Goal: Task Accomplishment & Management: Manage account settings

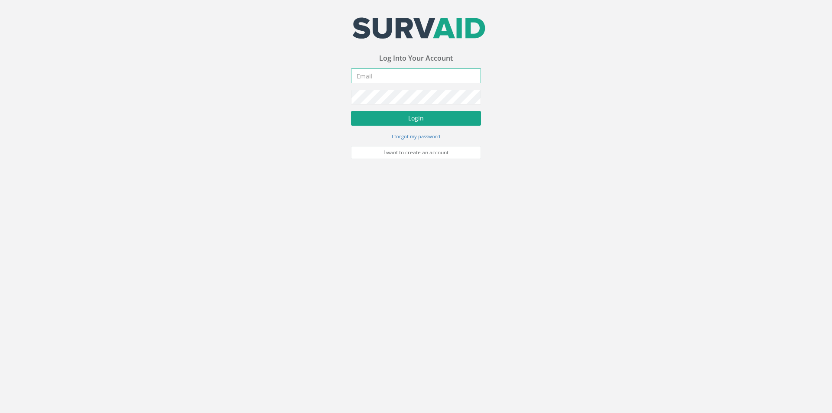
type input "[PERSON_NAME][EMAIL_ADDRESS][PERSON_NAME][DOMAIN_NAME]"
click at [401, 124] on button "Login" at bounding box center [416, 118] width 130 height 15
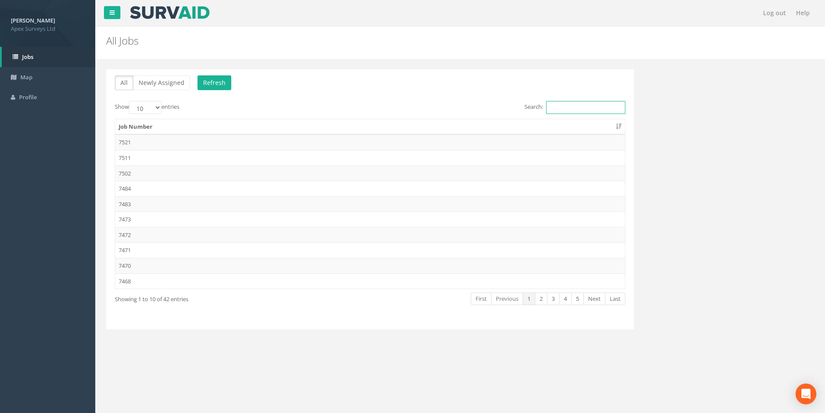
click at [555, 108] on input "Search:" at bounding box center [585, 107] width 79 height 13
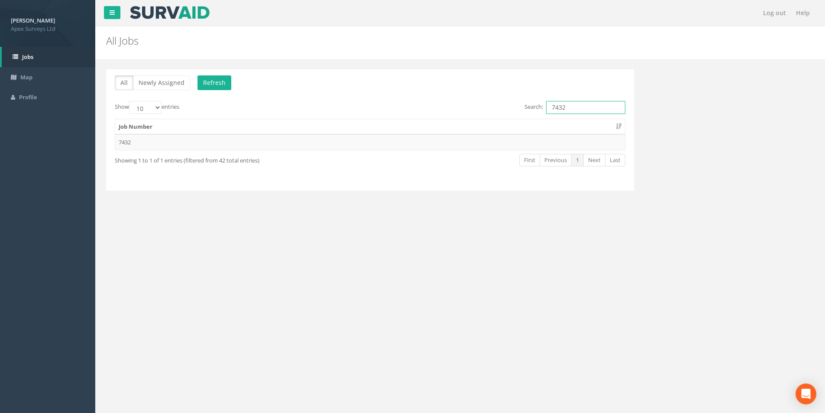
type input "7432"
click at [357, 150] on table "Job Number 7432" at bounding box center [370, 135] width 511 height 32
click at [359, 146] on td "7432" at bounding box center [370, 142] width 510 height 16
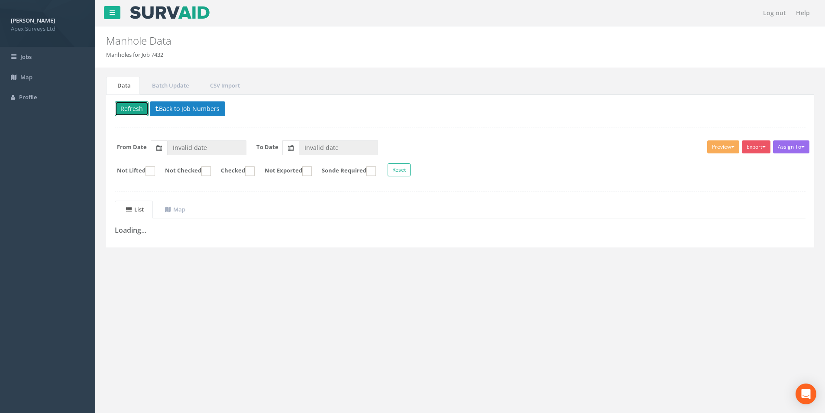
click at [137, 113] on button "Refresh" at bounding box center [132, 108] width 34 height 15
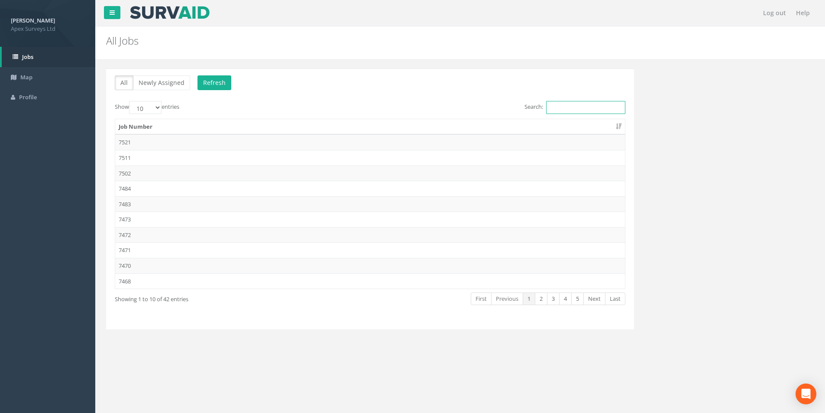
click at [562, 109] on input "Search:" at bounding box center [585, 107] width 79 height 13
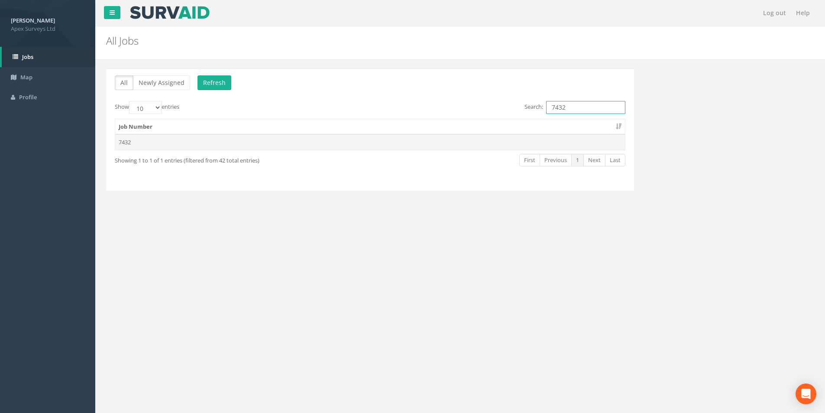
type input "7432"
click at [236, 144] on td "7432" at bounding box center [370, 142] width 510 height 16
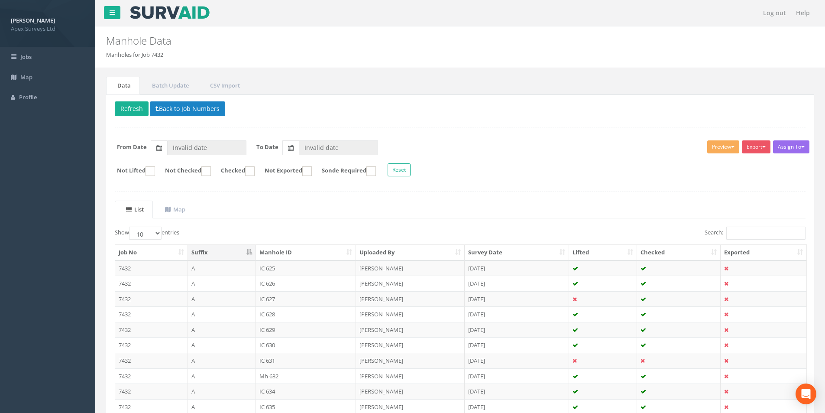
type input "[DATE]"
click at [756, 236] on input "Search:" at bounding box center [766, 233] width 79 height 13
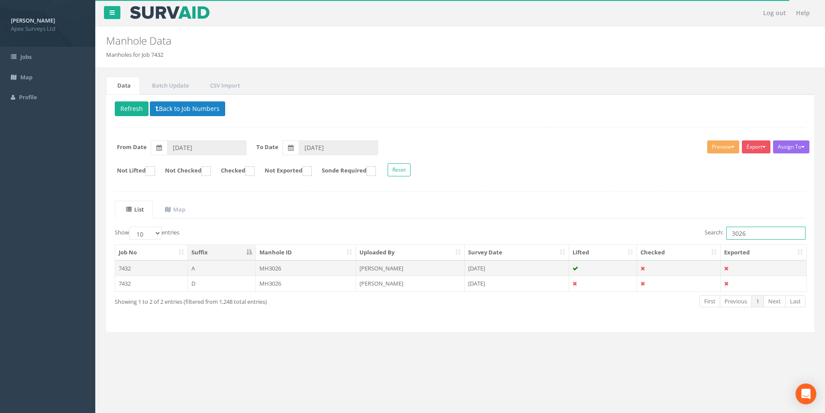
type input "3026"
click at [299, 271] on td "MH3026" at bounding box center [306, 268] width 101 height 16
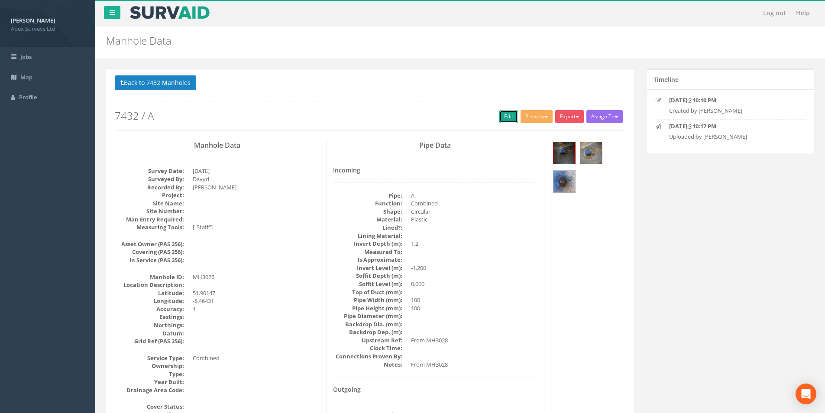
click at [500, 120] on link "Edit" at bounding box center [509, 116] width 19 height 13
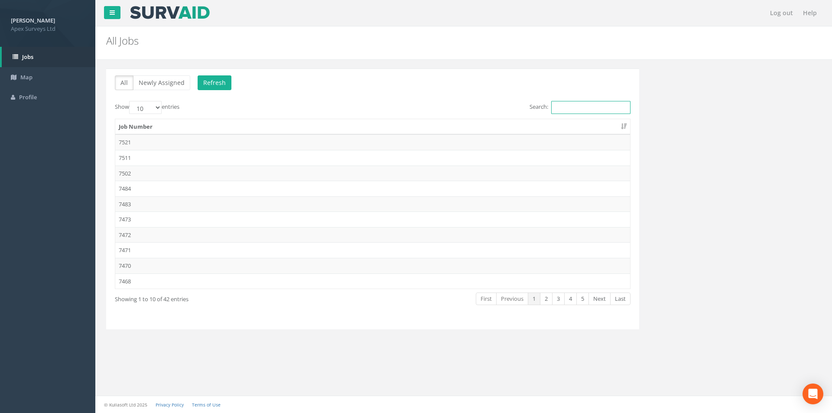
click at [586, 108] on input "Search:" at bounding box center [590, 107] width 79 height 13
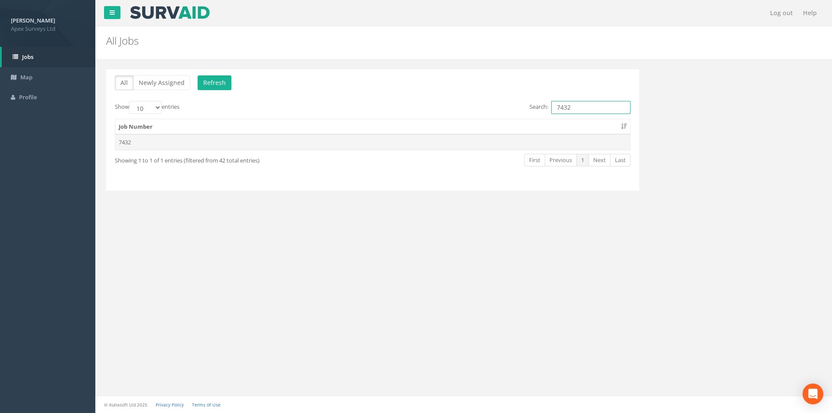
type input "7432"
click at [267, 140] on td "7432" at bounding box center [372, 142] width 515 height 16
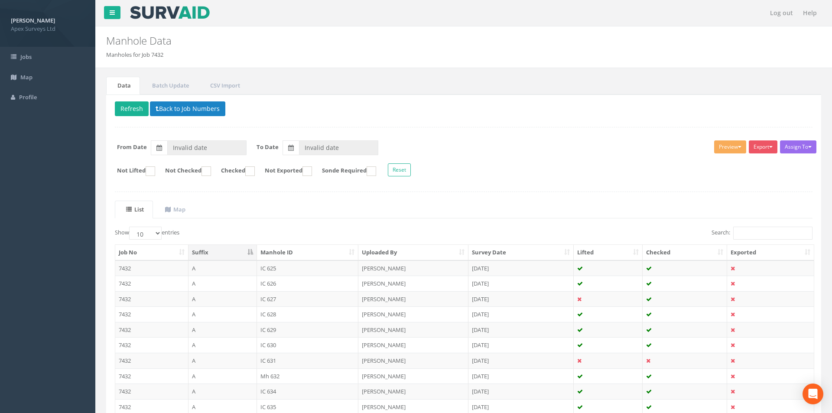
type input "[DATE]"
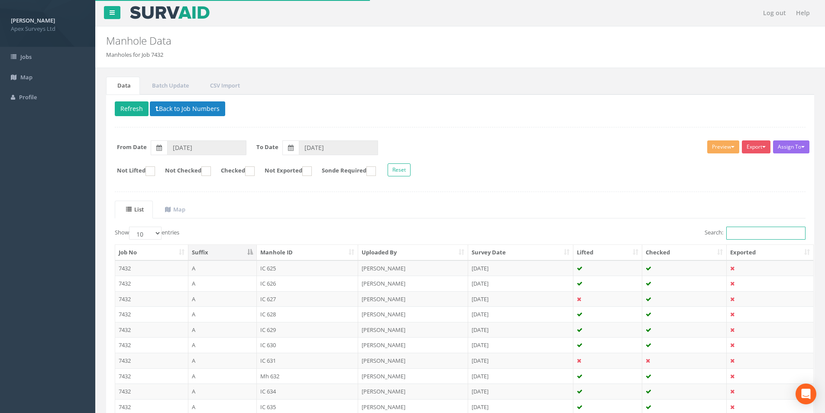
click at [754, 234] on input "Search:" at bounding box center [766, 233] width 79 height 13
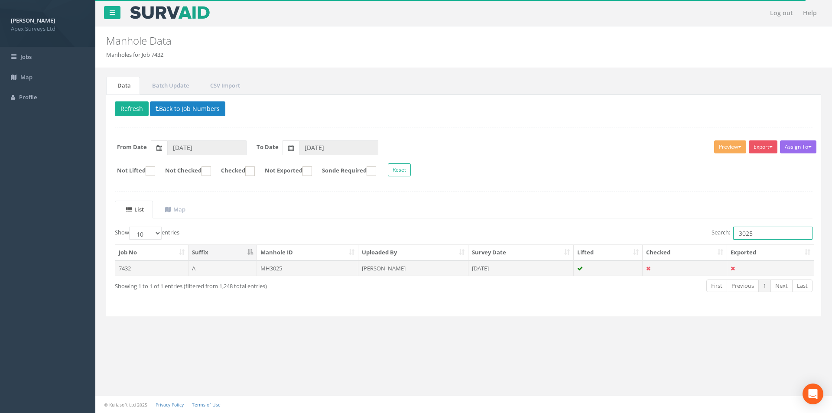
type input "3025"
click at [310, 273] on td "MH3025" at bounding box center [308, 268] width 102 height 16
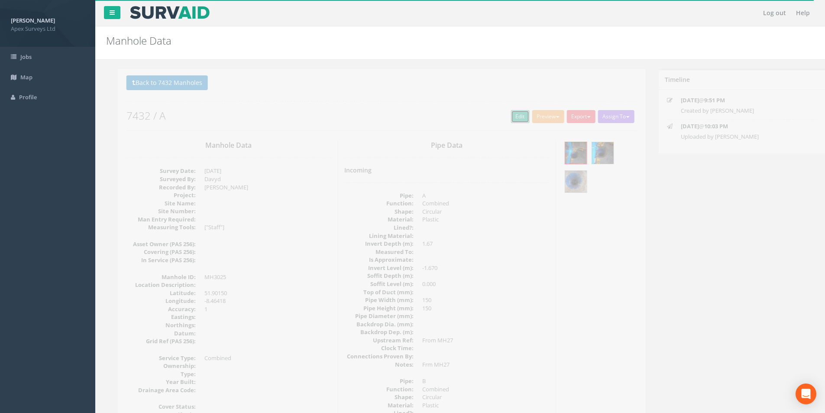
click at [507, 119] on link "Edit" at bounding box center [509, 116] width 19 height 13
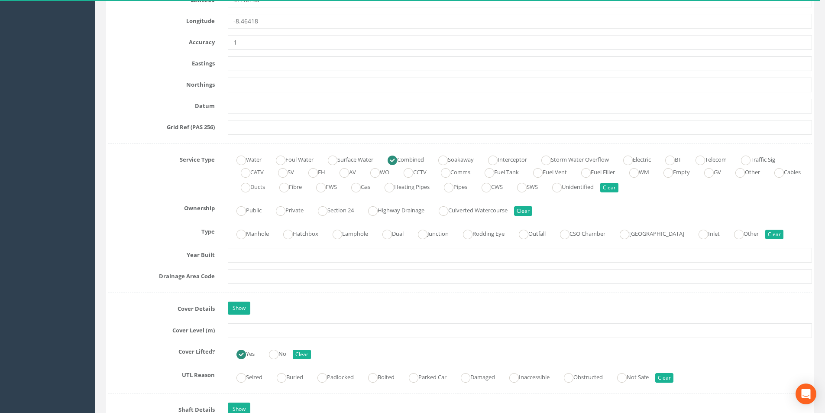
scroll to position [520, 0]
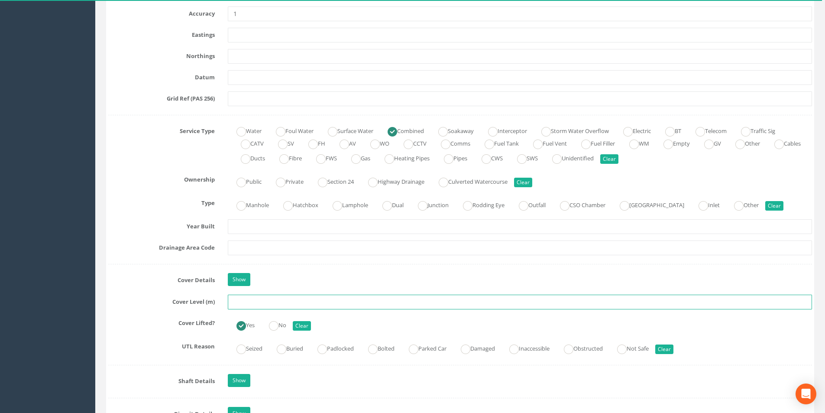
click at [308, 301] on input "text" at bounding box center [520, 302] width 584 height 15
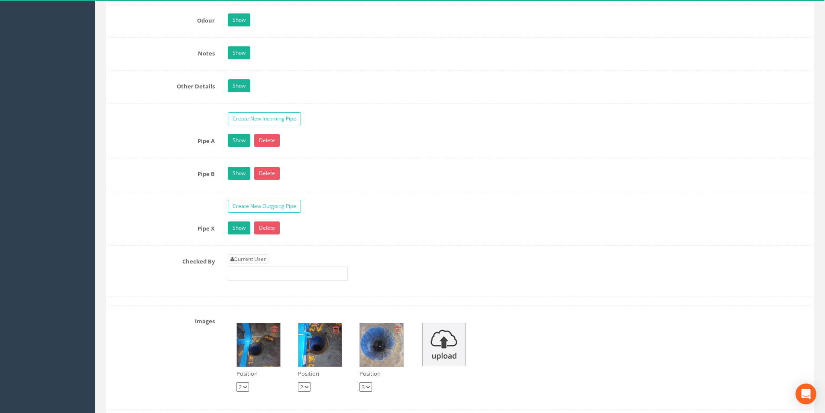
scroll to position [1430, 0]
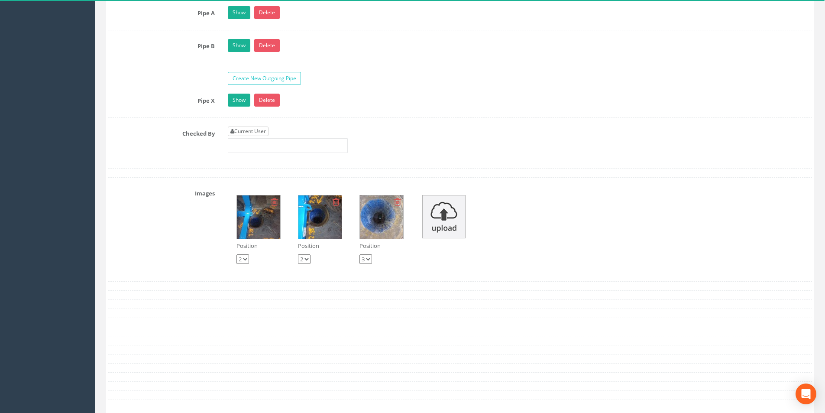
type input "3.91"
click at [260, 134] on link "Current User" at bounding box center [248, 132] width 41 height 10
type input "[PERSON_NAME]"
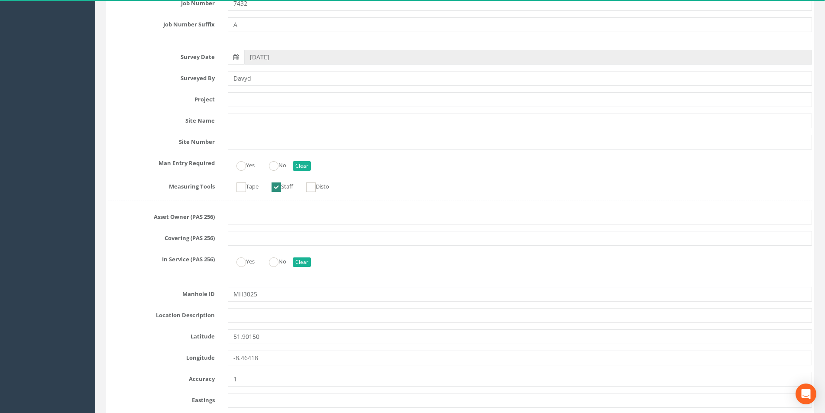
scroll to position [43, 0]
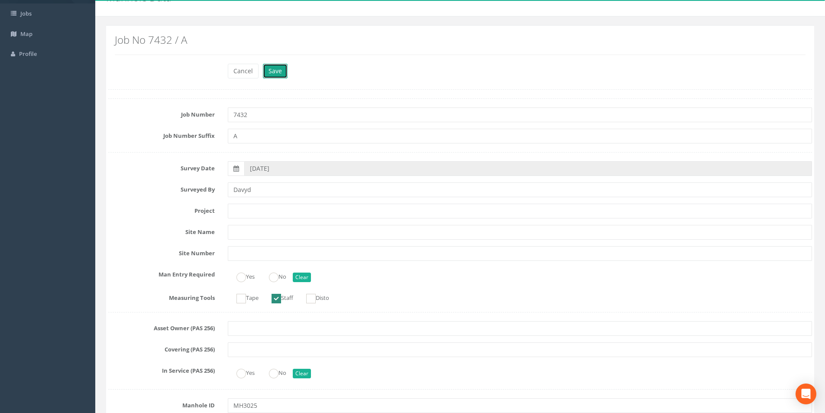
click at [278, 75] on button "Save" at bounding box center [275, 71] width 25 height 15
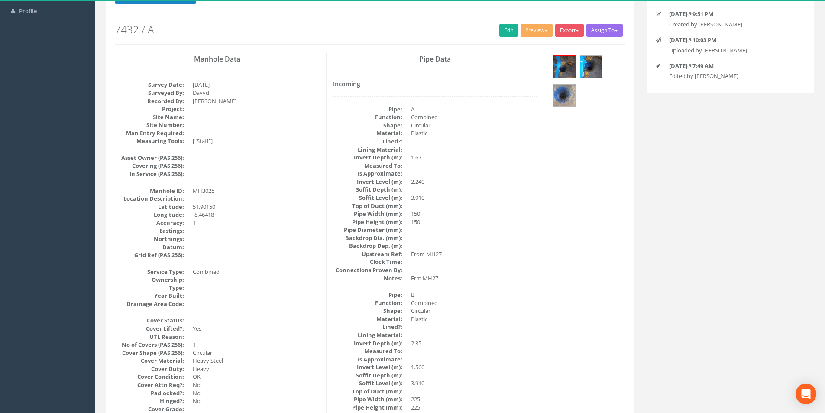
scroll to position [0, 0]
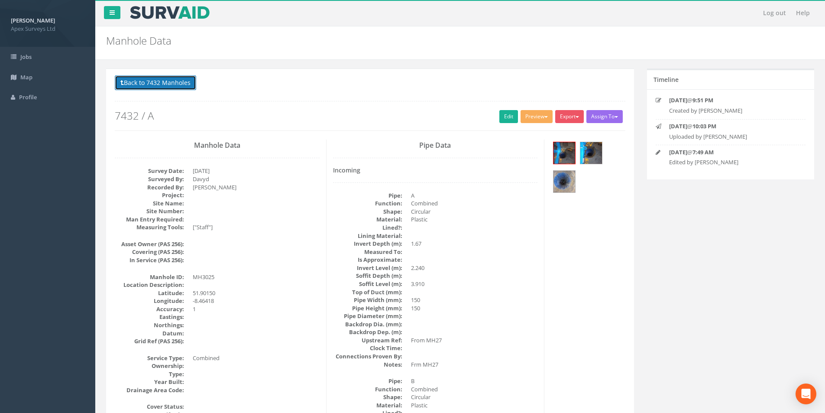
click at [161, 84] on button "Back to 7432 Manholes" at bounding box center [155, 82] width 81 height 15
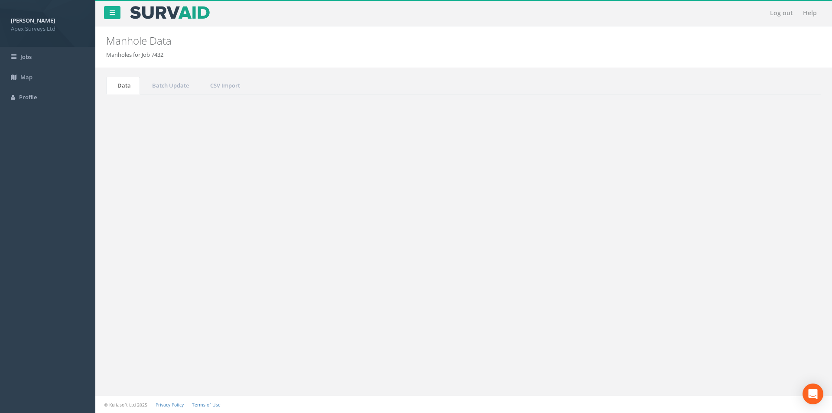
click at [761, 235] on input "3025" at bounding box center [772, 233] width 79 height 13
click at [411, 172] on button "Reset" at bounding box center [399, 169] width 23 height 13
click at [756, 236] on input "3025" at bounding box center [772, 233] width 79 height 13
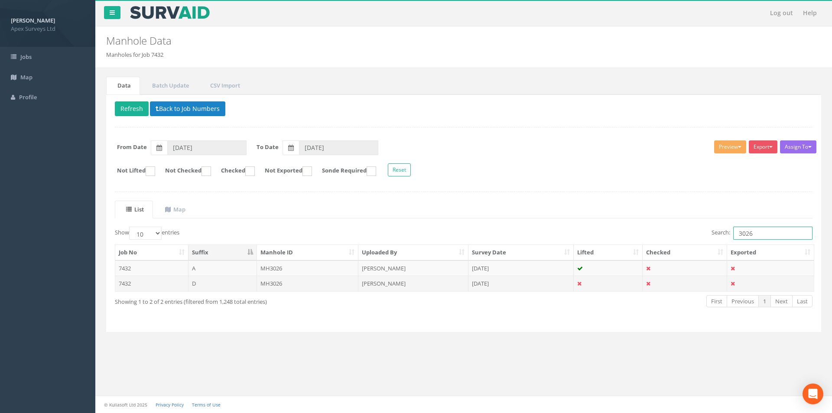
type input "3026"
click at [302, 287] on td "MH3026" at bounding box center [308, 284] width 102 height 16
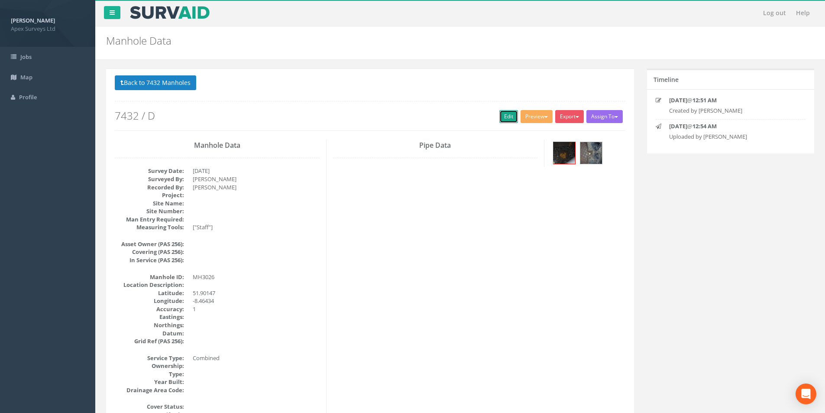
click at [505, 112] on link "Edit" at bounding box center [509, 116] width 19 height 13
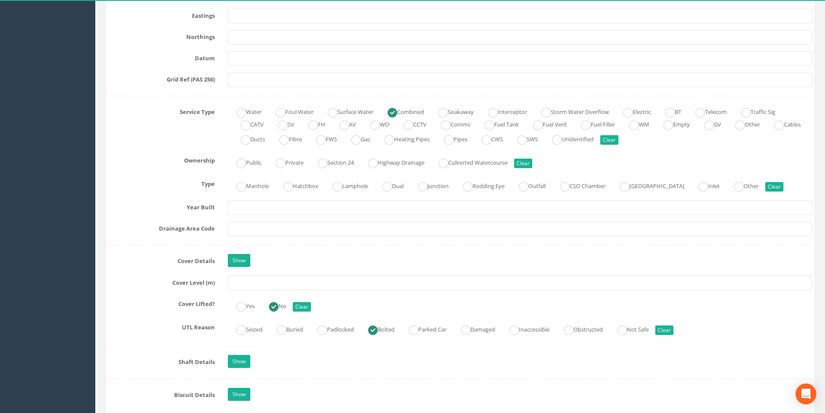
scroll to position [563, 0]
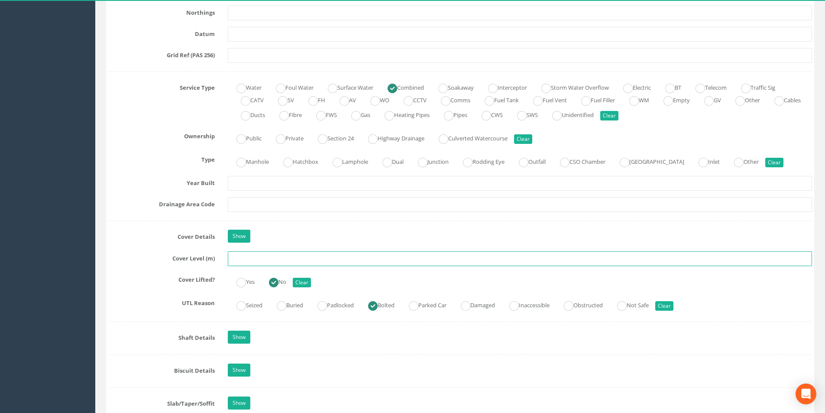
click at [283, 262] on input "text" at bounding box center [520, 258] width 584 height 15
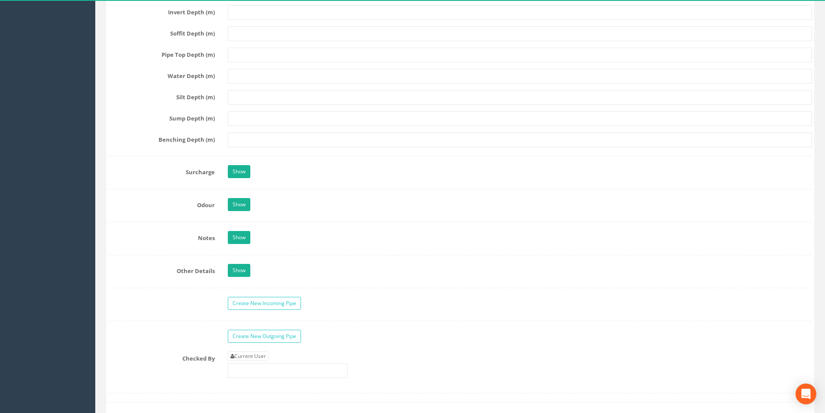
scroll to position [1170, 0]
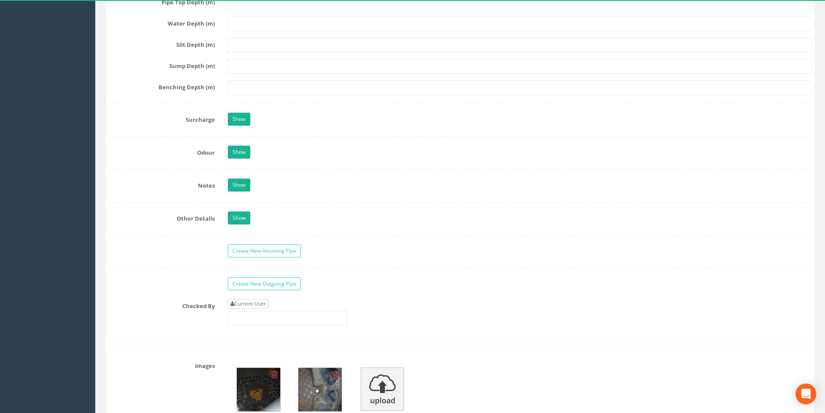
type input "3.85"
click at [253, 302] on link "Current User" at bounding box center [248, 304] width 41 height 10
type input "[PERSON_NAME]"
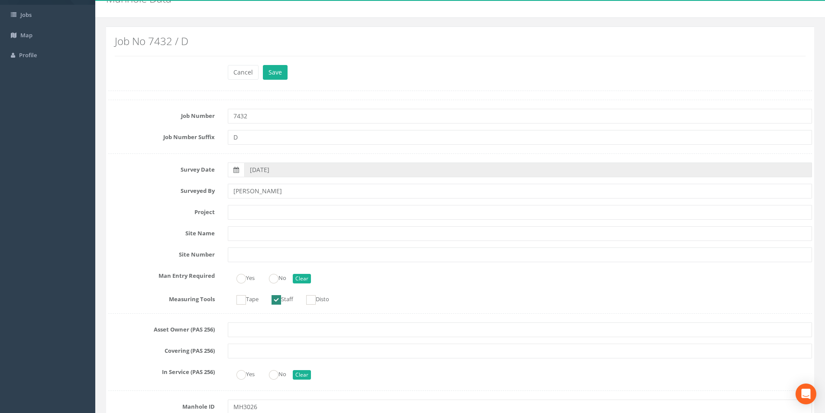
scroll to position [0, 0]
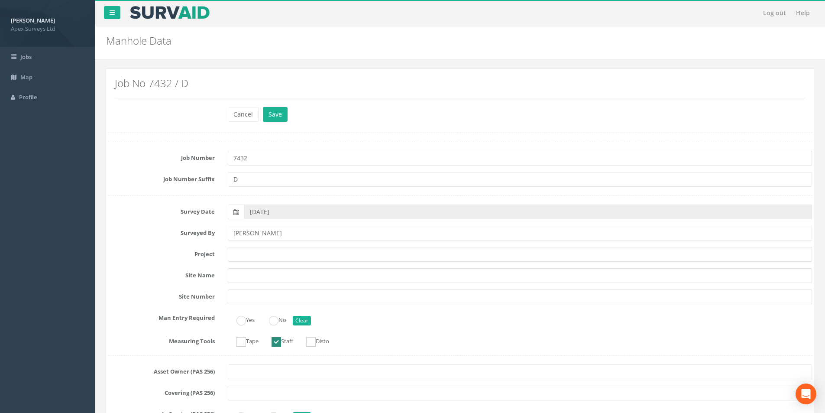
click at [272, 122] on div "Cancel Save Delete" at bounding box center [519, 115] width 597 height 17
click at [273, 119] on button "Save" at bounding box center [275, 114] width 25 height 15
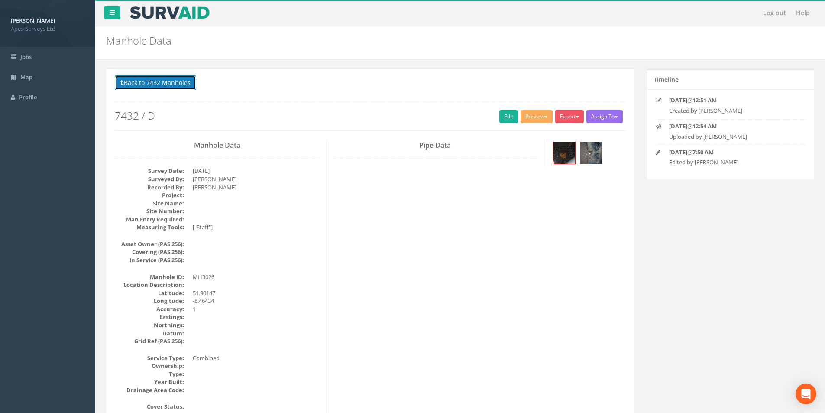
click at [139, 85] on button "Back to 7432 Manholes" at bounding box center [155, 82] width 81 height 15
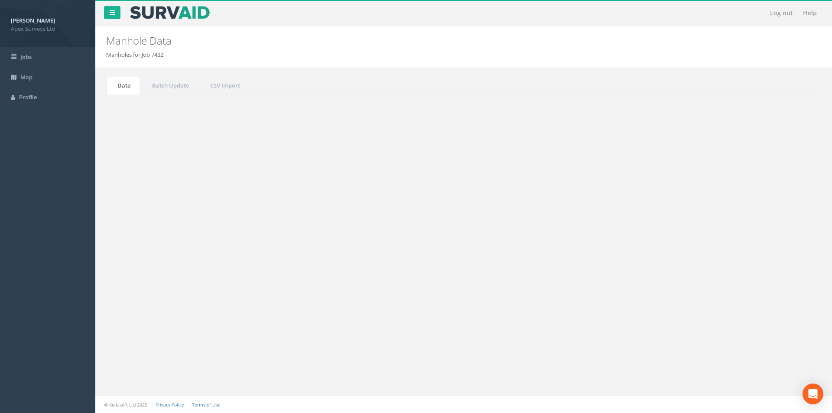
click at [289, 285] on td "MH3026" at bounding box center [308, 284] width 102 height 16
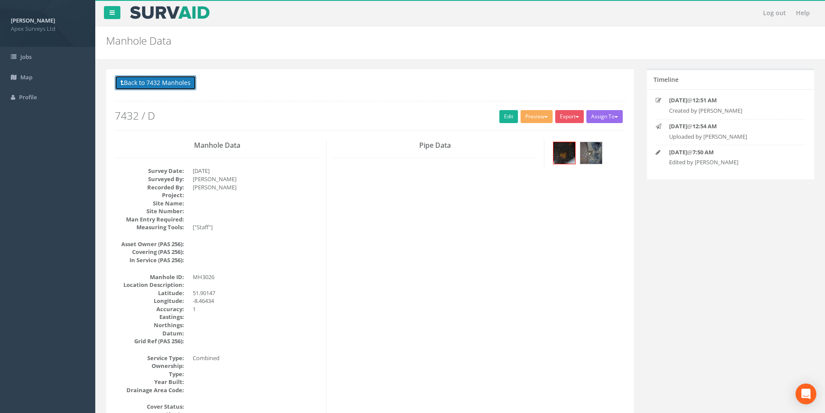
click at [165, 83] on button "Back to 7432 Manholes" at bounding box center [155, 82] width 81 height 15
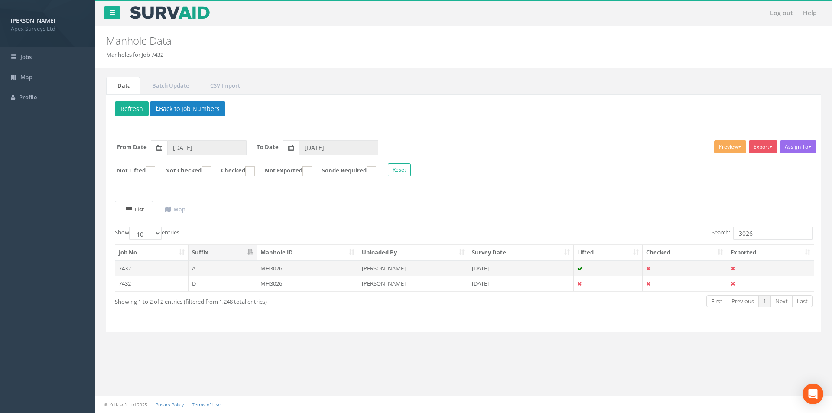
click at [291, 268] on td "MH3026" at bounding box center [308, 268] width 102 height 16
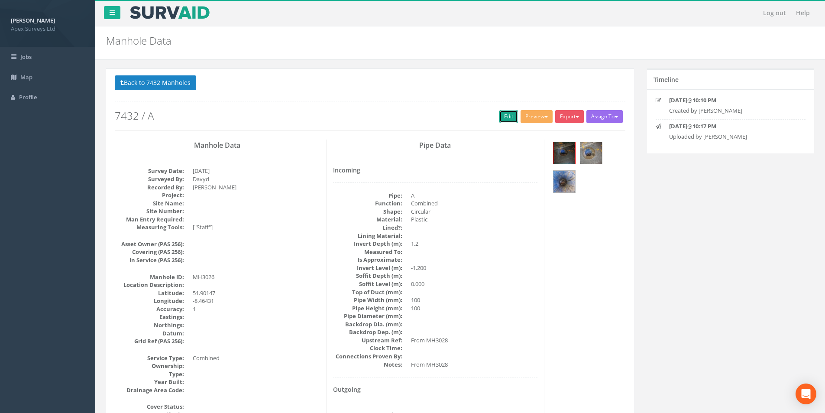
click at [504, 119] on link "Edit" at bounding box center [509, 116] width 19 height 13
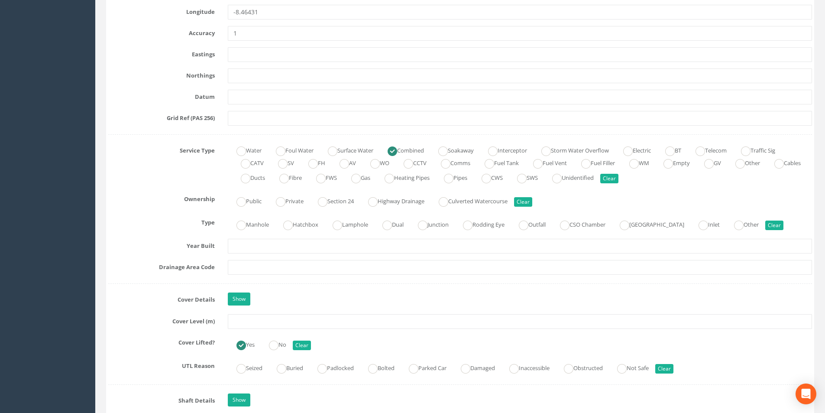
scroll to position [650, 0]
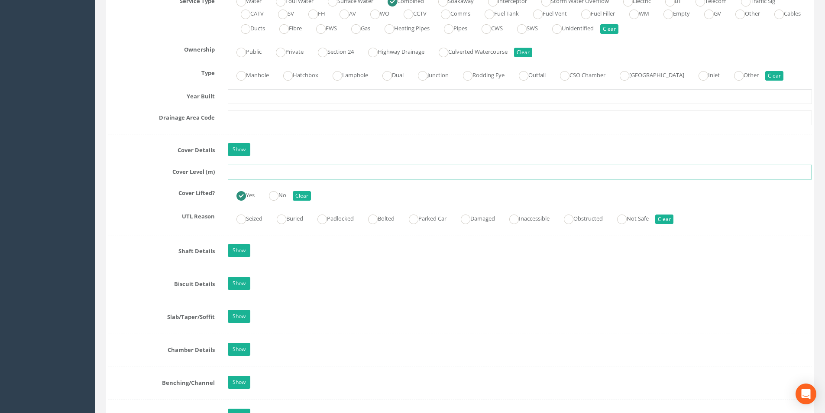
click at [263, 174] on input "text" at bounding box center [520, 172] width 584 height 15
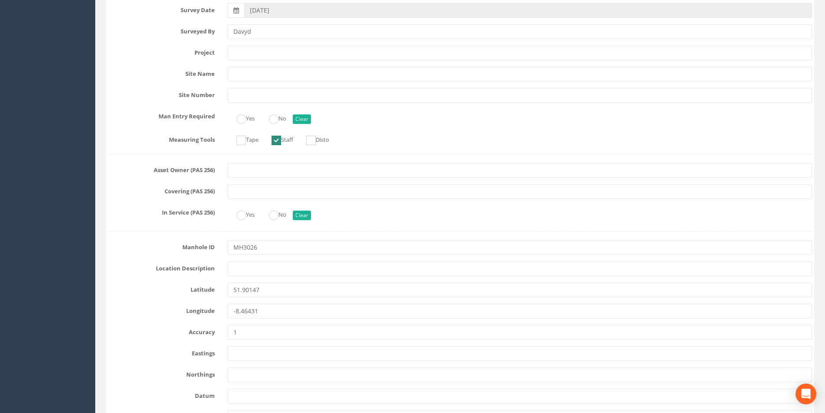
scroll to position [217, 0]
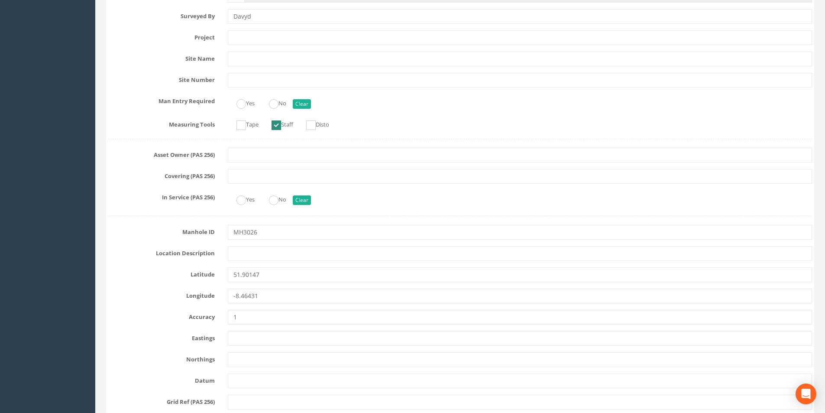
type input "3.91"
click at [266, 234] on input "MH3026" at bounding box center [520, 232] width 584 height 15
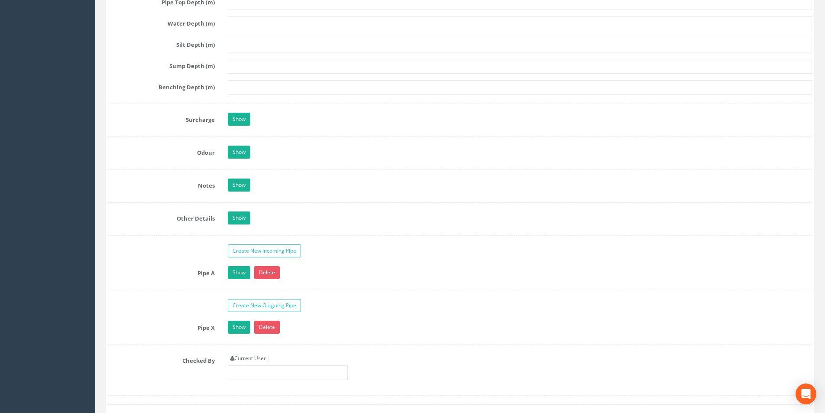
scroll to position [1430, 0]
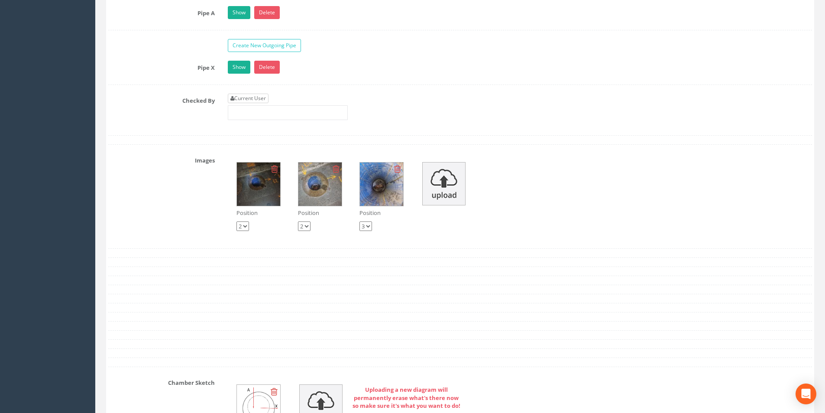
type input "MH3027"
click at [260, 101] on link "Current User" at bounding box center [248, 99] width 41 height 10
type input "[PERSON_NAME]"
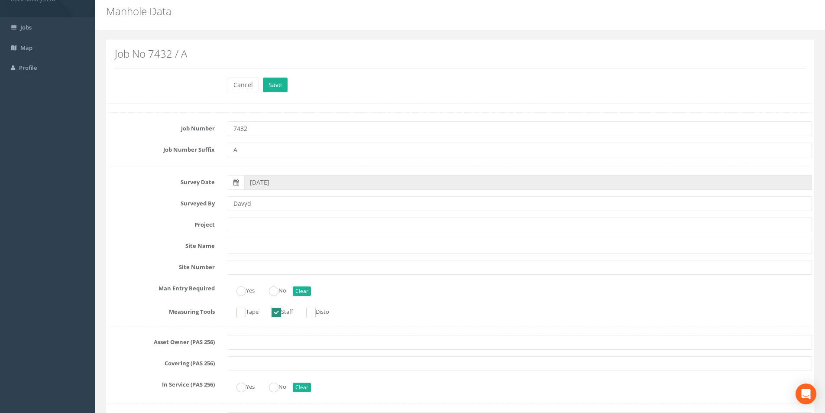
scroll to position [0, 0]
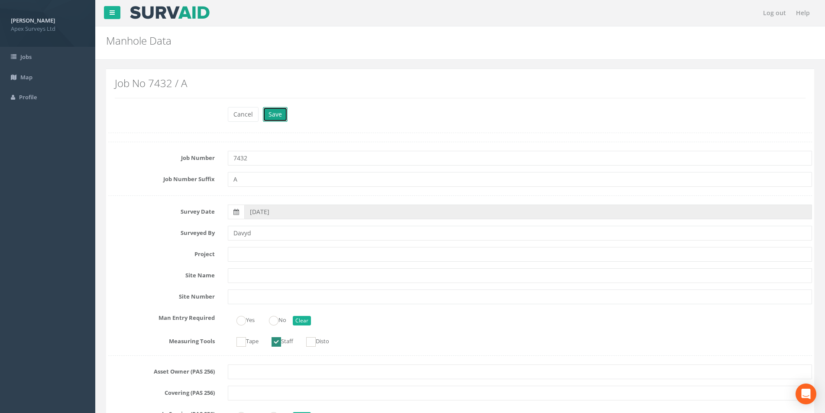
click at [275, 114] on button "Save" at bounding box center [275, 114] width 25 height 15
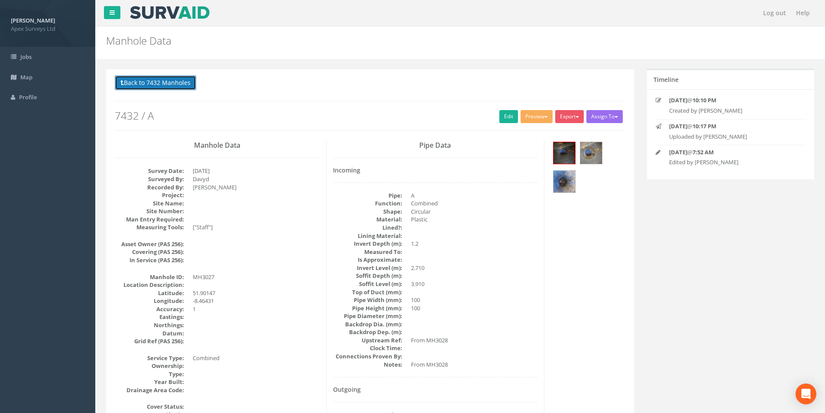
click at [146, 82] on button "Back to 7432 Manholes" at bounding box center [155, 82] width 81 height 15
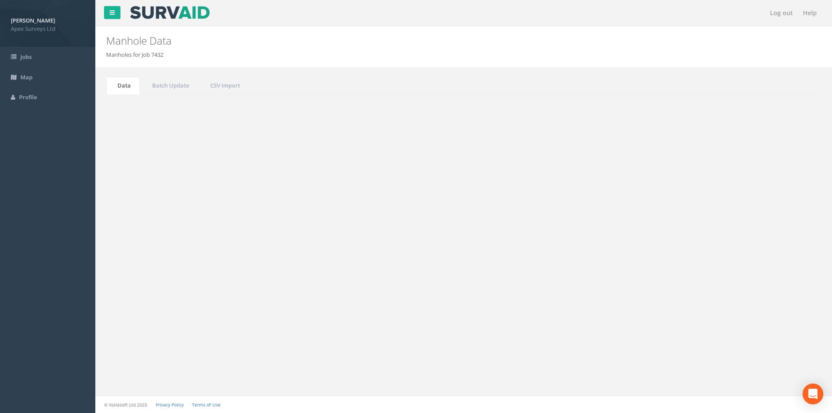
click at [761, 232] on input "3026" at bounding box center [772, 233] width 79 height 13
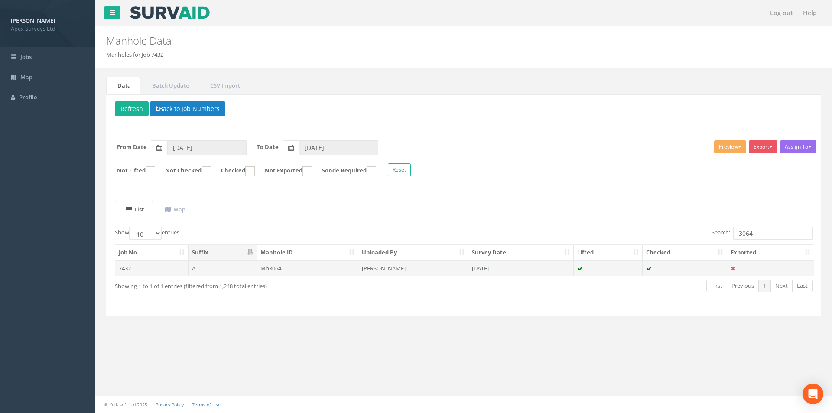
click at [411, 266] on td "[PERSON_NAME]" at bounding box center [413, 268] width 110 height 16
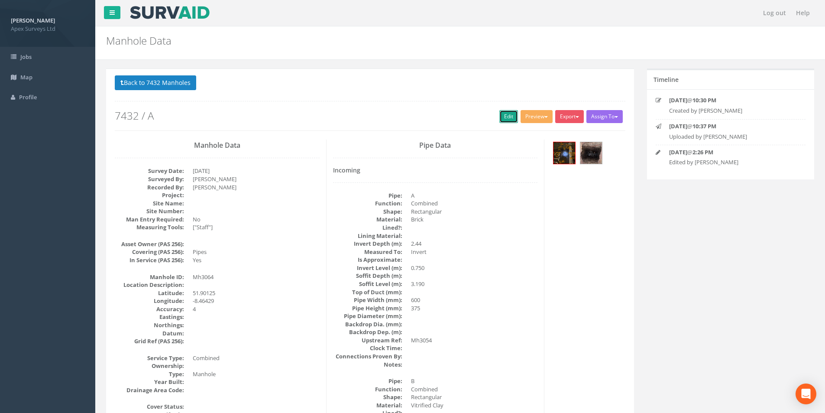
click at [511, 116] on link "Edit" at bounding box center [509, 116] width 19 height 13
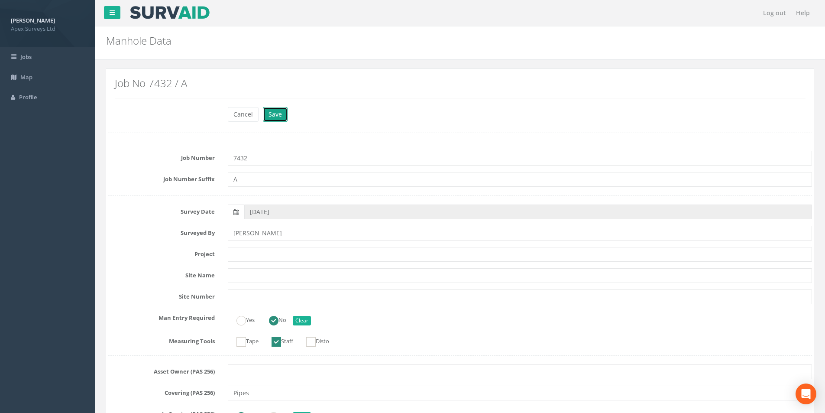
click at [275, 117] on button "Save" at bounding box center [275, 114] width 25 height 15
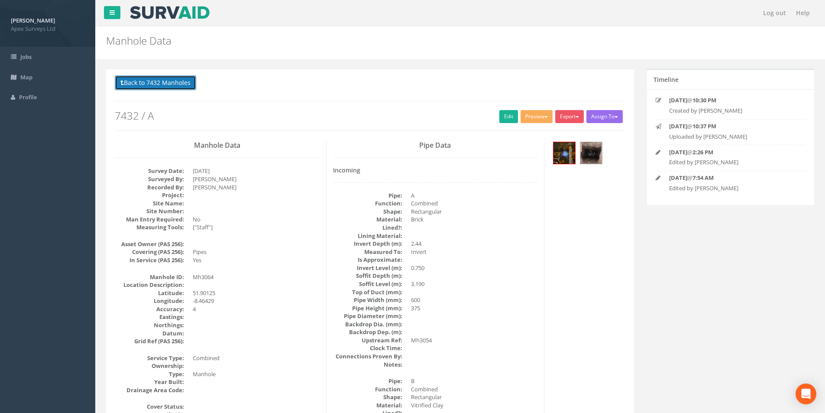
click at [163, 87] on button "Back to 7432 Manholes" at bounding box center [155, 82] width 81 height 15
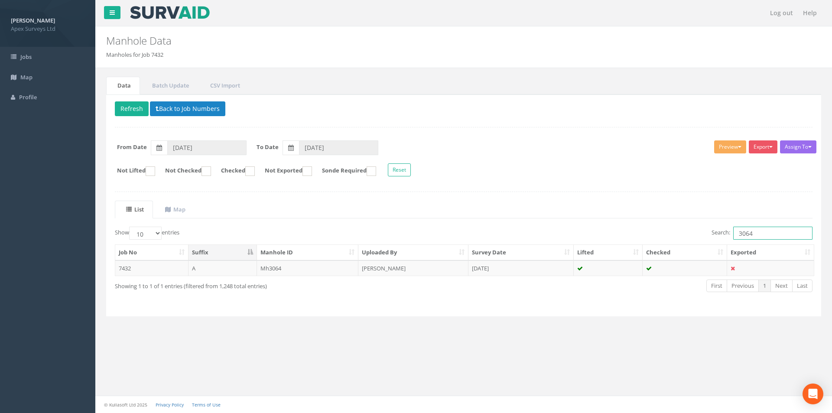
click at [768, 234] on input "3064" at bounding box center [772, 233] width 79 height 13
type input "3025"
click at [426, 273] on td "[PERSON_NAME]" at bounding box center [413, 268] width 110 height 16
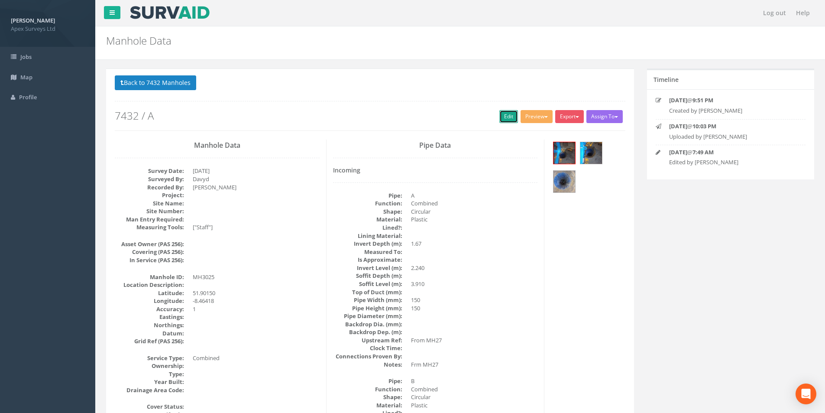
click at [503, 121] on link "Edit" at bounding box center [509, 116] width 19 height 13
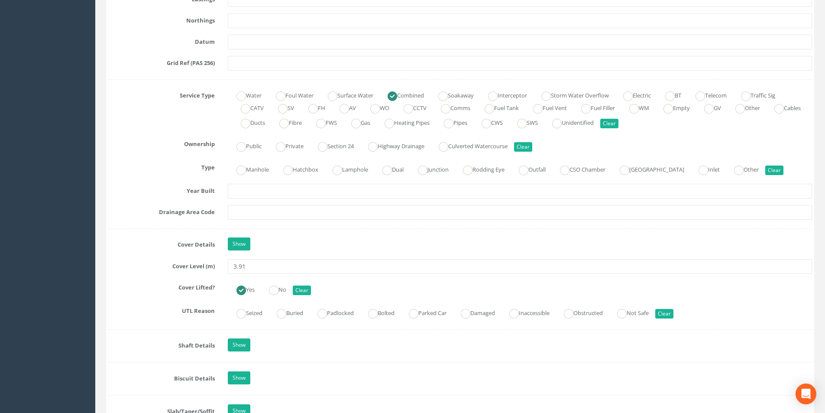
scroll to position [563, 0]
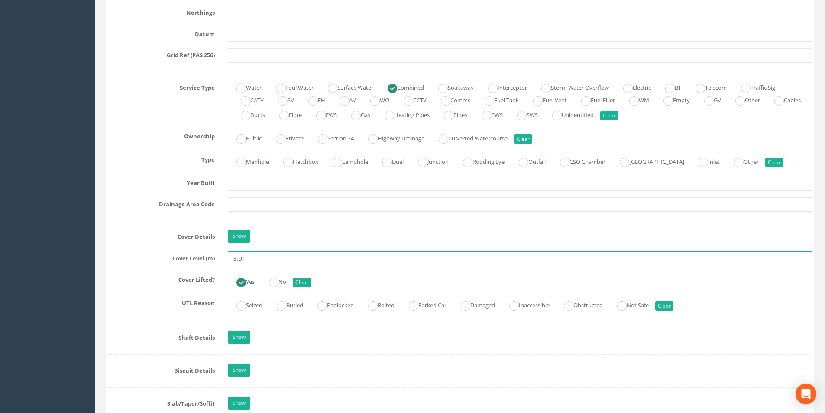
click at [266, 258] on input "3.91" at bounding box center [520, 258] width 584 height 15
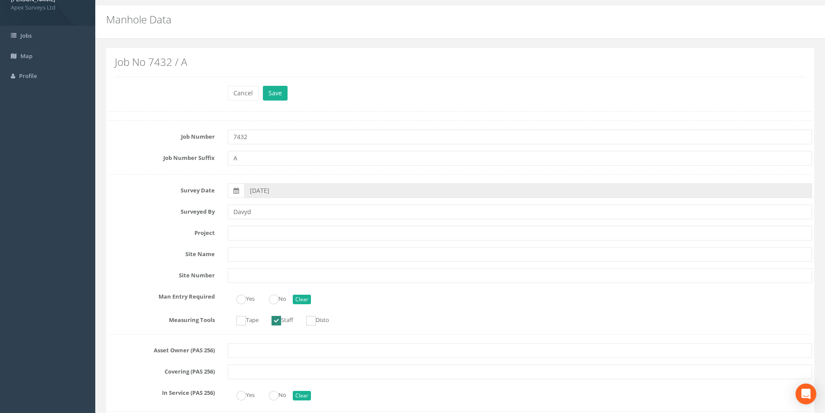
scroll to position [0, 0]
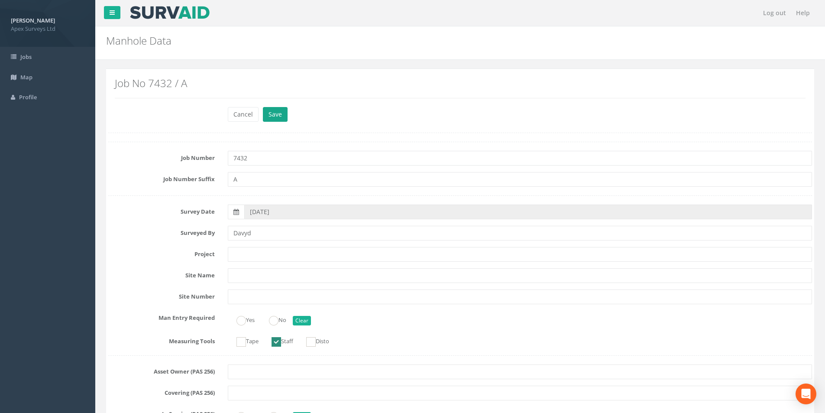
type input "3.89"
click at [276, 120] on button "Save" at bounding box center [275, 114] width 25 height 15
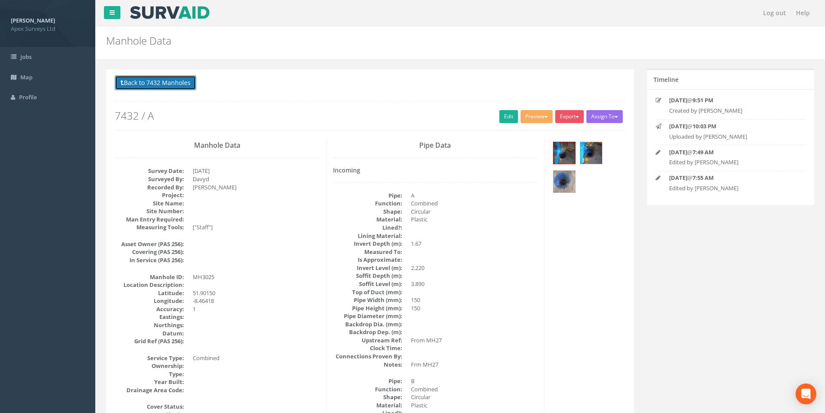
click at [164, 79] on button "Back to 7432 Manholes" at bounding box center [155, 82] width 81 height 15
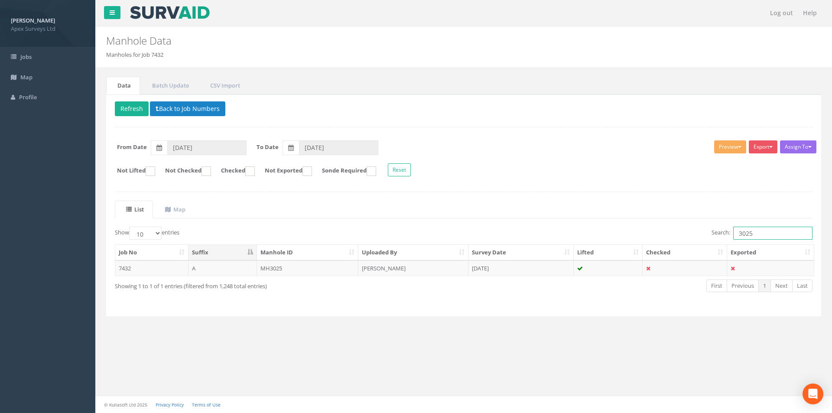
click at [764, 234] on input "3025" at bounding box center [772, 233] width 79 height 13
type input "3028"
click at [373, 267] on td "[PERSON_NAME]" at bounding box center [413, 268] width 110 height 16
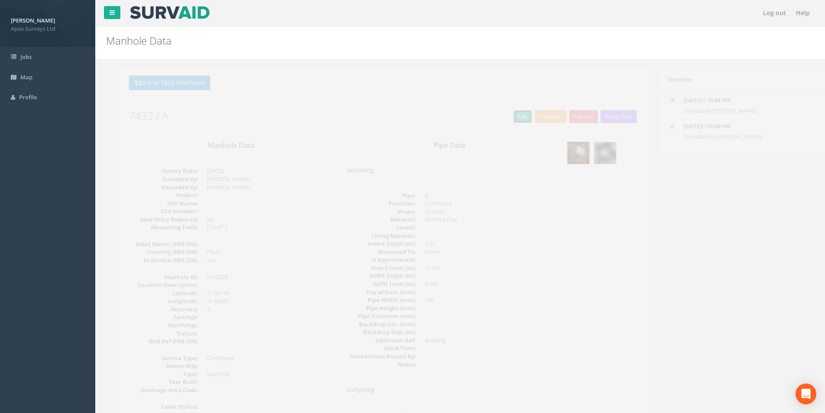
click at [502, 116] on link "Edit" at bounding box center [509, 116] width 19 height 13
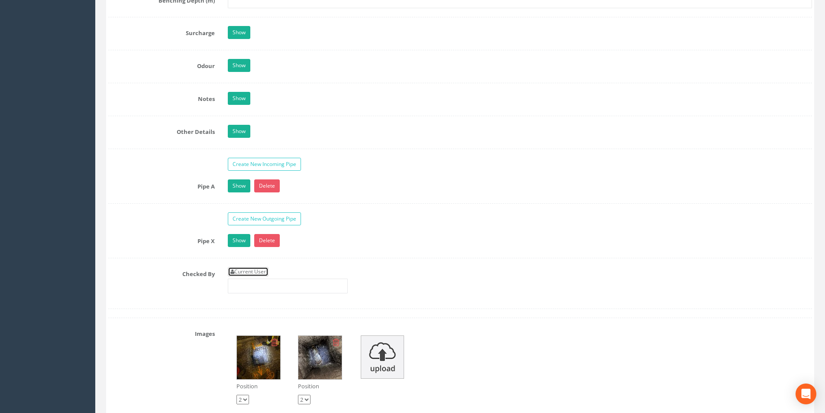
click at [255, 271] on link "Current User" at bounding box center [248, 272] width 41 height 10
type input "[PERSON_NAME]"
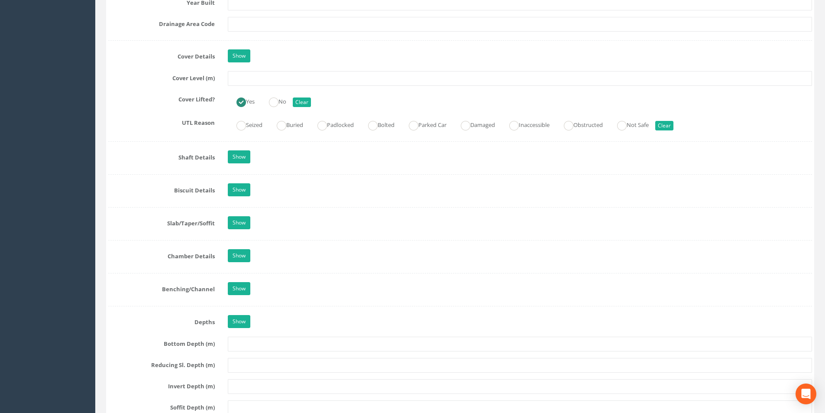
scroll to position [607, 0]
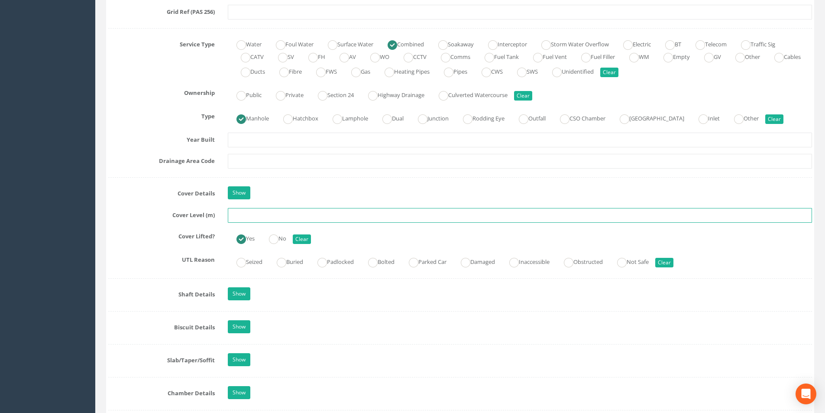
click at [255, 221] on input "text" at bounding box center [520, 215] width 584 height 15
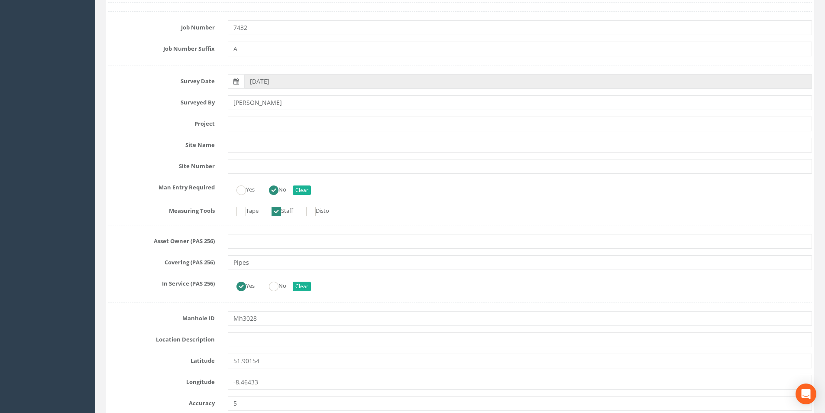
scroll to position [0, 0]
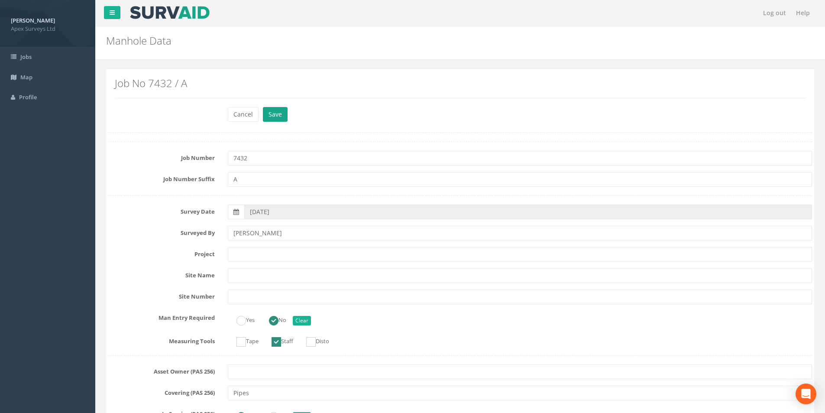
type input "4.13"
click at [268, 111] on button "Save" at bounding box center [275, 114] width 25 height 15
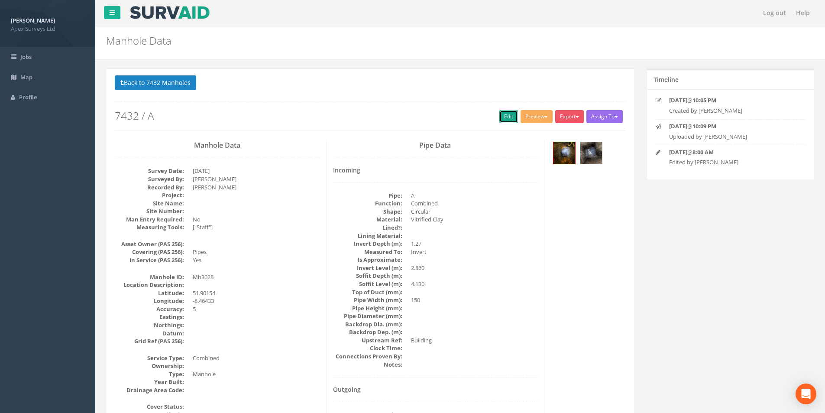
click at [502, 117] on link "Edit" at bounding box center [509, 116] width 19 height 13
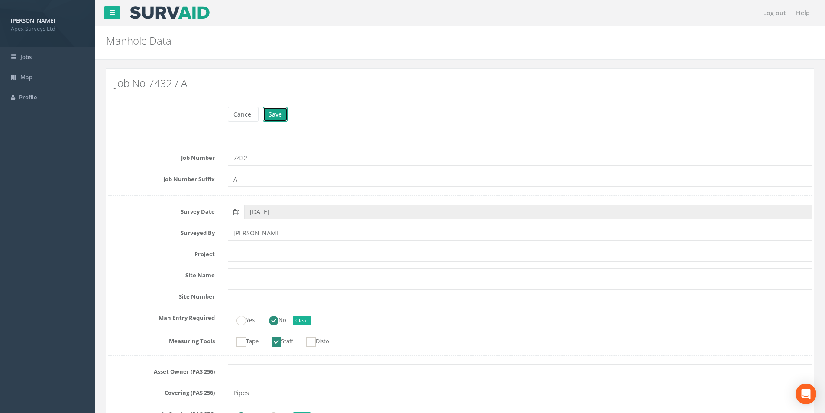
click at [277, 117] on button "Save" at bounding box center [275, 114] width 25 height 15
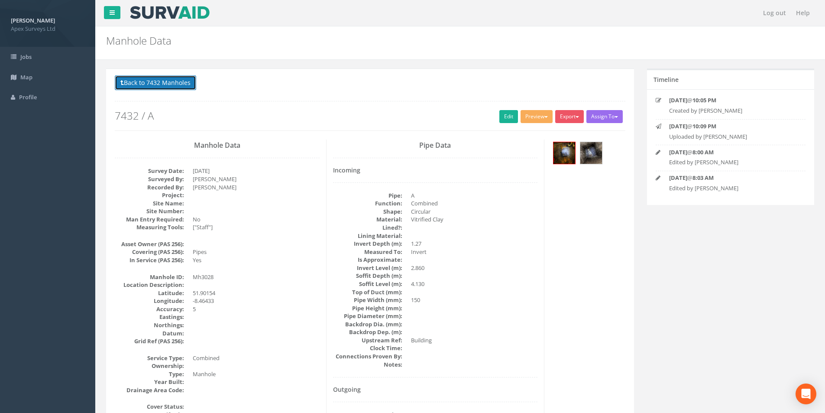
click at [175, 87] on button "Back to 7432 Manholes" at bounding box center [155, 82] width 81 height 15
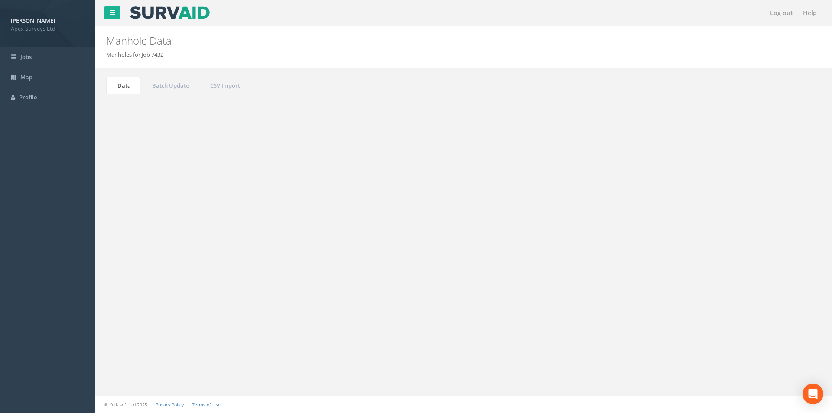
click at [756, 235] on input "3028" at bounding box center [772, 233] width 79 height 13
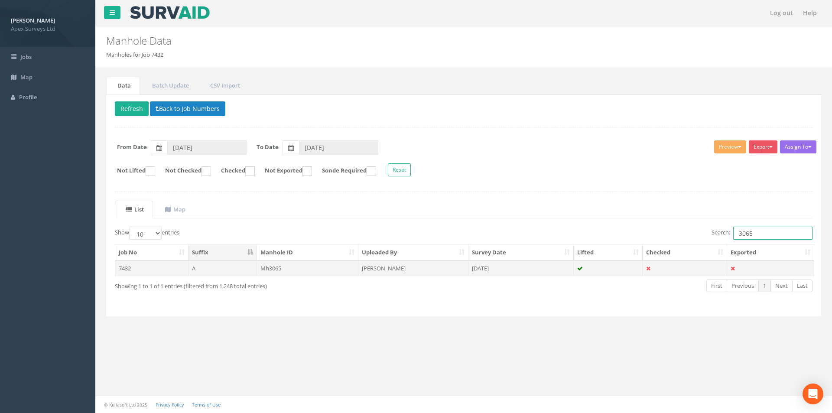
type input "3065"
click at [292, 268] on td "Mh3065" at bounding box center [308, 268] width 102 height 16
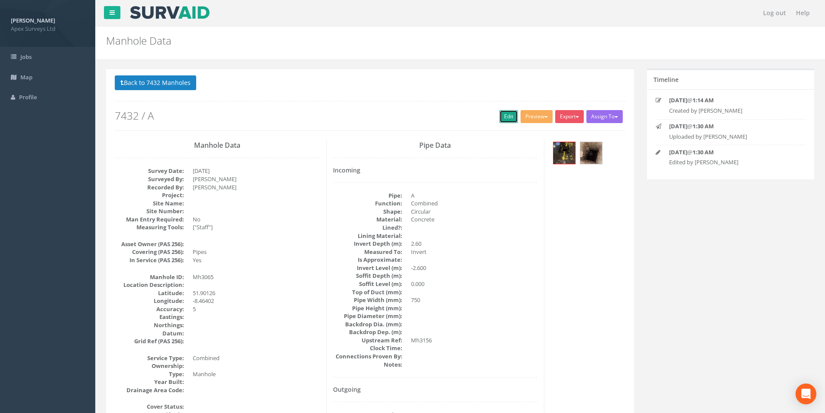
click at [503, 120] on link "Edit" at bounding box center [509, 116] width 19 height 13
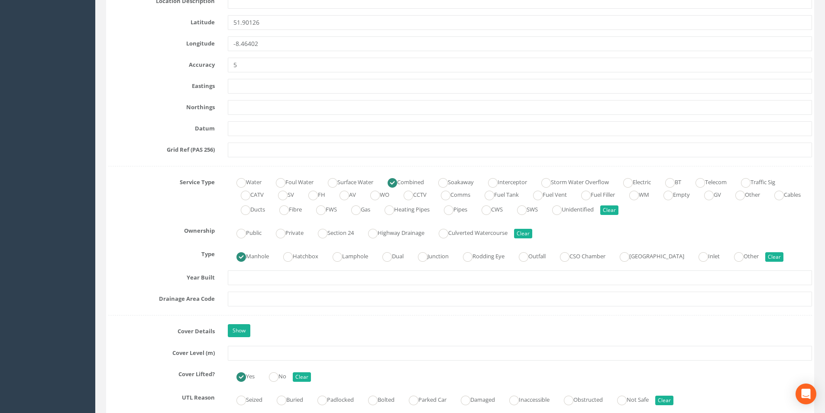
scroll to position [477, 0]
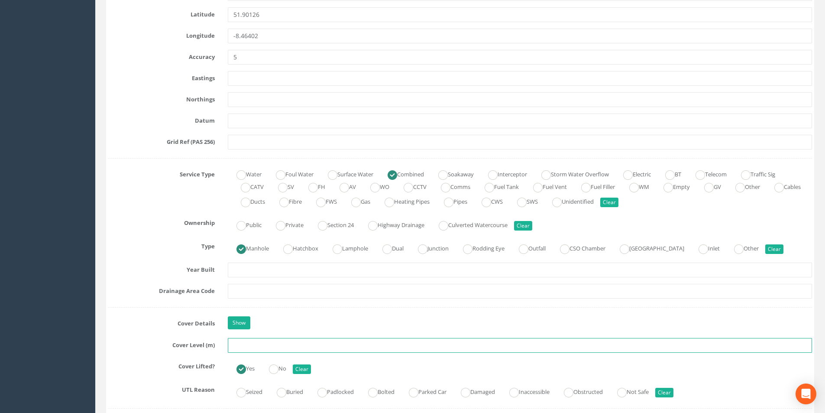
click at [257, 343] on input "text" at bounding box center [520, 345] width 584 height 15
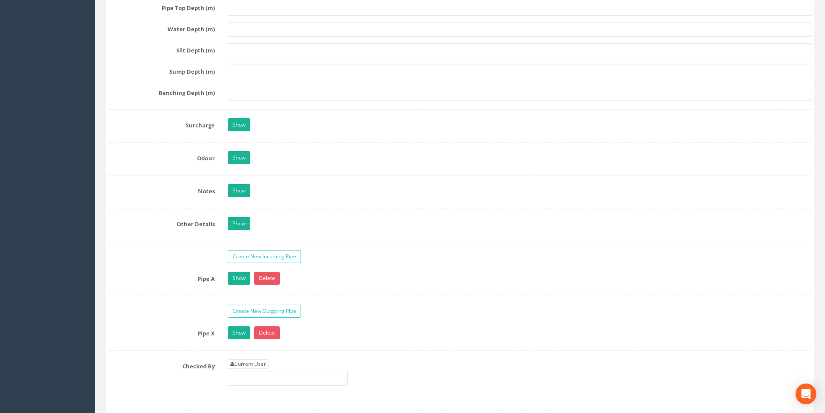
scroll to position [1213, 0]
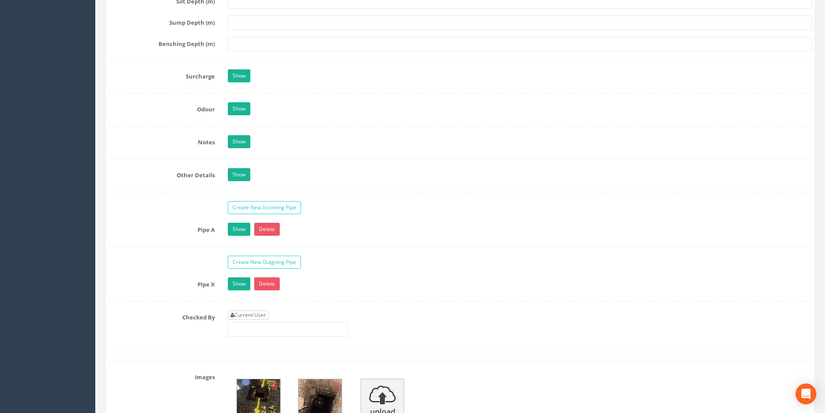
type input "3.10"
click at [269, 316] on link "Current User" at bounding box center [248, 315] width 41 height 10
type input "[PERSON_NAME]"
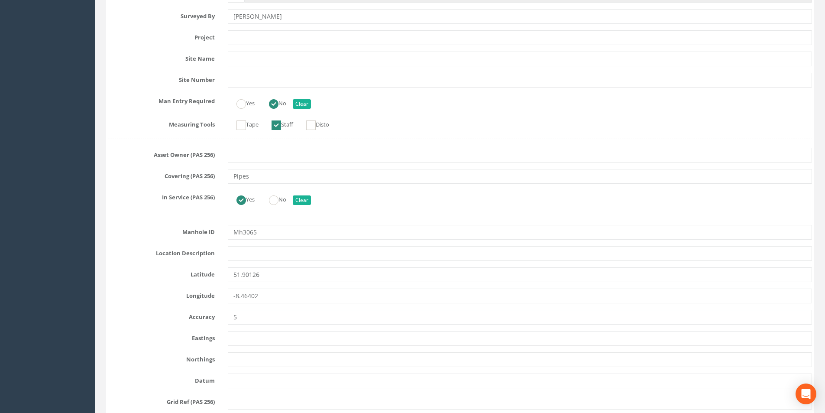
scroll to position [0, 0]
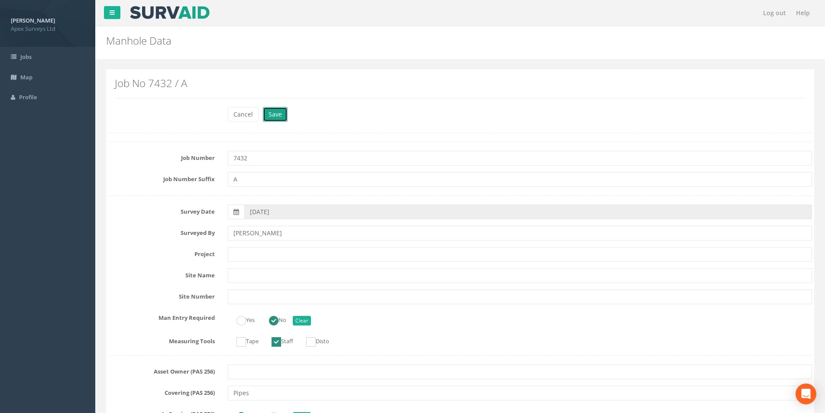
click at [280, 116] on button "Save" at bounding box center [275, 114] width 25 height 15
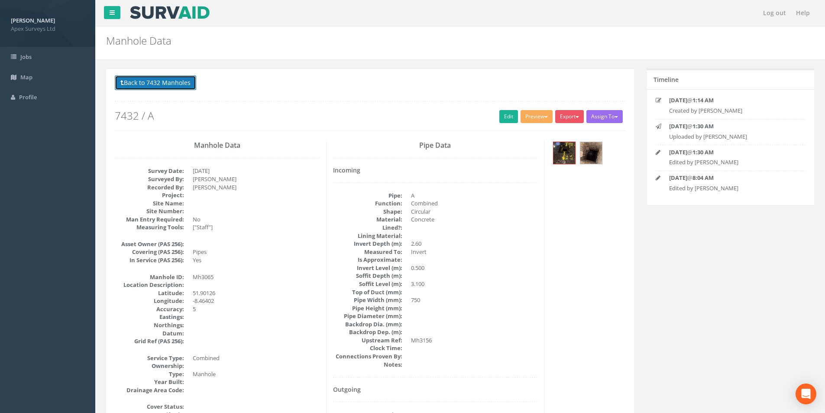
click at [169, 85] on button "Back to 7432 Manholes" at bounding box center [155, 82] width 81 height 15
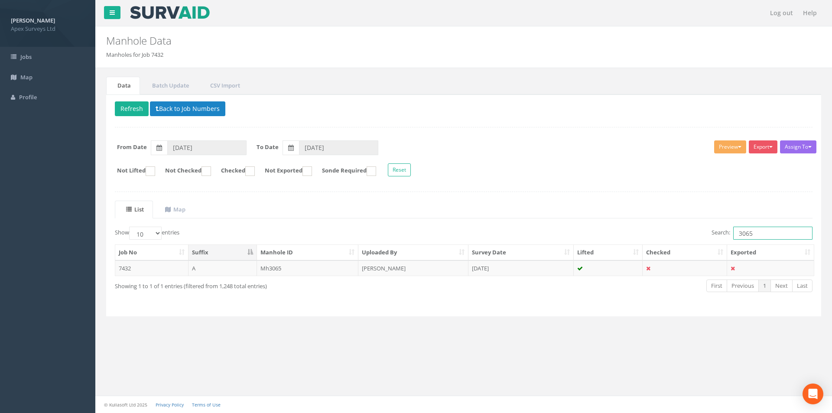
click at [763, 232] on input "3065" at bounding box center [772, 233] width 79 height 13
type input "3156"
click at [513, 268] on td "[DATE]" at bounding box center [520, 268] width 105 height 16
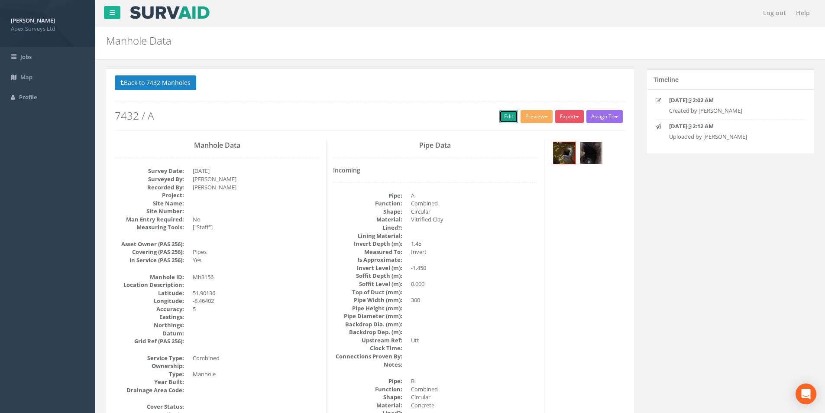
click at [500, 114] on link "Edit" at bounding box center [509, 116] width 19 height 13
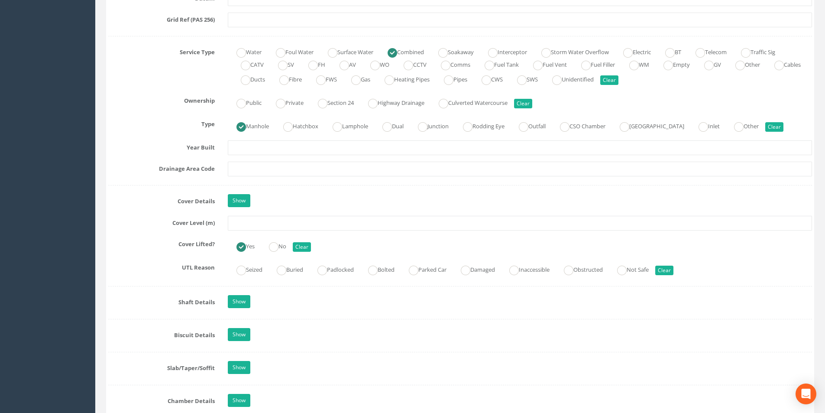
scroll to position [607, 0]
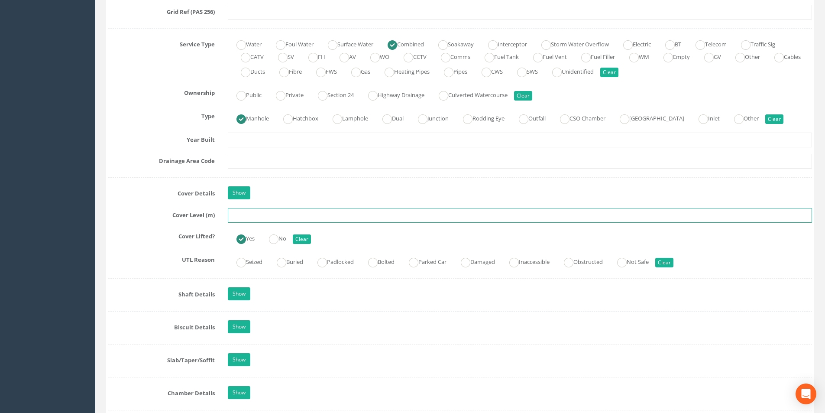
click at [347, 217] on input "text" at bounding box center [520, 215] width 584 height 15
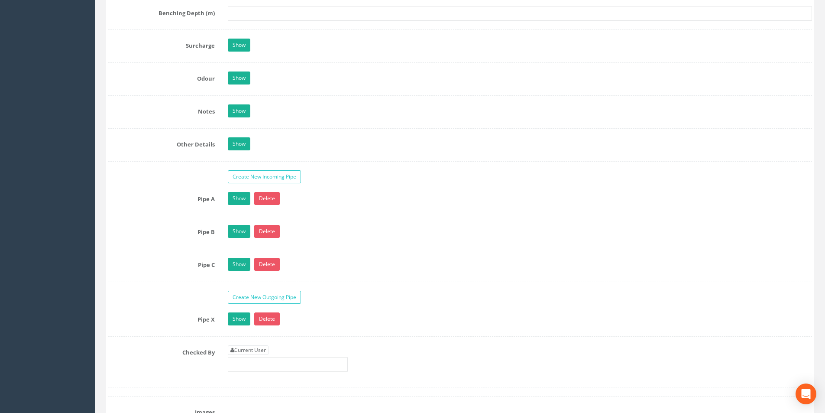
scroll to position [1386, 0]
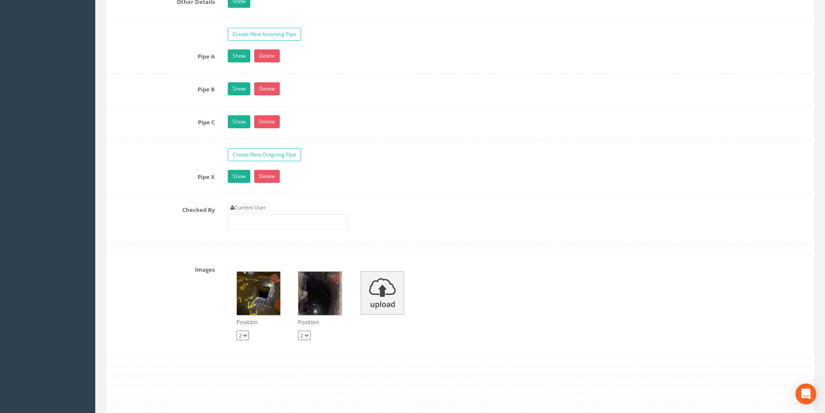
type input "3.47"
click at [257, 207] on link "Current User" at bounding box center [248, 208] width 41 height 10
type input "[PERSON_NAME]"
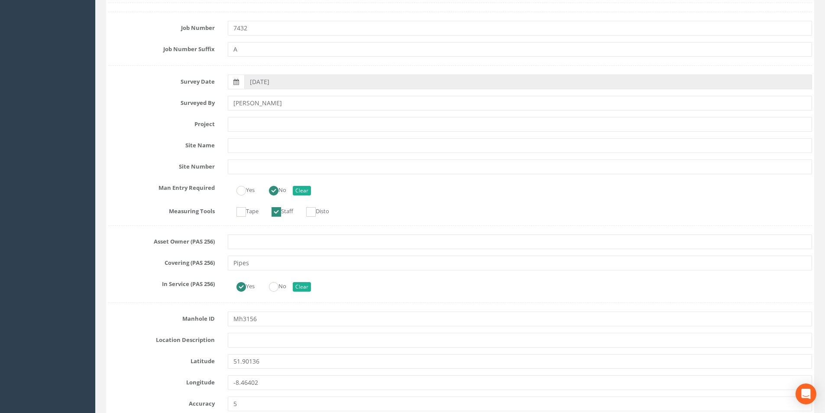
scroll to position [0, 0]
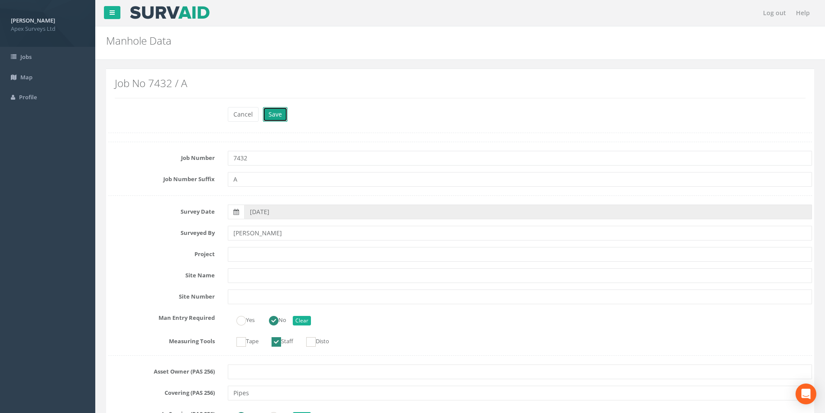
click at [266, 114] on button "Save" at bounding box center [275, 114] width 25 height 15
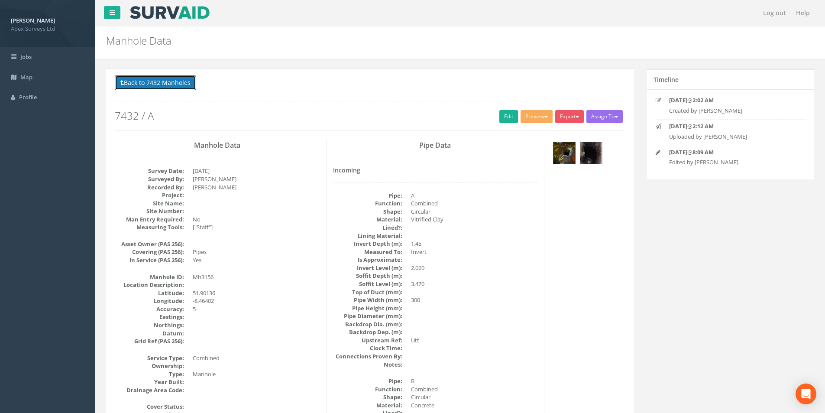
click at [160, 83] on button "Back to 7432 Manholes" at bounding box center [155, 82] width 81 height 15
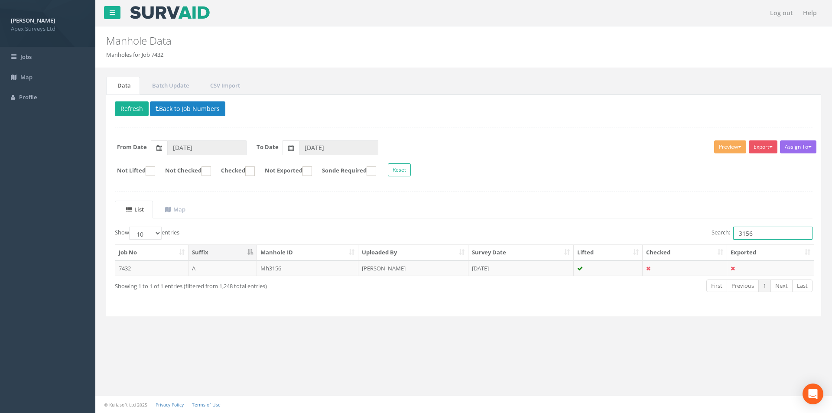
click at [755, 231] on input "3156" at bounding box center [772, 233] width 79 height 13
type input "3154"
click at [422, 266] on td "[PERSON_NAME]" at bounding box center [413, 268] width 110 height 16
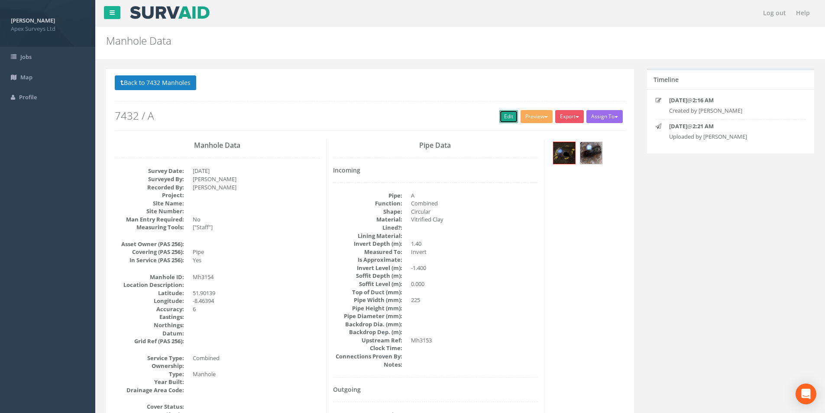
click at [508, 120] on link "Edit" at bounding box center [509, 116] width 19 height 13
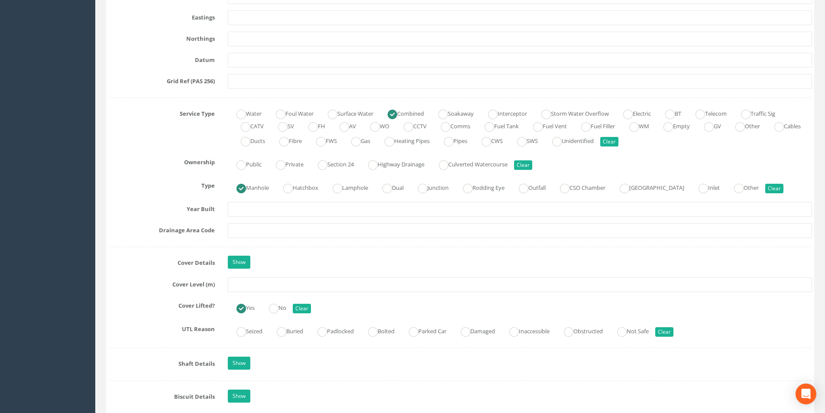
scroll to position [563, 0]
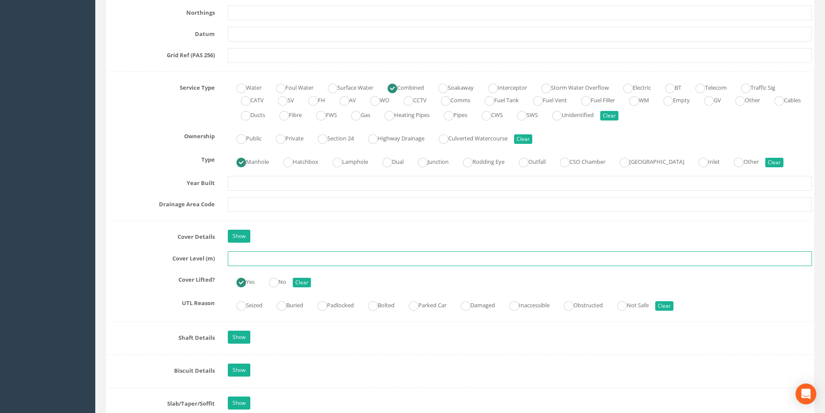
click at [290, 256] on input "text" at bounding box center [520, 258] width 584 height 15
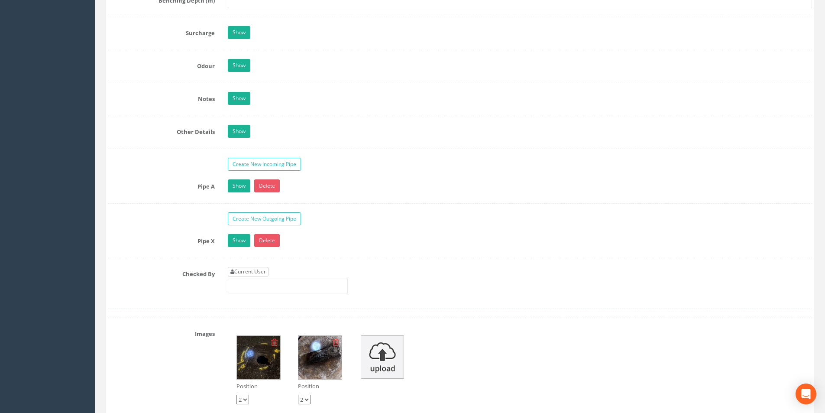
type input "3.59"
click at [255, 272] on link "Current User" at bounding box center [248, 272] width 41 height 10
type input "[PERSON_NAME]"
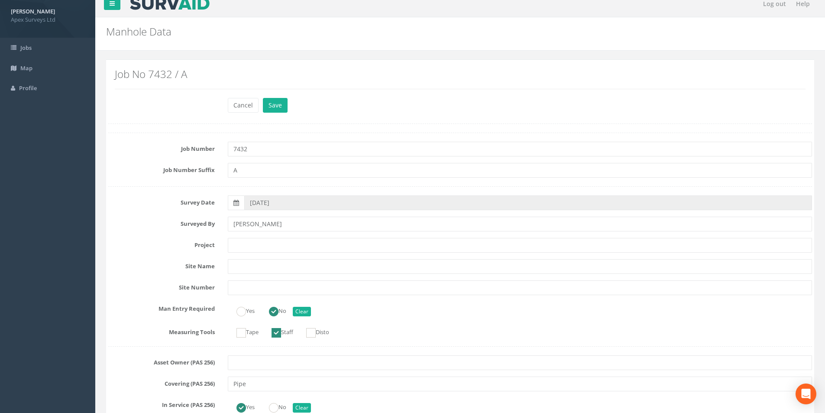
scroll to position [0, 0]
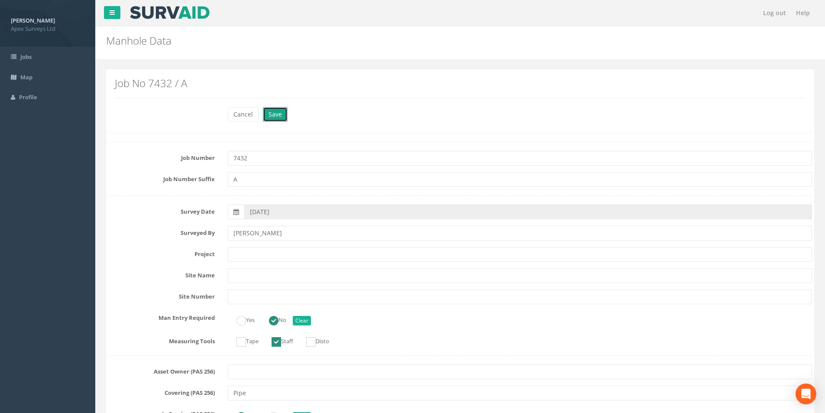
click at [278, 118] on button "Save" at bounding box center [275, 114] width 25 height 15
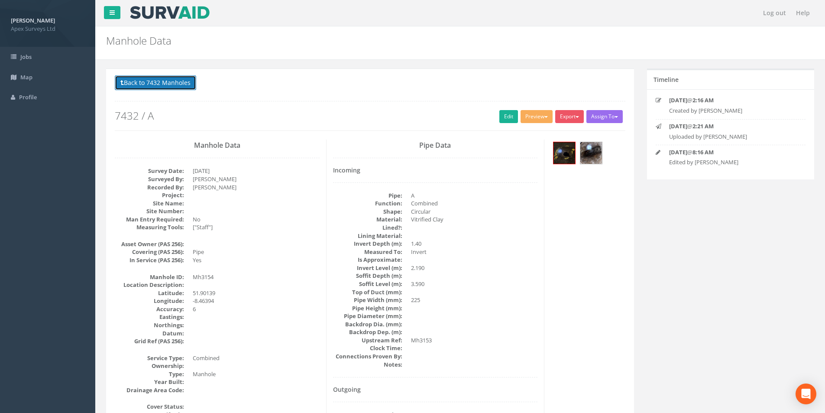
click at [157, 89] on button "Back to 7432 Manholes" at bounding box center [155, 82] width 81 height 15
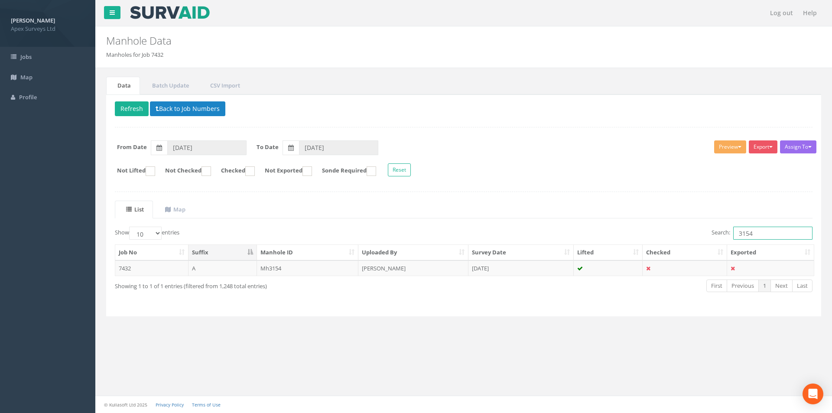
click at [778, 233] on input "3154" at bounding box center [772, 233] width 79 height 13
type input "3153"
click at [417, 273] on td "[PERSON_NAME]" at bounding box center [413, 268] width 110 height 16
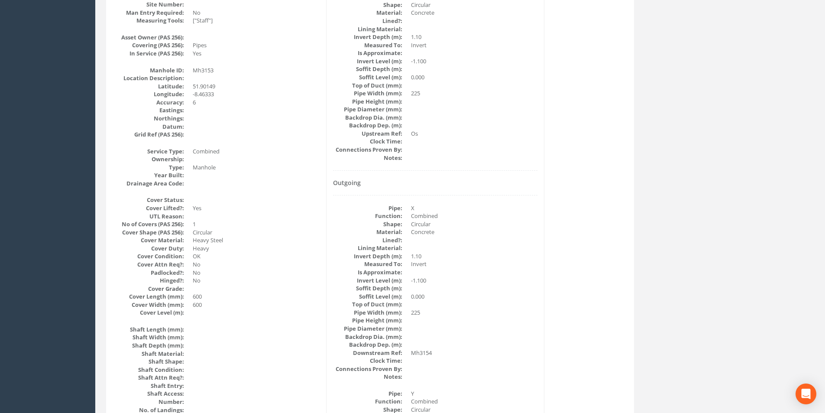
scroll to position [43, 0]
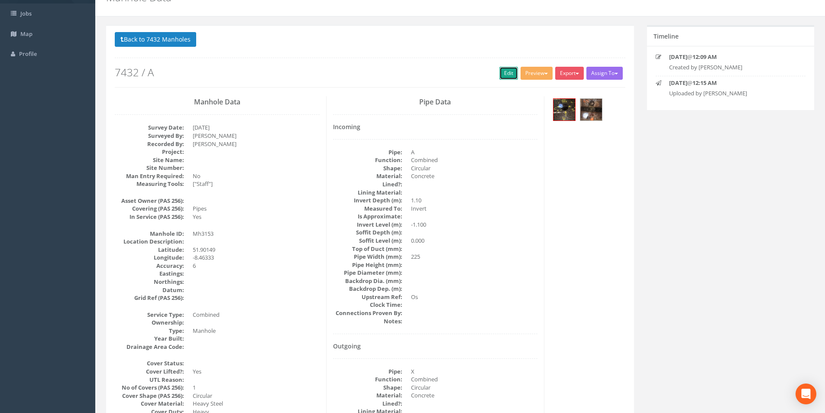
click at [507, 72] on link "Edit" at bounding box center [509, 73] width 19 height 13
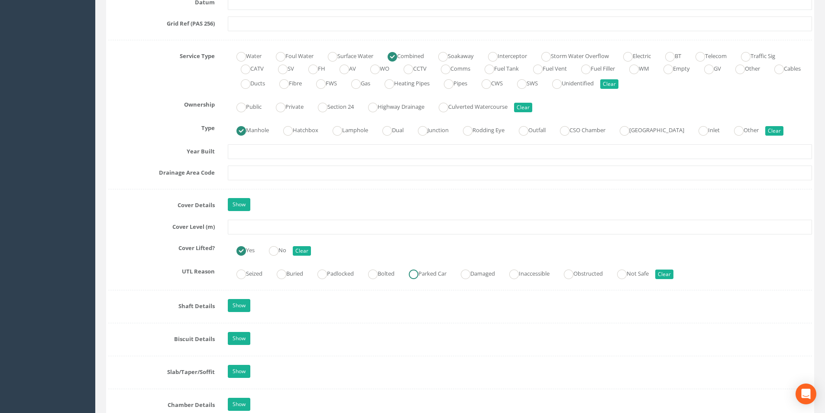
scroll to position [607, 0]
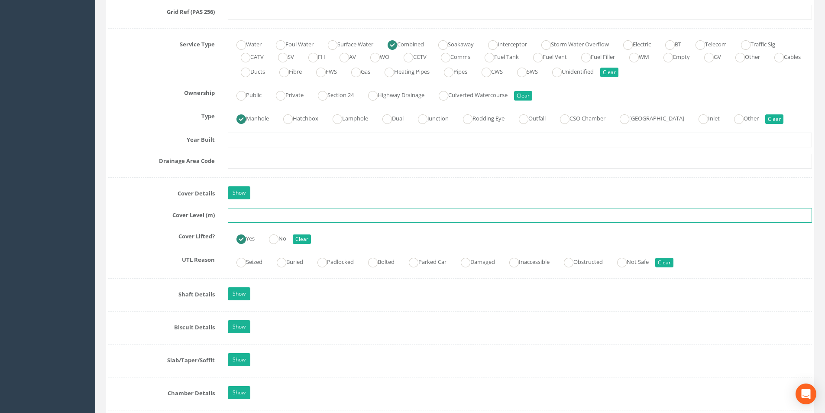
click at [282, 218] on input "text" at bounding box center [520, 215] width 584 height 15
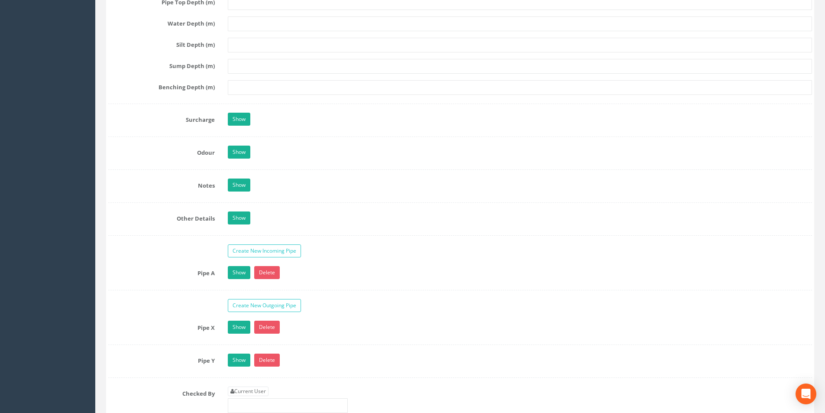
scroll to position [1343, 0]
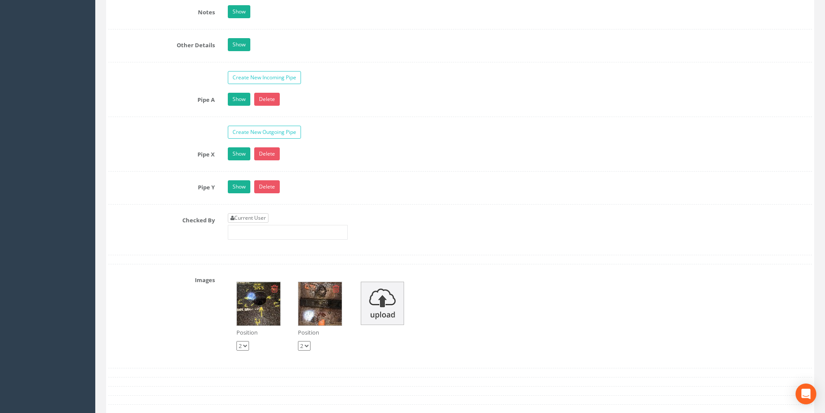
type input "3.91"
click at [263, 214] on link "Current User" at bounding box center [248, 218] width 41 height 10
type input "[PERSON_NAME]"
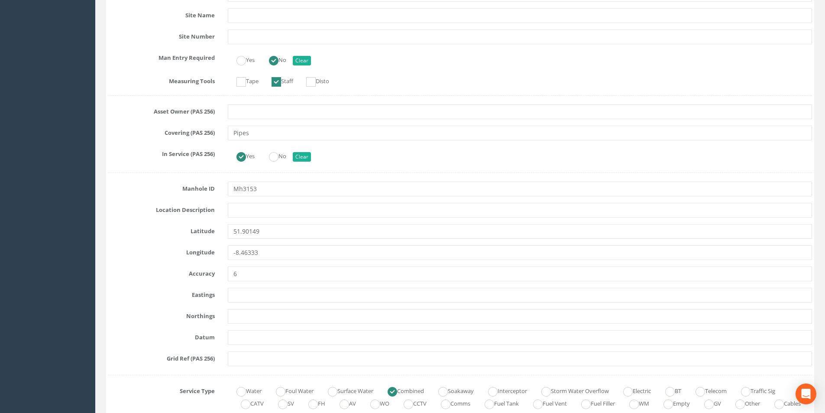
scroll to position [0, 0]
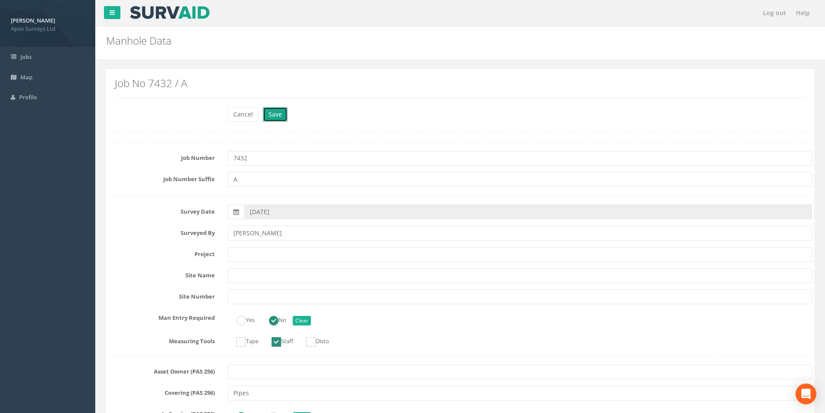
click at [268, 114] on button "Save" at bounding box center [275, 114] width 25 height 15
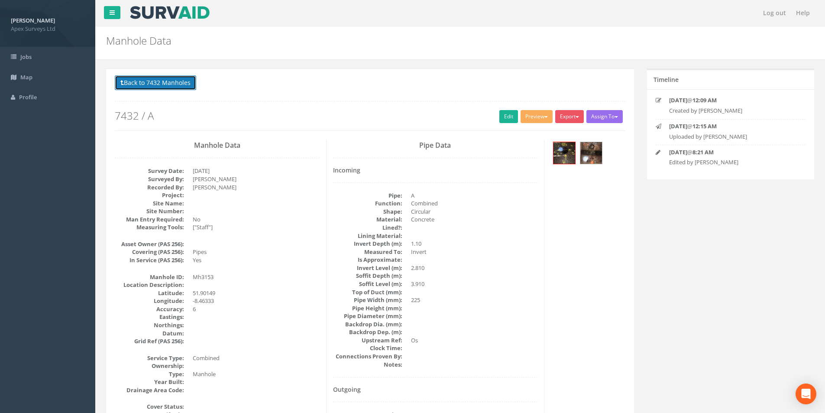
click at [165, 80] on button "Back to 7432 Manholes" at bounding box center [155, 82] width 81 height 15
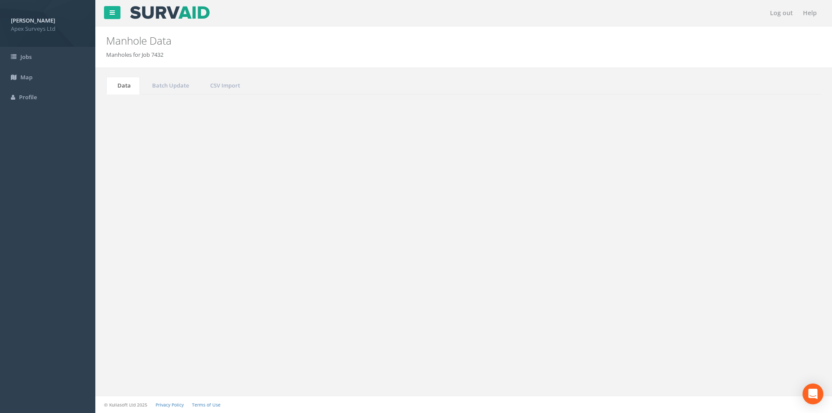
click at [779, 234] on input "3153" at bounding box center [772, 233] width 79 height 13
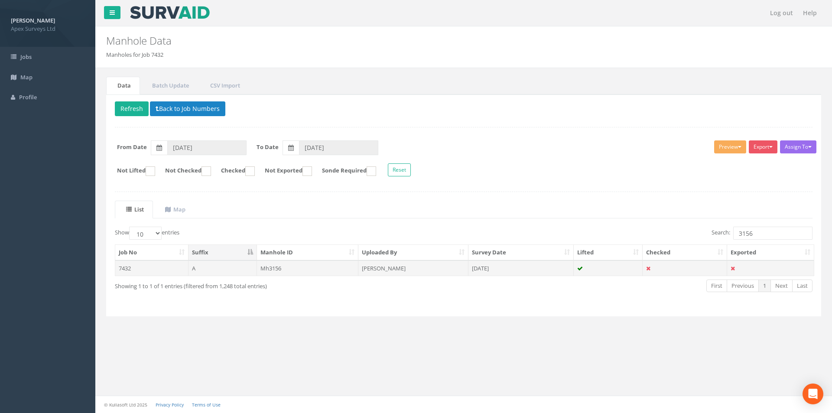
click at [430, 273] on td "[PERSON_NAME]" at bounding box center [413, 268] width 110 height 16
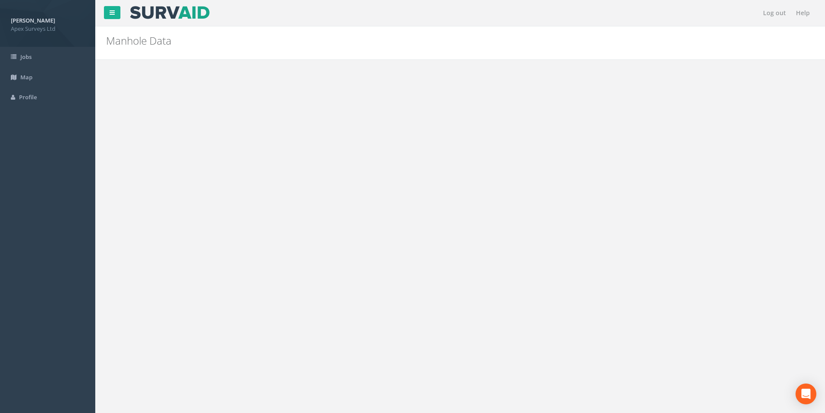
click at [508, 117] on link "Edit" at bounding box center [509, 116] width 19 height 13
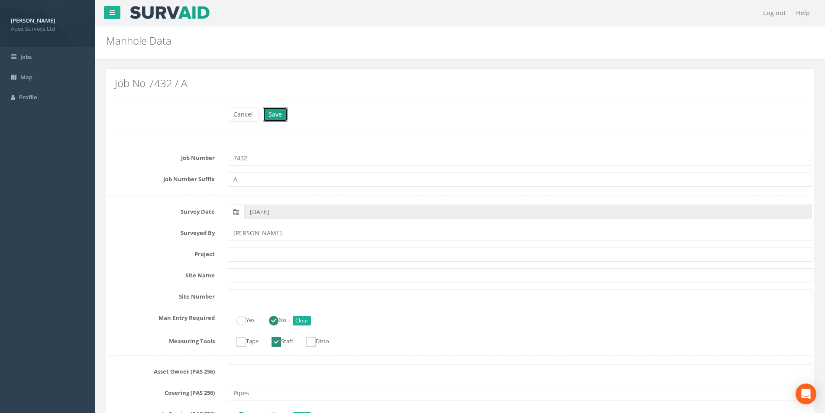
click at [279, 115] on button "Save" at bounding box center [275, 114] width 25 height 15
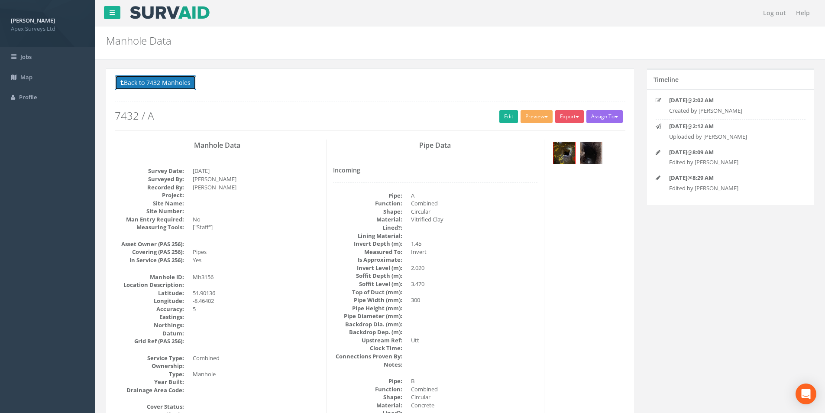
click at [162, 87] on button "Back to 7432 Manholes" at bounding box center [155, 82] width 81 height 15
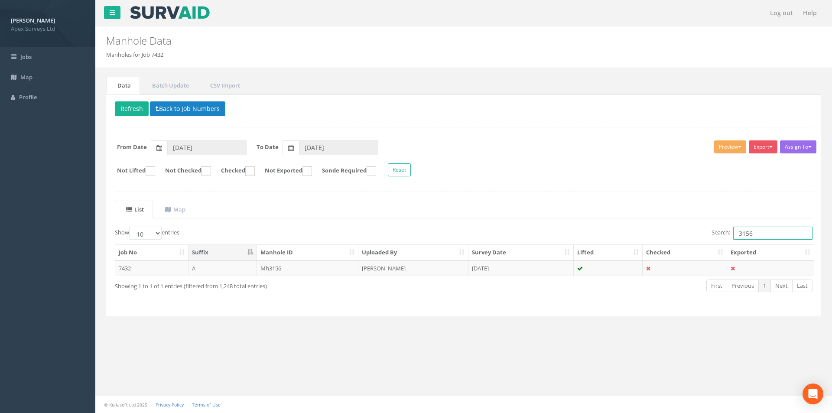
click at [762, 235] on input "3156" at bounding box center [772, 233] width 79 height 13
type input "3136"
click at [545, 276] on div "Job No Suffix Manhole ID Uploaded By Survey Date Lifted Checked Exported 7432 A…" at bounding box center [463, 260] width 711 height 37
click at [521, 275] on td "[DATE]" at bounding box center [520, 268] width 105 height 16
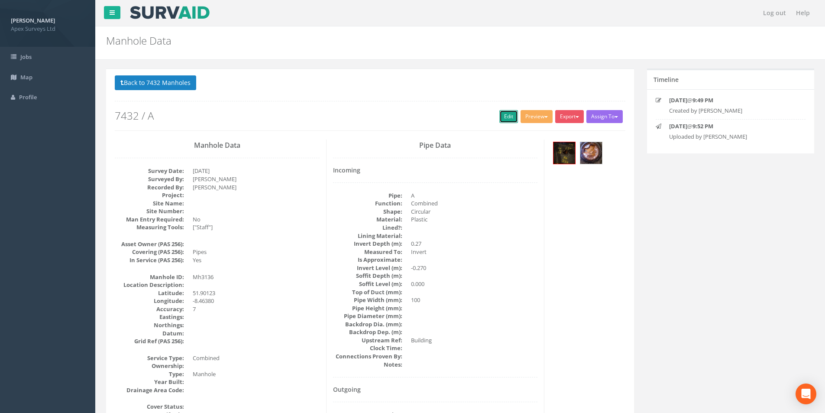
click at [507, 120] on link "Edit" at bounding box center [509, 116] width 19 height 13
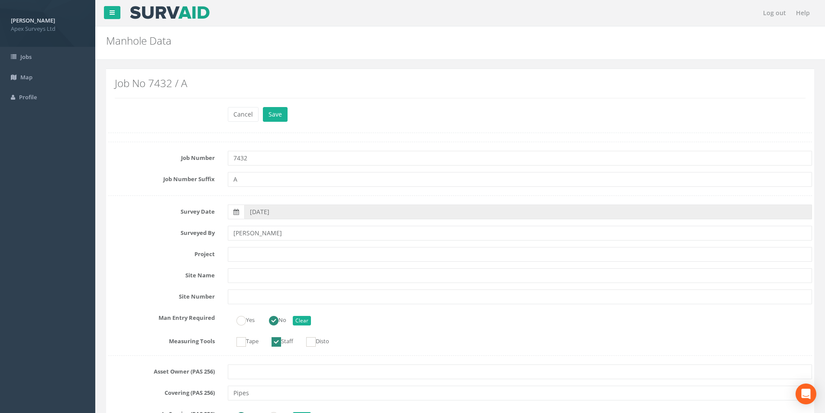
scroll to position [477, 0]
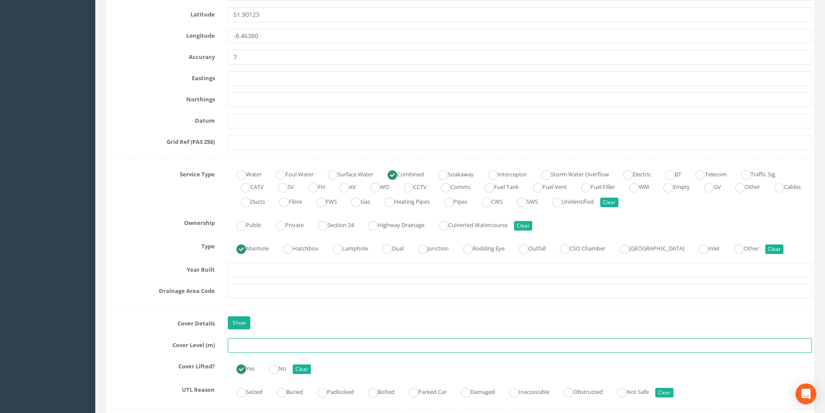
click at [266, 347] on input "text" at bounding box center [520, 345] width 584 height 15
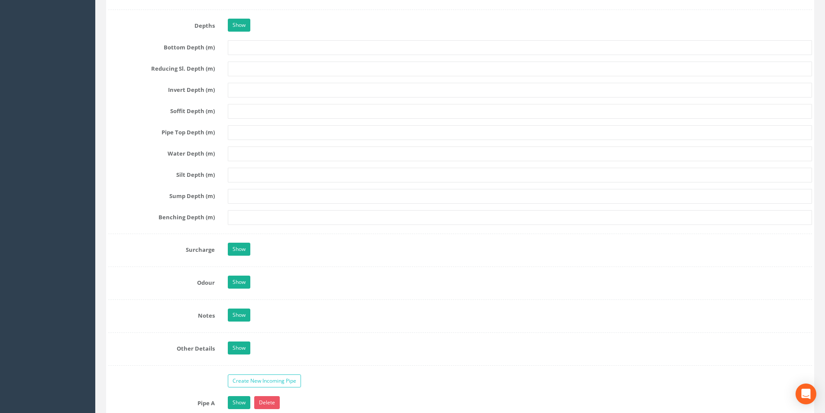
scroll to position [1343, 0]
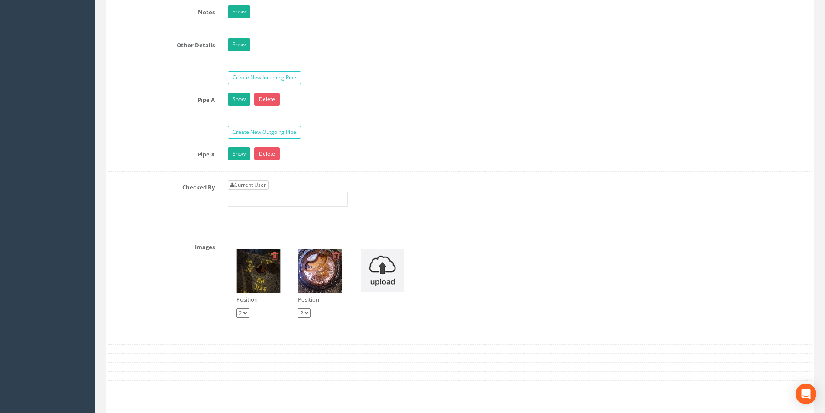
type input "3.45"
click at [250, 185] on link "Current User" at bounding box center [248, 185] width 41 height 10
type input "[PERSON_NAME]"
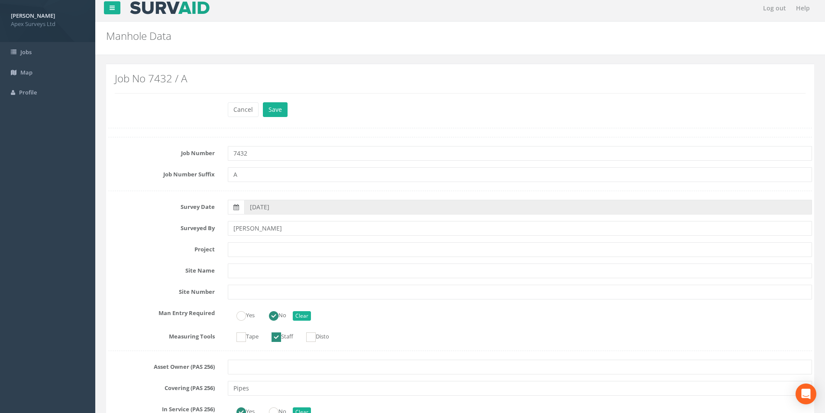
scroll to position [0, 0]
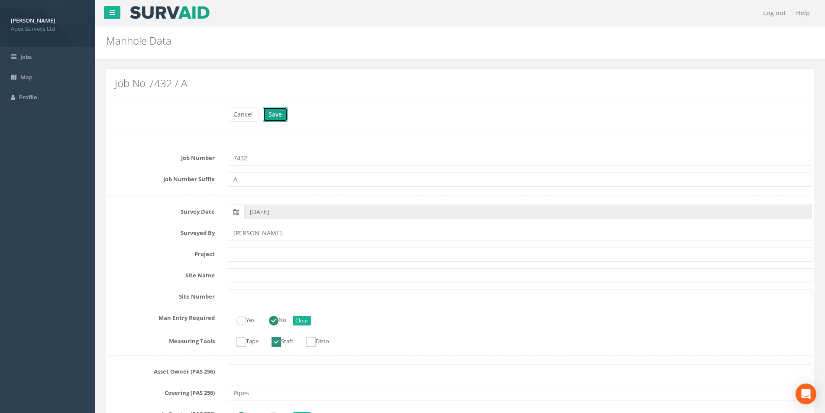
click at [273, 120] on button "Save" at bounding box center [275, 114] width 25 height 15
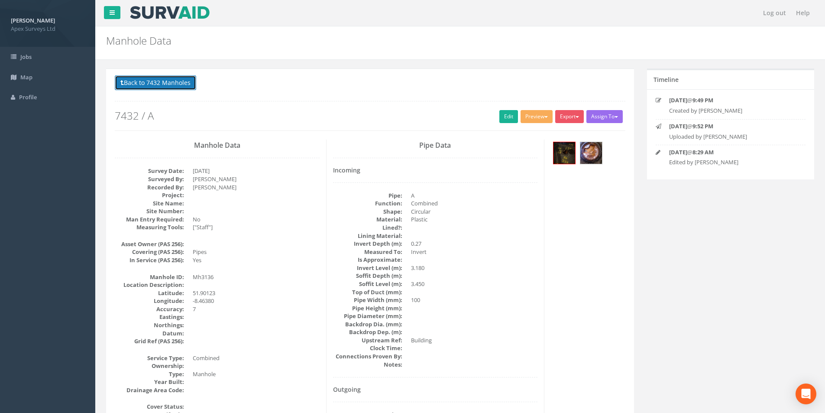
click at [143, 82] on button "Back to 7432 Manholes" at bounding box center [155, 82] width 81 height 15
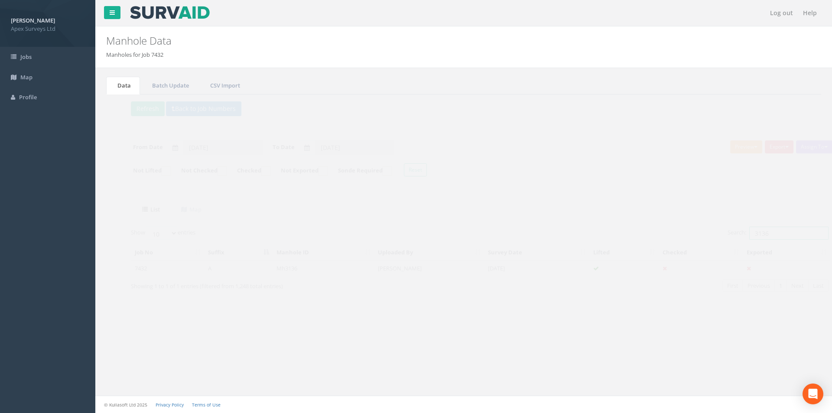
click at [753, 233] on input "3136" at bounding box center [772, 233] width 79 height 13
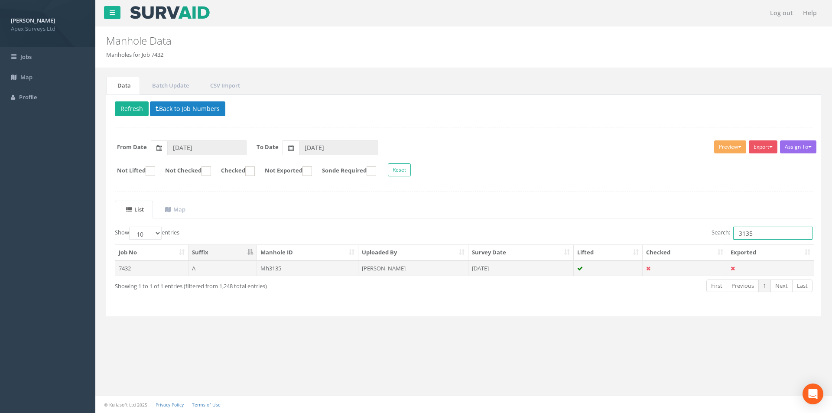
type input "3135"
click at [531, 269] on td "[DATE]" at bounding box center [520, 268] width 105 height 16
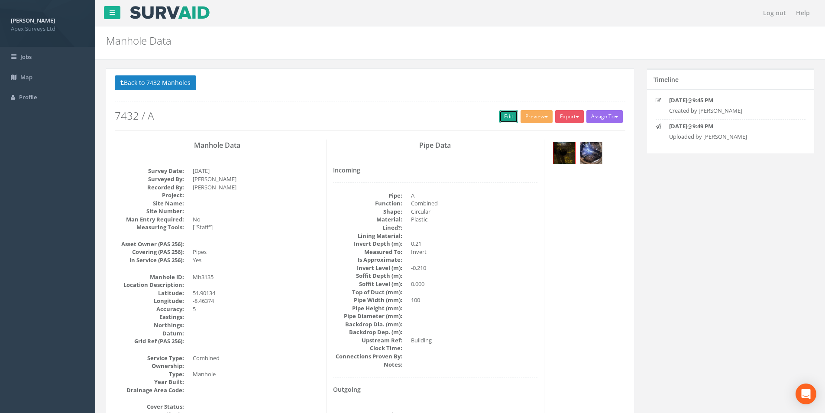
click at [503, 122] on link "Edit" at bounding box center [509, 116] width 19 height 13
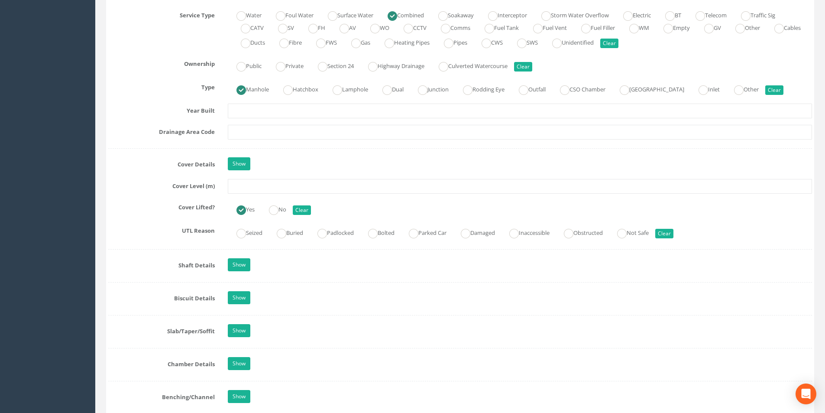
scroll to position [650, 0]
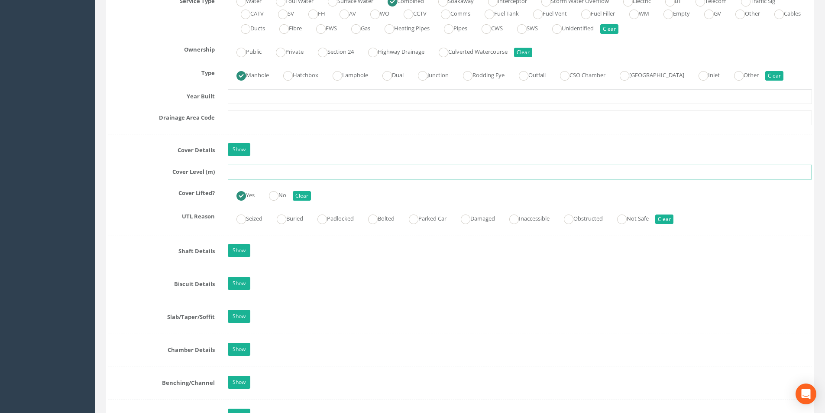
click at [260, 171] on input "text" at bounding box center [520, 172] width 584 height 15
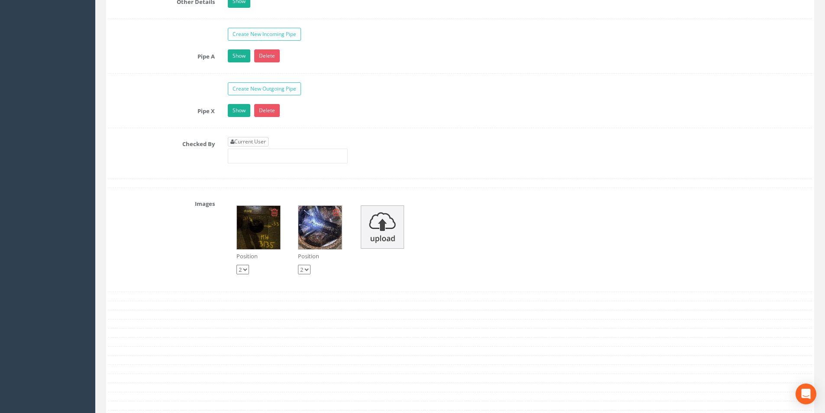
type input "3.45"
click at [249, 143] on link "Current User" at bounding box center [248, 142] width 41 height 10
type input "[PERSON_NAME]"
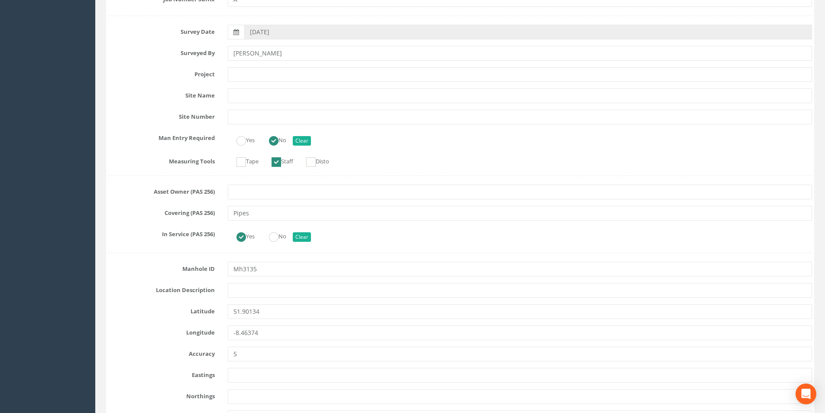
scroll to position [43, 0]
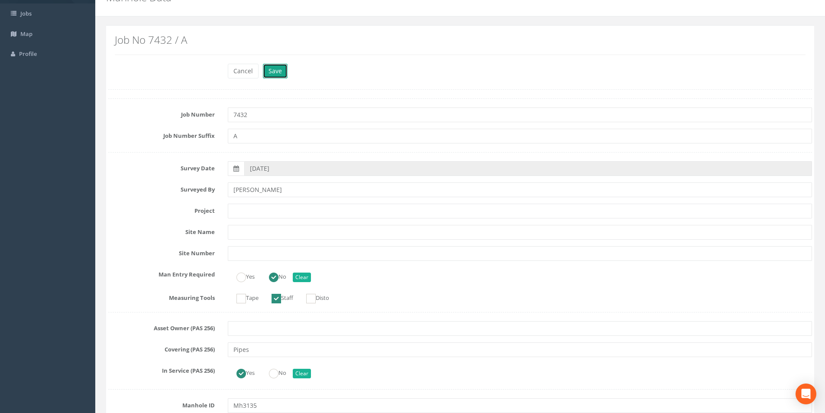
click at [272, 78] on button "Save" at bounding box center [275, 71] width 25 height 15
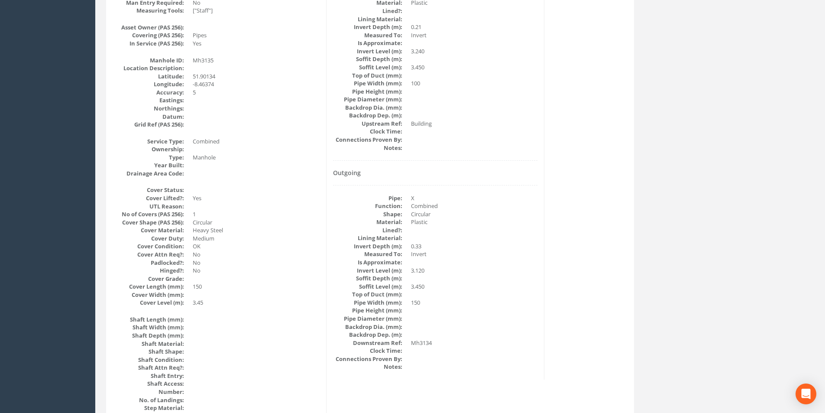
scroll to position [0, 0]
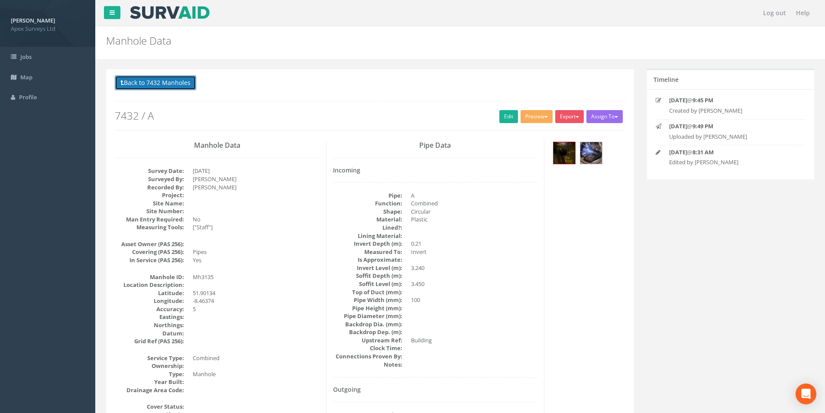
click at [150, 85] on button "Back to 7432 Manholes" at bounding box center [155, 82] width 81 height 15
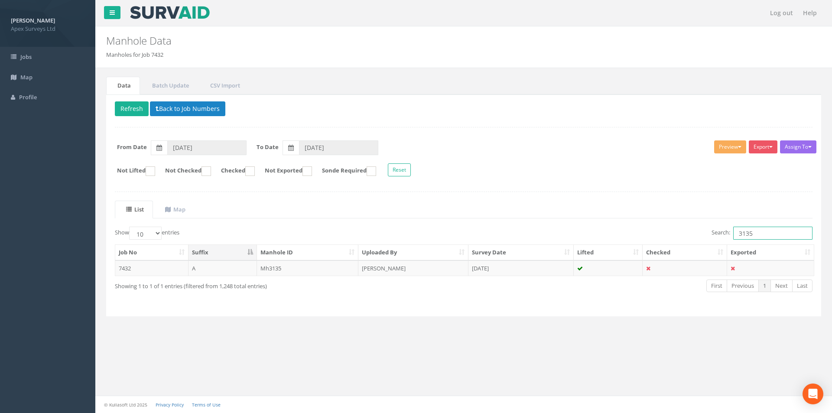
click at [758, 230] on input "3135" at bounding box center [772, 233] width 79 height 13
type input "3134"
click at [525, 266] on td "[DATE]" at bounding box center [520, 268] width 105 height 16
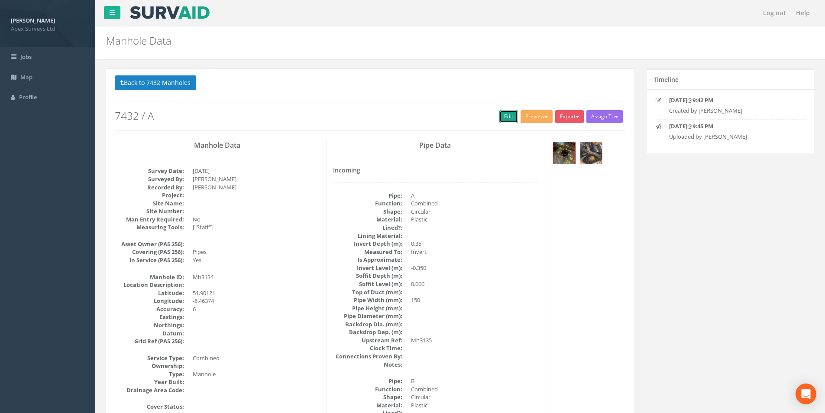
click at [500, 123] on link "Edit" at bounding box center [509, 116] width 19 height 13
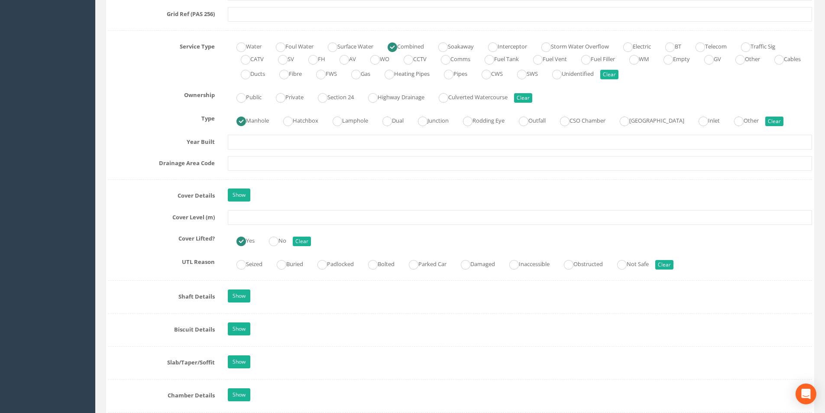
scroll to position [607, 0]
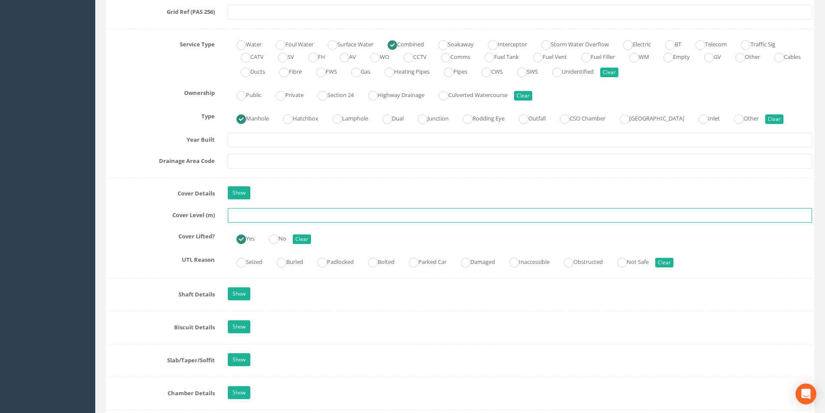
click at [301, 212] on input "text" at bounding box center [520, 215] width 584 height 15
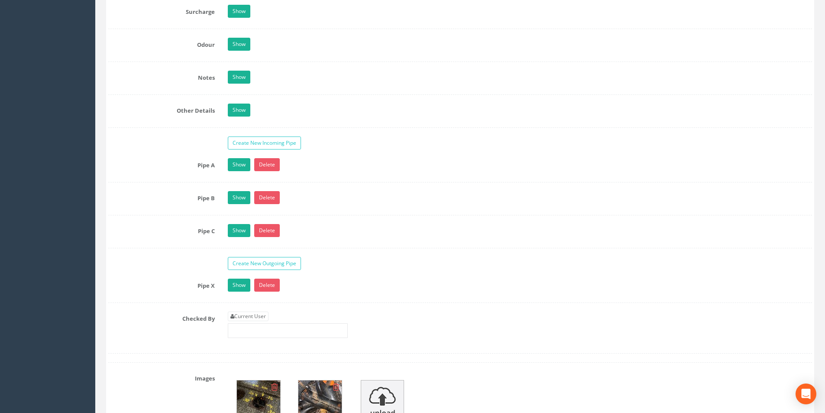
scroll to position [1343, 0]
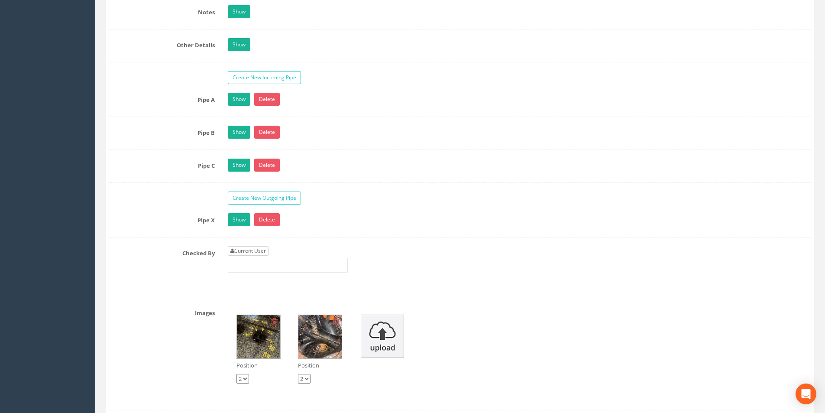
type input "3.43"
click at [247, 252] on link "Current User" at bounding box center [248, 251] width 41 height 10
type input "[PERSON_NAME]"
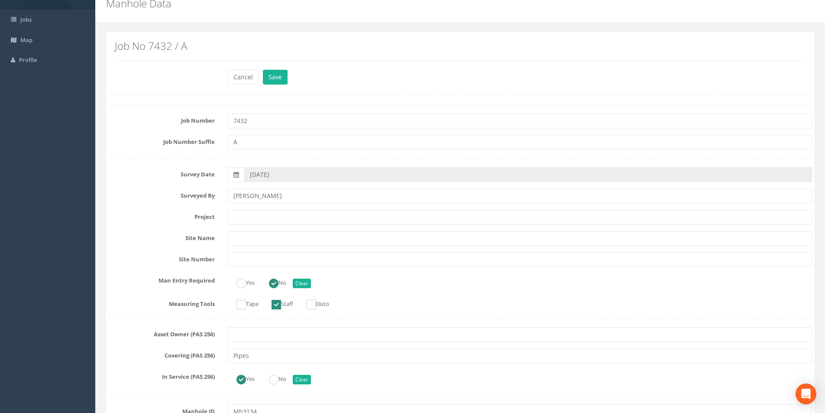
scroll to position [0, 0]
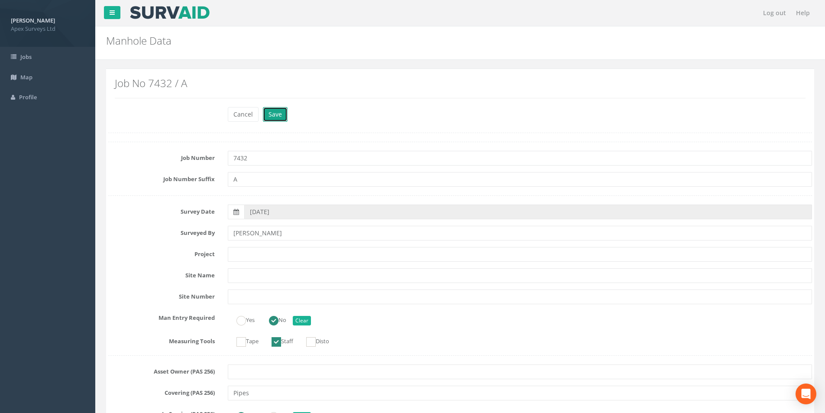
click at [269, 120] on button "Save" at bounding box center [275, 114] width 25 height 15
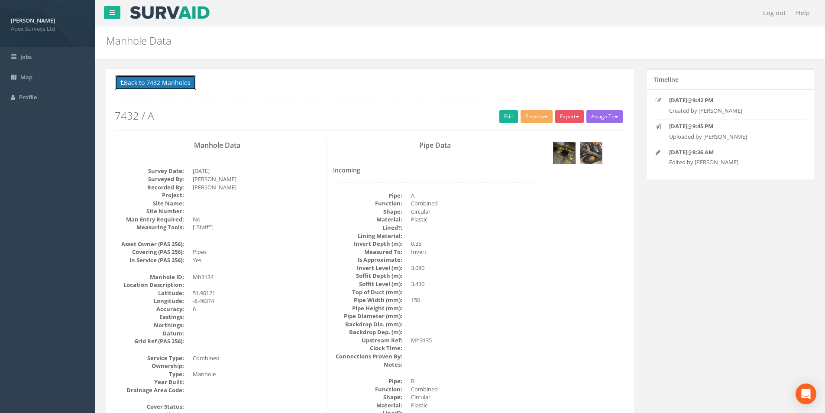
click at [138, 85] on button "Back to 7432 Manholes" at bounding box center [155, 82] width 81 height 15
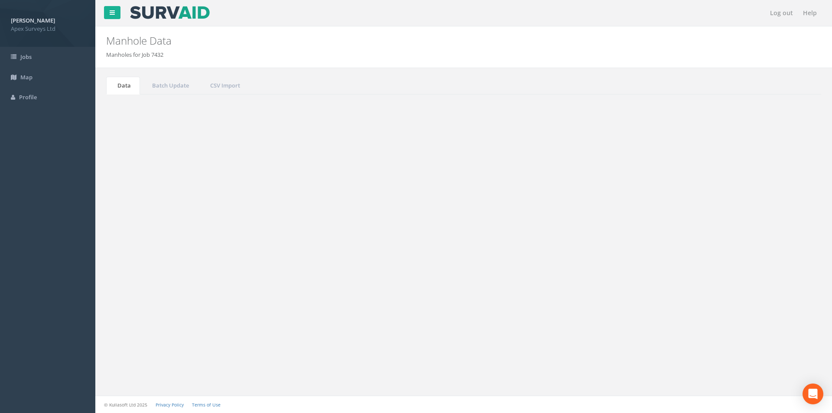
click at [755, 234] on input "3134" at bounding box center [772, 233] width 79 height 13
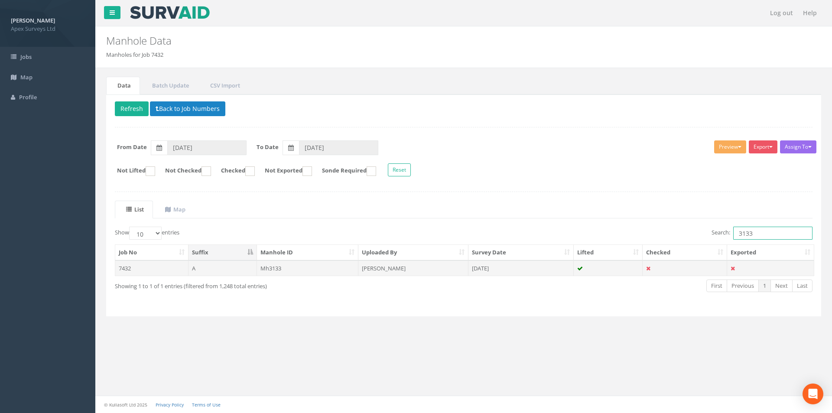
type input "3133"
click at [548, 264] on td "[DATE]" at bounding box center [520, 268] width 105 height 16
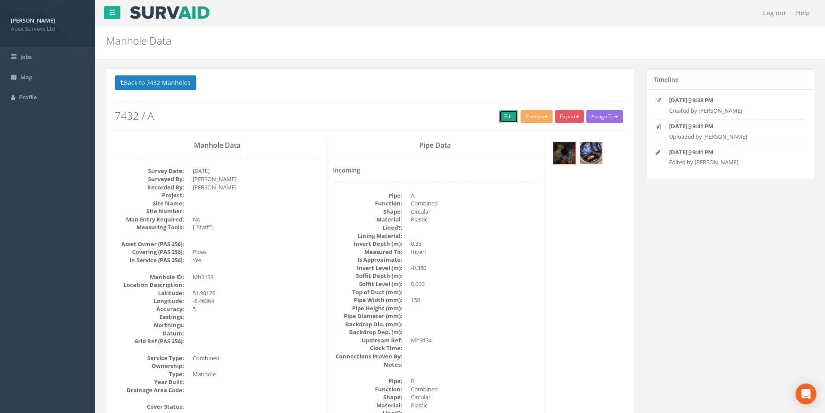
click at [503, 117] on link "Edit" at bounding box center [509, 116] width 19 height 13
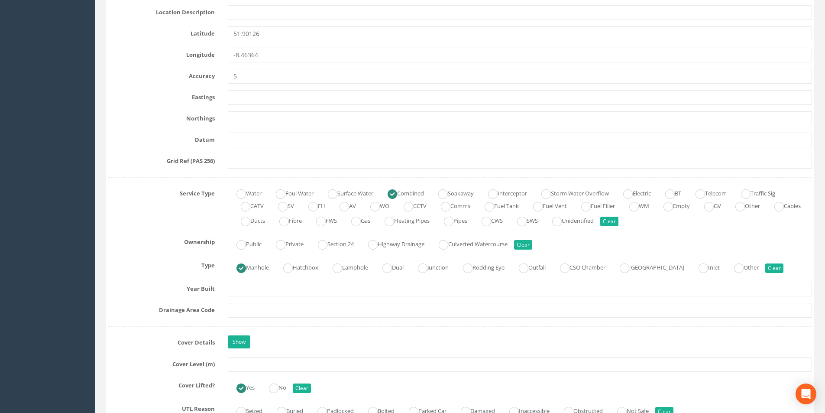
scroll to position [477, 0]
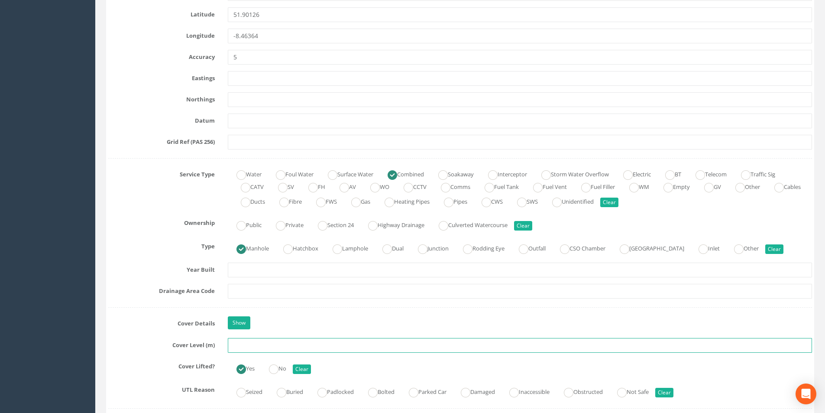
click at [253, 346] on input "text" at bounding box center [520, 345] width 584 height 15
type input "3"
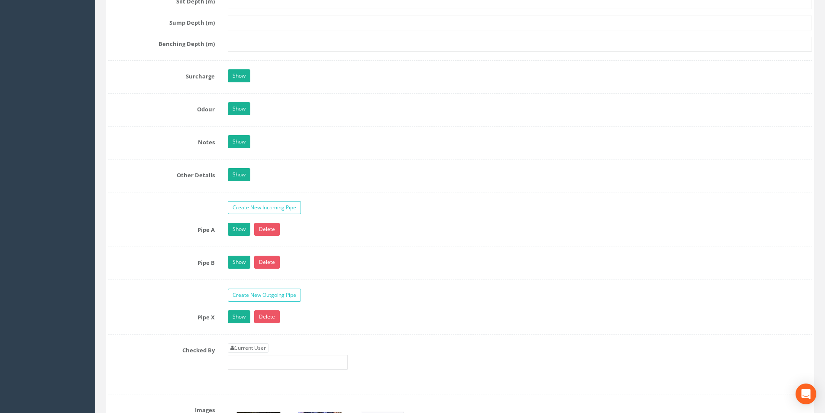
scroll to position [1386, 0]
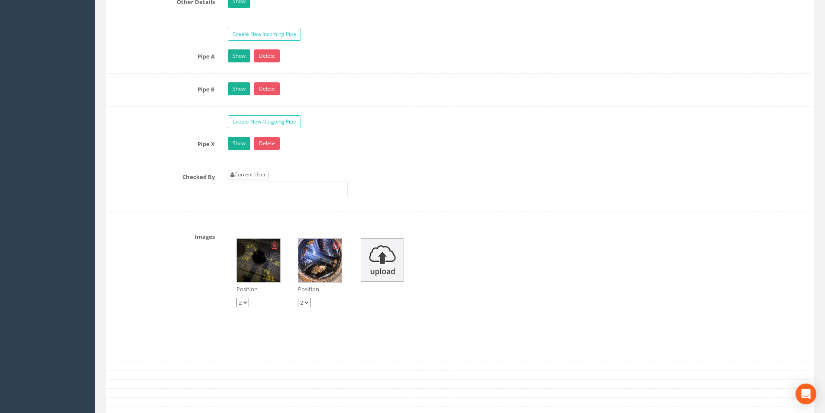
type input "3.40"
click at [263, 174] on link "Current User" at bounding box center [248, 175] width 41 height 10
type input "[PERSON_NAME]"
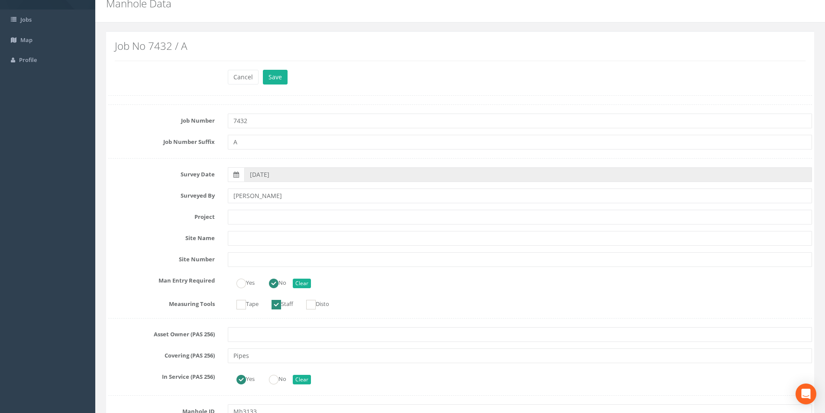
scroll to position [0, 0]
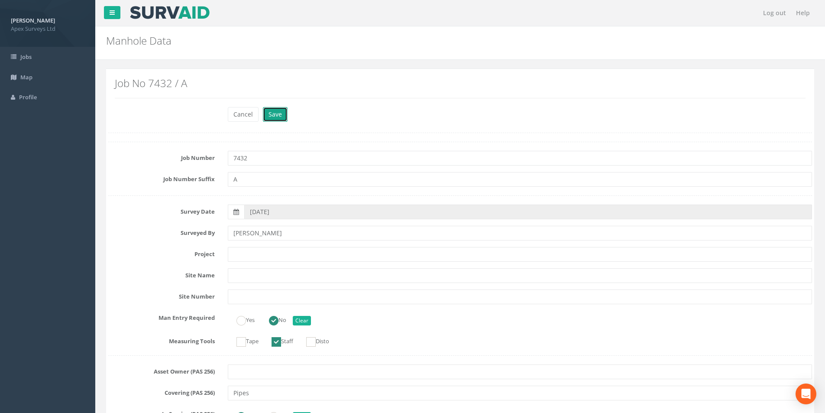
click at [281, 116] on button "Save" at bounding box center [275, 114] width 25 height 15
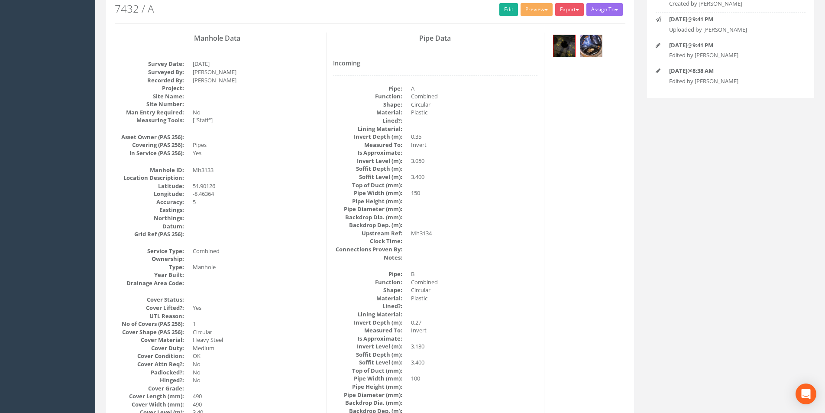
scroll to position [13, 0]
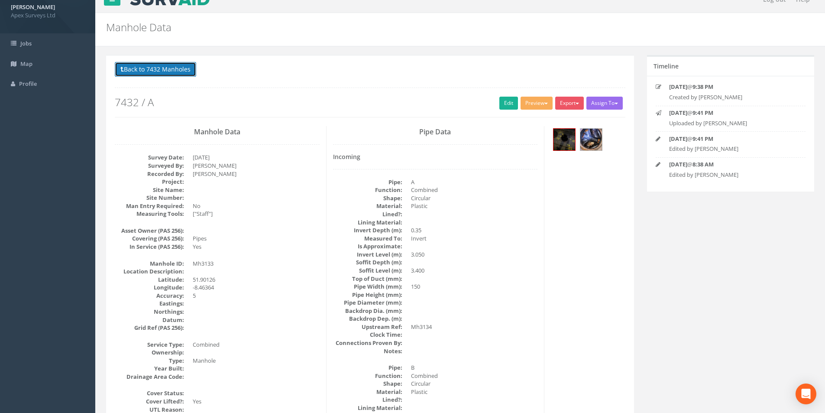
click at [165, 65] on button "Back to 7432 Manholes" at bounding box center [155, 69] width 81 height 15
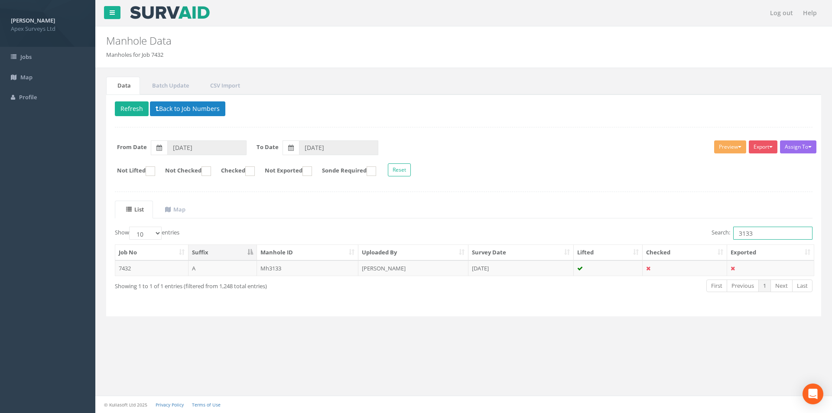
click at [758, 235] on input "3133" at bounding box center [772, 233] width 79 height 13
type input "3132"
click at [532, 275] on td "[DATE]" at bounding box center [520, 268] width 105 height 16
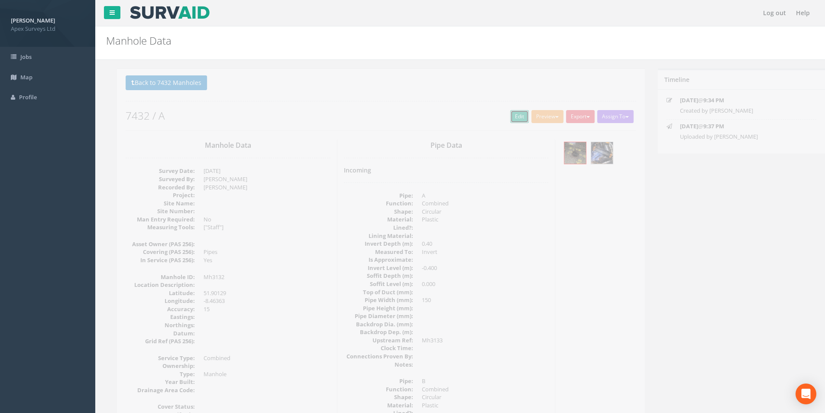
click at [510, 119] on link "Edit" at bounding box center [509, 116] width 19 height 13
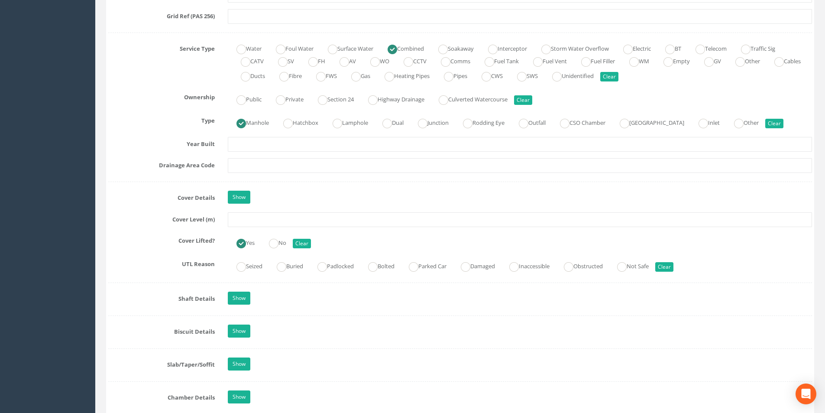
scroll to position [607, 0]
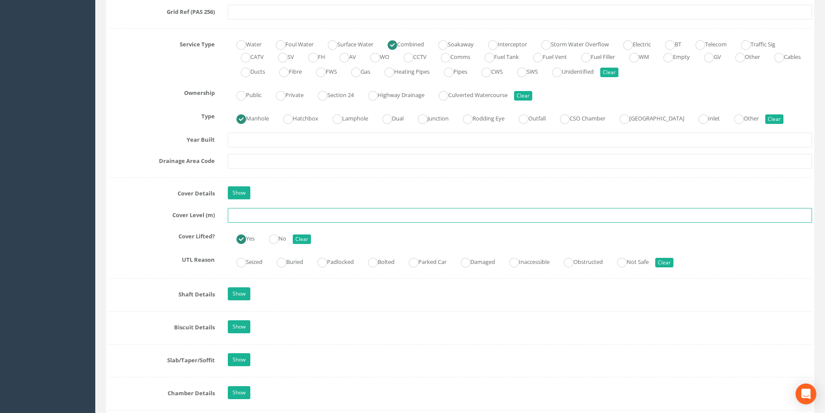
click at [289, 215] on input "text" at bounding box center [520, 215] width 584 height 15
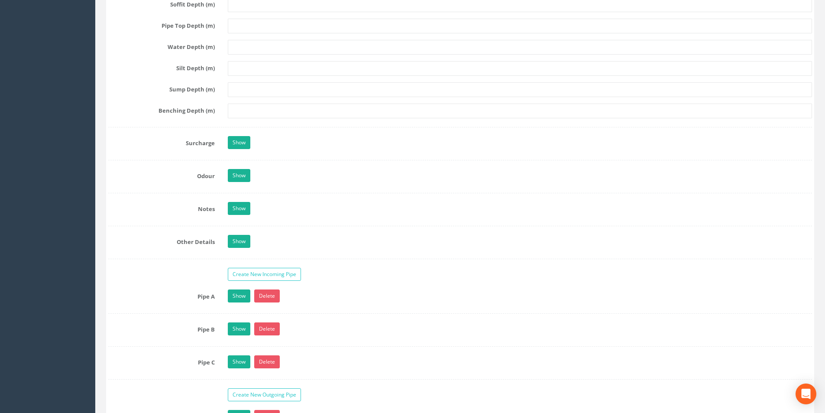
scroll to position [1257, 0]
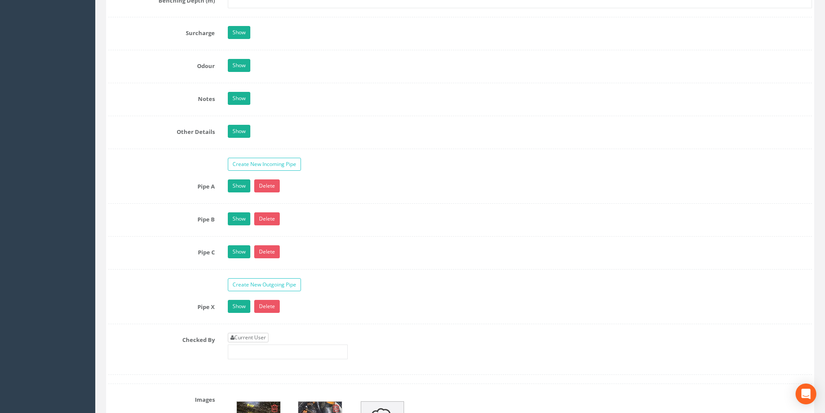
type input "3.50"
click at [255, 341] on link "Current User" at bounding box center [248, 338] width 41 height 10
type input "[PERSON_NAME]"
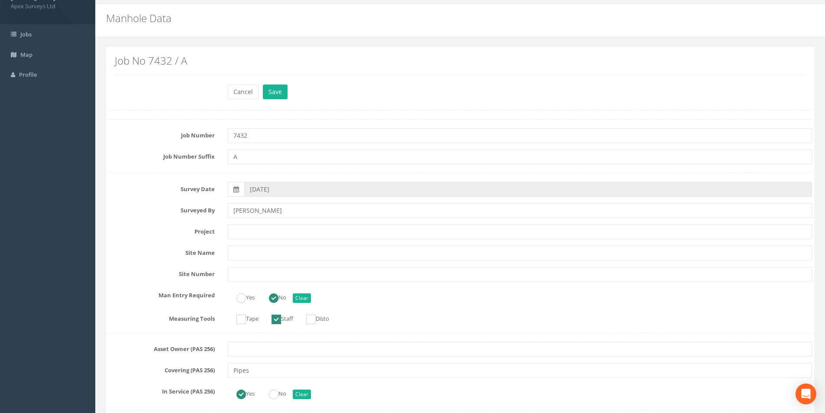
scroll to position [0, 0]
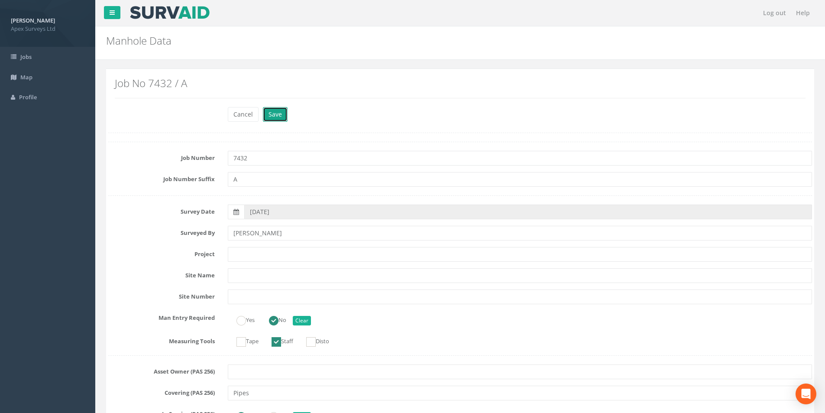
click at [280, 108] on button "Save" at bounding box center [275, 114] width 25 height 15
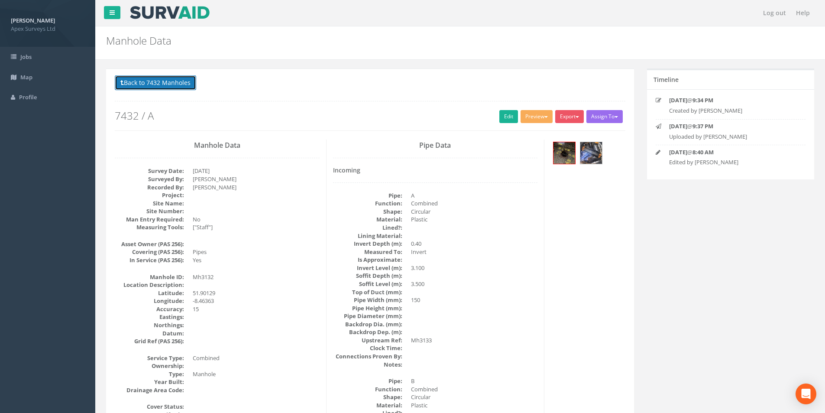
drag, startPoint x: 151, startPoint y: 87, endPoint x: 197, endPoint y: 101, distance: 47.6
click at [151, 87] on button "Back to 7432 Manholes" at bounding box center [155, 82] width 81 height 15
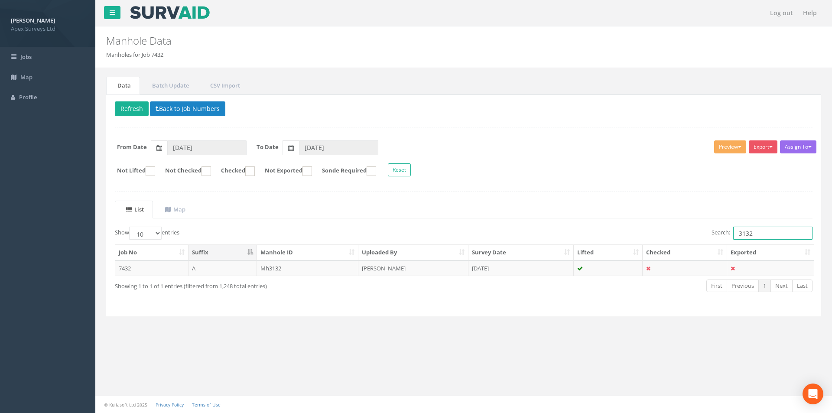
click at [762, 233] on input "3132" at bounding box center [772, 233] width 79 height 13
type input "3131"
click at [460, 269] on td "[PERSON_NAME]" at bounding box center [413, 268] width 110 height 16
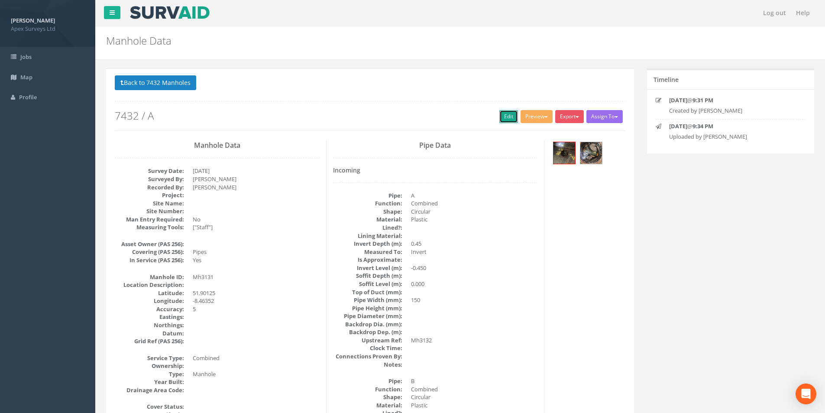
click at [501, 115] on link "Edit" at bounding box center [509, 116] width 19 height 13
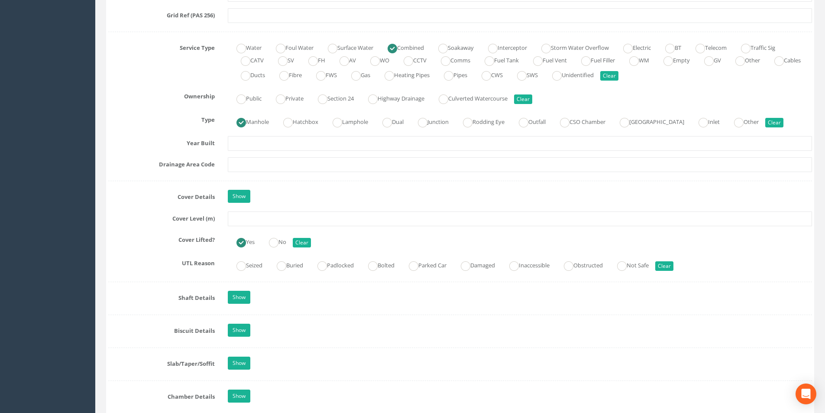
scroll to position [607, 0]
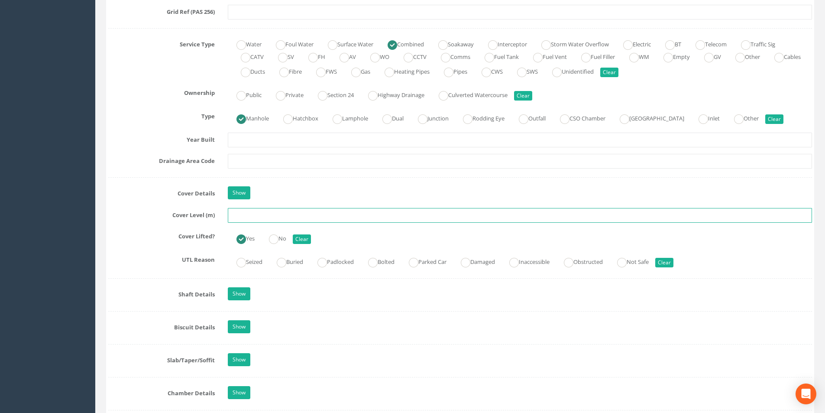
click at [271, 213] on input "text" at bounding box center [520, 215] width 584 height 15
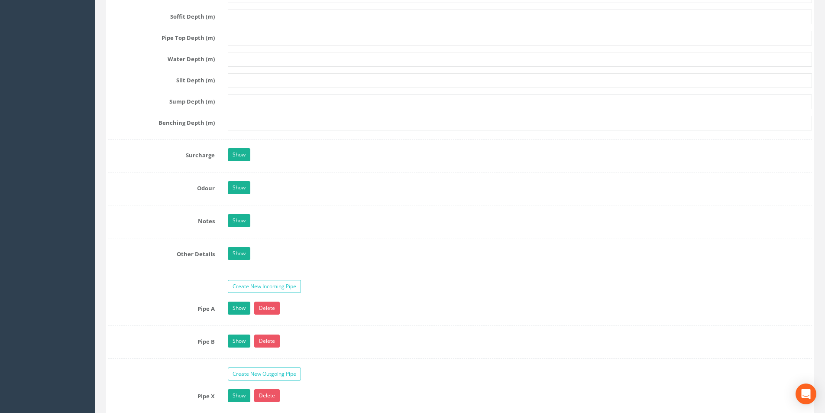
scroll to position [1343, 0]
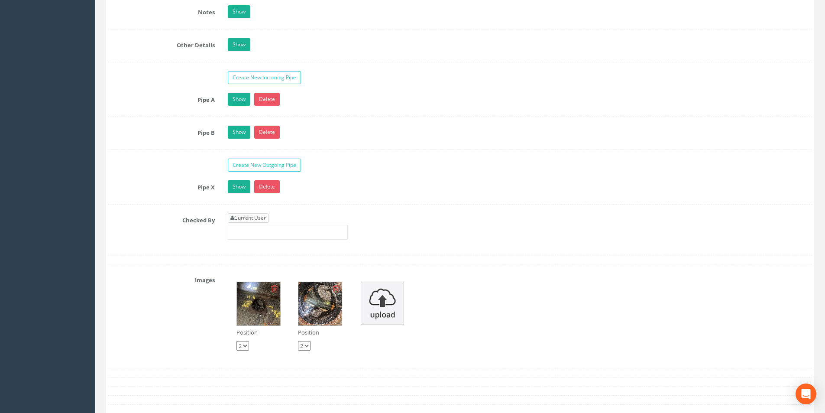
type input "3.39"
click at [266, 214] on link "Current User" at bounding box center [248, 218] width 41 height 10
type input "[PERSON_NAME]"
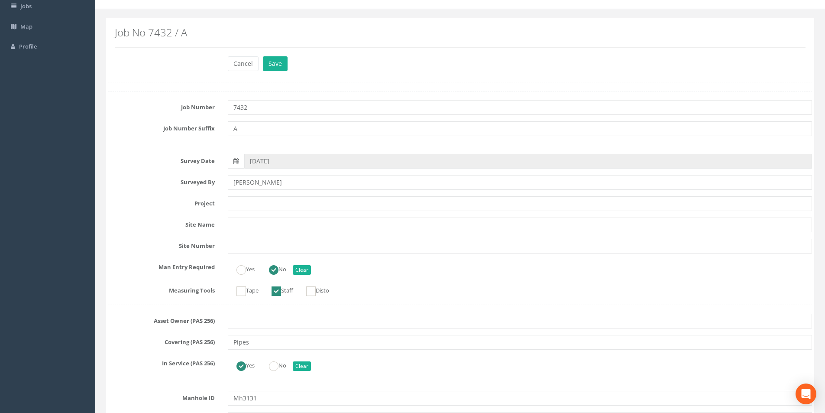
scroll to position [0, 0]
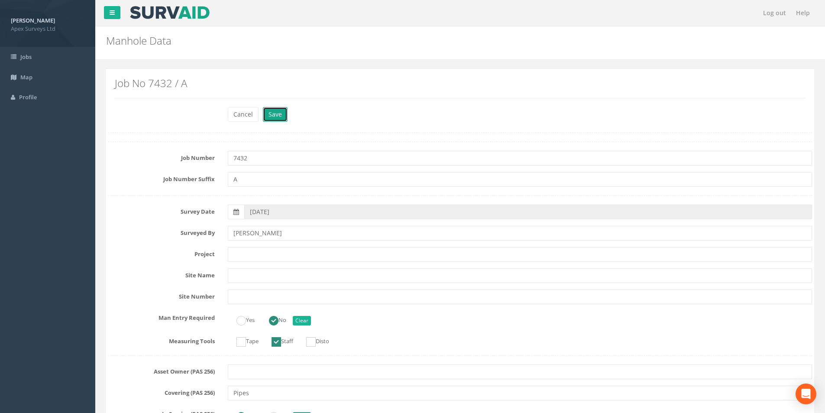
click at [272, 115] on button "Save" at bounding box center [275, 114] width 25 height 15
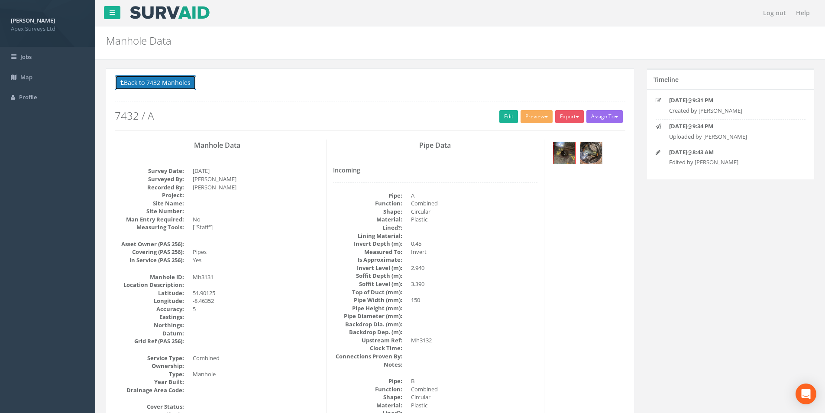
click at [165, 81] on button "Back to 7432 Manholes" at bounding box center [155, 82] width 81 height 15
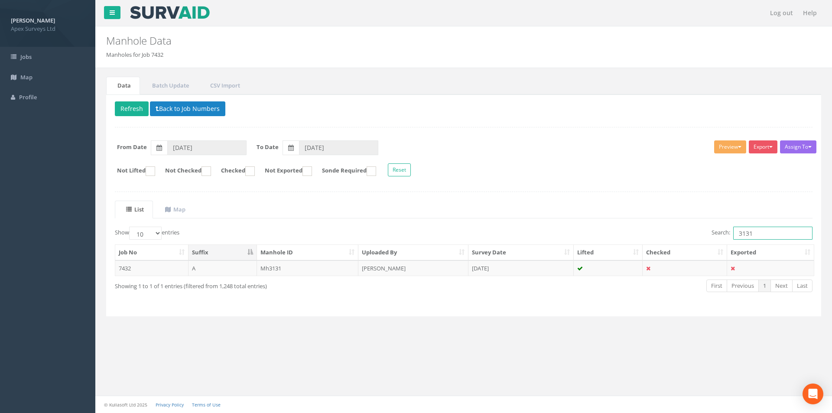
click at [760, 237] on input "3131" at bounding box center [772, 233] width 79 height 13
type input "3130"
click at [512, 269] on td "[DATE]" at bounding box center [520, 268] width 105 height 16
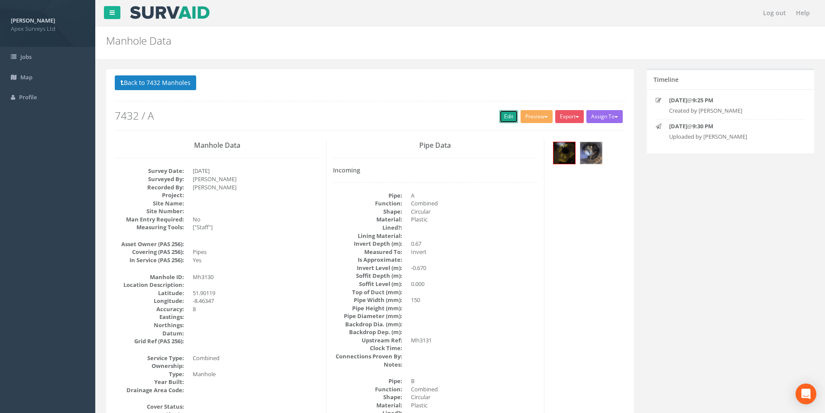
click at [500, 120] on link "Edit" at bounding box center [509, 116] width 19 height 13
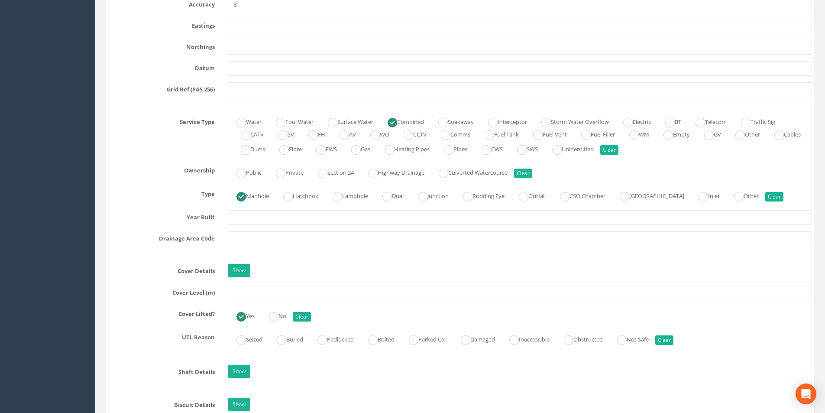
scroll to position [693, 0]
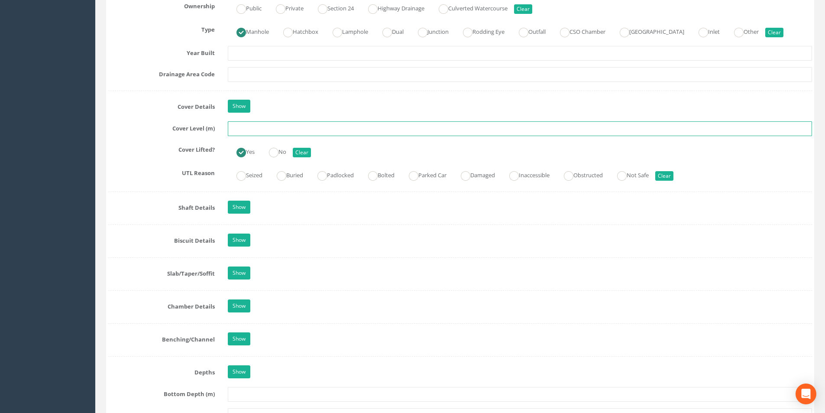
click at [250, 127] on input "text" at bounding box center [520, 128] width 584 height 15
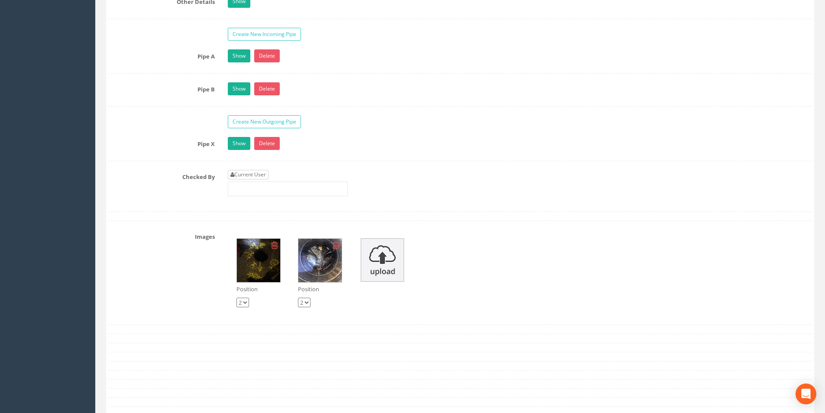
type input "3.33"
click at [262, 174] on link "Current User" at bounding box center [248, 175] width 41 height 10
type input "[PERSON_NAME]"
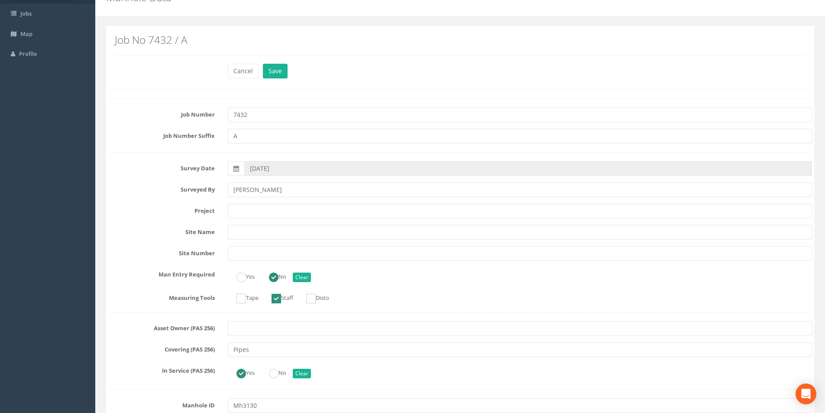
scroll to position [0, 0]
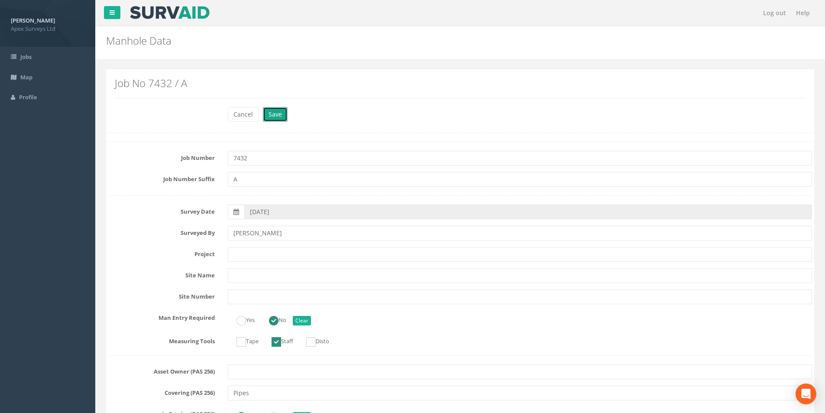
click at [276, 110] on button "Save" at bounding box center [275, 114] width 25 height 15
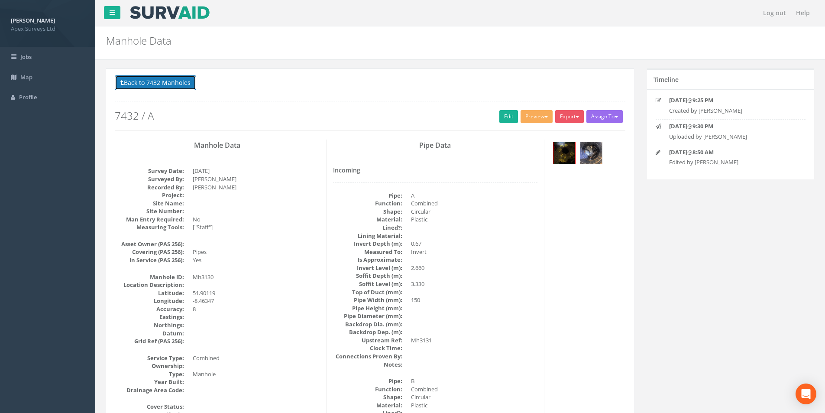
click at [153, 76] on button "Back to 7432 Manholes" at bounding box center [155, 82] width 81 height 15
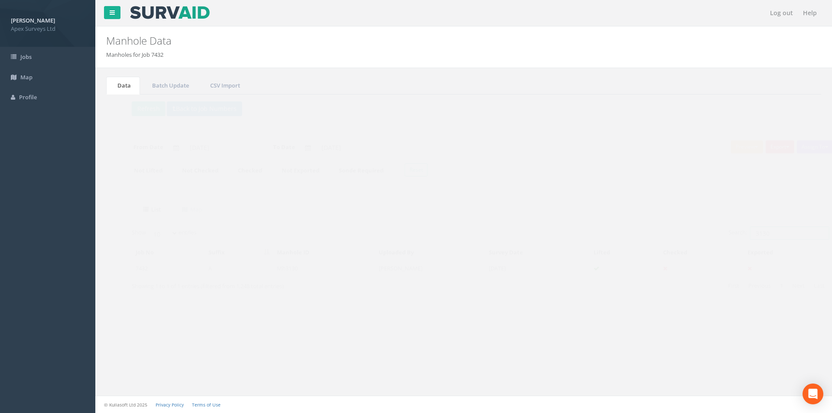
click at [753, 234] on input "3130" at bounding box center [772, 233] width 79 height 13
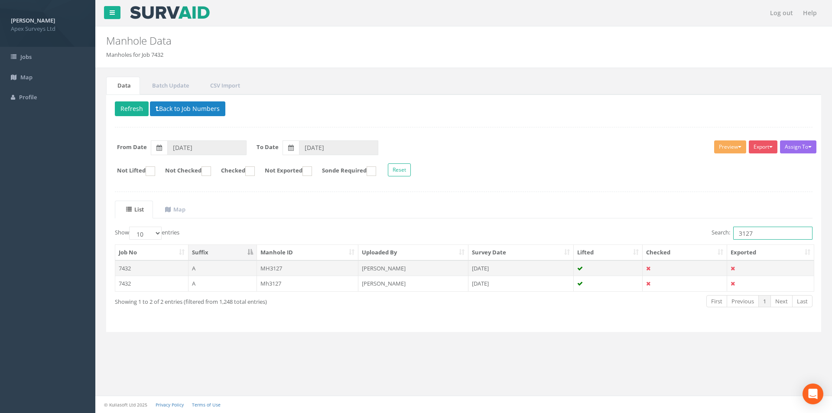
type input "3127"
click at [336, 269] on td "MH3127" at bounding box center [308, 268] width 102 height 16
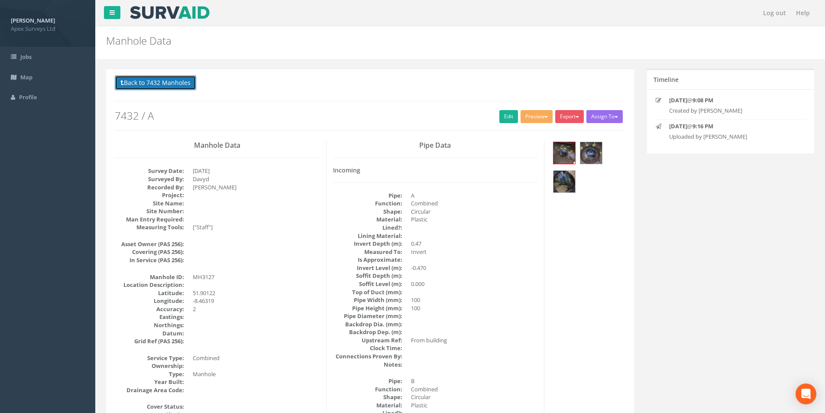
click at [174, 88] on button "Back to 7432 Manholes" at bounding box center [155, 82] width 81 height 15
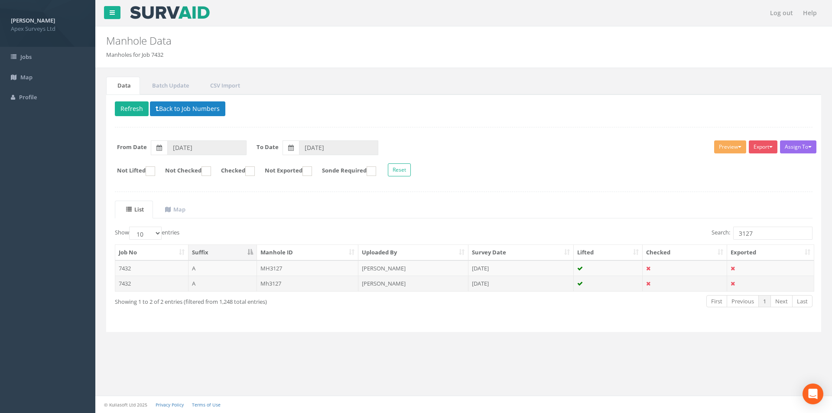
click at [303, 283] on td "Mh3127" at bounding box center [308, 284] width 102 height 16
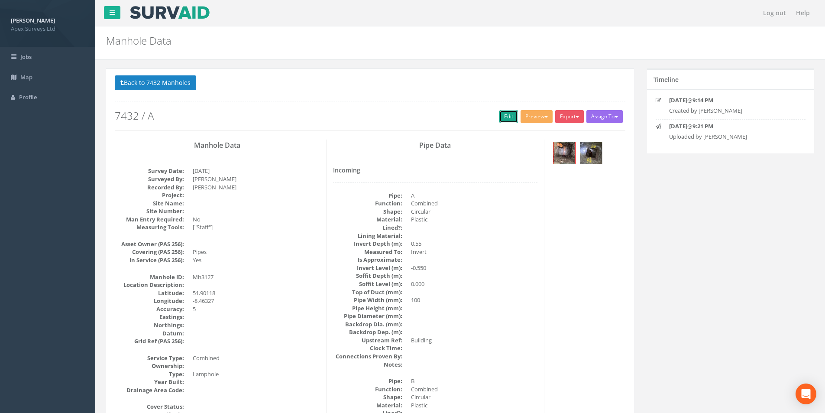
click at [506, 120] on link "Edit" at bounding box center [509, 116] width 19 height 13
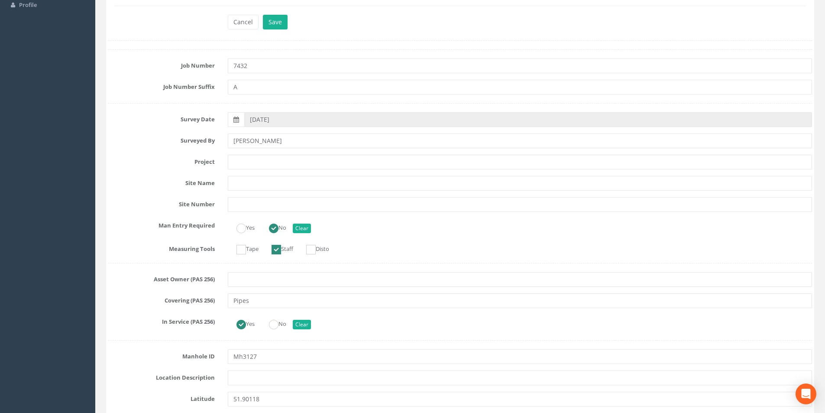
scroll to position [217, 0]
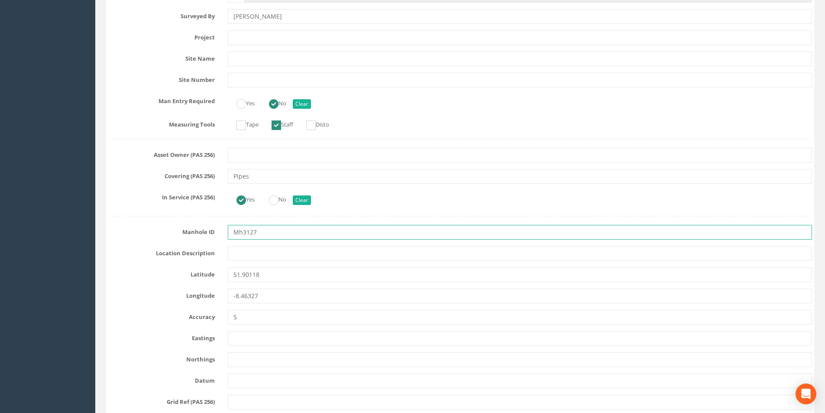
click at [276, 231] on input "Mh3127" at bounding box center [520, 232] width 584 height 15
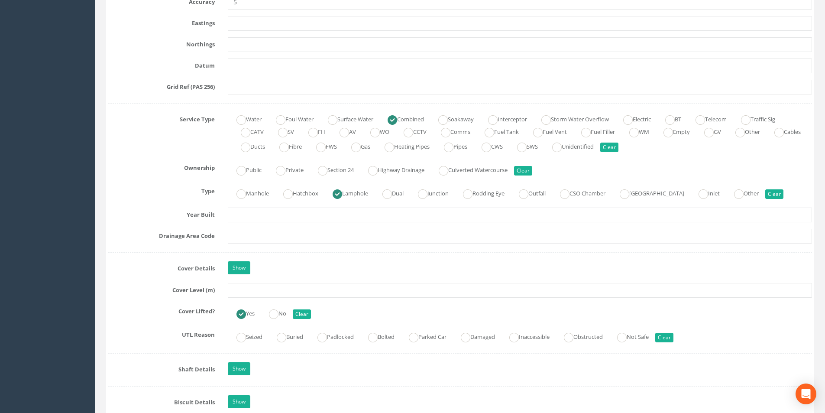
scroll to position [650, 0]
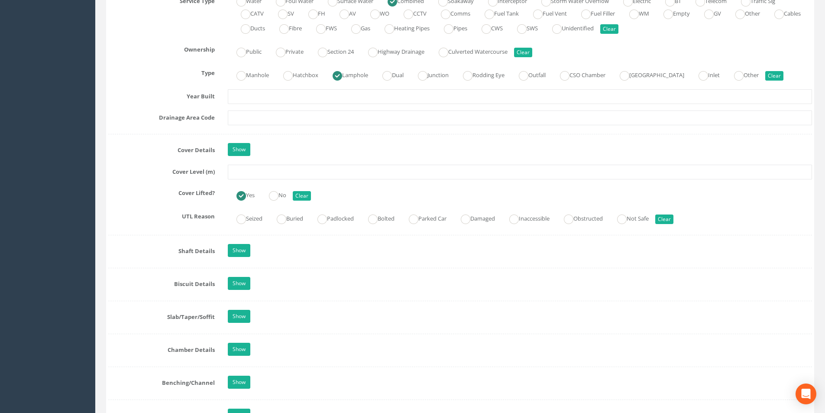
type input "Mh3128"
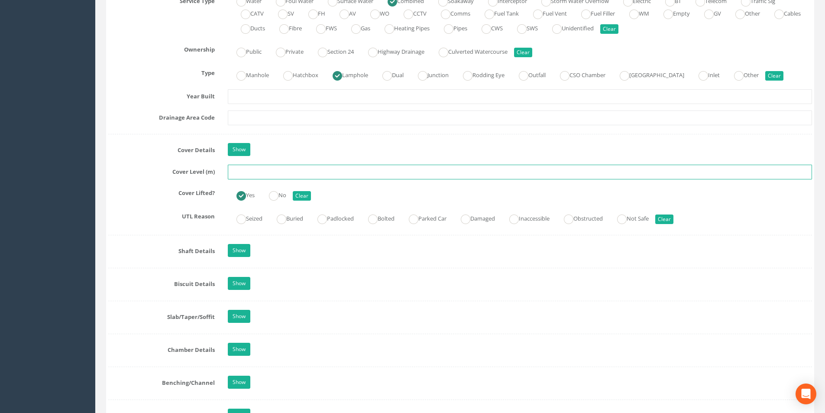
click at [271, 174] on input "text" at bounding box center [520, 172] width 584 height 15
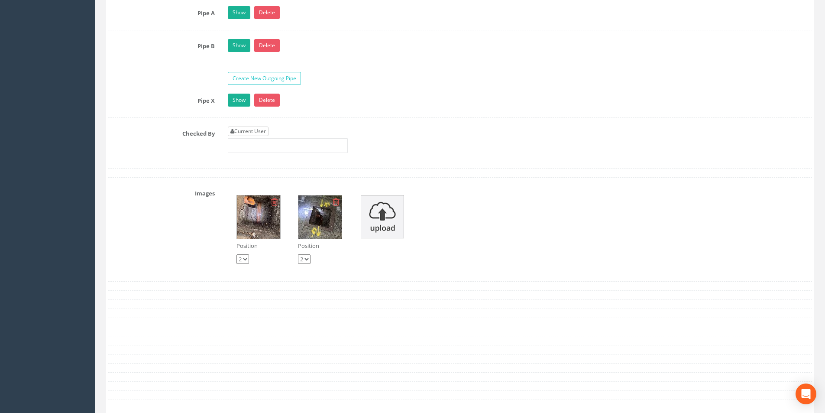
type input "3.31"
click at [261, 128] on link "Current User" at bounding box center [248, 132] width 41 height 10
type input "[PERSON_NAME]"
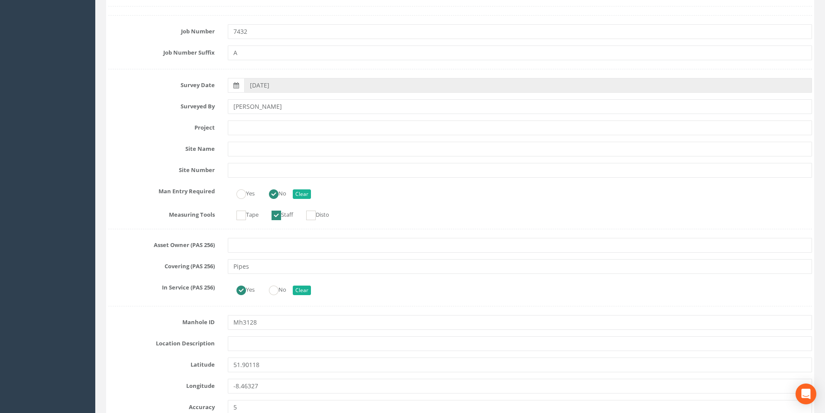
scroll to position [0, 0]
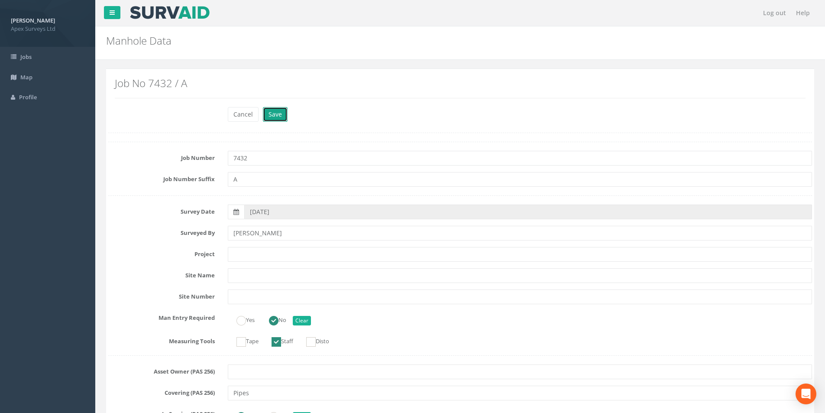
click at [283, 121] on button "Save" at bounding box center [275, 114] width 25 height 15
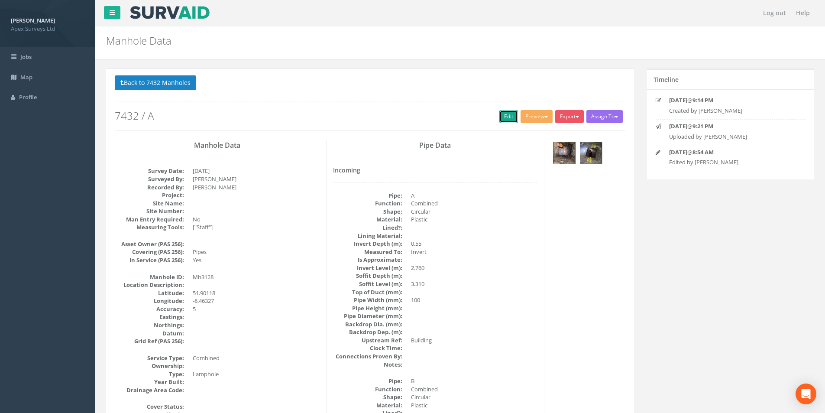
click at [503, 115] on link "Edit" at bounding box center [509, 116] width 19 height 13
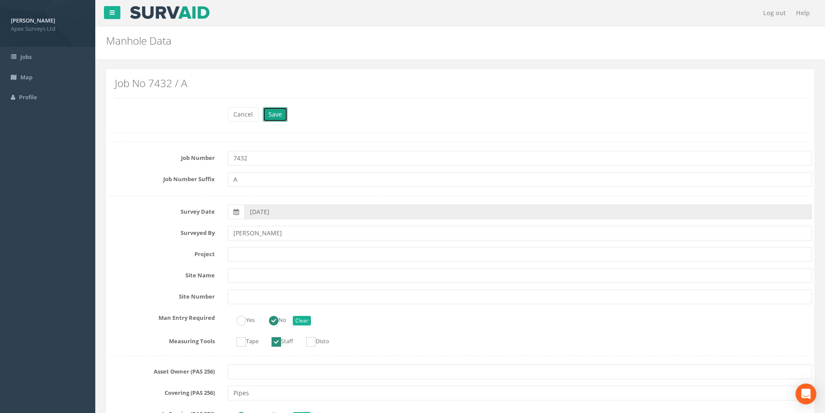
click at [269, 113] on button "Save" at bounding box center [275, 114] width 25 height 15
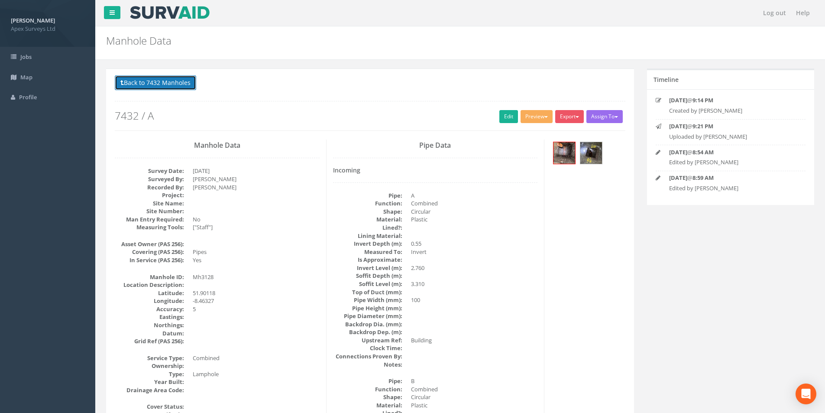
click at [164, 82] on button "Back to 7432 Manholes" at bounding box center [155, 82] width 81 height 15
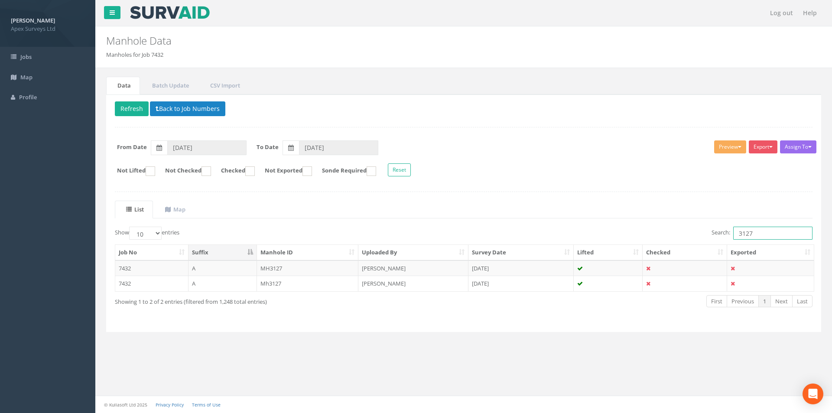
click at [752, 230] on input "3127" at bounding box center [772, 233] width 79 height 13
click at [127, 108] on button "Refresh" at bounding box center [132, 108] width 34 height 15
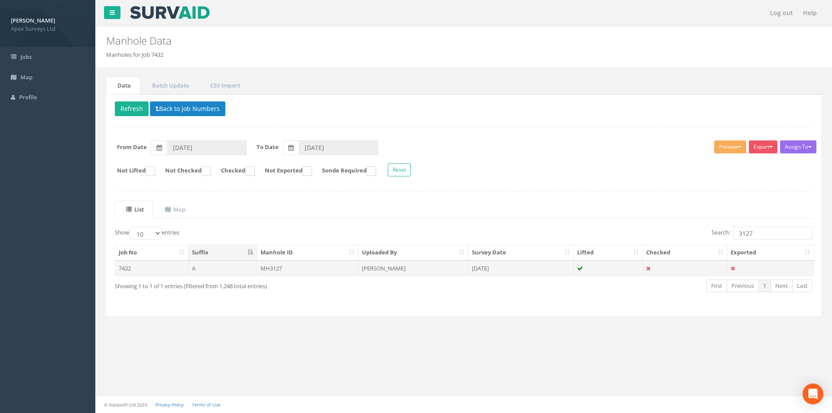
click at [302, 261] on td "MH3127" at bounding box center [308, 268] width 102 height 16
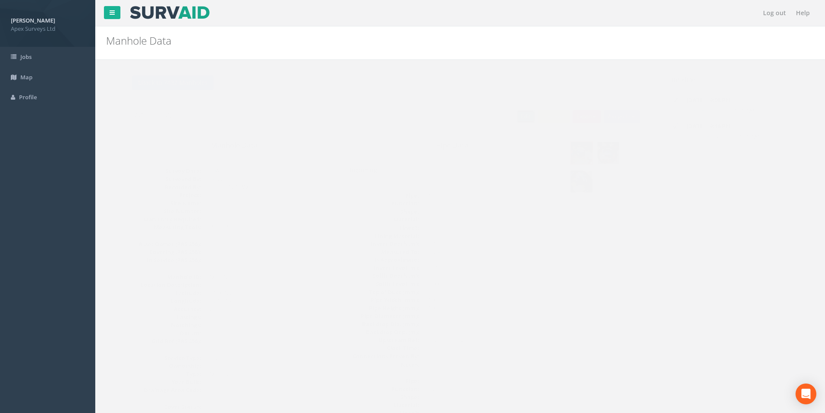
click at [504, 120] on link "Edit" at bounding box center [509, 116] width 19 height 13
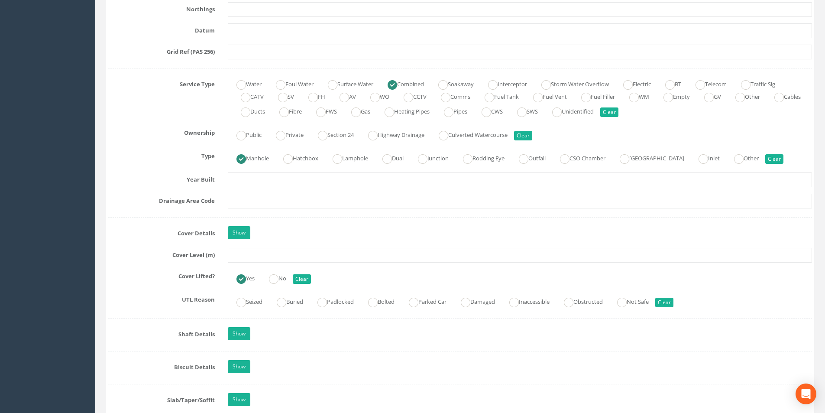
scroll to position [607, 0]
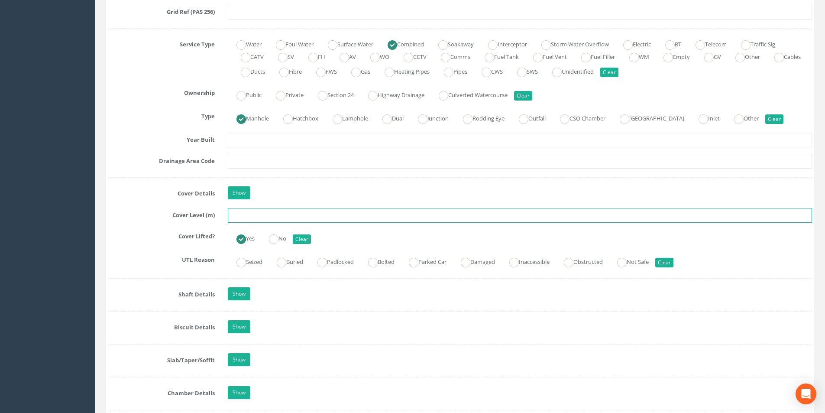
click at [266, 214] on input "text" at bounding box center [520, 215] width 584 height 15
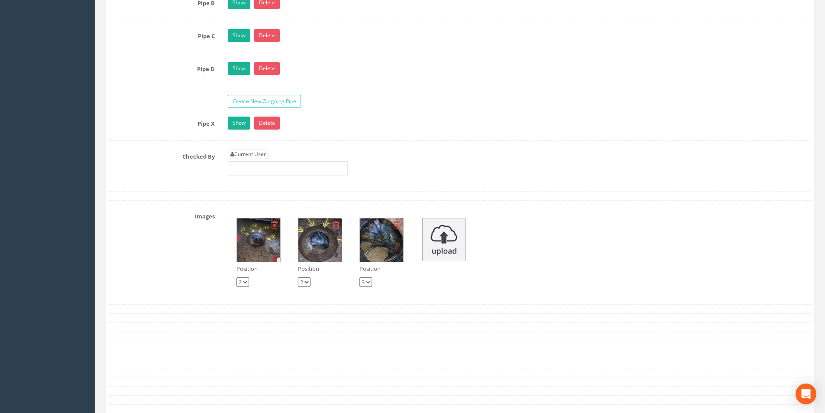
scroll to position [1473, 0]
type input "3.24"
click at [252, 158] on link "Current User" at bounding box center [248, 154] width 41 height 10
type input "[PERSON_NAME]"
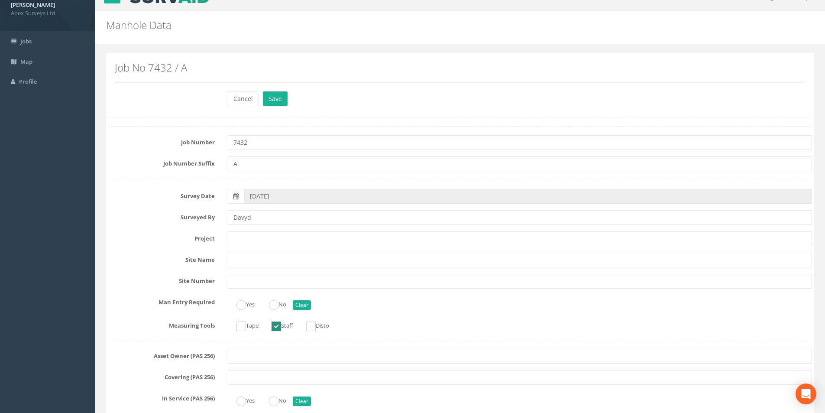
scroll to position [0, 0]
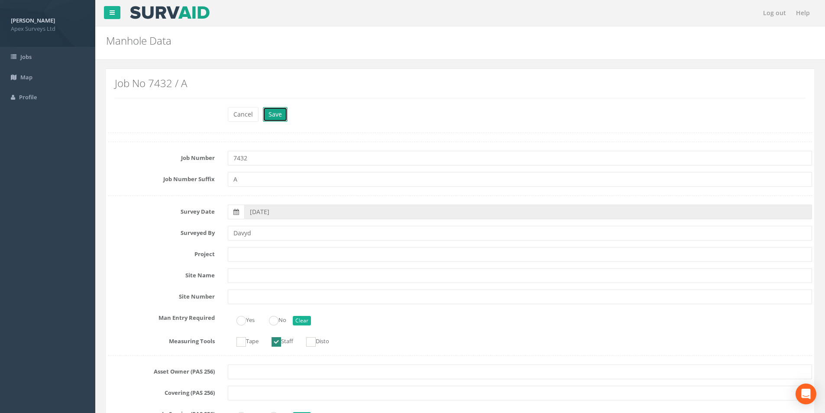
click at [283, 111] on button "Save" at bounding box center [275, 114] width 25 height 15
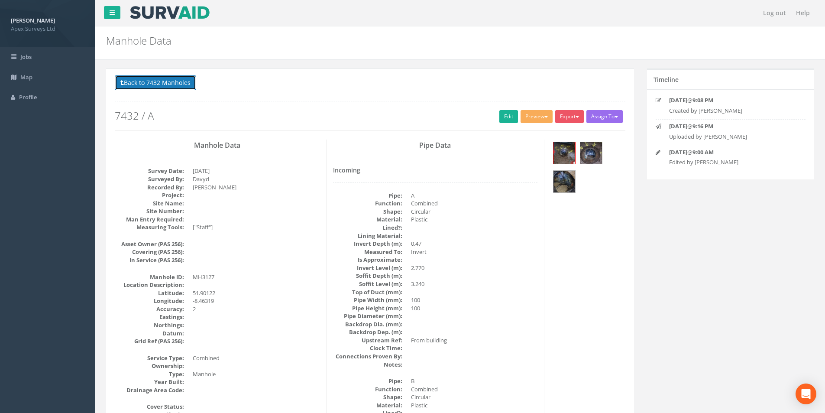
click at [159, 84] on button "Back to 7432 Manholes" at bounding box center [155, 82] width 81 height 15
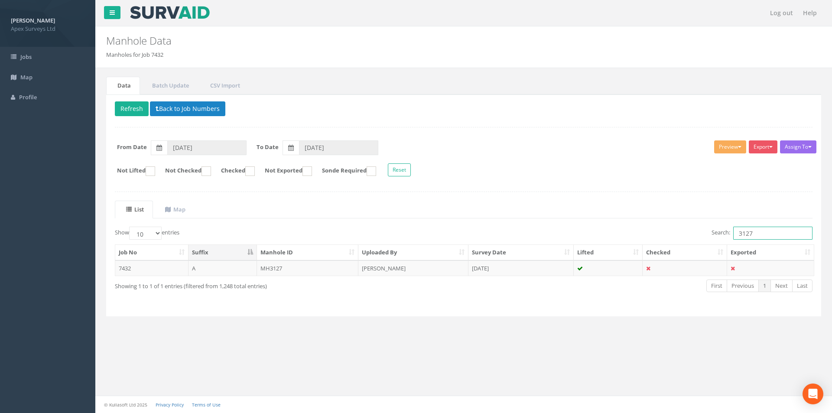
click at [768, 233] on input "3127" at bounding box center [772, 233] width 79 height 13
type input "3124"
click at [320, 270] on td "MH3124" at bounding box center [308, 268] width 102 height 16
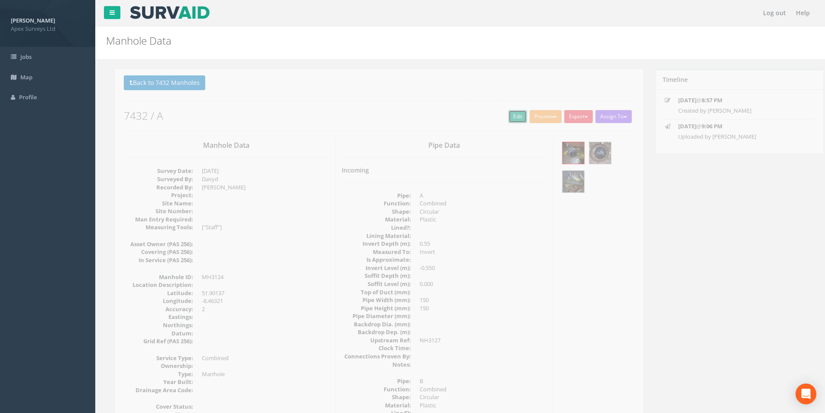
click at [504, 117] on link "Edit" at bounding box center [509, 116] width 19 height 13
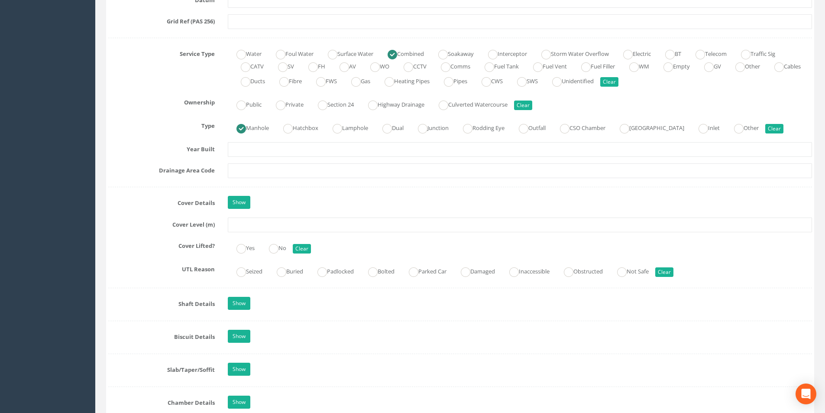
scroll to position [607, 0]
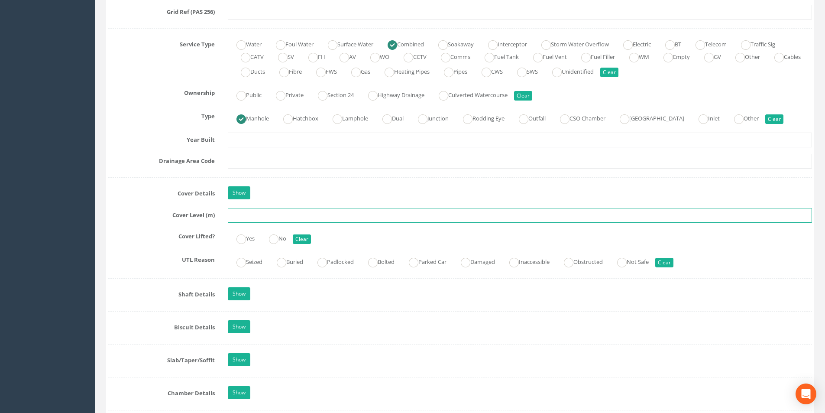
click at [313, 214] on input "text" at bounding box center [520, 215] width 584 height 15
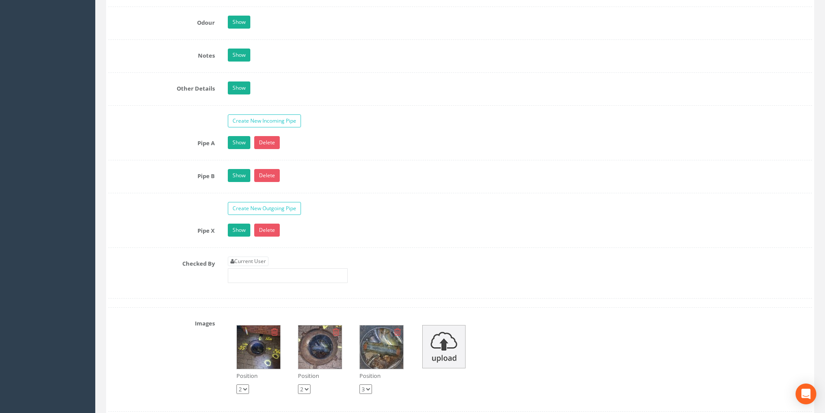
scroll to position [1343, 0]
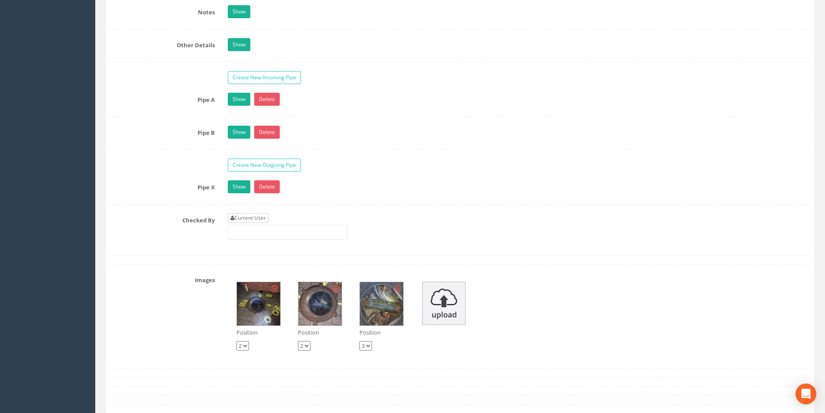
type input "3.25"
click at [263, 222] on link "Current User" at bounding box center [248, 218] width 41 height 10
type input "[PERSON_NAME]"
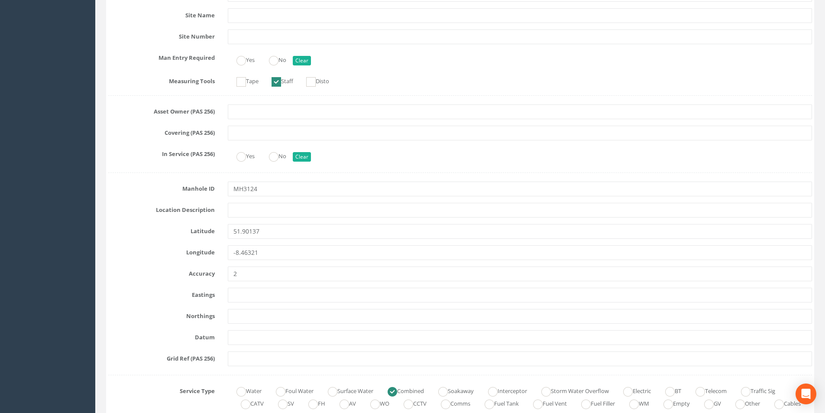
scroll to position [0, 0]
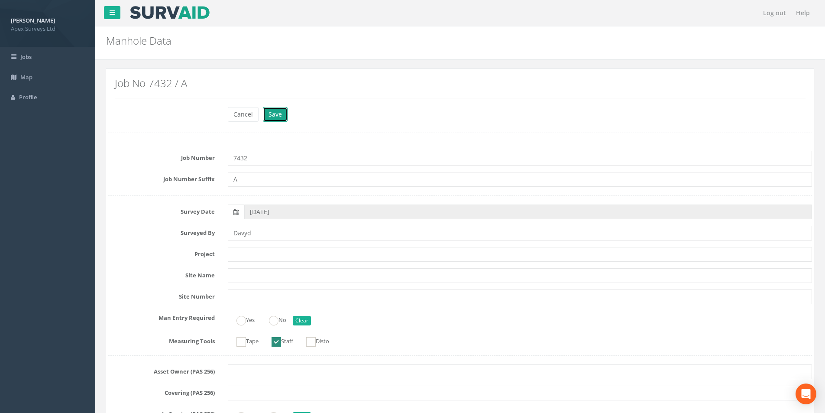
click at [278, 114] on button "Save" at bounding box center [275, 114] width 25 height 15
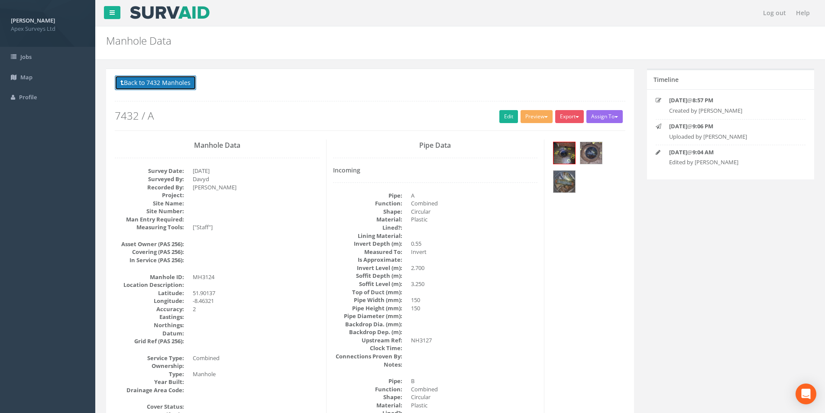
click at [154, 81] on button "Back to 7432 Manholes" at bounding box center [155, 82] width 81 height 15
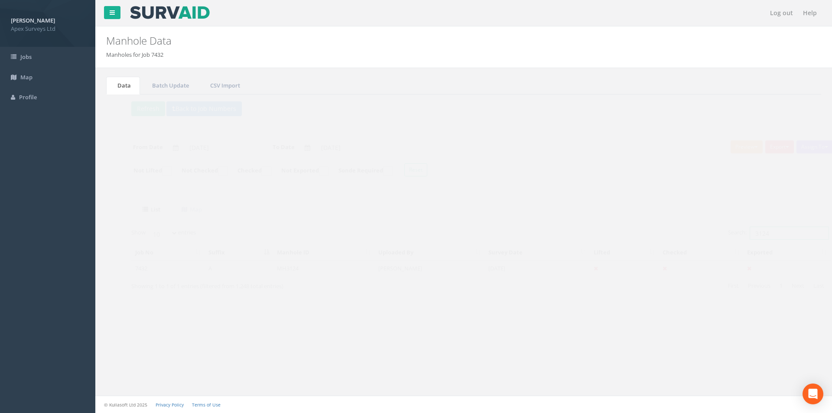
drag, startPoint x: 761, startPoint y: 233, endPoint x: 741, endPoint y: 234, distance: 19.9
click at [741, 234] on input "3124" at bounding box center [772, 233] width 79 height 13
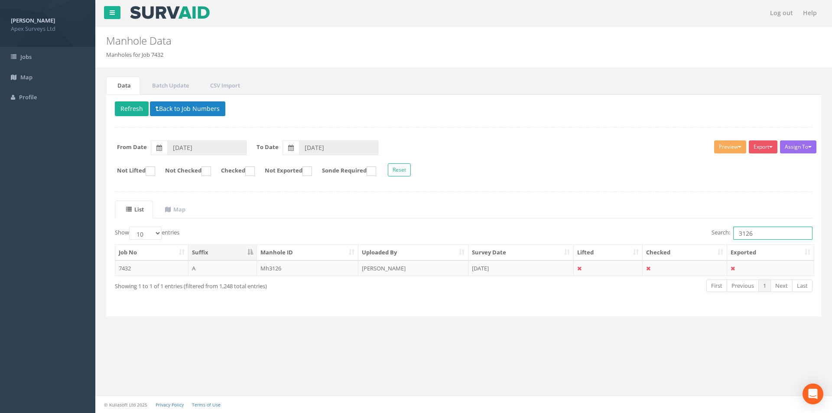
type input "3126"
click at [405, 258] on th "Uploaded By" at bounding box center [413, 253] width 110 height 16
click at [403, 267] on td "[PERSON_NAME]" at bounding box center [413, 268] width 110 height 16
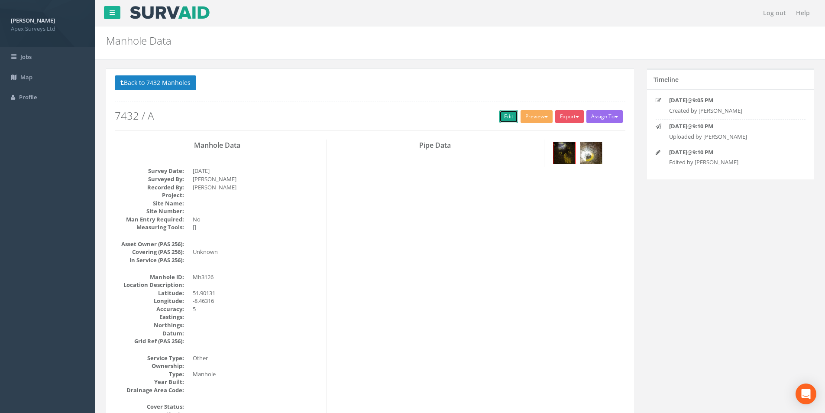
click at [501, 117] on link "Edit" at bounding box center [509, 116] width 19 height 13
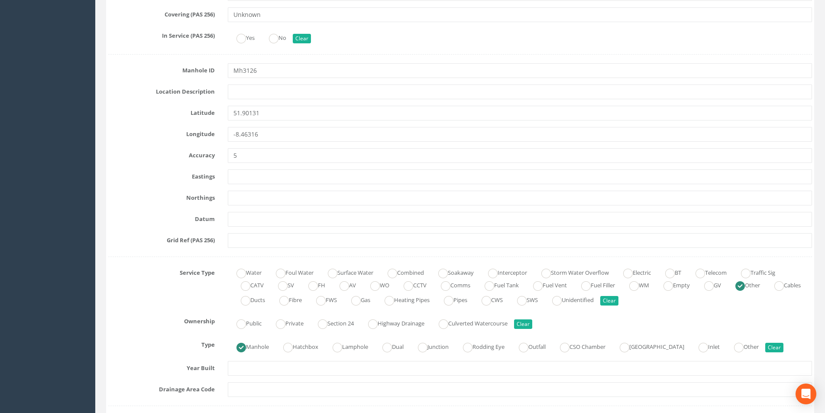
scroll to position [477, 0]
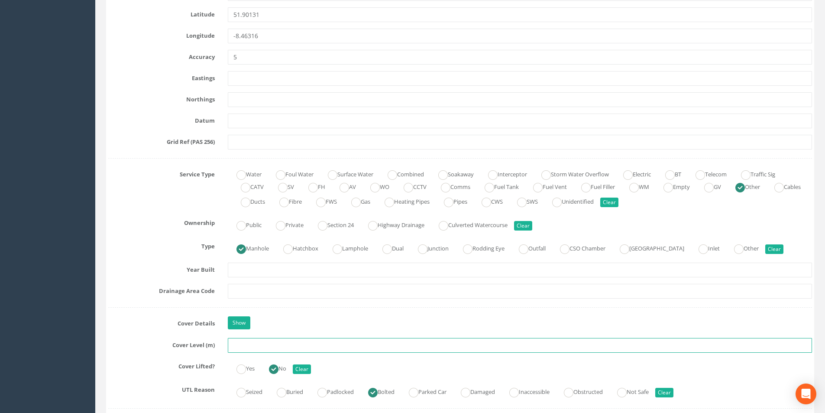
click at [266, 346] on input "text" at bounding box center [520, 345] width 584 height 15
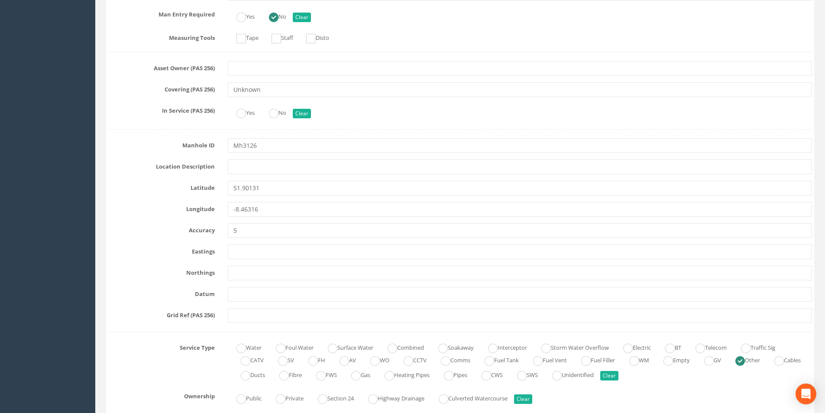
scroll to position [0, 0]
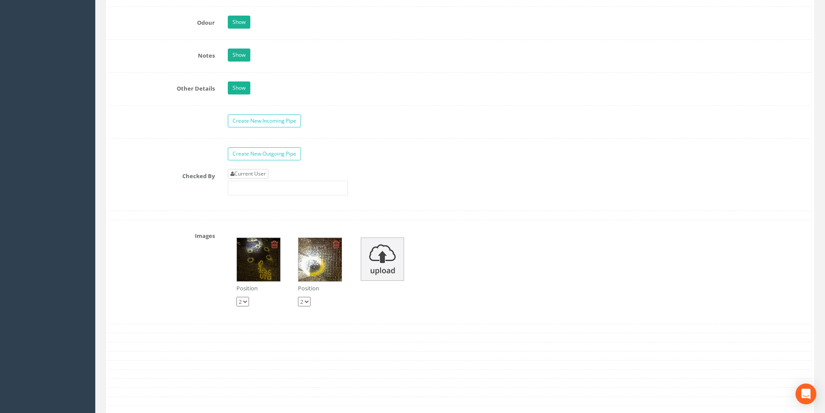
type input "3.24"
click at [261, 175] on link "Current User" at bounding box center [248, 174] width 41 height 10
type input "[PERSON_NAME]"
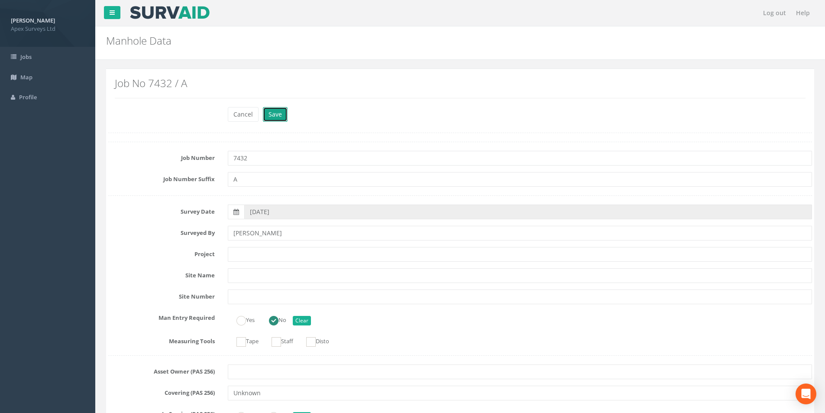
click at [278, 115] on button "Save" at bounding box center [275, 114] width 25 height 15
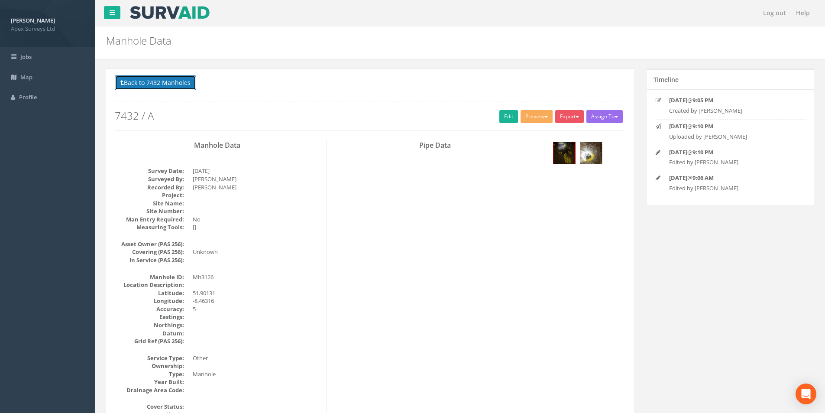
click at [180, 88] on button "Back to 7432 Manholes" at bounding box center [155, 82] width 81 height 15
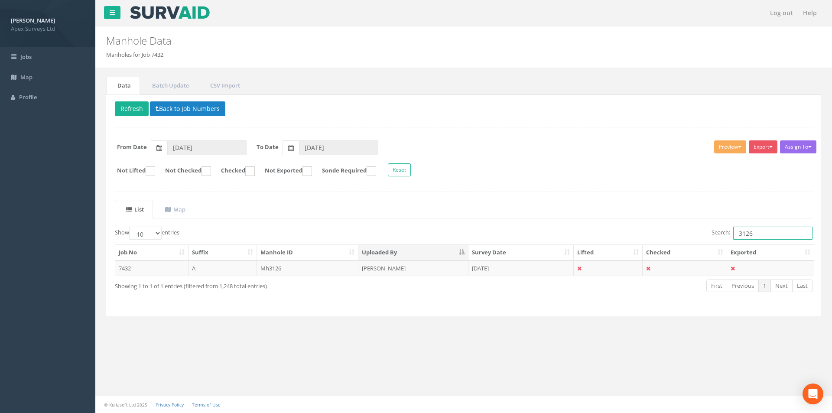
click at [756, 235] on input "3126" at bounding box center [772, 233] width 79 height 13
type input "3125"
click at [439, 269] on td "[PERSON_NAME]" at bounding box center [413, 268] width 110 height 16
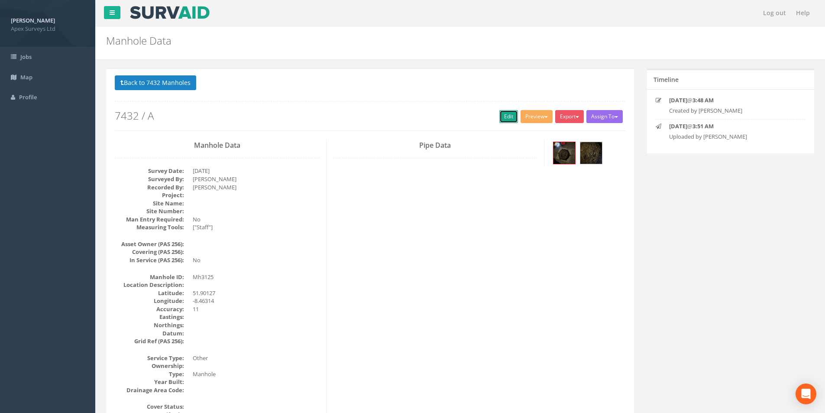
click at [505, 117] on link "Edit" at bounding box center [509, 116] width 19 height 13
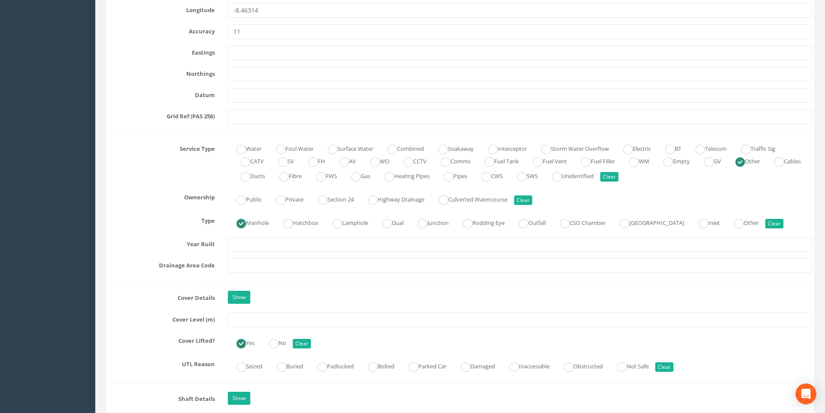
scroll to position [520, 0]
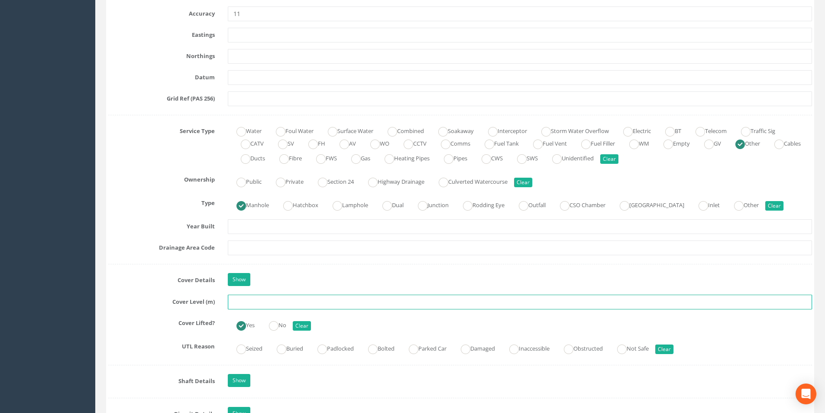
click at [257, 303] on input "text" at bounding box center [520, 302] width 584 height 15
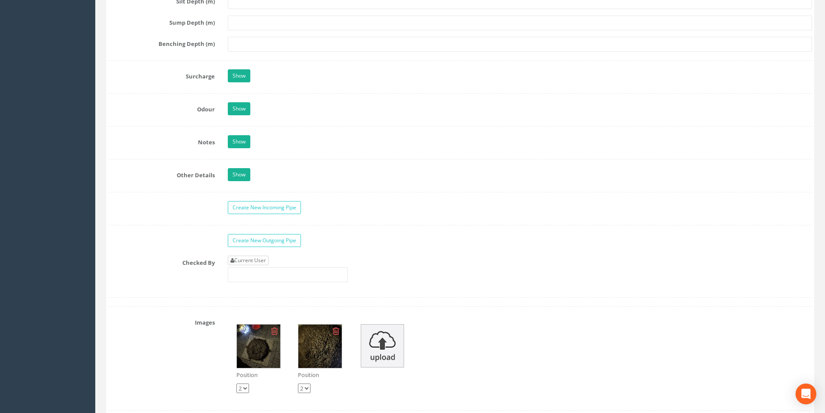
type input "3.22"
click at [263, 261] on link "Current User" at bounding box center [248, 261] width 41 height 10
type input "[PERSON_NAME]"
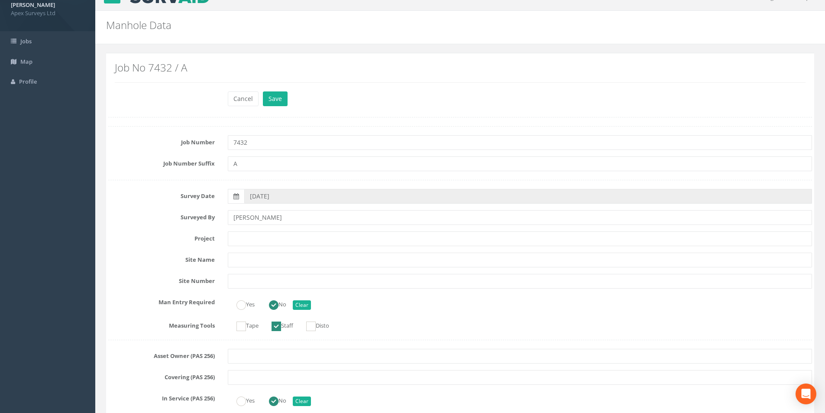
scroll to position [0, 0]
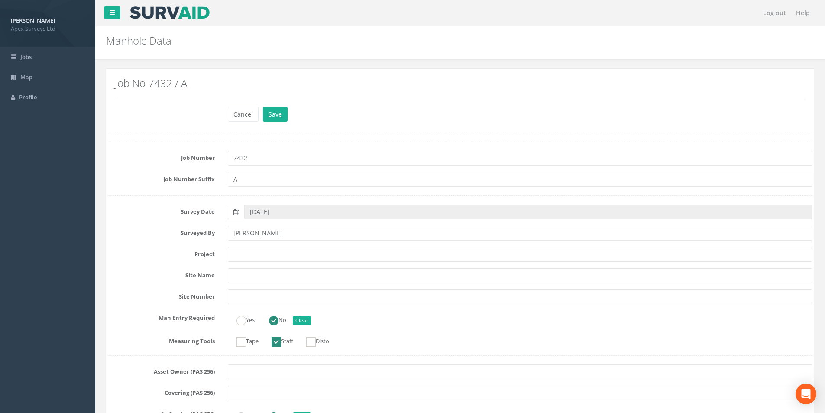
click at [270, 122] on div "Cancel Save Delete" at bounding box center [519, 115] width 597 height 17
click at [270, 121] on button "Save" at bounding box center [275, 114] width 25 height 15
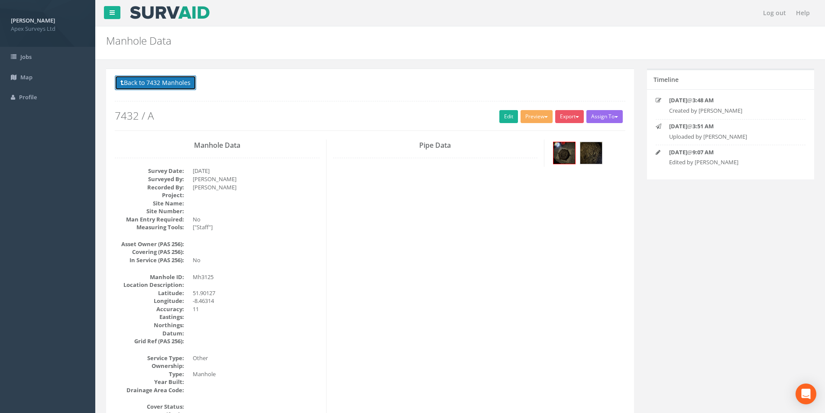
click at [165, 85] on button "Back to 7432 Manholes" at bounding box center [155, 82] width 81 height 15
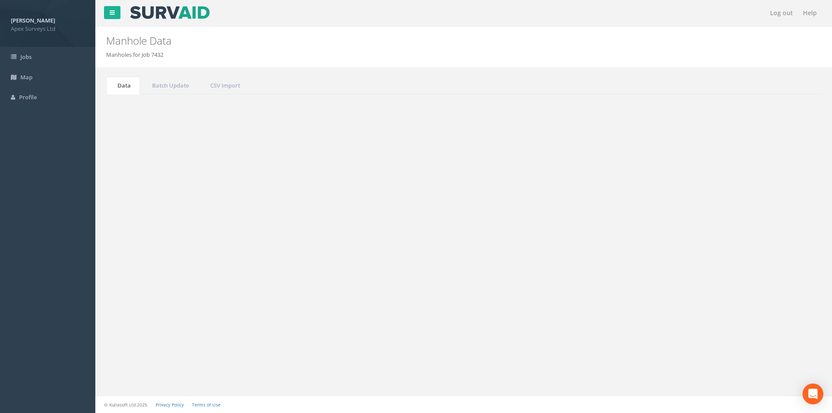
drag, startPoint x: 751, startPoint y: 231, endPoint x: 737, endPoint y: 235, distance: 14.5
click at [737, 235] on input "3125" at bounding box center [772, 233] width 79 height 13
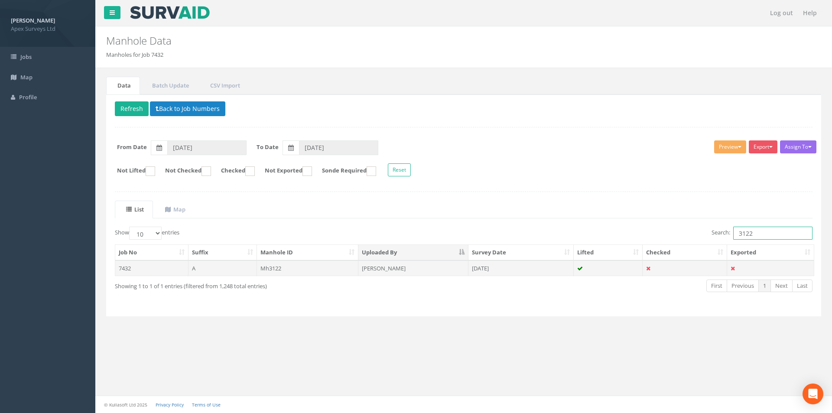
type input "3122"
click at [531, 273] on td "[DATE]" at bounding box center [520, 268] width 105 height 16
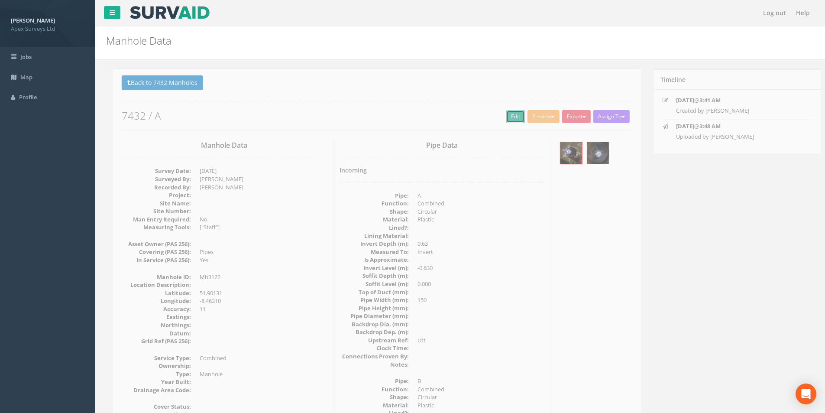
click at [504, 114] on link "Edit" at bounding box center [509, 116] width 19 height 13
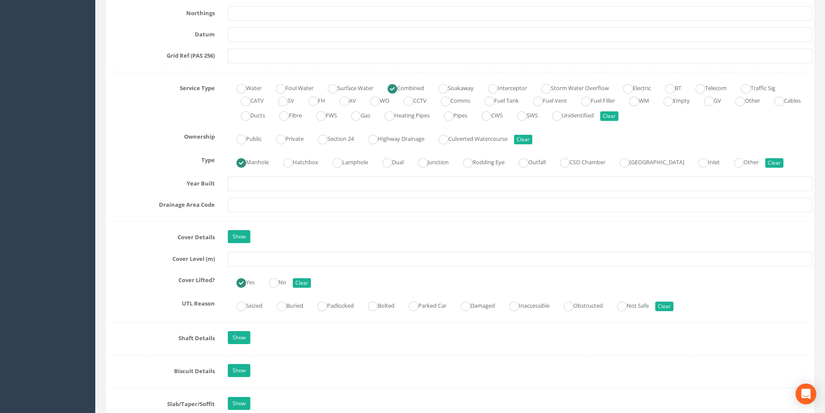
scroll to position [563, 0]
click at [302, 260] on input "text" at bounding box center [520, 258] width 584 height 15
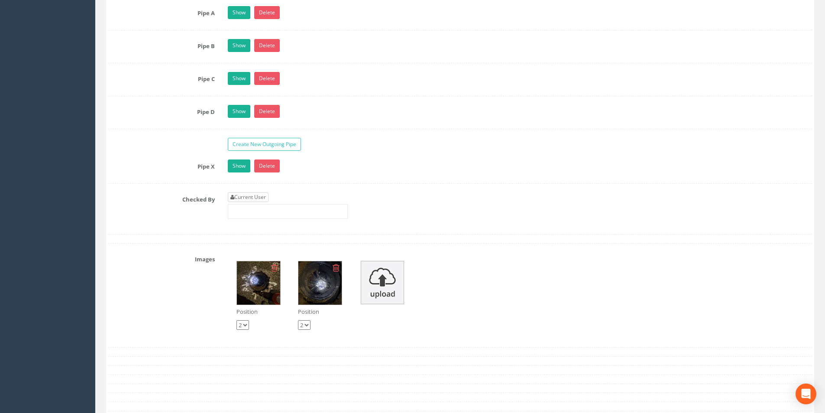
type input "3.24"
click at [256, 198] on link "Current User" at bounding box center [248, 197] width 41 height 10
type input "[PERSON_NAME]"
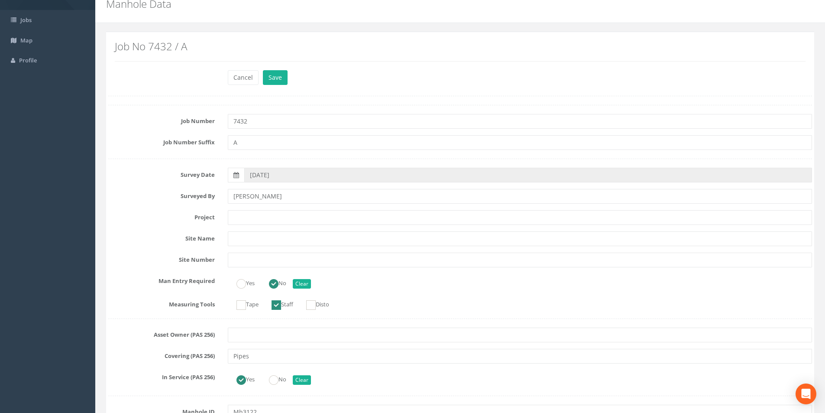
scroll to position [0, 0]
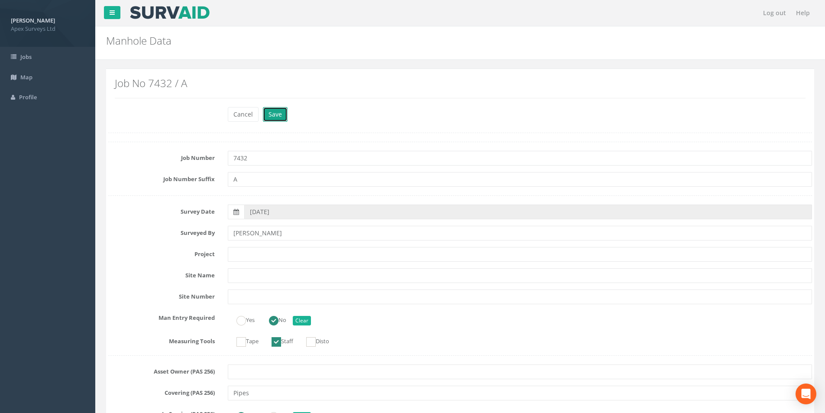
click at [273, 114] on button "Save" at bounding box center [275, 114] width 25 height 15
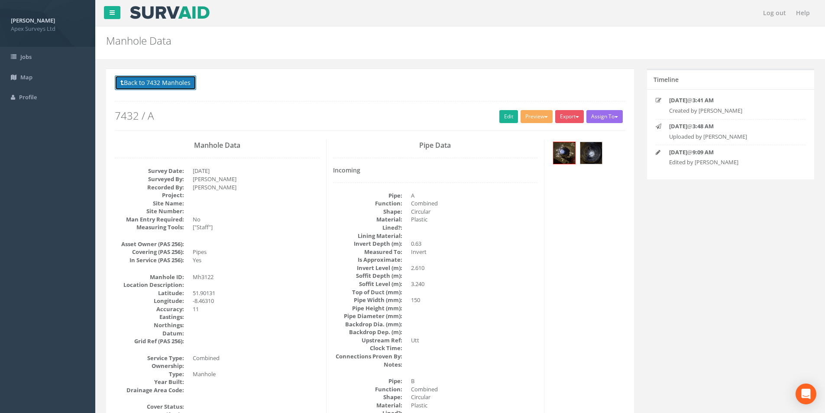
click at [162, 86] on button "Back to 7432 Manholes" at bounding box center [155, 82] width 81 height 15
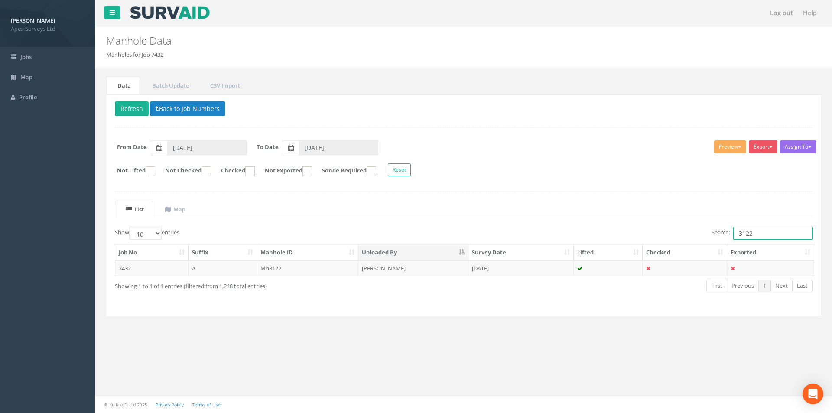
drag, startPoint x: 750, startPoint y: 234, endPoint x: 737, endPoint y: 234, distance: 12.6
click at [737, 234] on input "3122" at bounding box center [772, 233] width 79 height 13
click at [401, 275] on td "[PERSON_NAME]" at bounding box center [413, 268] width 110 height 16
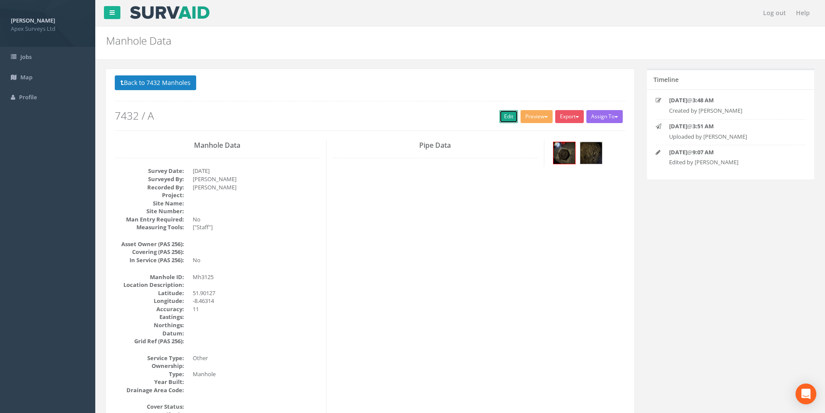
click at [502, 117] on link "Edit" at bounding box center [509, 116] width 19 height 13
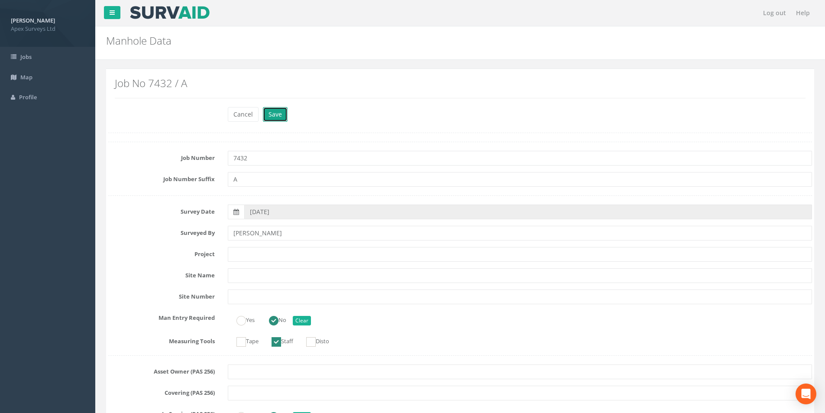
click at [279, 116] on button "Save" at bounding box center [275, 114] width 25 height 15
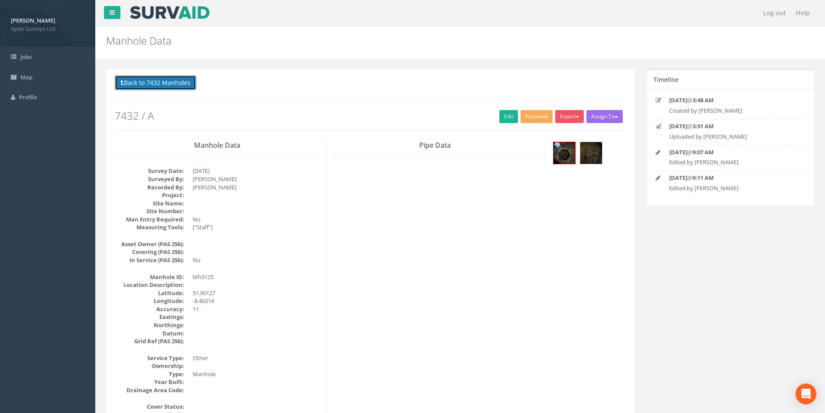
click at [133, 86] on button "Back to 7432 Manholes" at bounding box center [155, 82] width 81 height 15
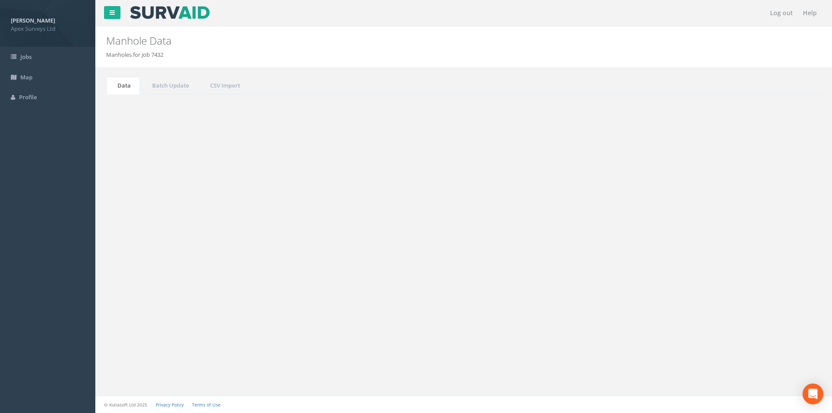
click at [762, 233] on input "3125" at bounding box center [772, 233] width 79 height 13
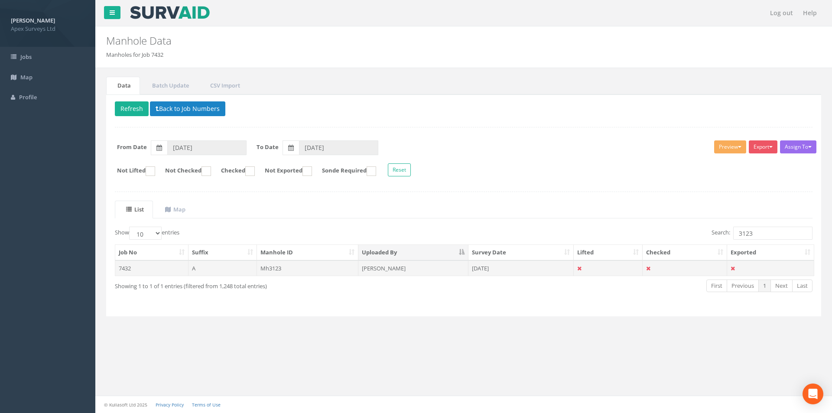
click at [536, 273] on td "[DATE]" at bounding box center [520, 268] width 105 height 16
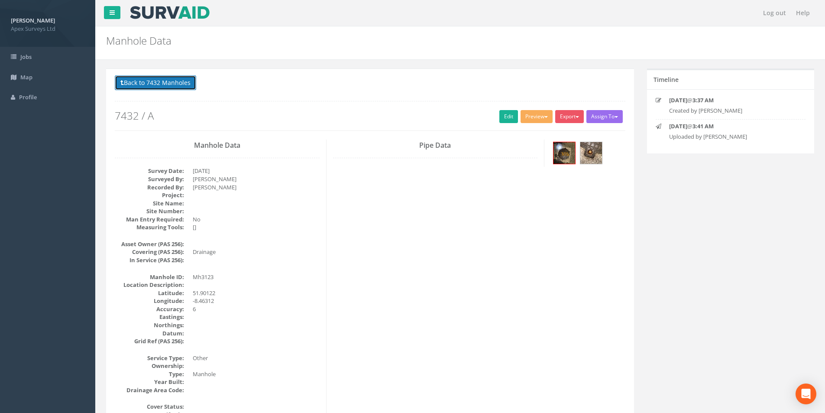
click at [151, 83] on button "Back to 7432 Manholes" at bounding box center [155, 82] width 81 height 15
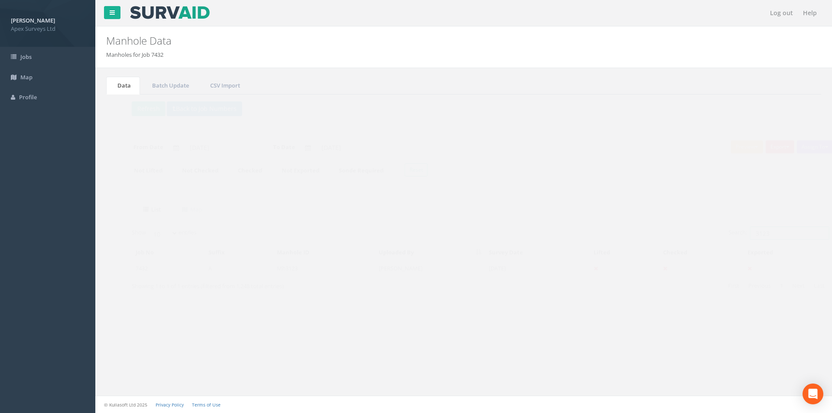
drag, startPoint x: 757, startPoint y: 233, endPoint x: 737, endPoint y: 236, distance: 20.1
click at [737, 236] on input "3123" at bounding box center [772, 233] width 79 height 13
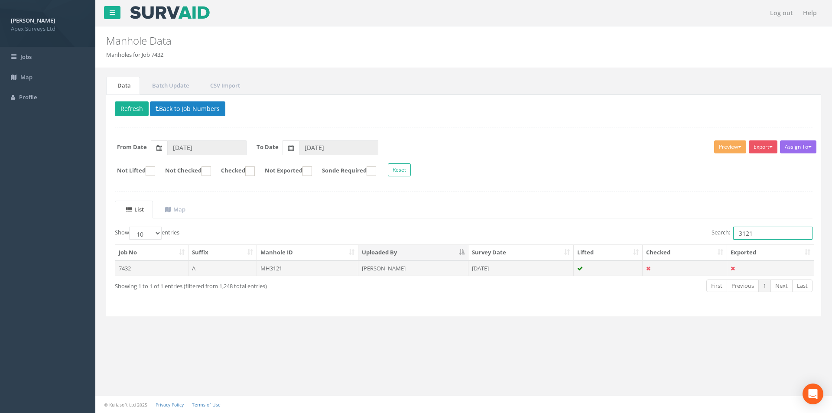
type input "3121"
click at [542, 269] on td "[DATE]" at bounding box center [520, 268] width 105 height 16
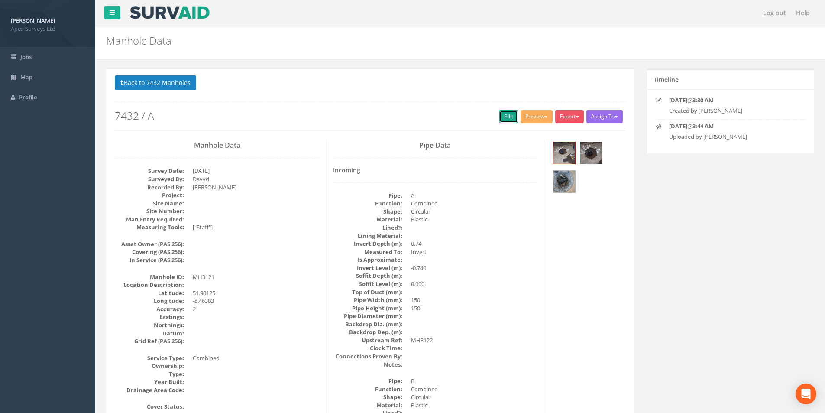
click at [505, 114] on link "Edit" at bounding box center [509, 116] width 19 height 13
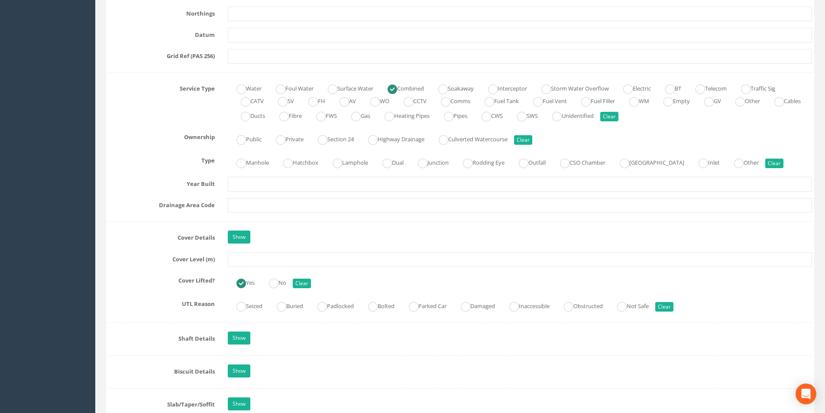
scroll to position [563, 0]
click at [306, 259] on input "text" at bounding box center [520, 258] width 584 height 15
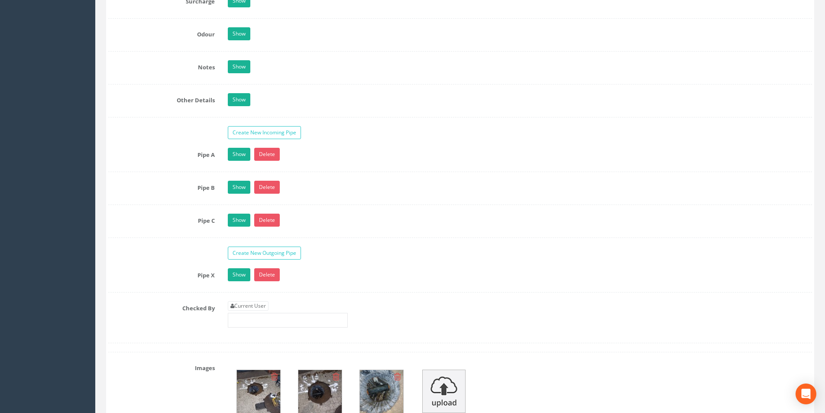
scroll to position [1386, 0]
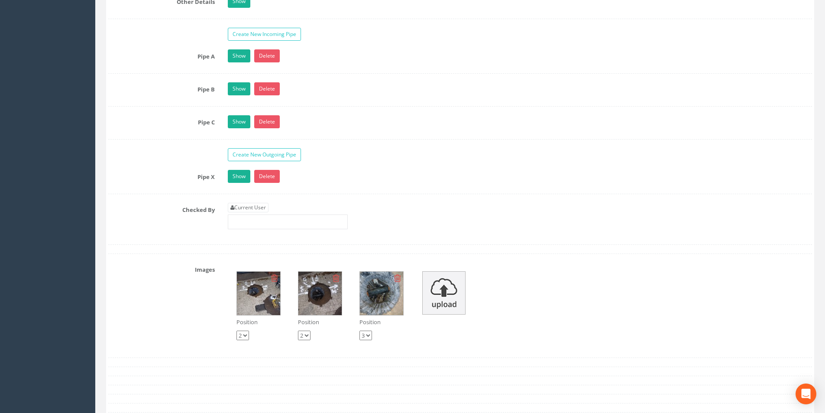
type input "3.21"
click at [254, 207] on link "Current User" at bounding box center [248, 208] width 41 height 10
type input "[PERSON_NAME]"
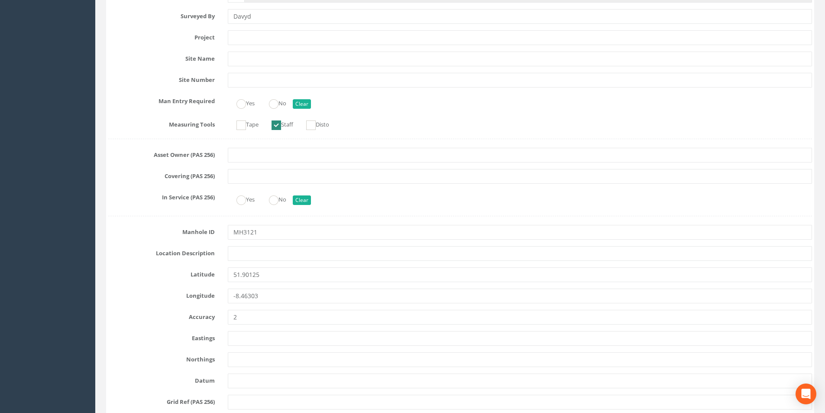
scroll to position [0, 0]
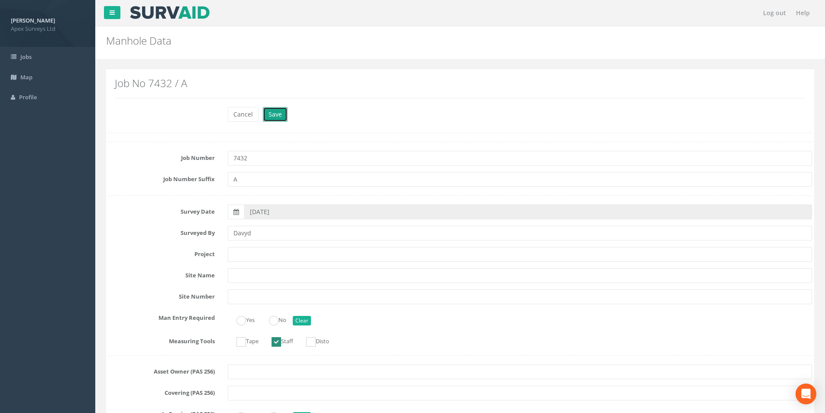
click at [285, 117] on button "Save" at bounding box center [275, 114] width 25 height 15
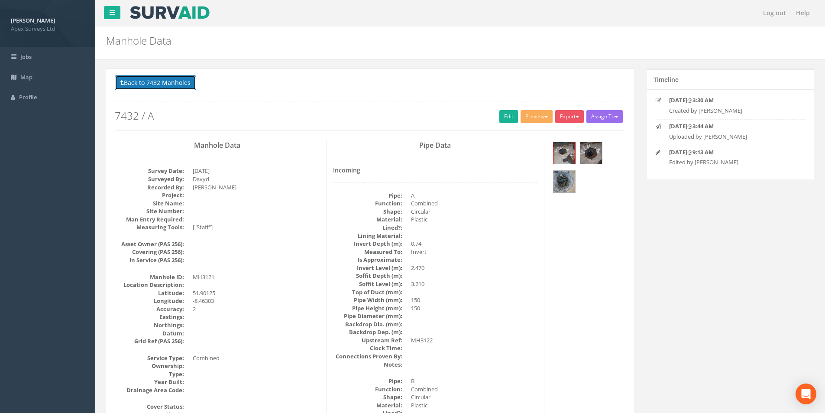
click at [157, 78] on button "Back to 7432 Manholes" at bounding box center [155, 82] width 81 height 15
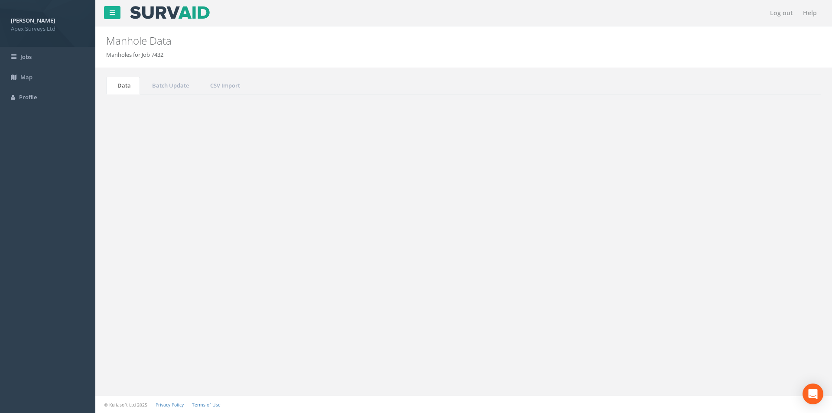
drag, startPoint x: 759, startPoint y: 234, endPoint x: 745, endPoint y: 234, distance: 14.3
click at [745, 234] on input "3121" at bounding box center [772, 233] width 79 height 13
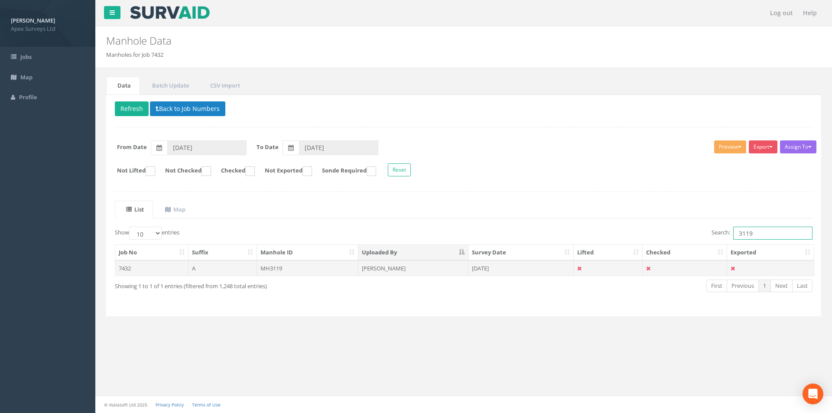
type input "3119"
click at [407, 269] on td "[PERSON_NAME]" at bounding box center [413, 268] width 110 height 16
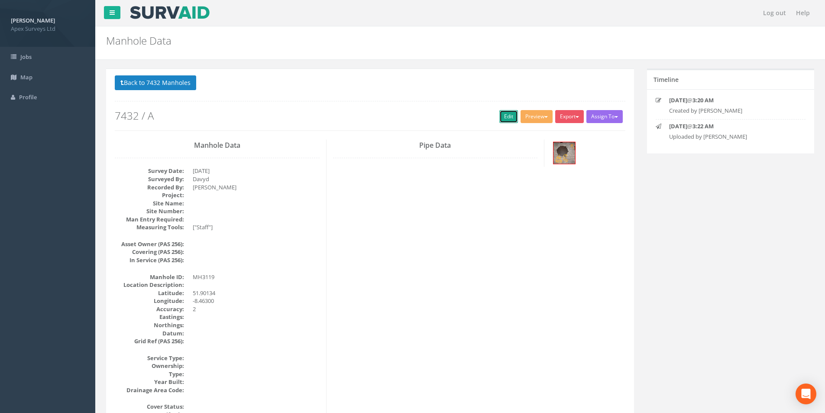
click at [500, 121] on link "Edit" at bounding box center [509, 116] width 19 height 13
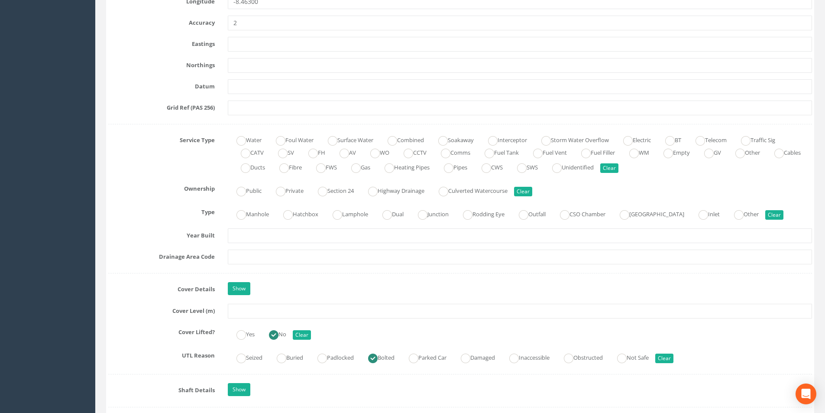
scroll to position [607, 0]
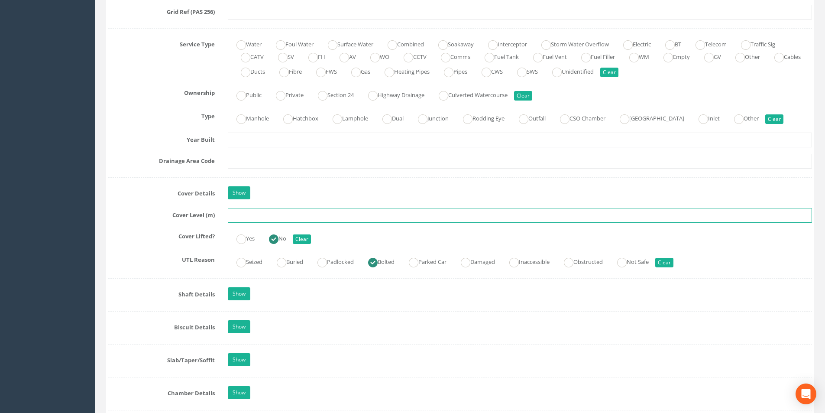
click at [256, 215] on input "text" at bounding box center [520, 215] width 584 height 15
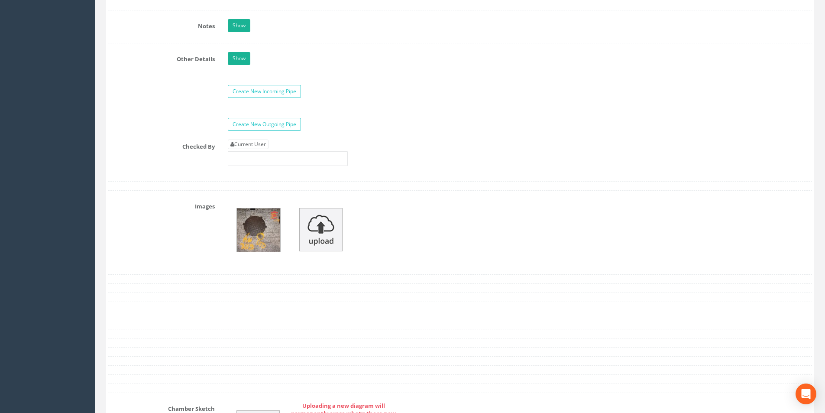
scroll to position [1386, 0]
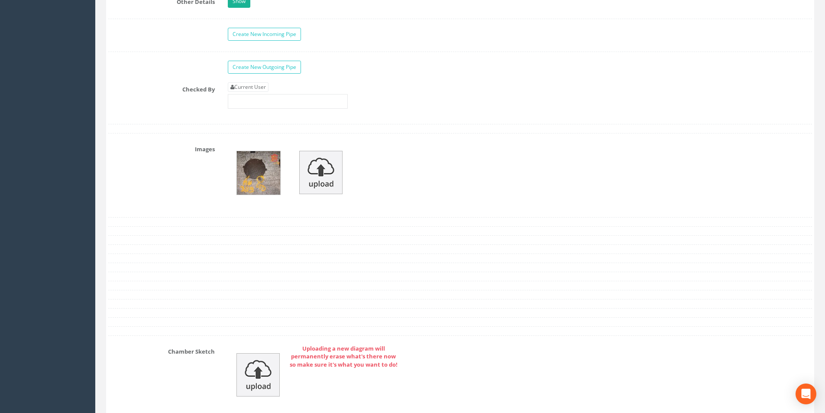
type input "3.20"
click at [256, 93] on div "Current User" at bounding box center [288, 95] width 120 height 26
click at [256, 90] on link "Current User" at bounding box center [248, 87] width 41 height 10
type input "[PERSON_NAME]"
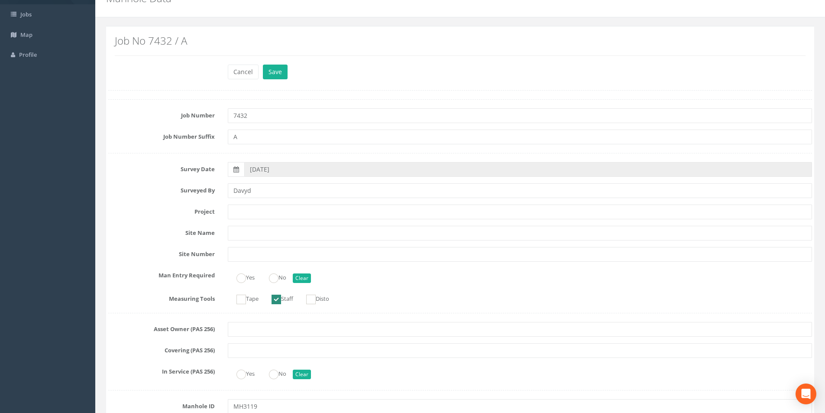
scroll to position [0, 0]
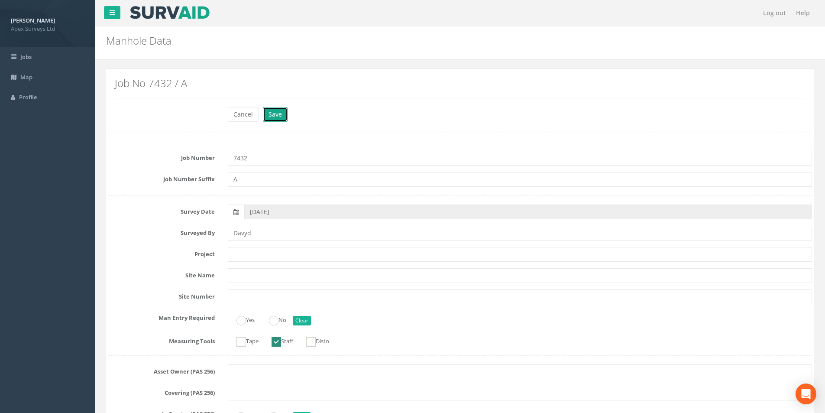
click at [280, 117] on button "Save" at bounding box center [275, 114] width 25 height 15
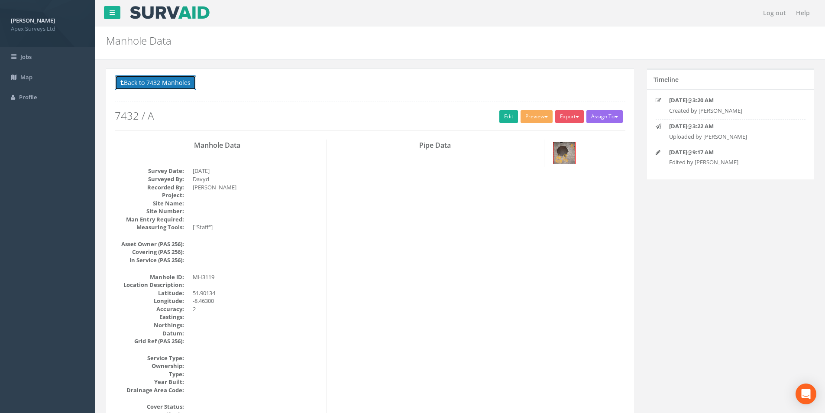
click at [156, 78] on button "Back to 7432 Manholes" at bounding box center [155, 82] width 81 height 15
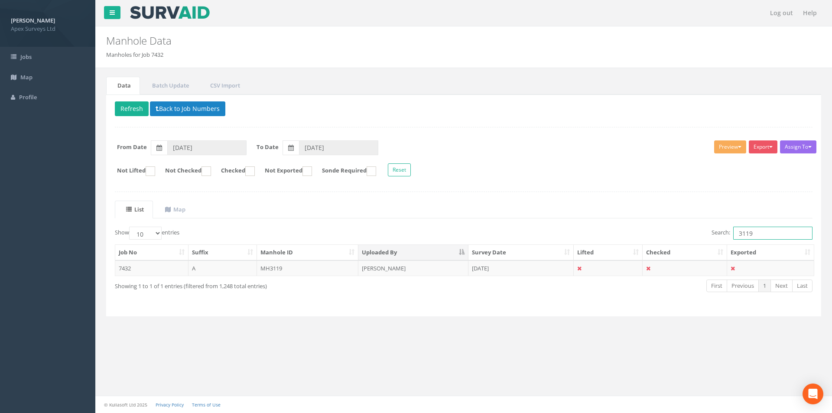
drag, startPoint x: 760, startPoint y: 237, endPoint x: 733, endPoint y: 235, distance: 27.4
click at [733, 235] on input "3119" at bounding box center [772, 233] width 79 height 13
type input "3118"
click at [615, 268] on td at bounding box center [608, 268] width 69 height 16
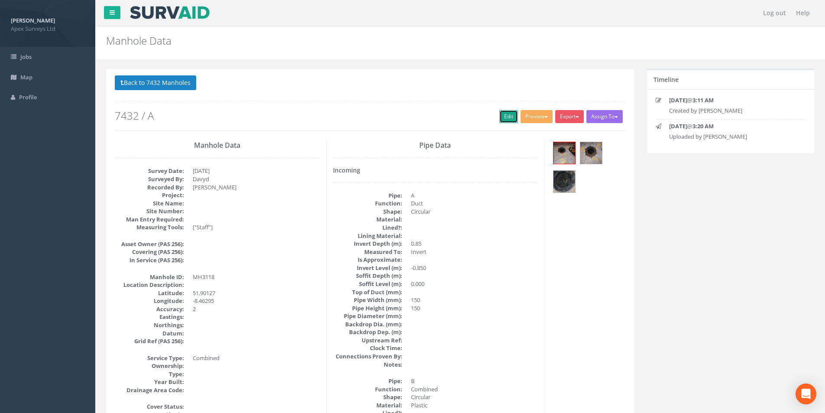
click at [506, 121] on link "Edit" at bounding box center [509, 116] width 19 height 13
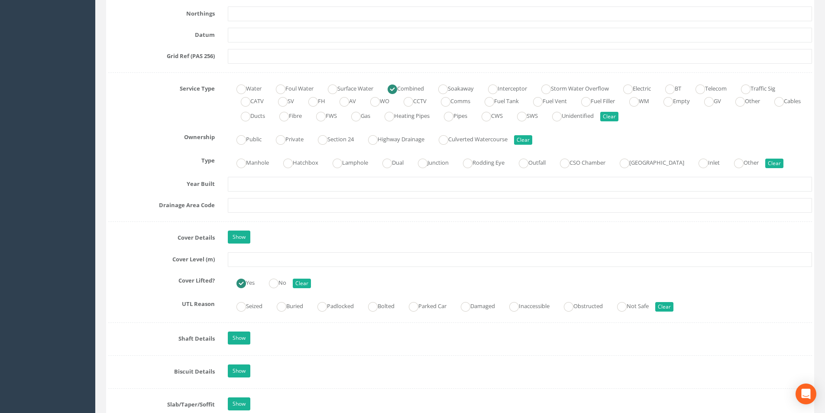
scroll to position [563, 0]
click at [281, 260] on input "text" at bounding box center [520, 258] width 584 height 15
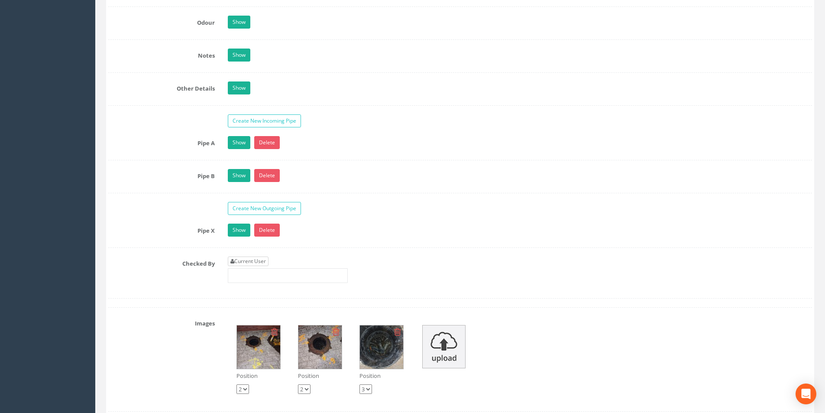
type input "3.19"
click at [260, 261] on link "Current User" at bounding box center [248, 261] width 41 height 10
type input "[PERSON_NAME]"
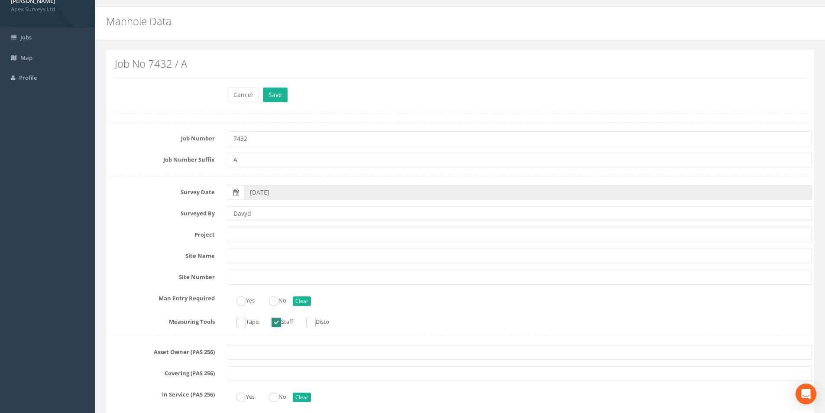
scroll to position [0, 0]
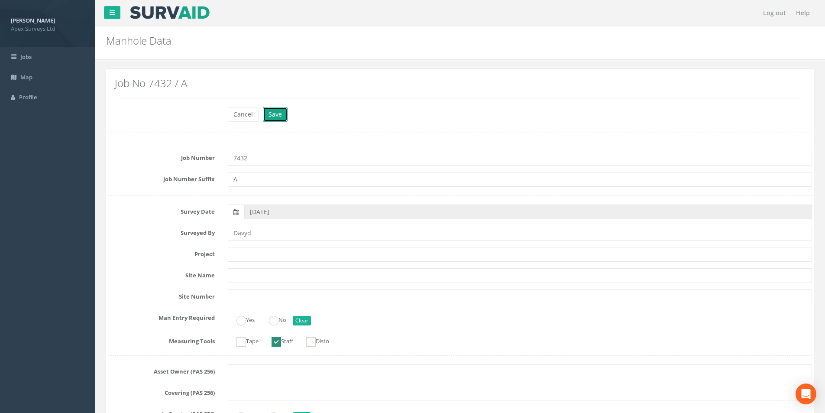
click at [276, 115] on button "Save" at bounding box center [275, 114] width 25 height 15
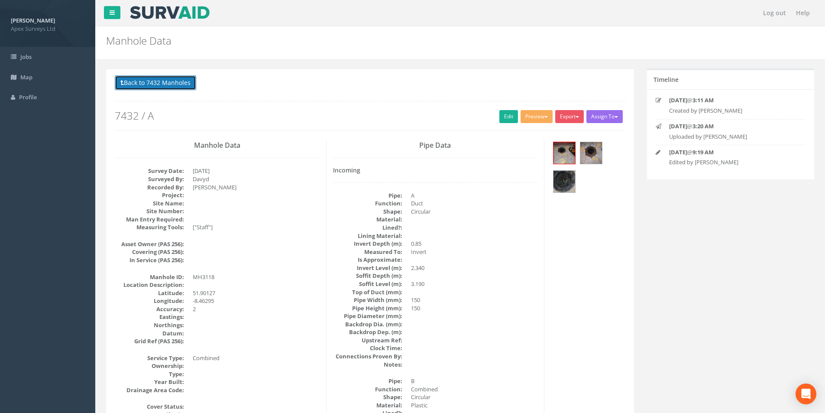
click at [137, 85] on button "Back to 7432 Manholes" at bounding box center [155, 82] width 81 height 15
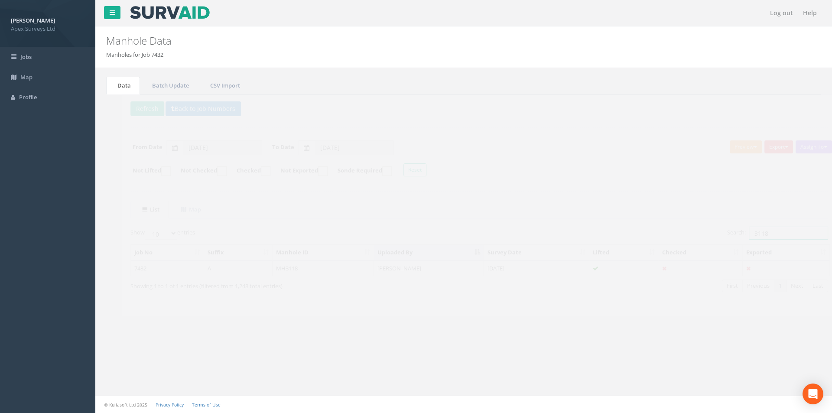
drag, startPoint x: 753, startPoint y: 235, endPoint x: 738, endPoint y: 234, distance: 15.6
click at [738, 234] on input "3118" at bounding box center [772, 233] width 79 height 13
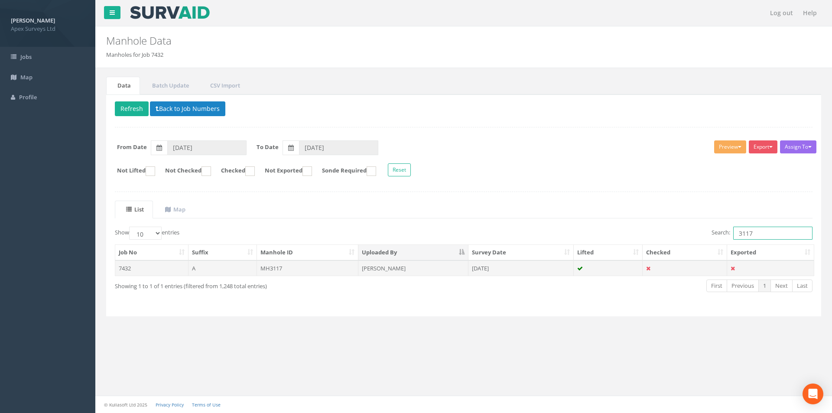
type input "3117"
click at [526, 269] on td "[DATE]" at bounding box center [520, 268] width 105 height 16
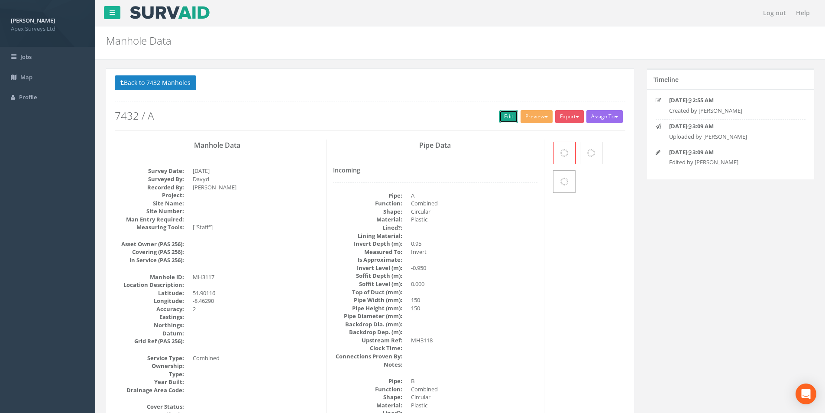
click at [503, 119] on link "Edit" at bounding box center [509, 116] width 19 height 13
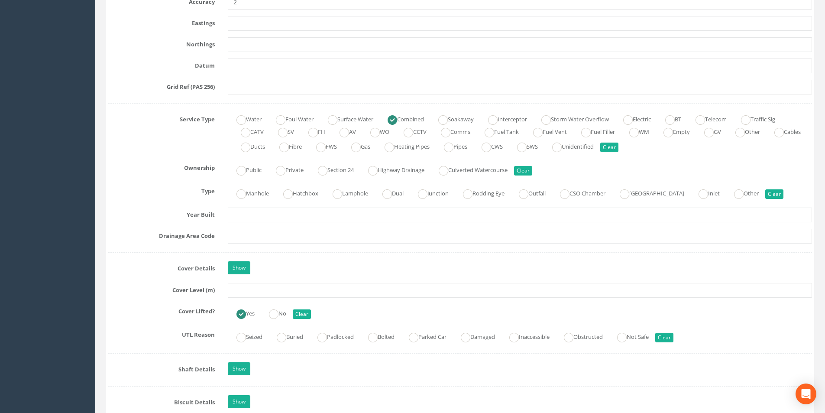
scroll to position [607, 0]
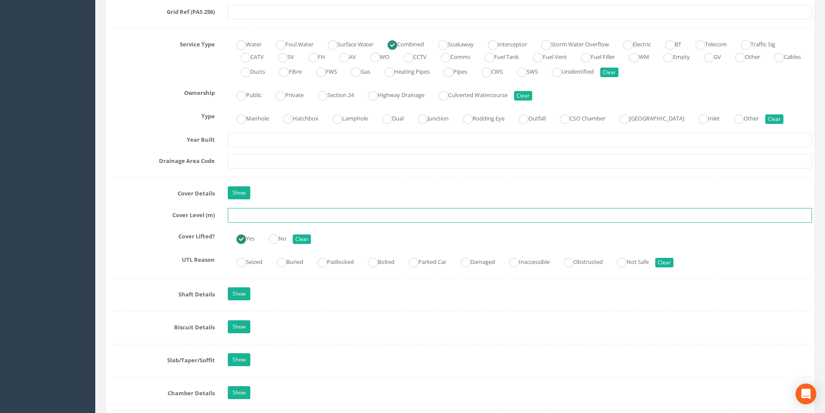
click at [245, 216] on input "text" at bounding box center [520, 215] width 584 height 15
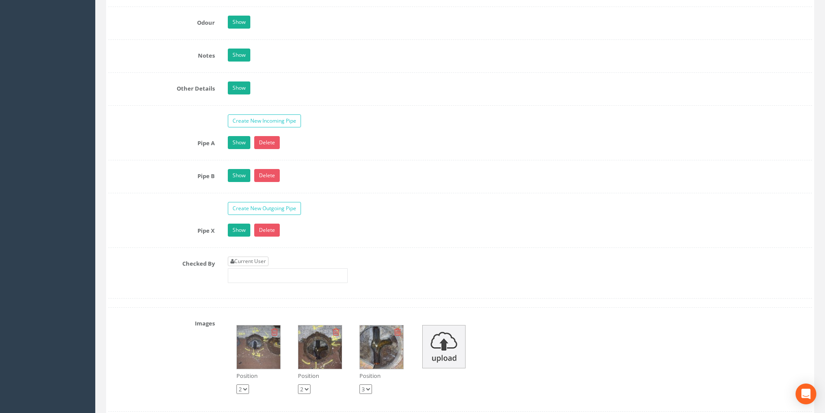
type input "3.16"
click at [254, 262] on link "Current User" at bounding box center [248, 261] width 41 height 10
type input "[PERSON_NAME]"
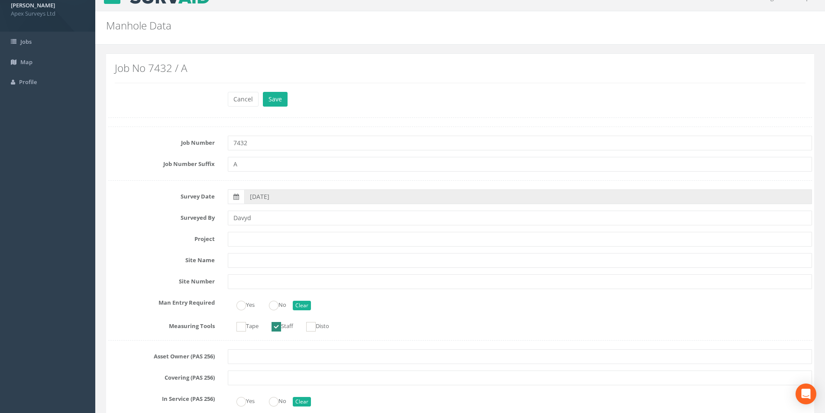
scroll to position [0, 0]
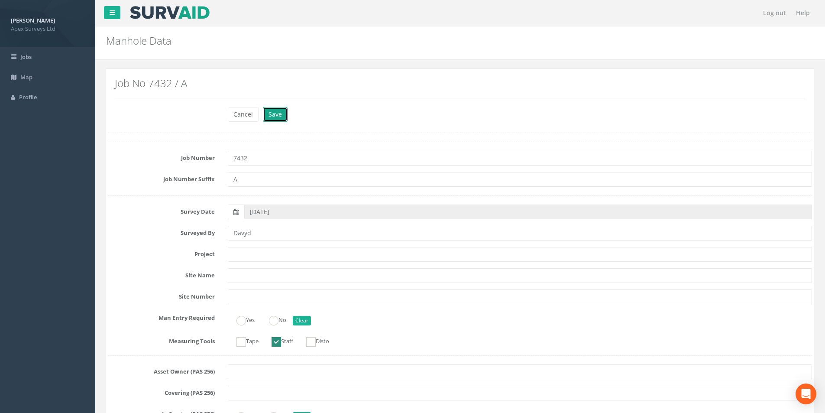
click at [276, 115] on button "Save" at bounding box center [275, 114] width 25 height 15
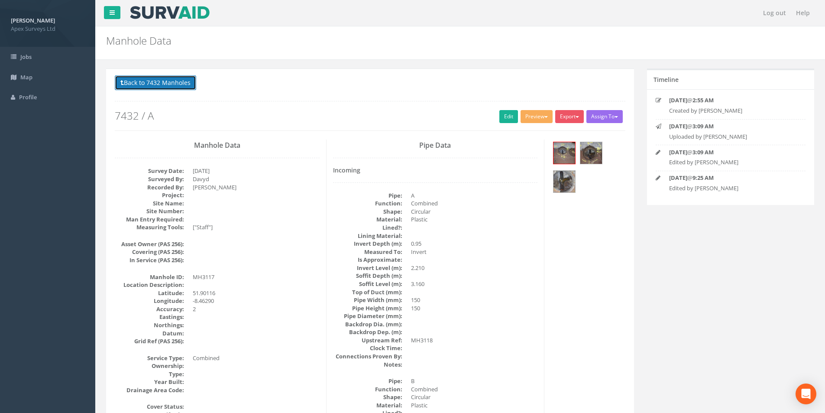
click at [144, 83] on button "Back to 7432 Manholes" at bounding box center [155, 82] width 81 height 15
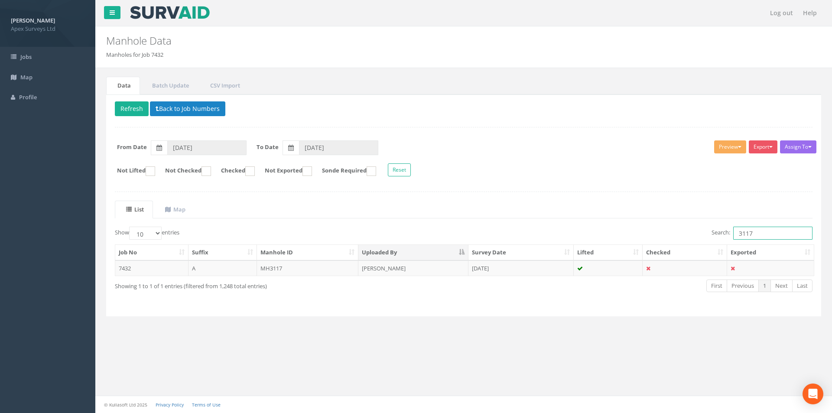
drag, startPoint x: 754, startPoint y: 232, endPoint x: 737, endPoint y: 234, distance: 16.7
click at [737, 234] on input "3117" at bounding box center [772, 233] width 79 height 13
type input "3116"
click at [409, 272] on td "[PERSON_NAME]" at bounding box center [413, 268] width 110 height 16
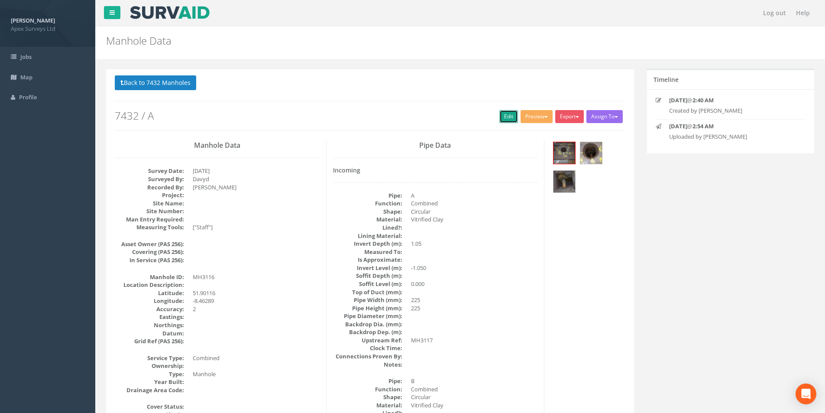
click at [500, 113] on link "Edit" at bounding box center [509, 116] width 19 height 13
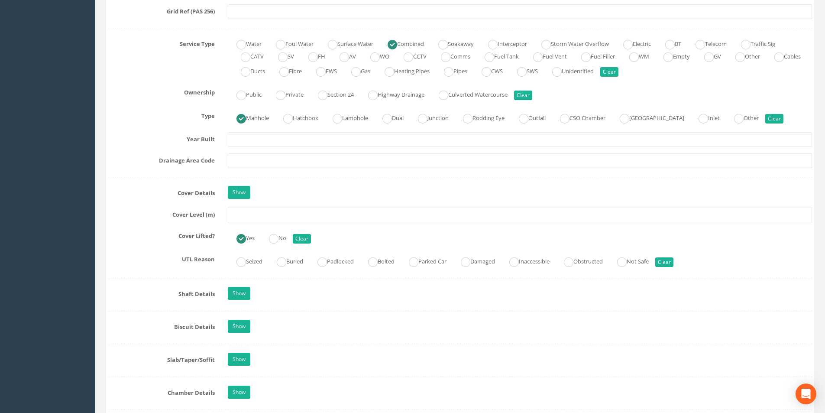
scroll to position [607, 0]
click at [272, 213] on input "text" at bounding box center [520, 215] width 584 height 15
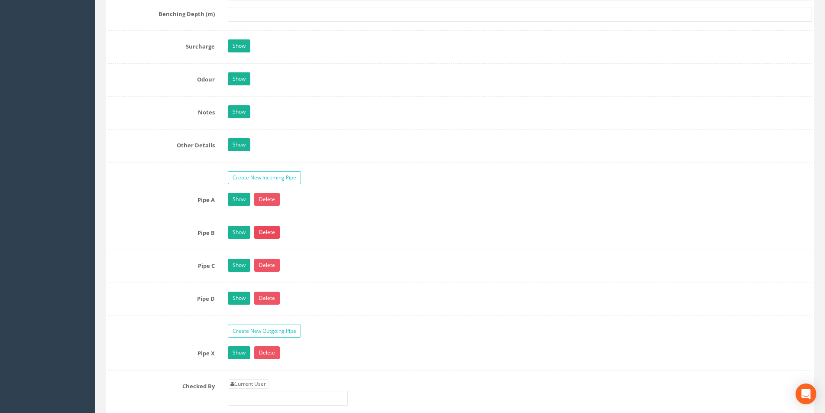
scroll to position [1257, 0]
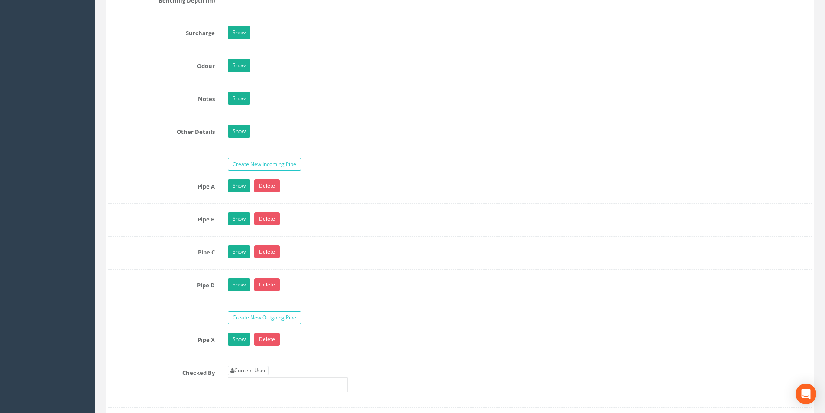
type input "2.83"
click at [250, 371] on link "Current User" at bounding box center [248, 371] width 41 height 10
type input "[PERSON_NAME]"
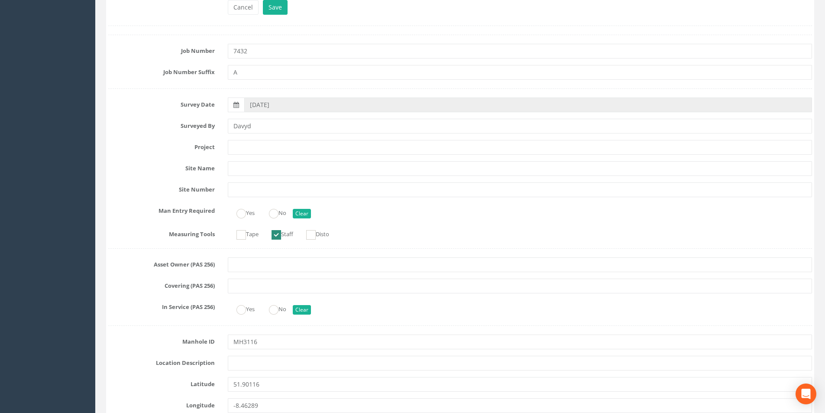
scroll to position [0, 0]
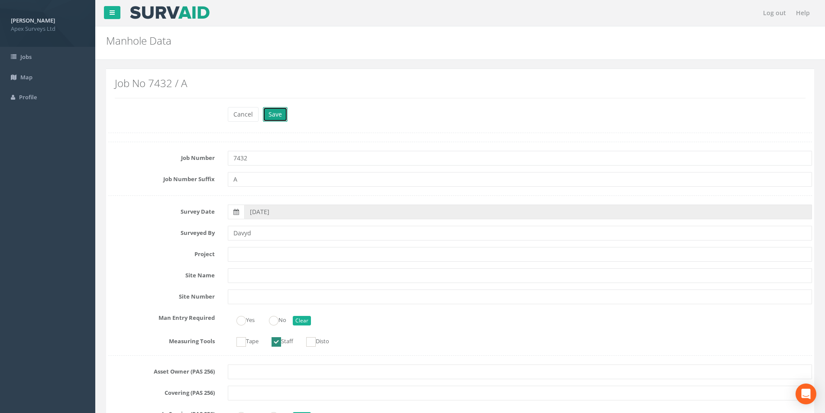
click at [282, 114] on button "Save" at bounding box center [275, 114] width 25 height 15
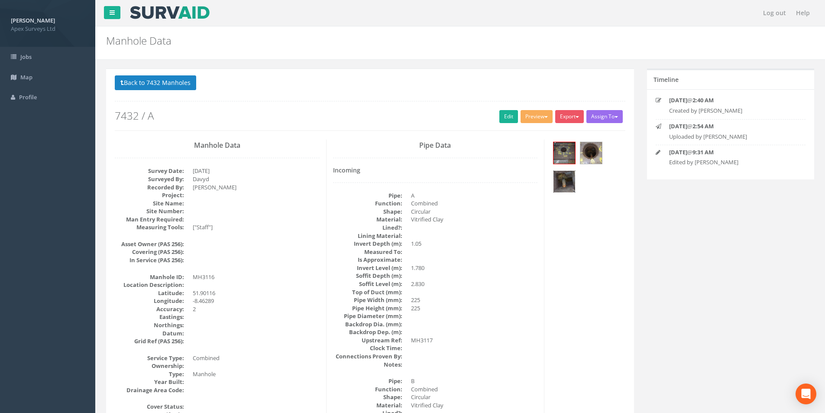
click at [562, 184] on img at bounding box center [565, 182] width 22 height 22
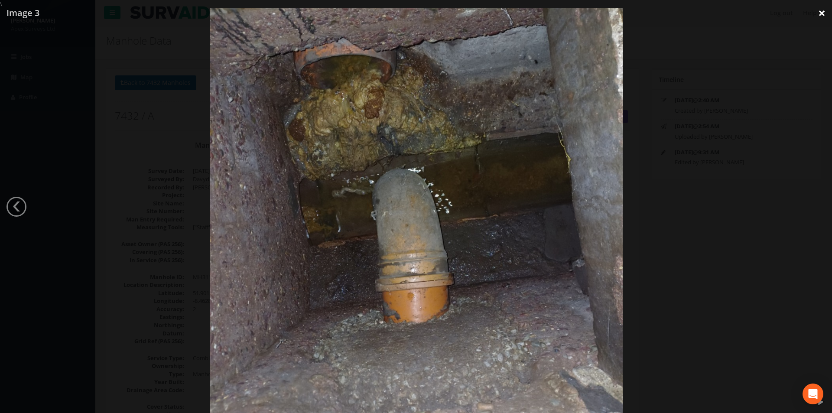
click at [825, 14] on link "×" at bounding box center [822, 13] width 20 height 26
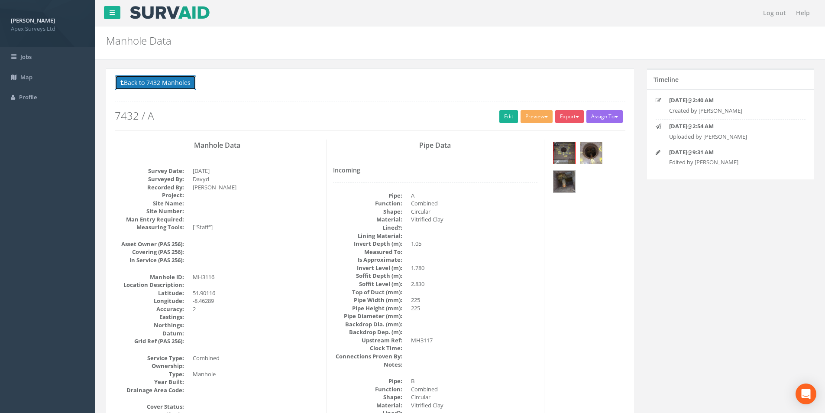
drag, startPoint x: 159, startPoint y: 81, endPoint x: 163, endPoint y: 81, distance: 4.4
click at [159, 81] on button "Back to 7432 Manholes" at bounding box center [155, 82] width 81 height 15
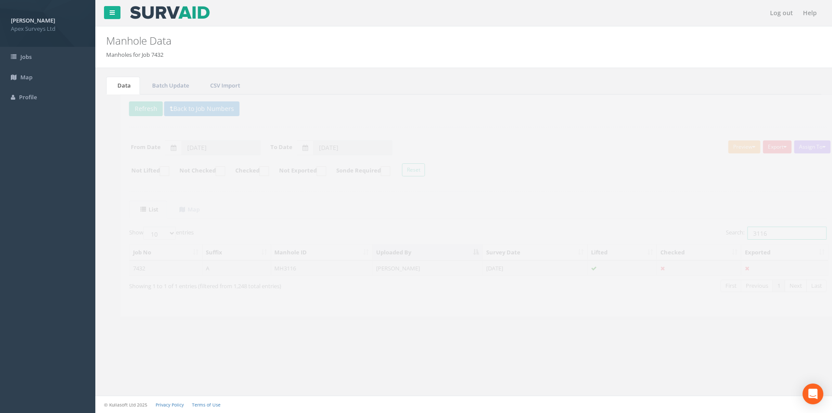
drag, startPoint x: 760, startPoint y: 235, endPoint x: 747, endPoint y: 234, distance: 13.4
click at [747, 234] on input "3116" at bounding box center [772, 233] width 79 height 13
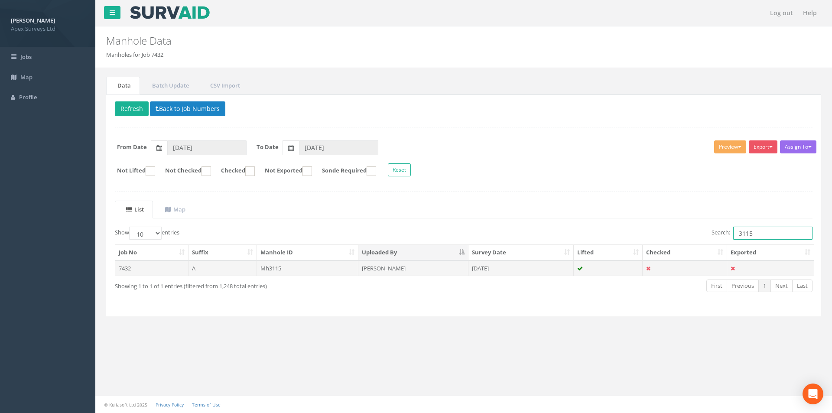
type input "3115"
click at [549, 266] on td "[DATE]" at bounding box center [520, 268] width 105 height 16
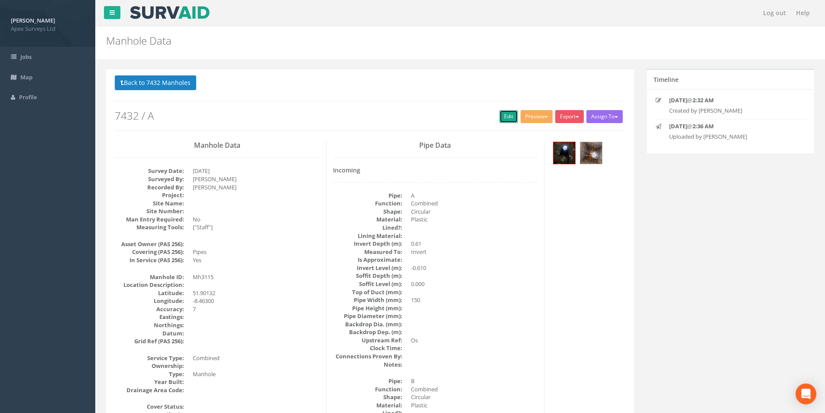
click at [508, 118] on link "Edit" at bounding box center [509, 116] width 19 height 13
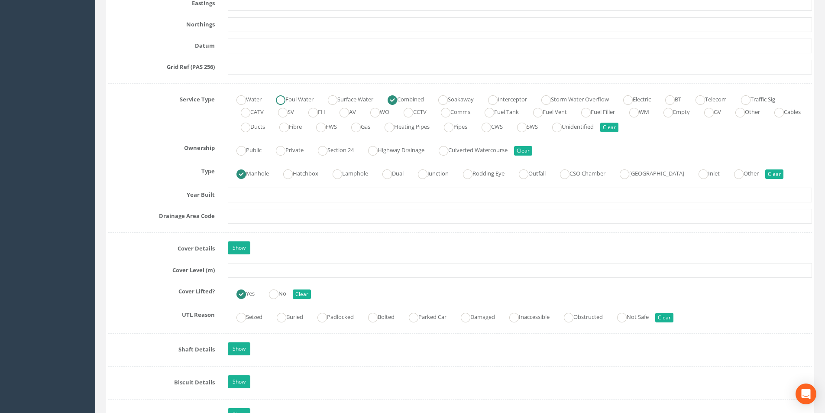
scroll to position [563, 0]
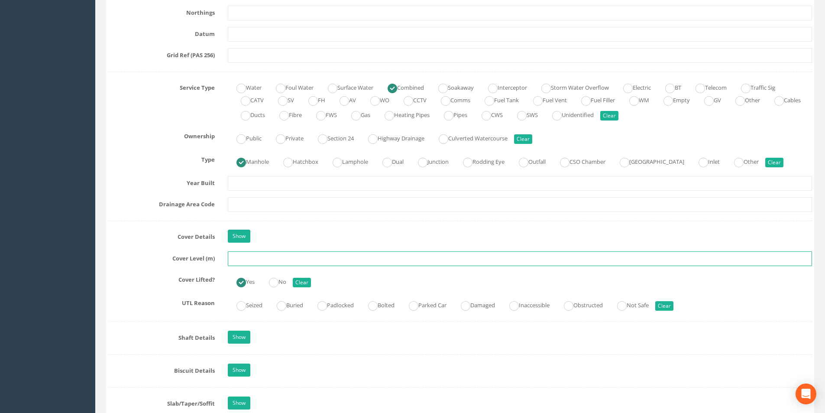
click at [253, 258] on input "text" at bounding box center [520, 258] width 584 height 15
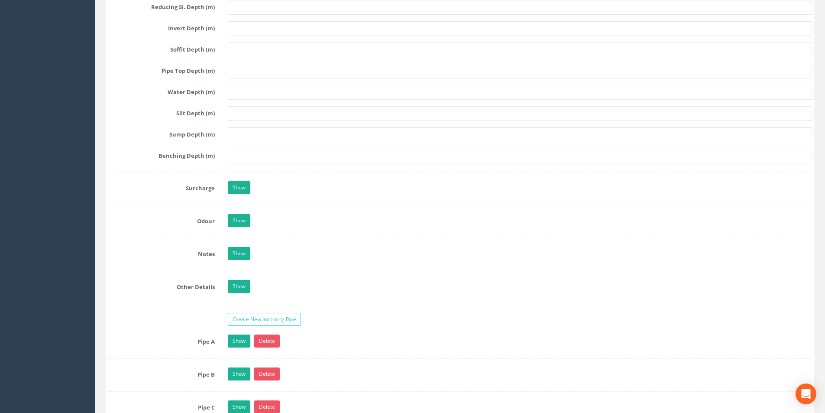
scroll to position [1213, 0]
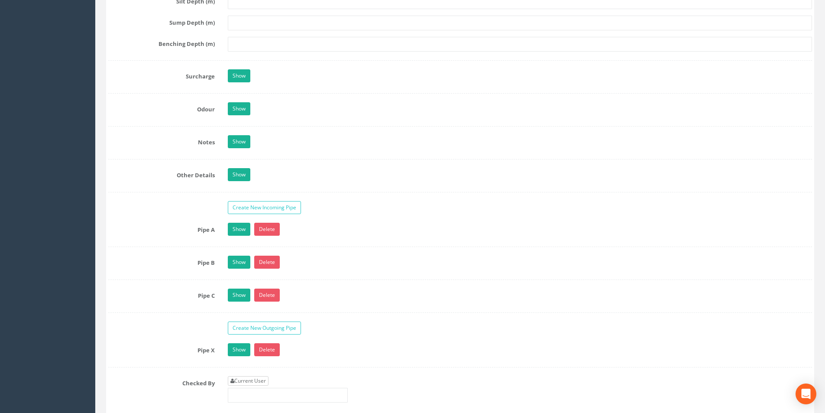
type input "2.94"
drag, startPoint x: 253, startPoint y: 379, endPoint x: 288, endPoint y: 372, distance: 35.8
click at [253, 379] on link "Current User" at bounding box center [248, 381] width 41 height 10
type input "[PERSON_NAME]"
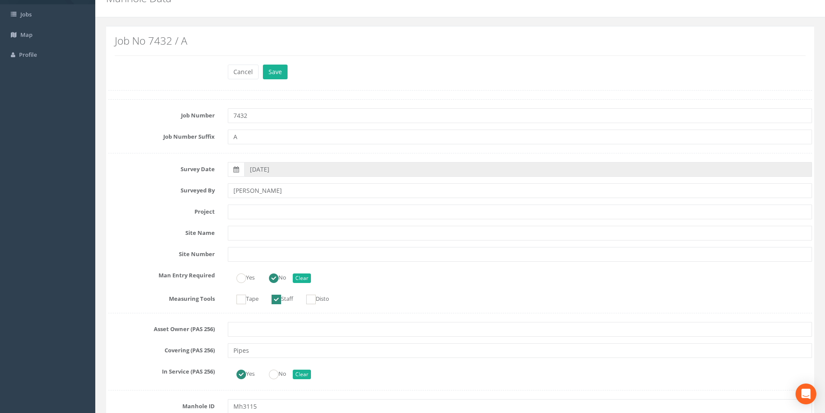
scroll to position [0, 0]
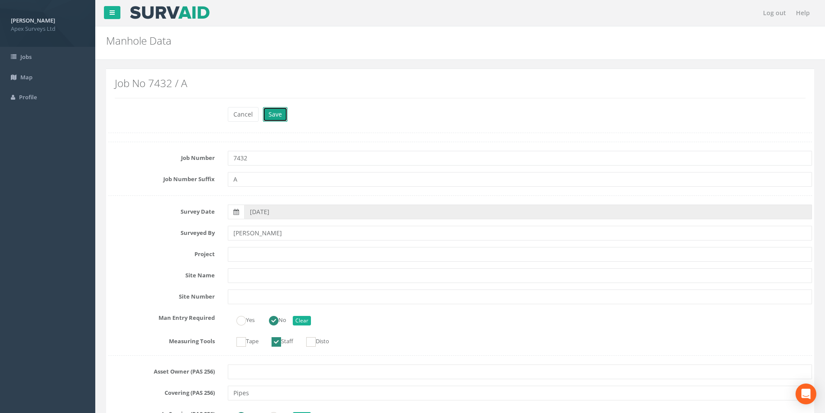
click at [278, 108] on button "Save" at bounding box center [275, 114] width 25 height 15
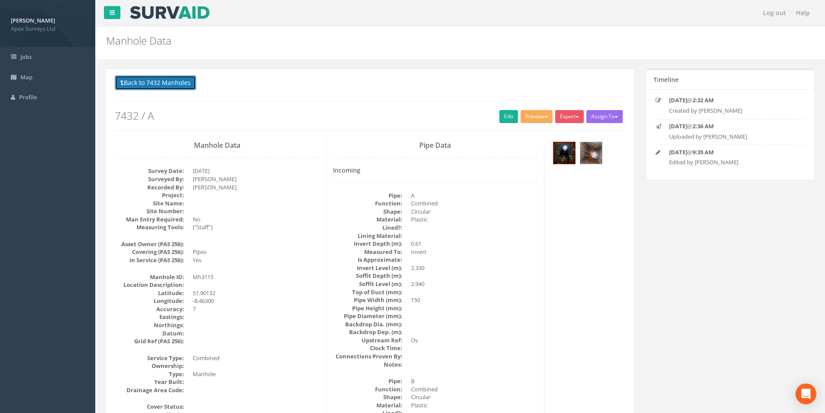
click at [158, 86] on button "Back to 7432 Manholes" at bounding box center [155, 82] width 81 height 15
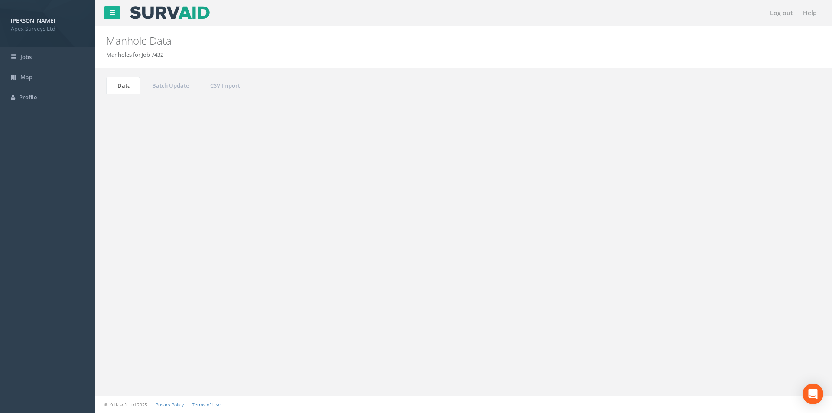
click at [761, 233] on input "3115" at bounding box center [772, 233] width 79 height 13
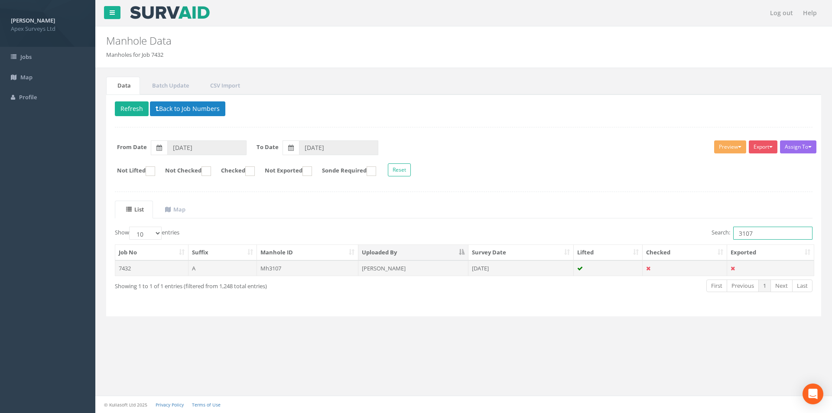
type input "3107"
click at [427, 266] on td "[PERSON_NAME]" at bounding box center [413, 268] width 110 height 16
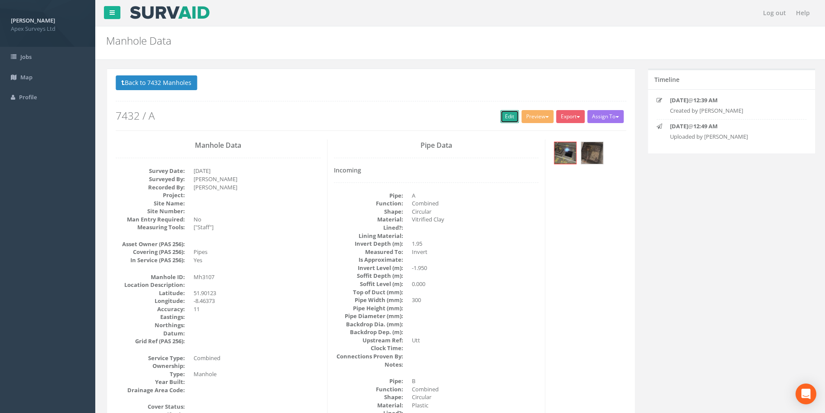
click at [505, 117] on link "Edit" at bounding box center [509, 116] width 19 height 13
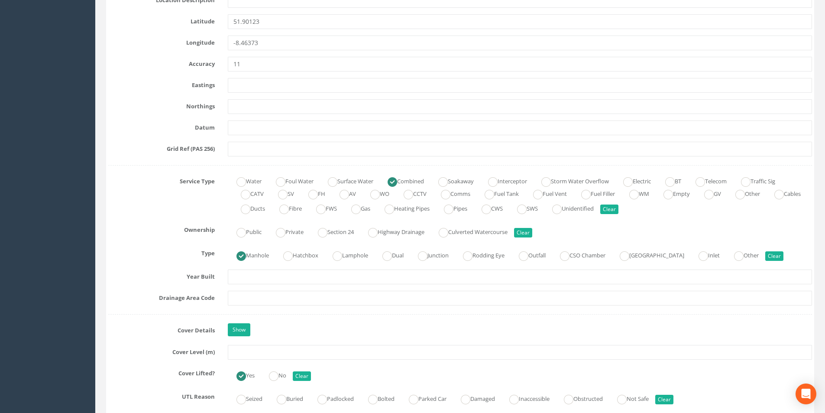
scroll to position [477, 0]
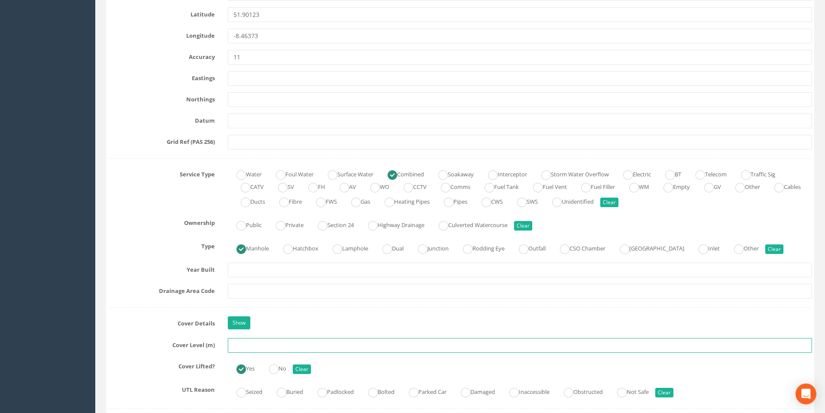
click at [271, 346] on input "text" at bounding box center [520, 345] width 584 height 15
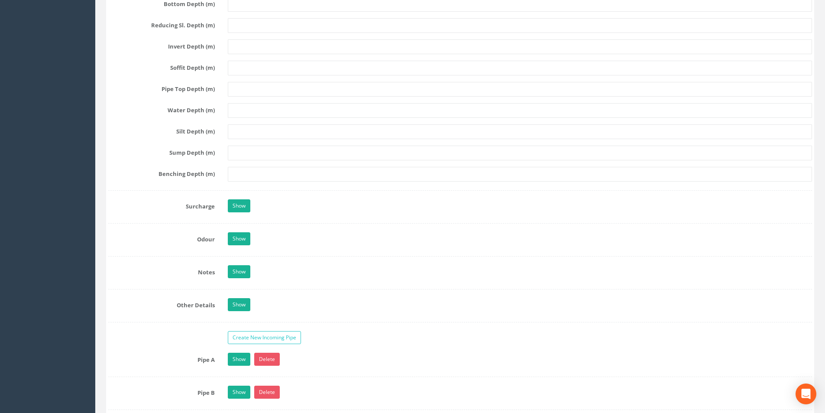
scroll to position [1257, 0]
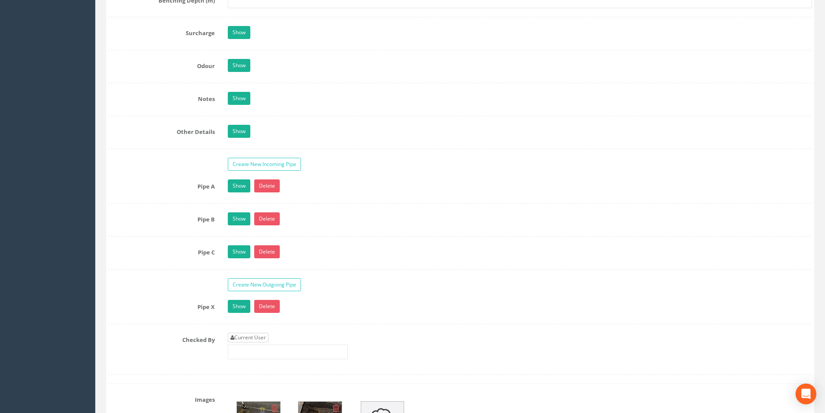
type input "3.00"
click at [260, 339] on link "Current User" at bounding box center [248, 338] width 41 height 10
type input "[PERSON_NAME]"
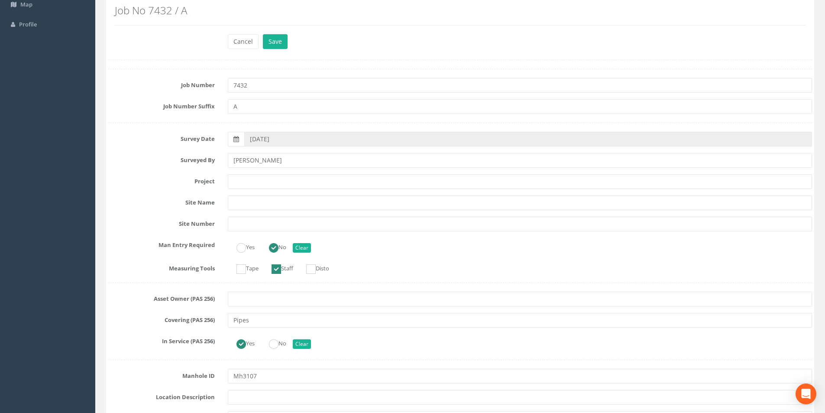
scroll to position [0, 0]
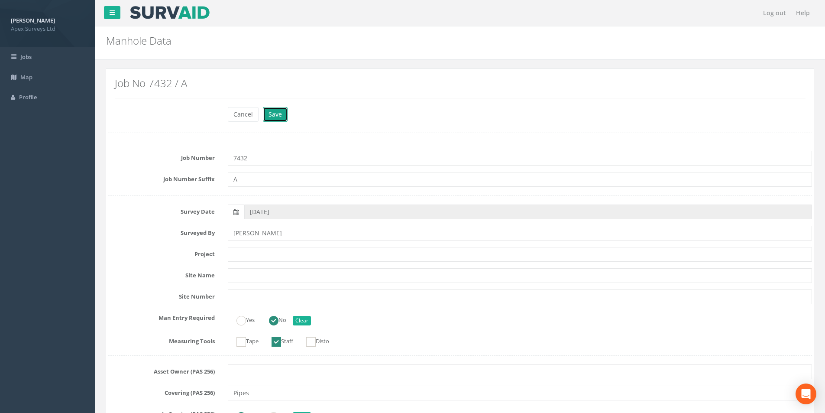
click at [279, 115] on button "Save" at bounding box center [275, 114] width 25 height 15
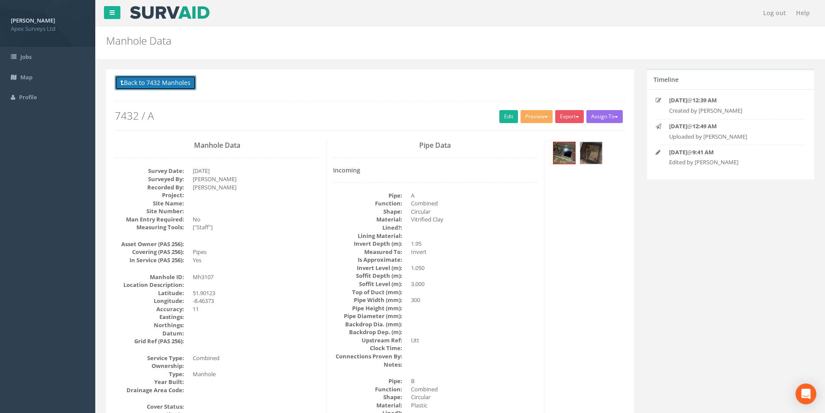
click at [153, 83] on button "Back to 7432 Manholes" at bounding box center [155, 82] width 81 height 15
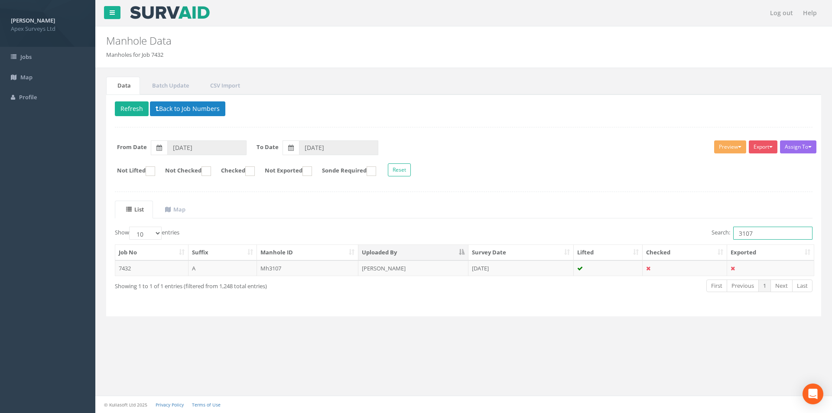
drag, startPoint x: 756, startPoint y: 231, endPoint x: 736, endPoint y: 234, distance: 20.2
click at [736, 234] on input "3107" at bounding box center [772, 233] width 79 height 13
type input "3108"
click at [399, 266] on td "[PERSON_NAME]" at bounding box center [413, 268] width 110 height 16
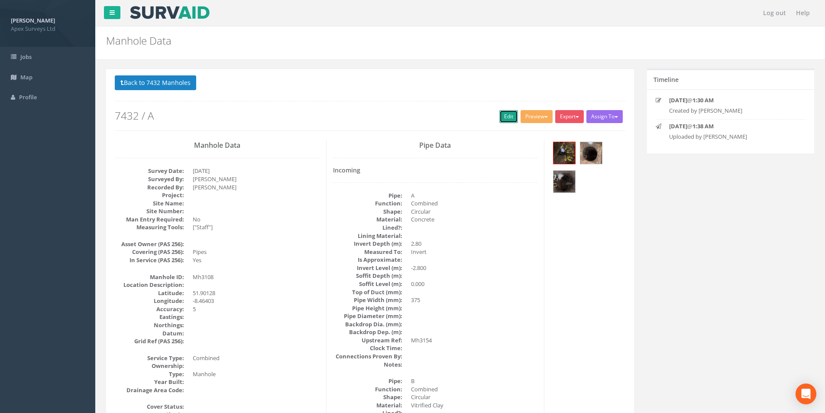
click at [504, 120] on link "Edit" at bounding box center [509, 116] width 19 height 13
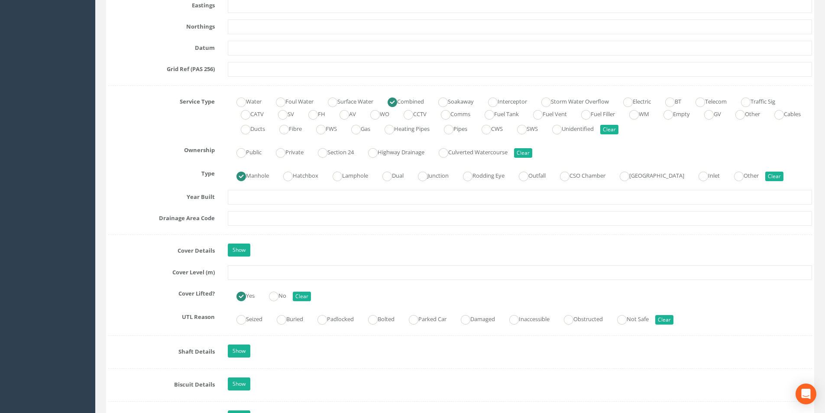
scroll to position [563, 0]
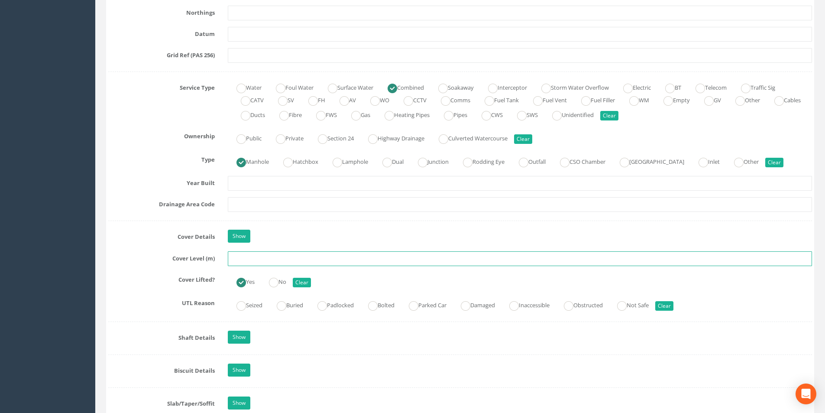
click at [262, 258] on input "text" at bounding box center [520, 258] width 584 height 15
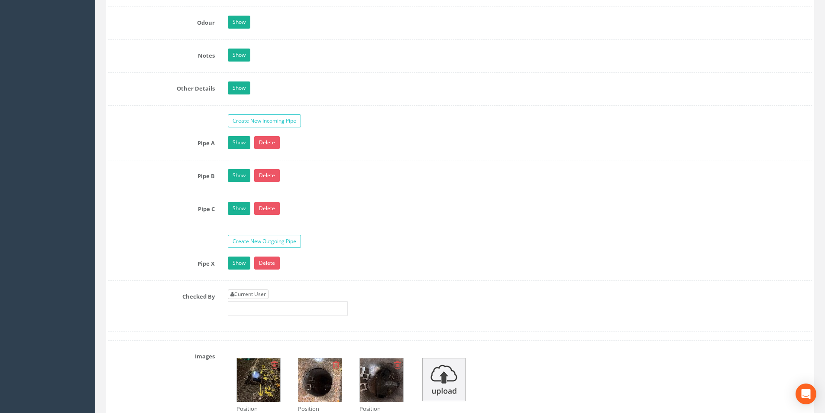
type input "3.11"
click at [261, 292] on link "Current User" at bounding box center [248, 294] width 41 height 10
type input "[PERSON_NAME]"
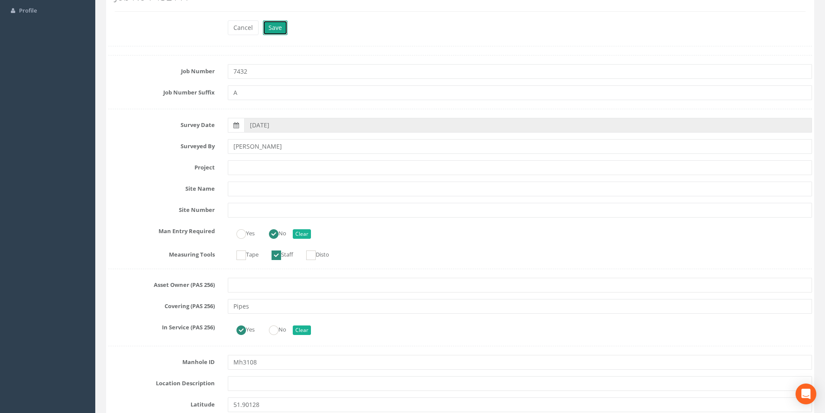
click at [276, 31] on button "Save" at bounding box center [275, 27] width 25 height 15
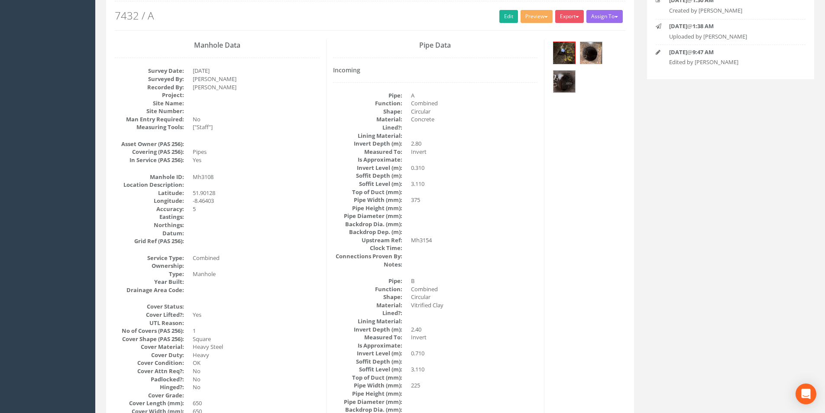
scroll to position [0, 0]
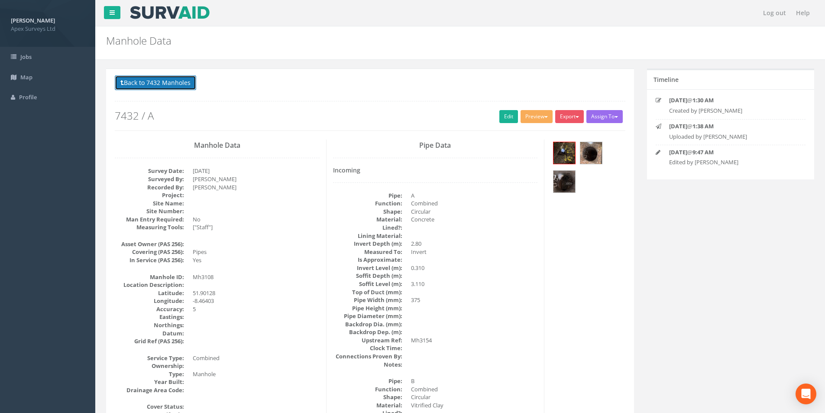
drag, startPoint x: 144, startPoint y: 83, endPoint x: 404, endPoint y: 138, distance: 266.1
click at [144, 83] on button "Back to 7432 Manholes" at bounding box center [155, 82] width 81 height 15
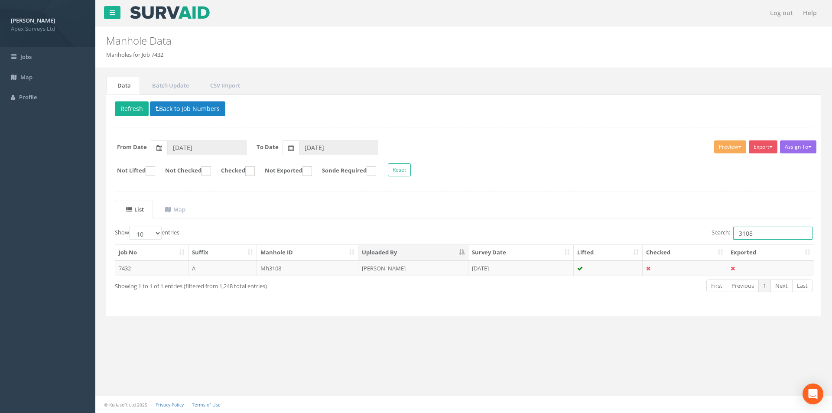
click at [781, 232] on input "3108" at bounding box center [772, 233] width 79 height 13
click at [484, 273] on td "[DATE]" at bounding box center [520, 268] width 105 height 16
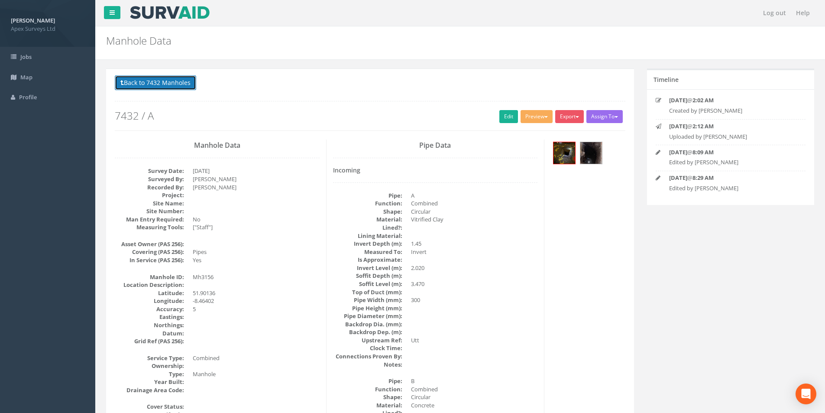
click at [162, 88] on button "Back to 7432 Manholes" at bounding box center [155, 82] width 81 height 15
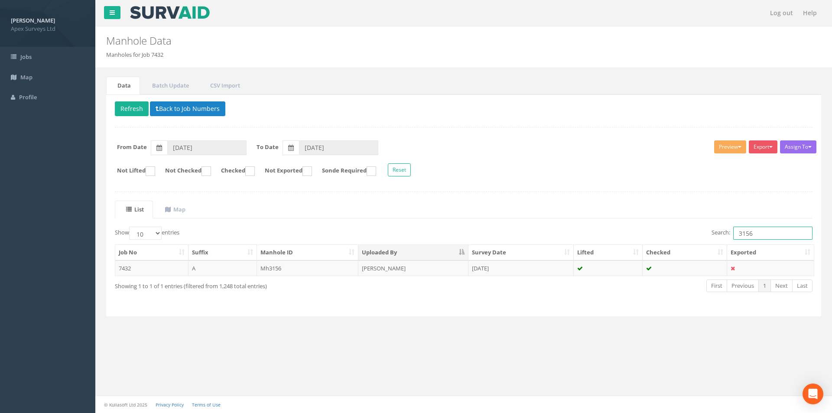
click at [758, 234] on input "3156" at bounding box center [772, 233] width 79 height 13
type input "3081"
click at [532, 267] on td "[DATE]" at bounding box center [520, 268] width 105 height 16
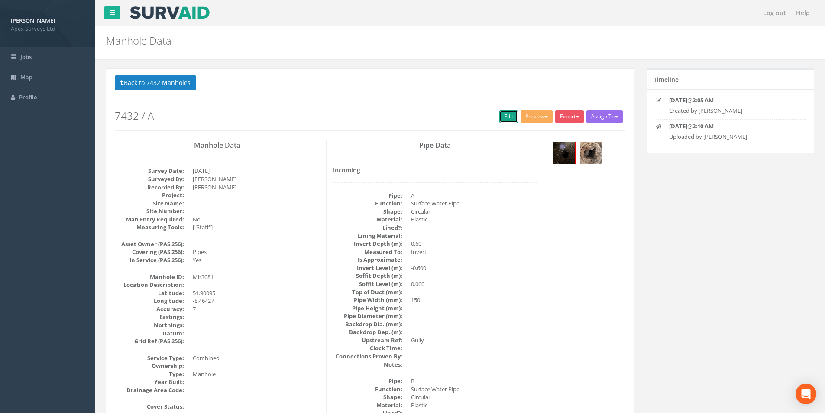
click at [505, 112] on link "Edit" at bounding box center [509, 116] width 19 height 13
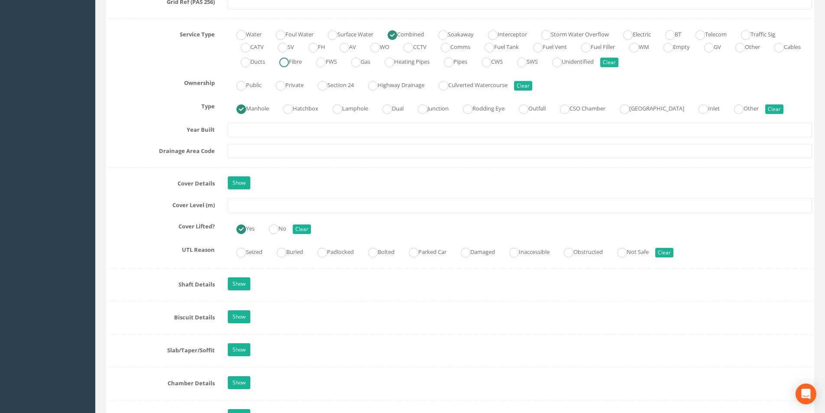
scroll to position [650, 0]
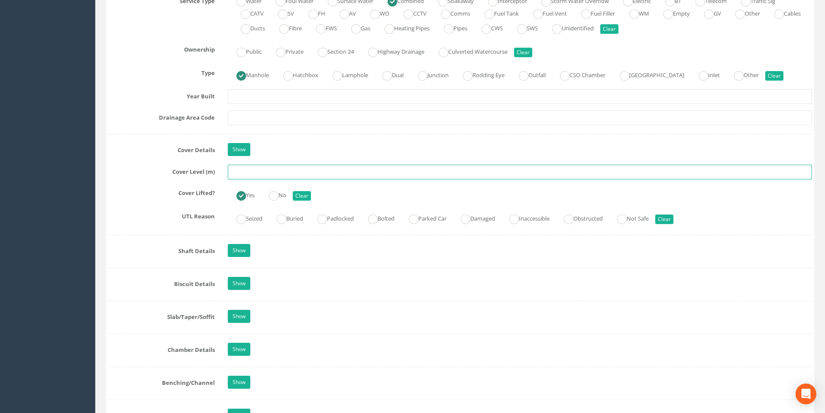
click at [257, 174] on input "text" at bounding box center [520, 172] width 584 height 15
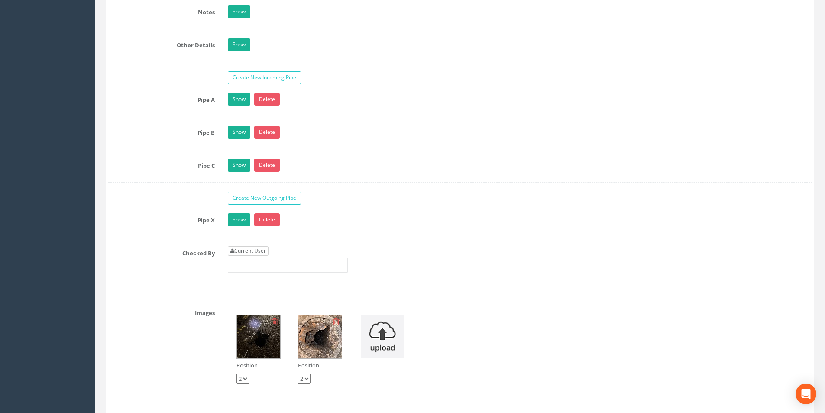
type input "2.58"
click at [261, 251] on link "Current User" at bounding box center [248, 251] width 41 height 10
type input "[PERSON_NAME]"
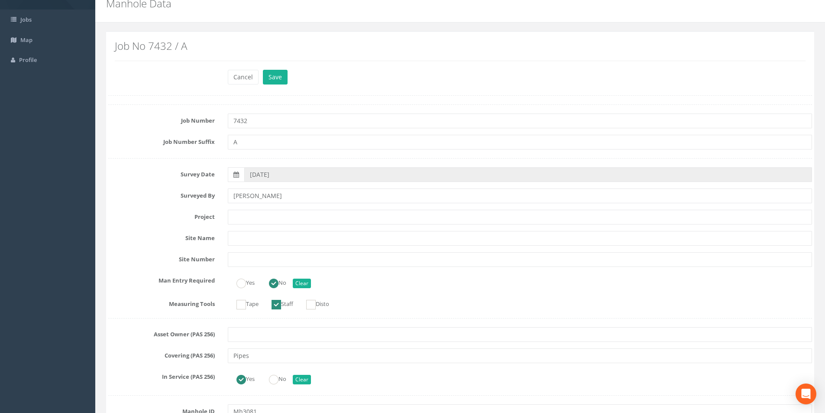
scroll to position [0, 0]
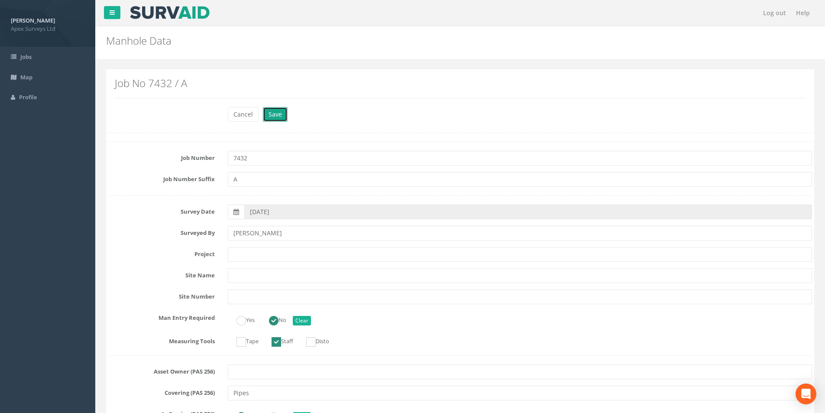
click at [269, 111] on button "Save" at bounding box center [275, 114] width 25 height 15
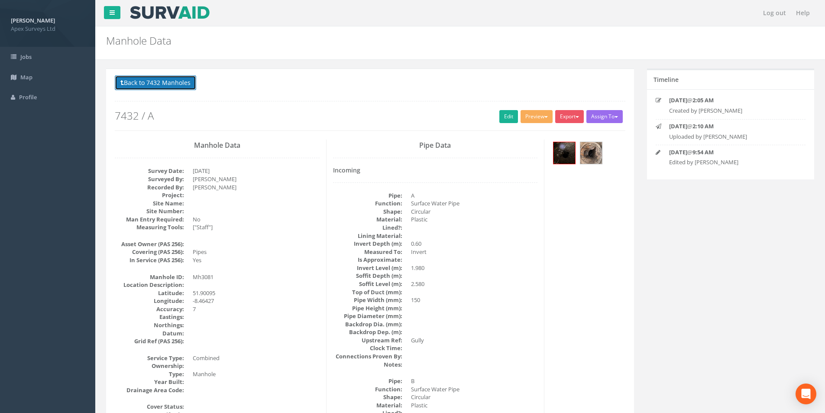
click at [162, 85] on button "Back to 7432 Manholes" at bounding box center [155, 82] width 81 height 15
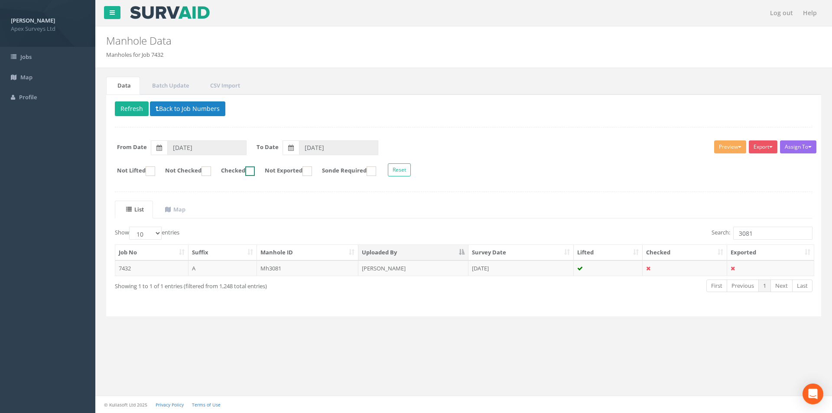
click at [255, 174] on ins at bounding box center [250, 171] width 10 height 10
checkbox input "true"
drag, startPoint x: 755, startPoint y: 234, endPoint x: 731, endPoint y: 237, distance: 24.0
click at [731, 237] on label "Search: 3081" at bounding box center [761, 233] width 101 height 13
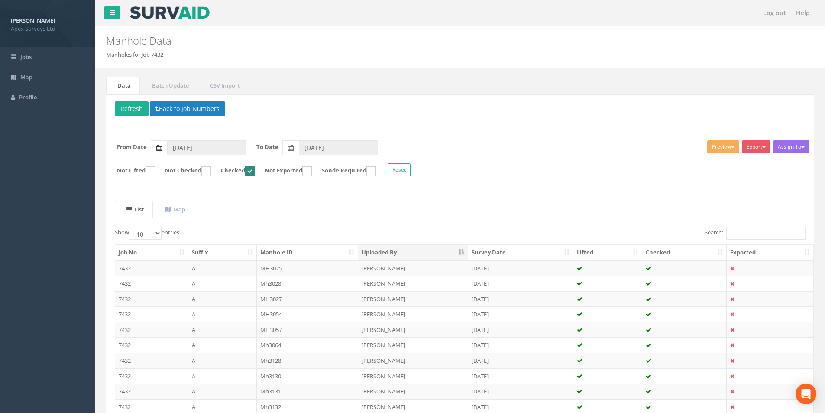
click at [163, 149] on label at bounding box center [159, 147] width 16 height 15
click at [167, 149] on input "[DATE]" at bounding box center [206, 147] width 79 height 15
click at [178, 242] on span "31" at bounding box center [177, 244] width 16 height 11
click at [318, 146] on input "[DATE]" at bounding box center [338, 147] width 79 height 15
click at [346, 197] on span "07" at bounding box center [341, 198] width 15 height 11
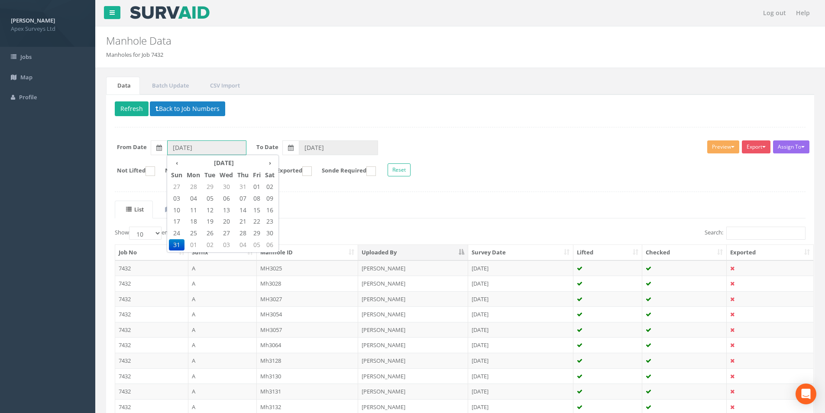
click at [203, 143] on input "[DATE]" at bounding box center [206, 147] width 79 height 15
click at [273, 162] on th "›" at bounding box center [270, 163] width 14 height 12
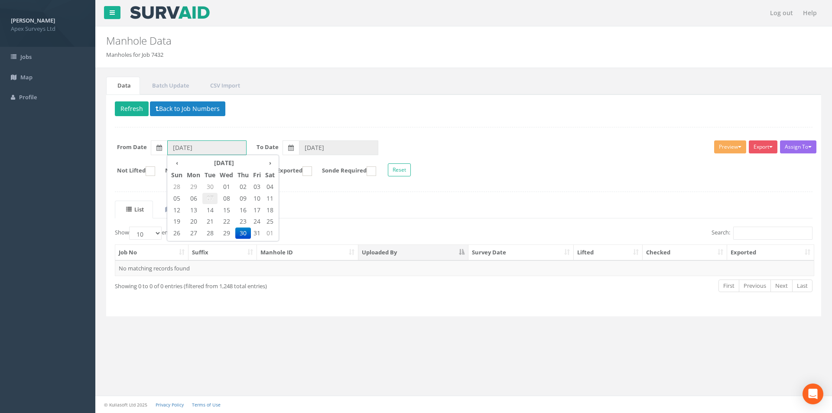
click at [213, 197] on span "07" at bounding box center [209, 198] width 15 height 11
type input "[DATE]"
click at [130, 107] on button "Refresh" at bounding box center [132, 108] width 34 height 15
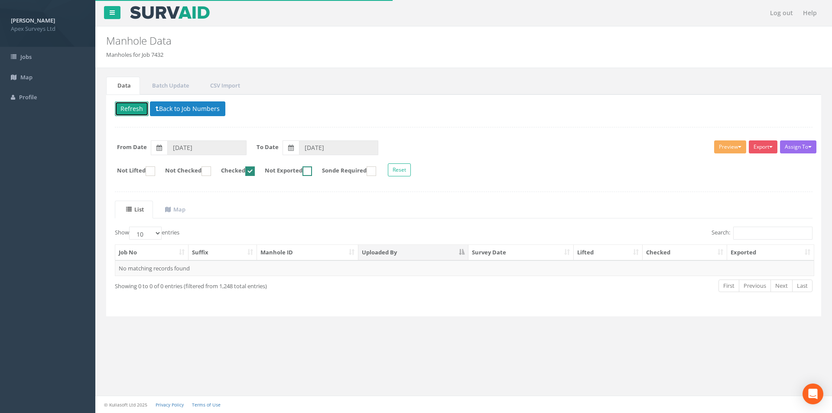
click at [312, 172] on ins at bounding box center [307, 171] width 10 height 10
click at [312, 170] on ins at bounding box center [307, 171] width 10 height 10
checkbox input "false"
click at [139, 110] on button "Refresh" at bounding box center [132, 108] width 34 height 15
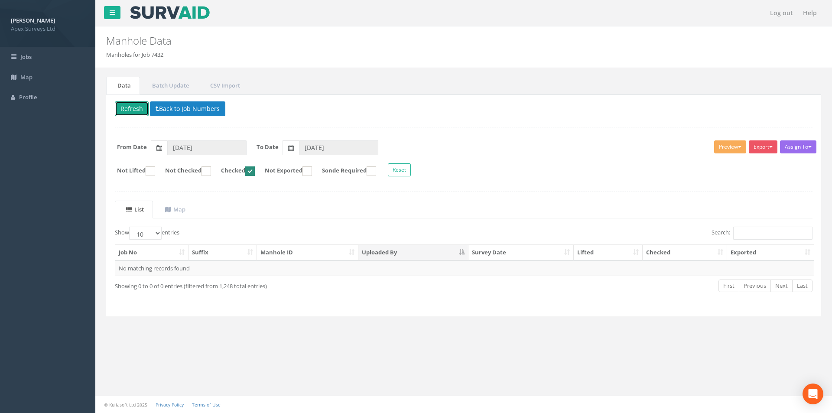
click at [255, 172] on ins at bounding box center [250, 171] width 10 height 10
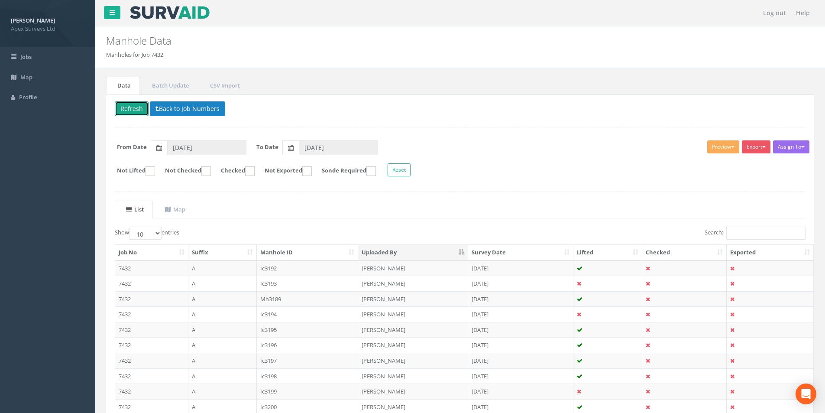
click at [133, 113] on button "Refresh" at bounding box center [132, 108] width 34 height 15
click at [255, 170] on ins at bounding box center [250, 171] width 10 height 10
checkbox input "true"
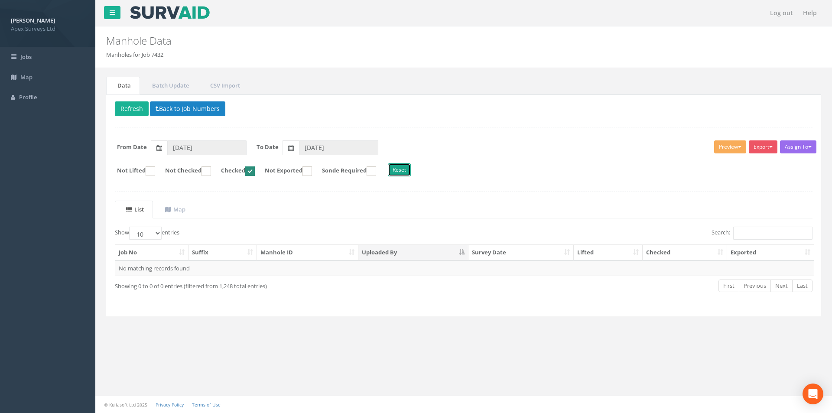
click at [411, 167] on button "Reset" at bounding box center [399, 169] width 23 height 13
type input "[DATE]"
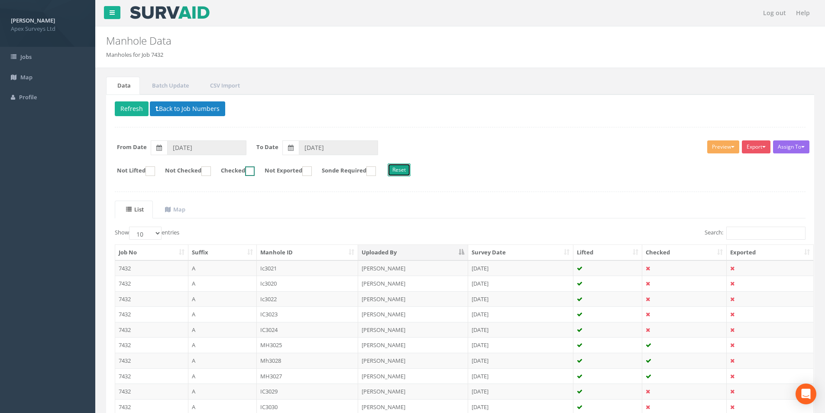
click at [255, 175] on ins at bounding box center [250, 171] width 10 height 10
checkbox input "true"
click at [718, 251] on th "Checked" at bounding box center [685, 253] width 84 height 16
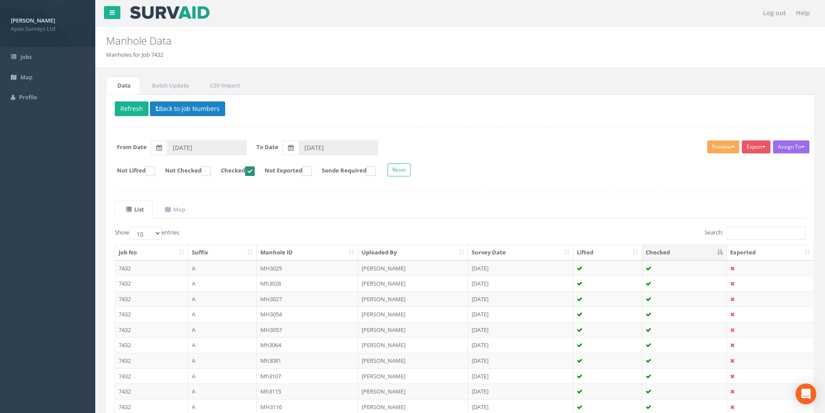
click at [718, 251] on th "Checked" at bounding box center [685, 253] width 84 height 16
click at [749, 234] on input "Search:" at bounding box center [766, 233] width 79 height 13
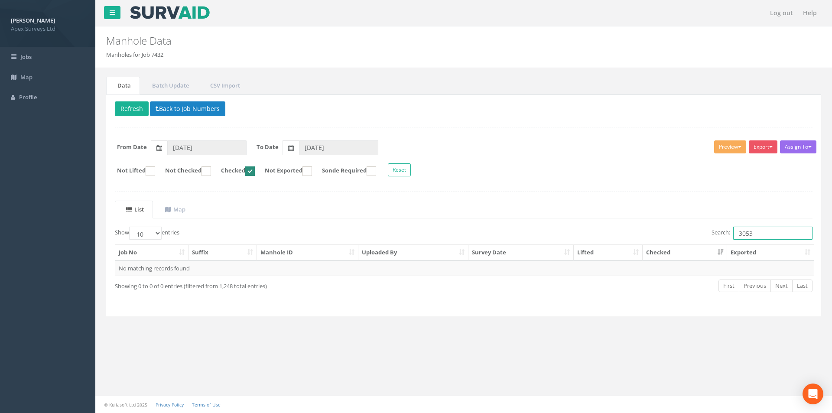
type input "3053"
click at [255, 173] on ins at bounding box center [250, 171] width 10 height 10
checkbox input "false"
click at [277, 268] on td "IC3053" at bounding box center [308, 268] width 102 height 16
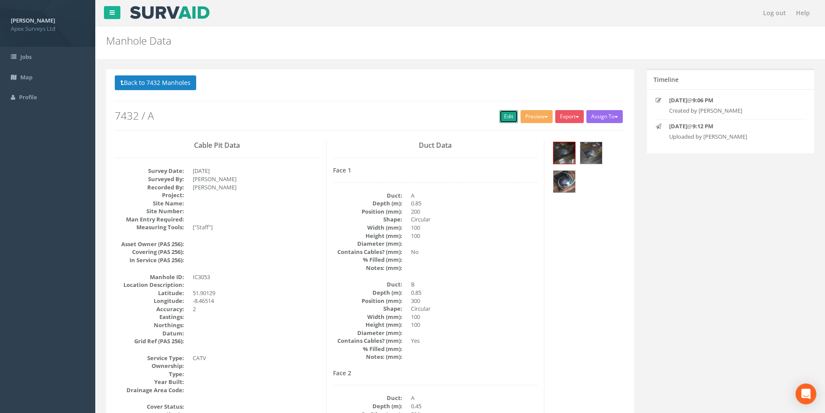
click at [500, 115] on link "Edit" at bounding box center [509, 116] width 19 height 13
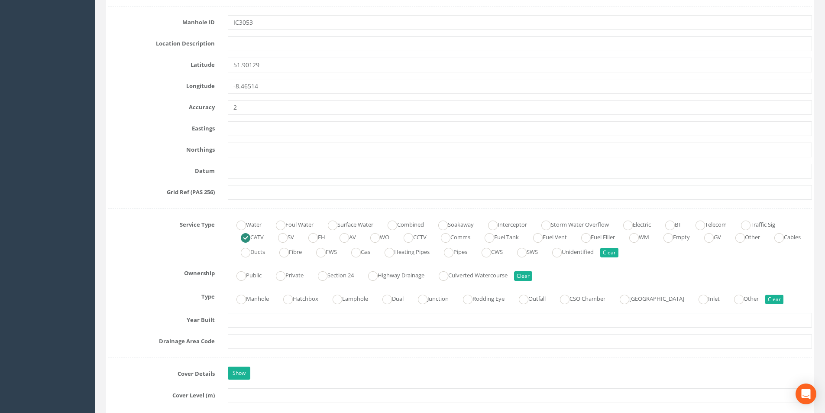
scroll to position [477, 0]
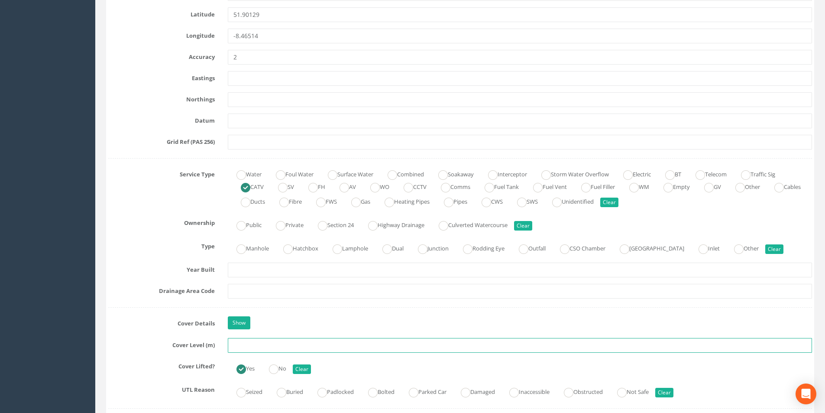
click at [276, 349] on input "text" at bounding box center [520, 345] width 584 height 15
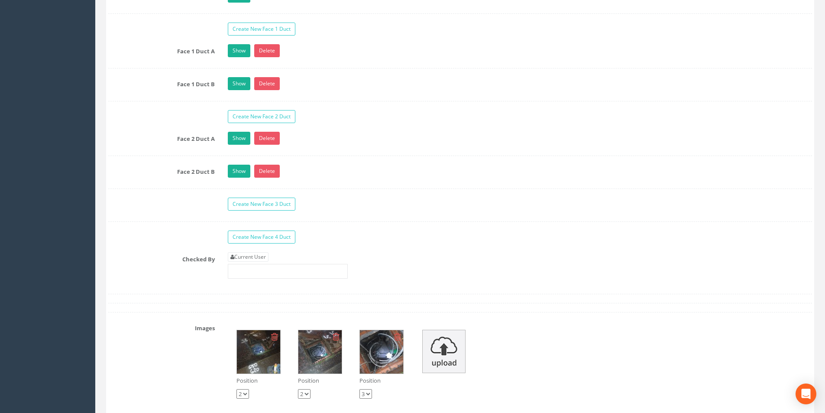
scroll to position [1430, 0]
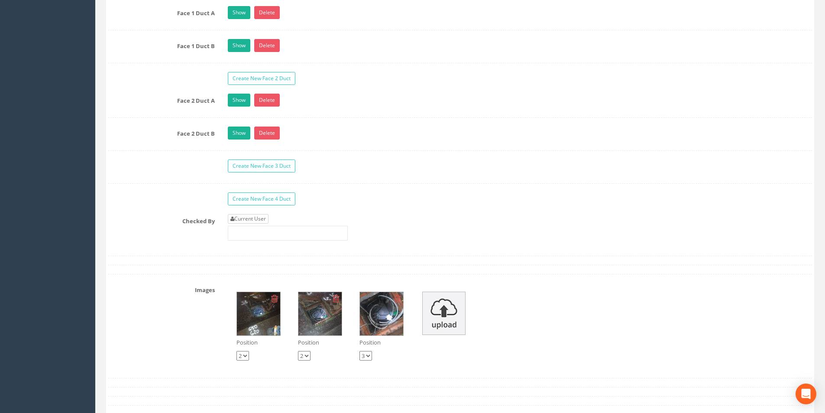
type input "4.22"
click at [263, 218] on link "Current User" at bounding box center [248, 219] width 41 height 10
type input "[PERSON_NAME]"
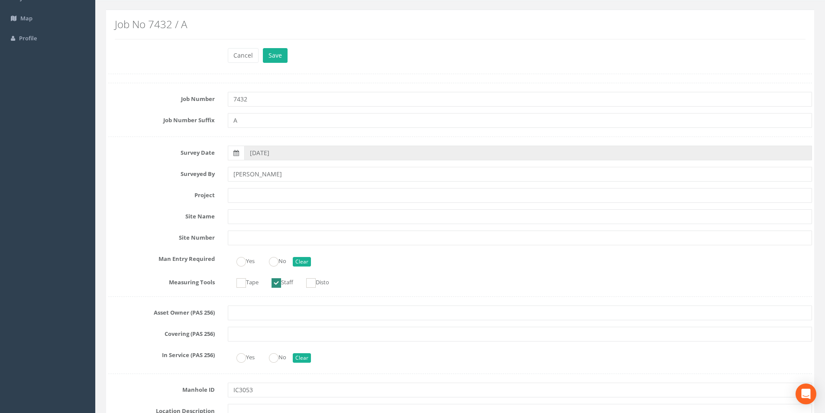
scroll to position [0, 0]
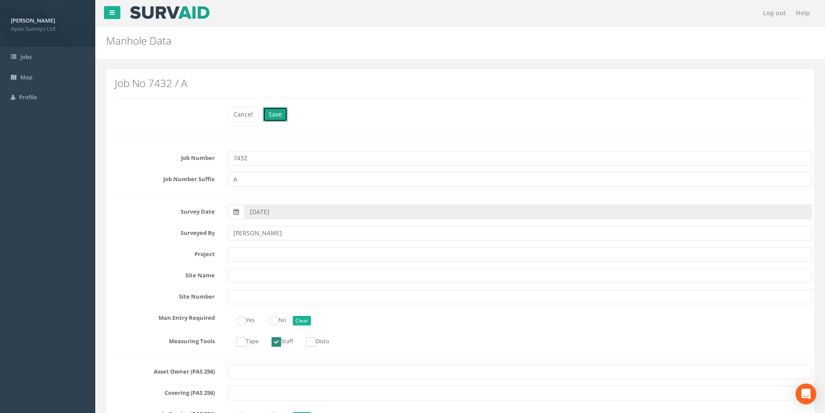
click at [274, 113] on button "Save" at bounding box center [275, 114] width 25 height 15
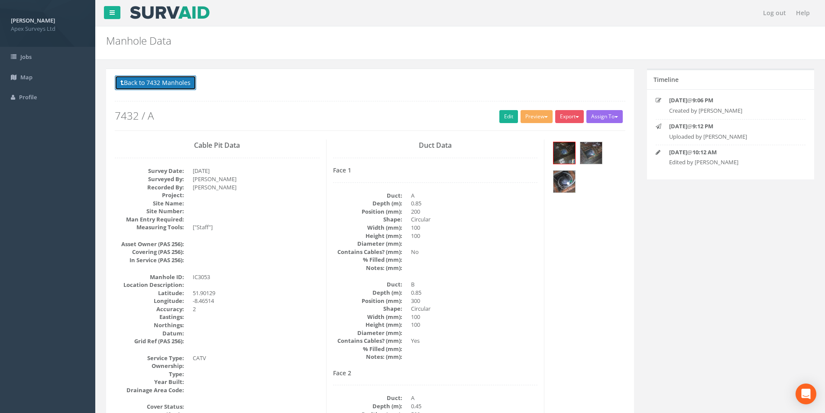
drag, startPoint x: 162, startPoint y: 81, endPoint x: 267, endPoint y: 129, distance: 115.1
click at [162, 81] on button "Back to 7432 Manholes" at bounding box center [155, 82] width 81 height 15
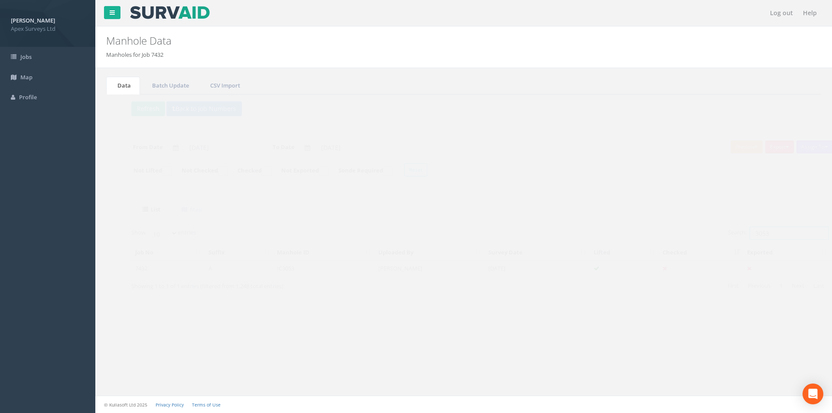
click at [770, 235] on input "3053" at bounding box center [772, 233] width 79 height 13
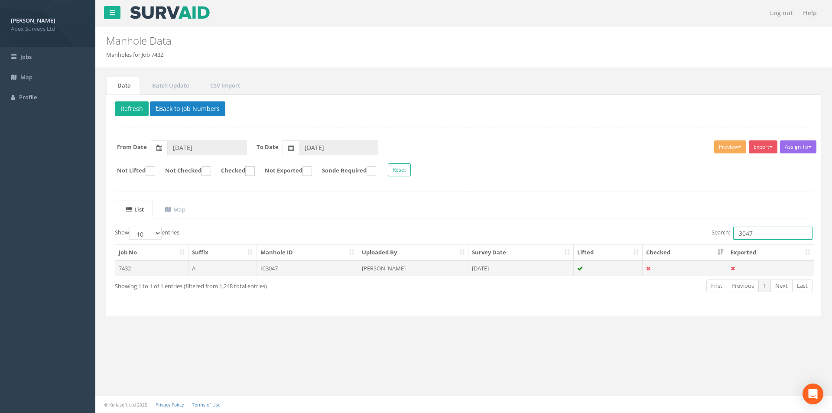
type input "3047"
click at [522, 263] on td "[DATE]" at bounding box center [520, 268] width 105 height 16
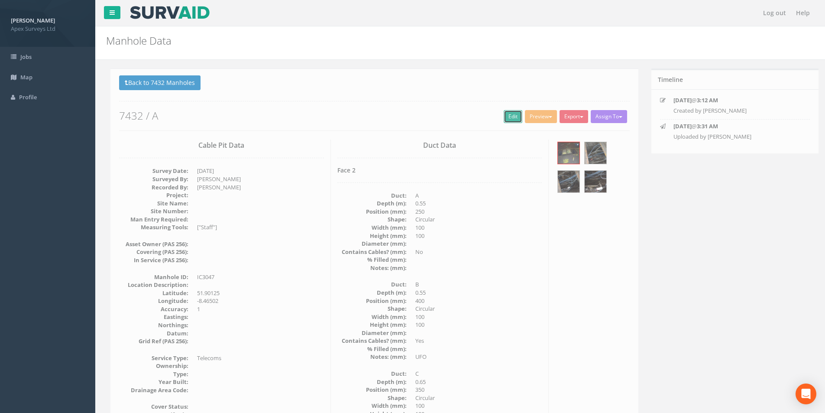
click at [504, 117] on link "Edit" at bounding box center [509, 116] width 19 height 13
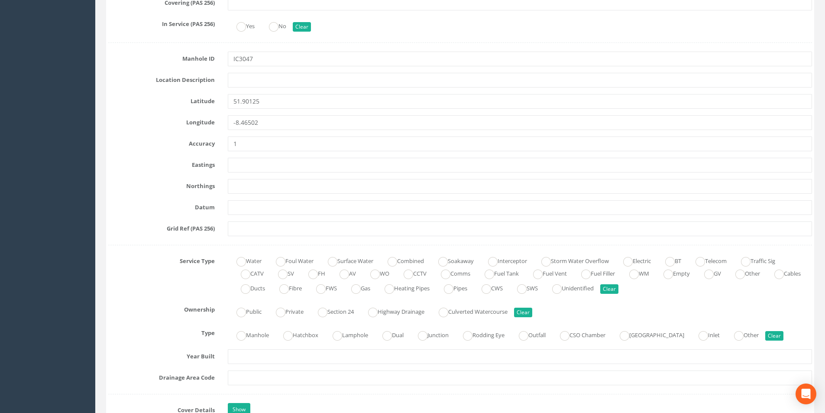
scroll to position [563, 0]
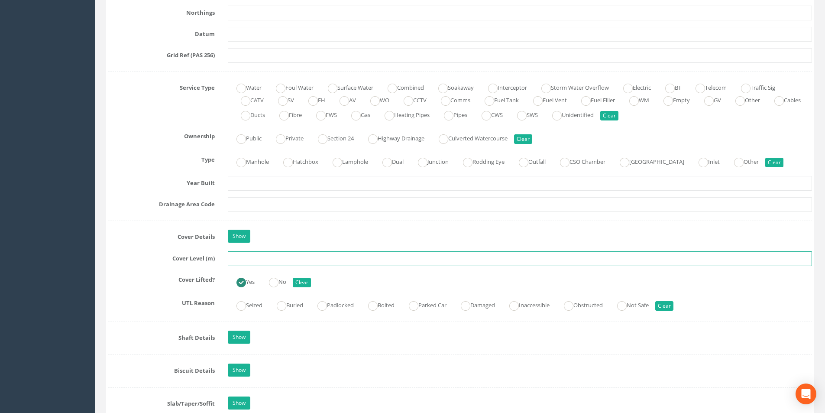
click at [262, 257] on input "text" at bounding box center [520, 258] width 584 height 15
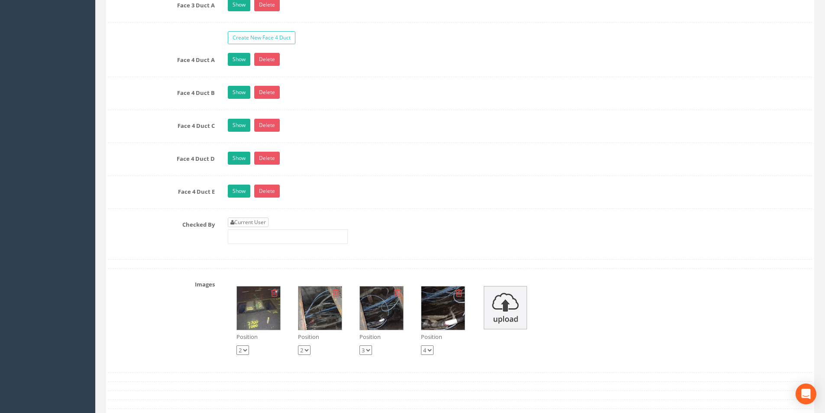
type input "4.07"
click at [263, 223] on link "Current User" at bounding box center [248, 223] width 41 height 10
type input "[PERSON_NAME]"
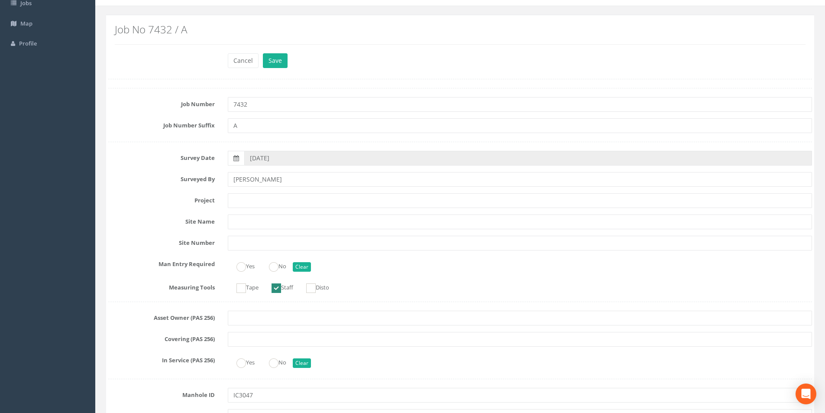
scroll to position [0, 0]
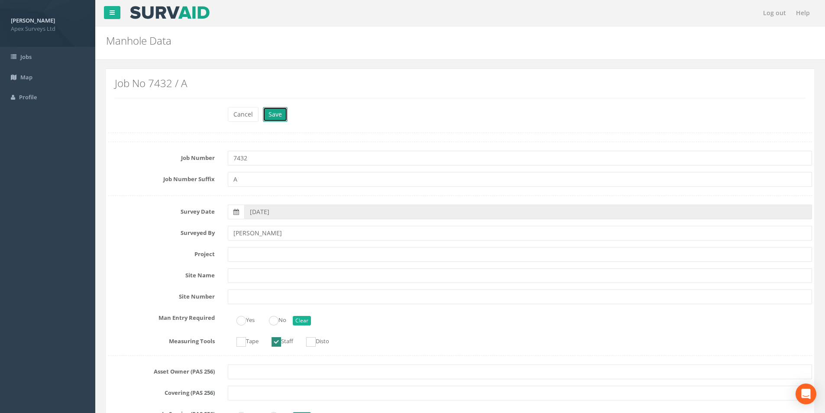
click at [279, 118] on button "Save" at bounding box center [275, 114] width 25 height 15
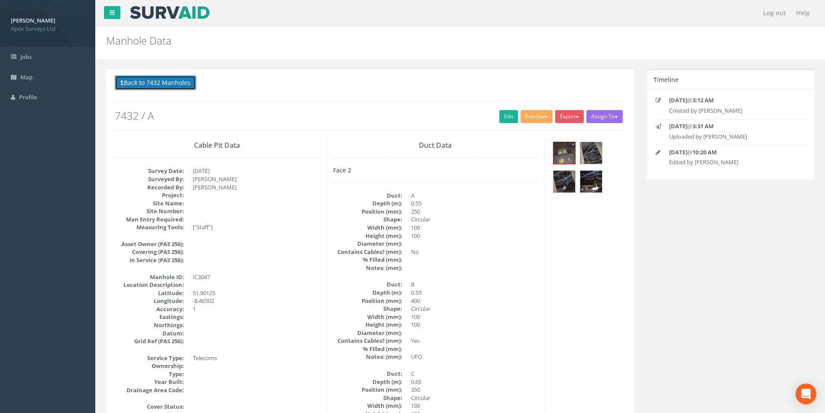
click at [175, 87] on button "Back to 7432 Manholes" at bounding box center [155, 82] width 81 height 15
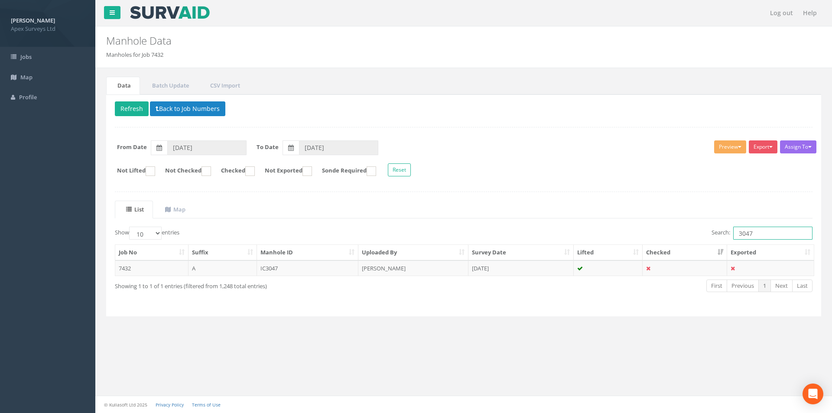
drag, startPoint x: 761, startPoint y: 232, endPoint x: 737, endPoint y: 234, distance: 24.4
click at [737, 234] on input "3047" at bounding box center [772, 233] width 79 height 13
type input "3052"
click at [428, 266] on td "[PERSON_NAME]" at bounding box center [413, 268] width 110 height 16
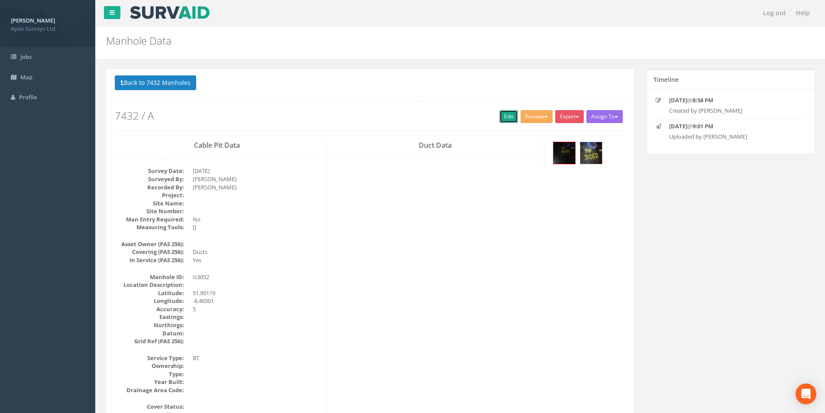
click at [505, 111] on link "Edit" at bounding box center [509, 116] width 19 height 13
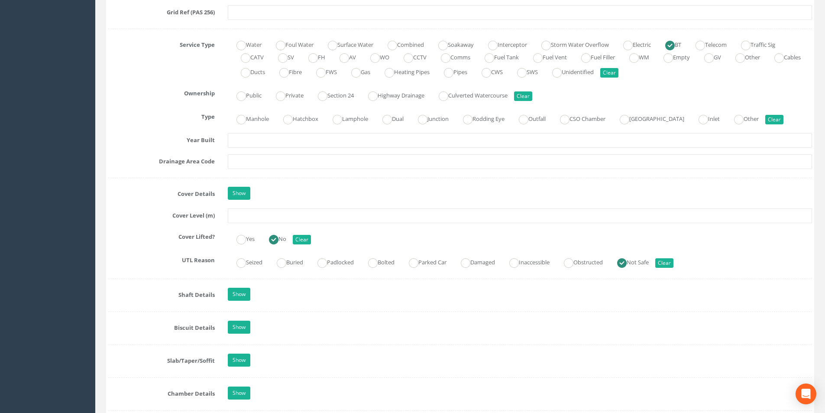
scroll to position [607, 0]
click at [273, 220] on input "text" at bounding box center [520, 215] width 584 height 15
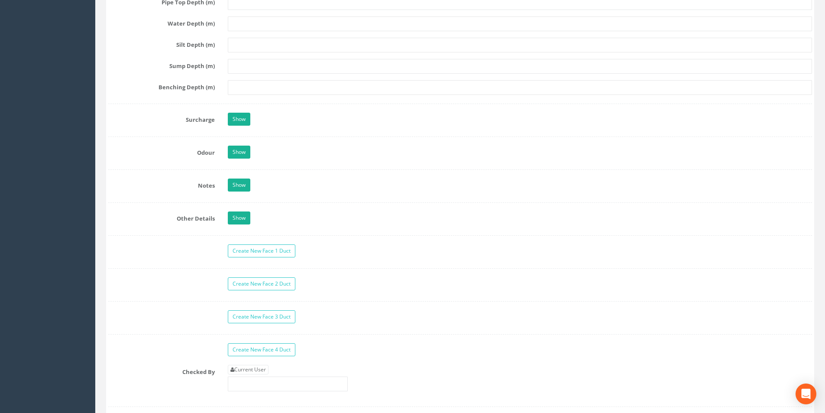
scroll to position [1430, 0]
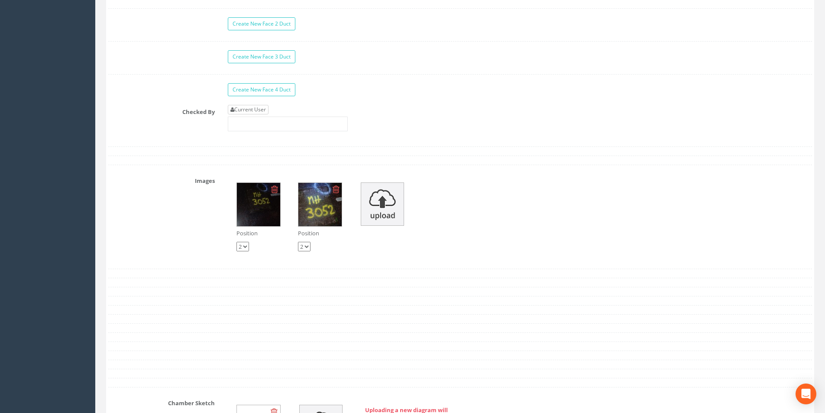
type input "3.99"
click at [259, 107] on link "Current User" at bounding box center [248, 110] width 41 height 10
type input "[PERSON_NAME]"
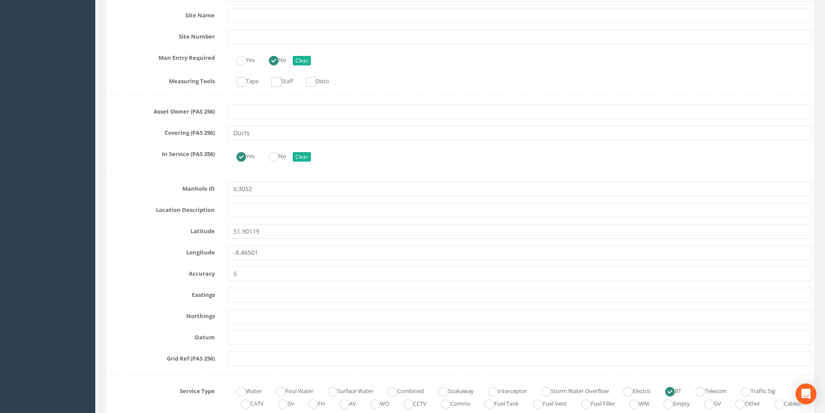
scroll to position [0, 0]
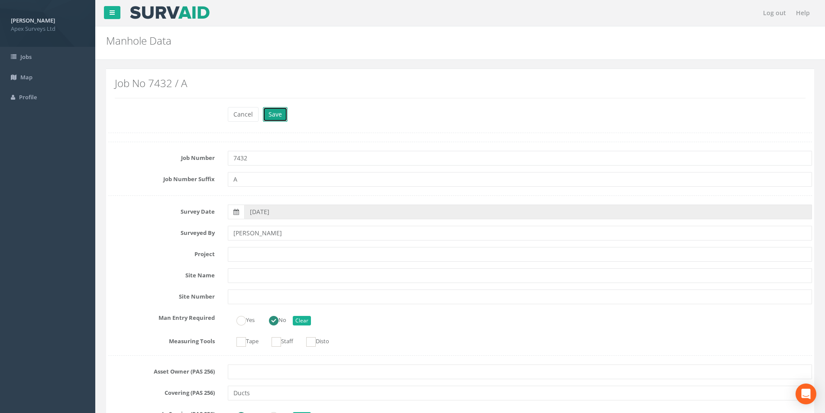
click at [278, 117] on button "Save" at bounding box center [275, 114] width 25 height 15
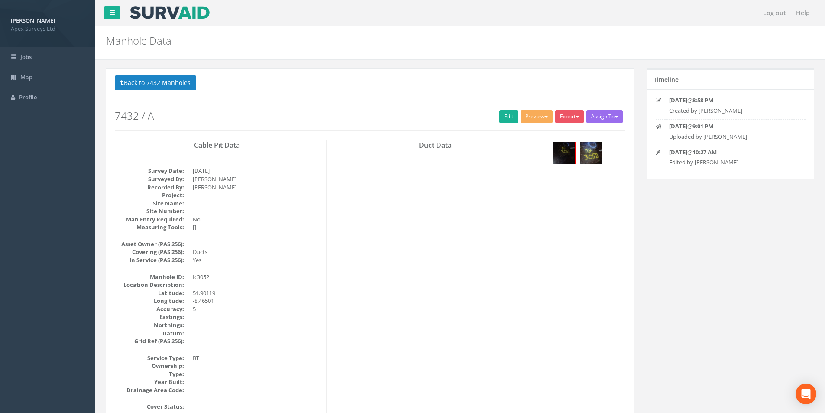
click at [169, 91] on p "Back to 7432 Manholes Back to Map" at bounding box center [370, 83] width 511 height 17
click at [169, 90] on button "Back to 7432 Manholes" at bounding box center [155, 82] width 81 height 15
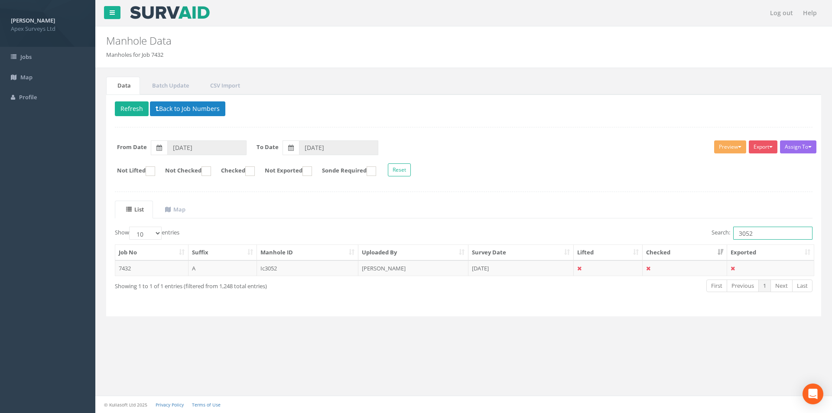
click at [757, 232] on input "3052" at bounding box center [772, 233] width 79 height 13
type input "3051"
click at [531, 265] on td "[DATE]" at bounding box center [520, 268] width 105 height 16
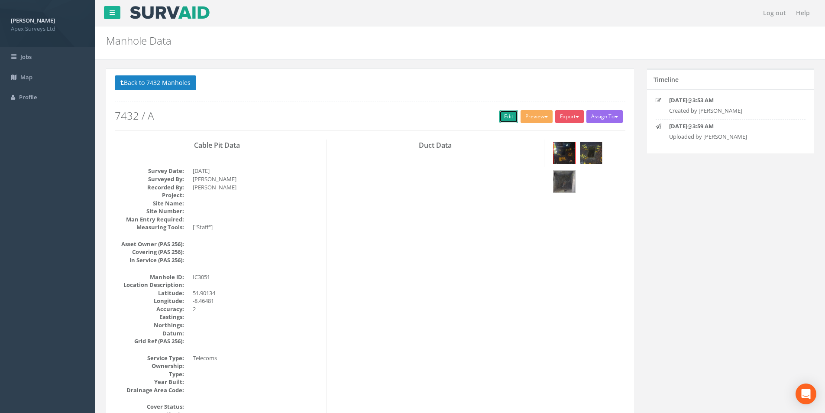
click at [503, 116] on link "Edit" at bounding box center [509, 116] width 19 height 13
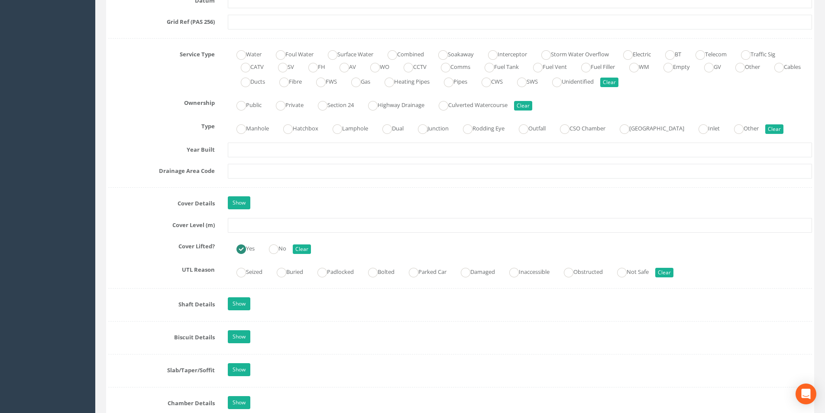
scroll to position [737, 0]
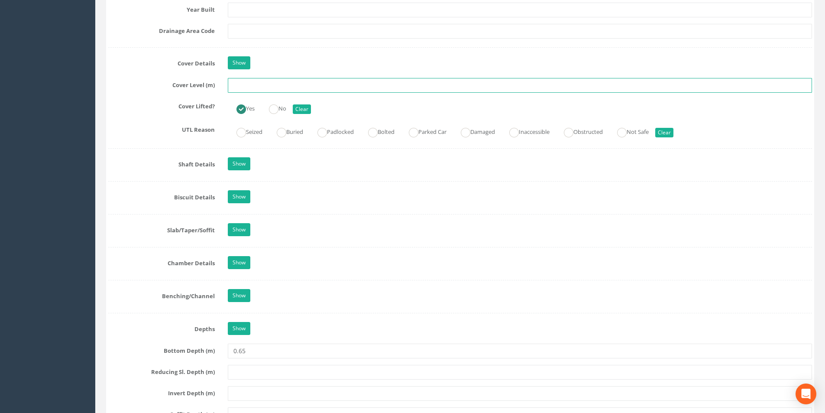
click at [247, 87] on input "text" at bounding box center [520, 85] width 584 height 15
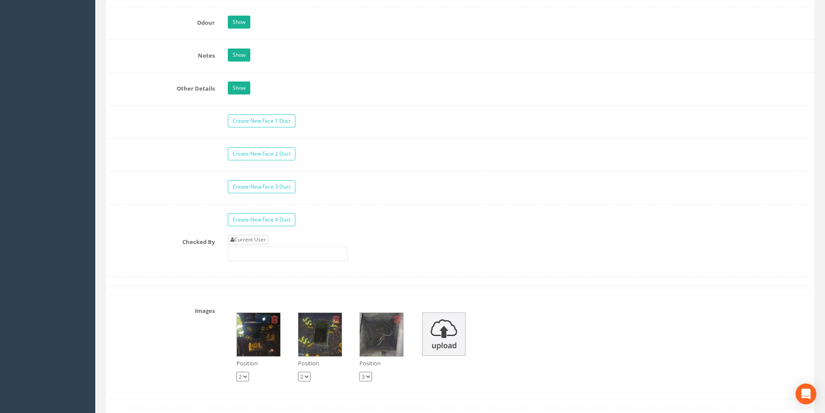
type input "3.83"
click at [259, 236] on link "Current User" at bounding box center [248, 240] width 41 height 10
type input "[PERSON_NAME]"
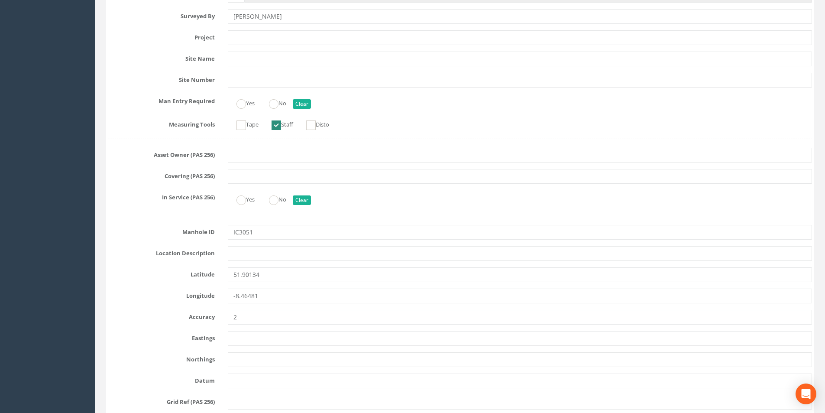
scroll to position [0, 0]
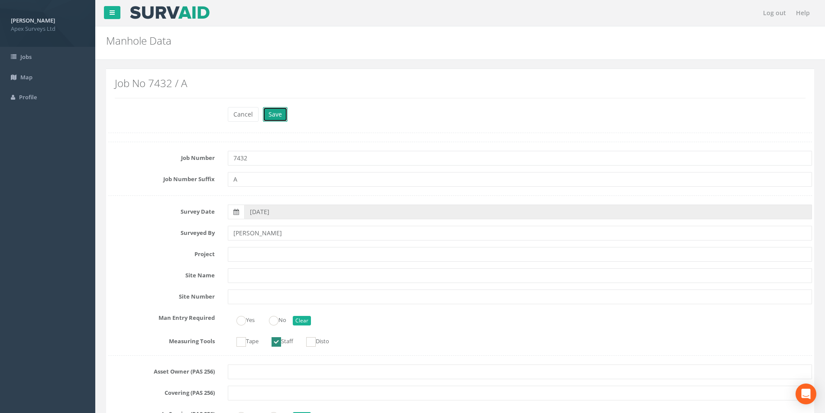
click at [277, 110] on button "Save" at bounding box center [275, 114] width 25 height 15
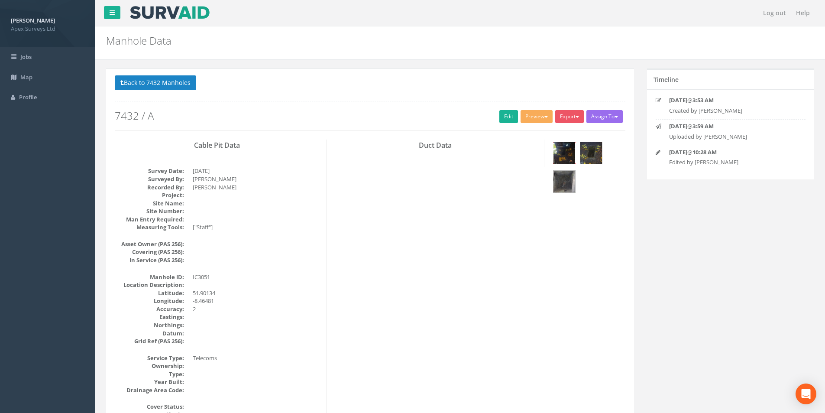
click at [569, 154] on img at bounding box center [565, 153] width 22 height 22
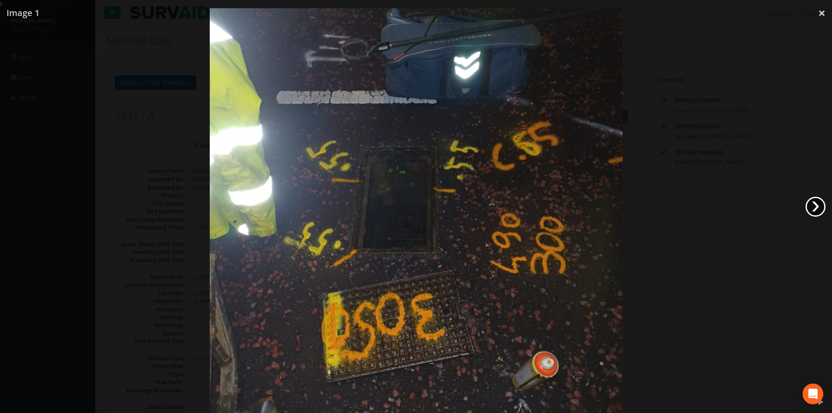
click at [813, 203] on link "›" at bounding box center [815, 207] width 20 height 20
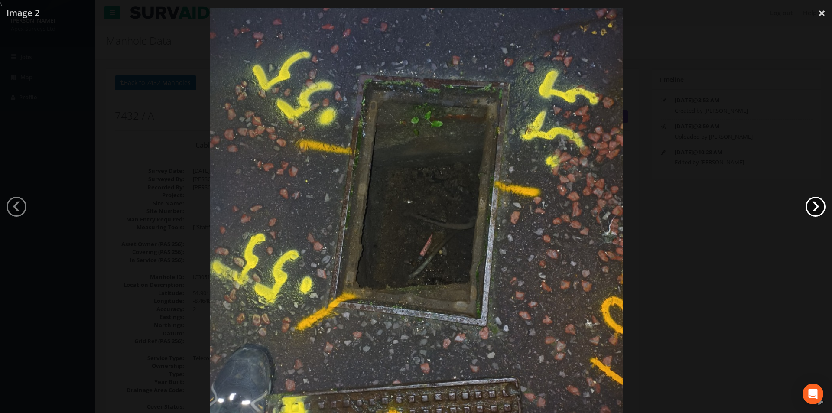
click at [813, 203] on link "›" at bounding box center [815, 207] width 20 height 20
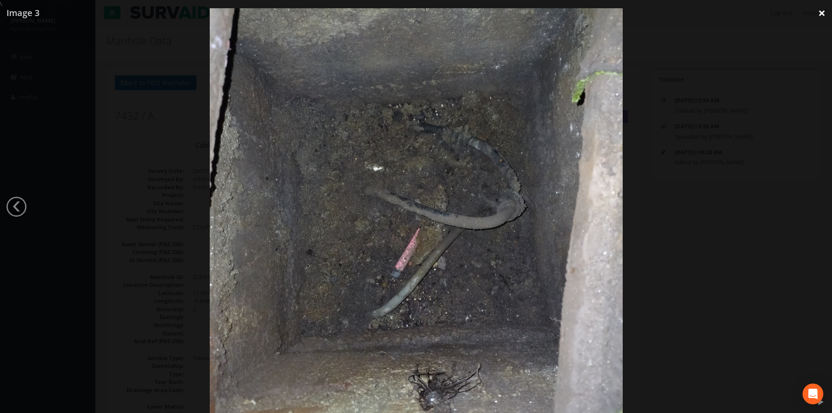
click at [823, 13] on link "×" at bounding box center [822, 13] width 20 height 26
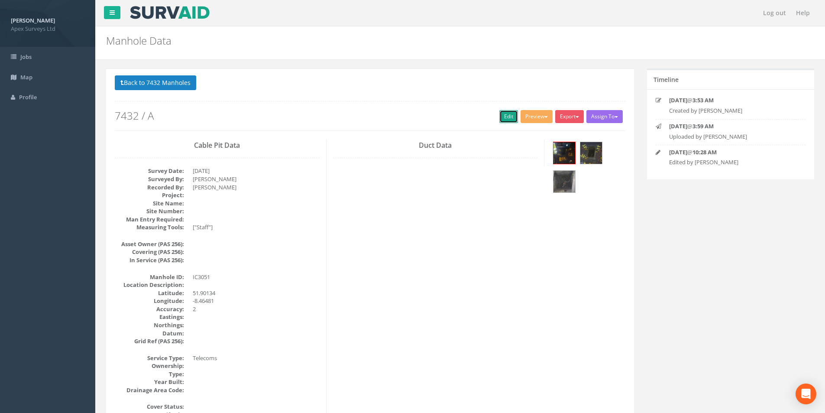
click at [502, 112] on link "Edit" at bounding box center [509, 116] width 19 height 13
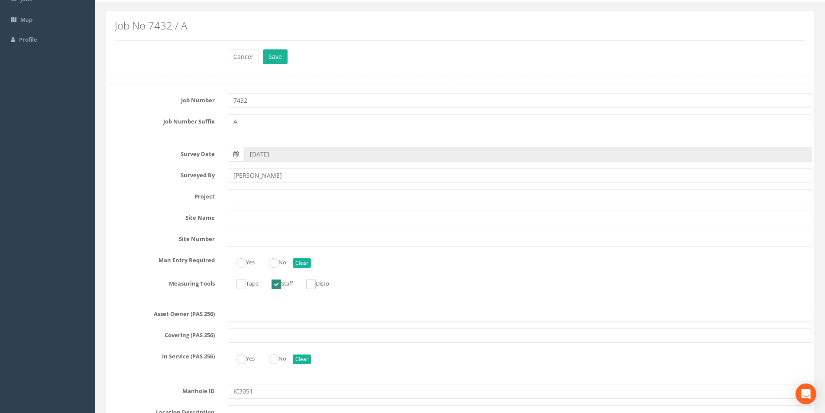
scroll to position [43, 0]
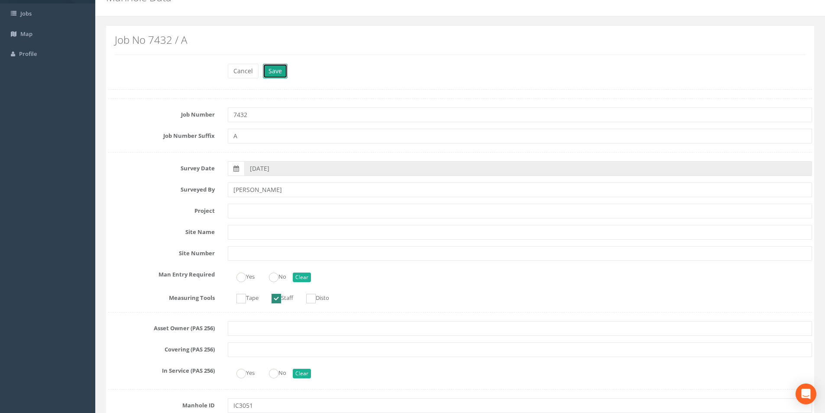
click at [272, 75] on button "Save" at bounding box center [275, 71] width 25 height 15
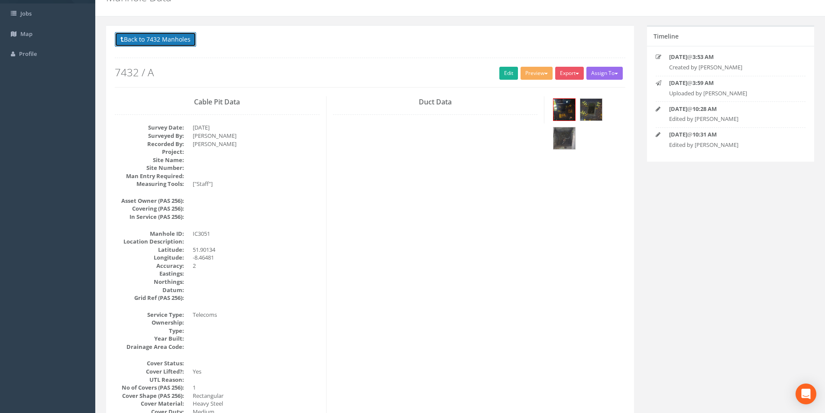
click at [162, 38] on button "Back to 7432 Manholes" at bounding box center [155, 39] width 81 height 15
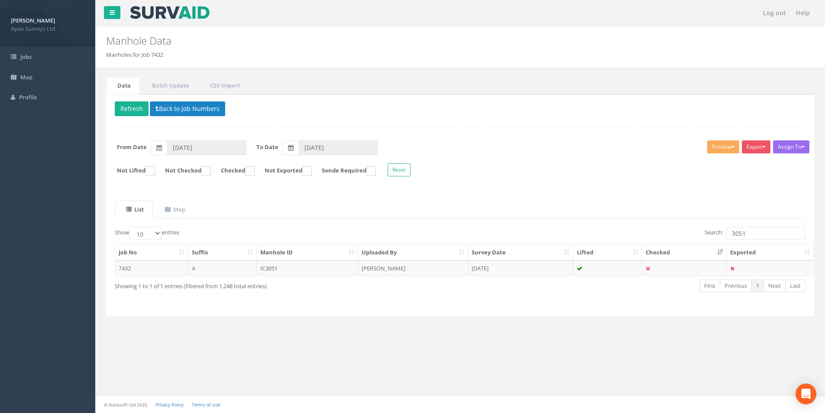
scroll to position [0, 0]
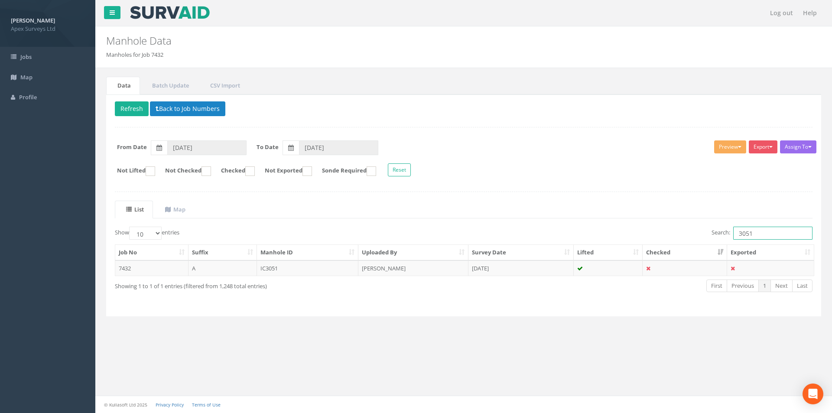
click at [753, 235] on input "3051" at bounding box center [772, 233] width 79 height 13
type input "3049"
click at [556, 268] on td "[DATE]" at bounding box center [520, 268] width 105 height 16
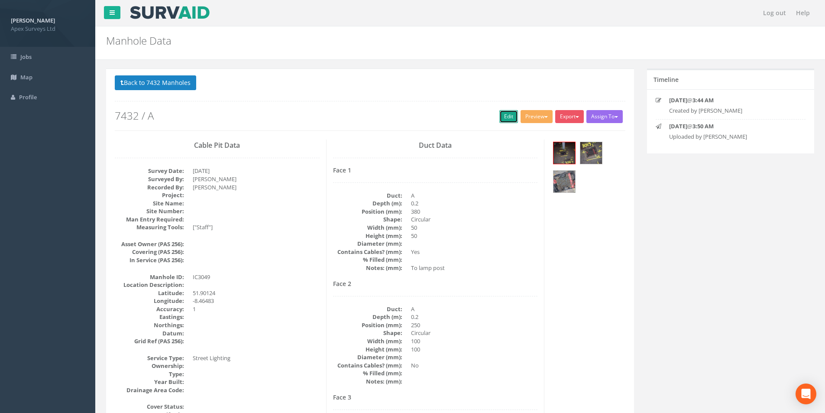
click at [504, 119] on link "Edit" at bounding box center [509, 116] width 19 height 13
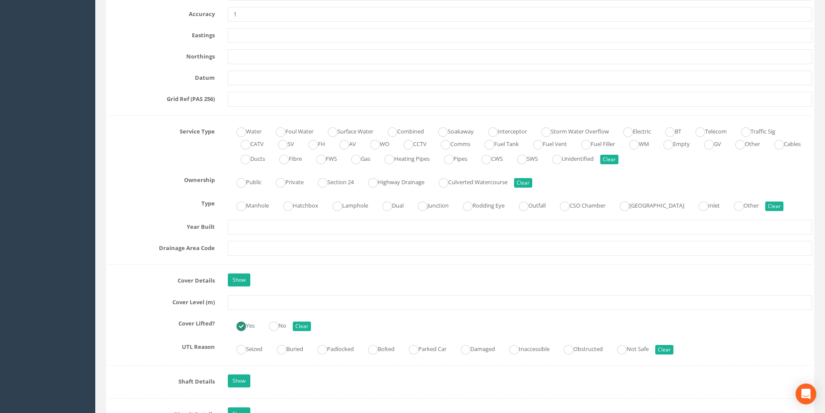
scroll to position [520, 0]
click at [275, 301] on input "text" at bounding box center [520, 302] width 584 height 15
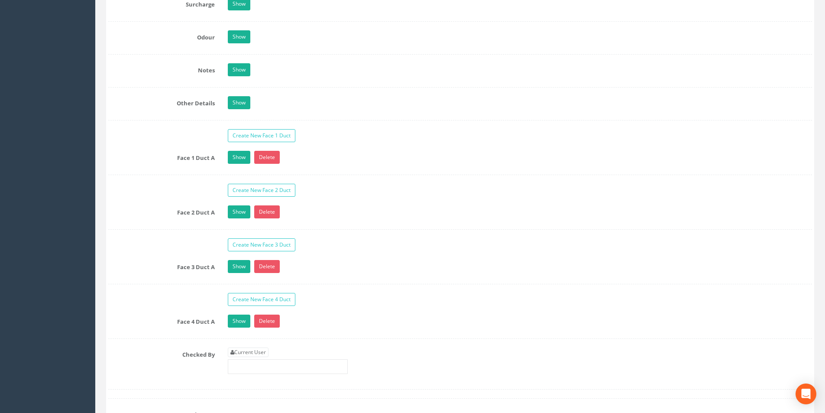
scroll to position [1430, 0]
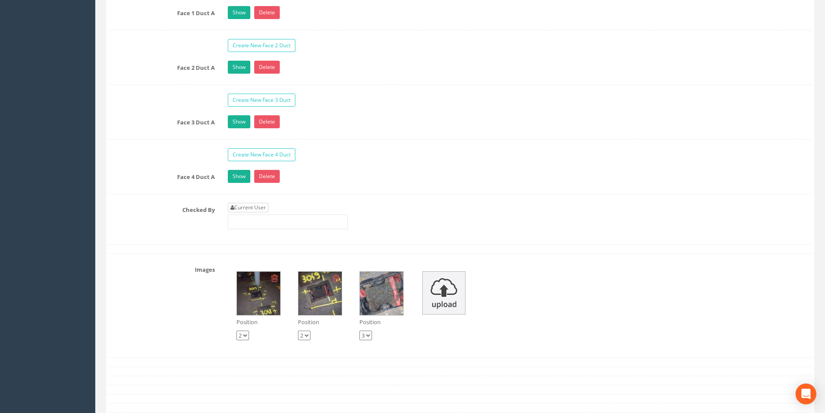
type input "3.82"
click at [250, 211] on link "Current User" at bounding box center [248, 208] width 41 height 10
type input "[PERSON_NAME]"
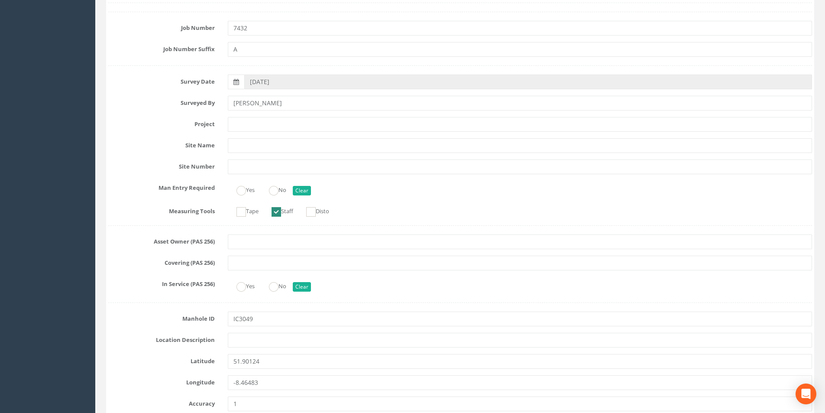
scroll to position [0, 0]
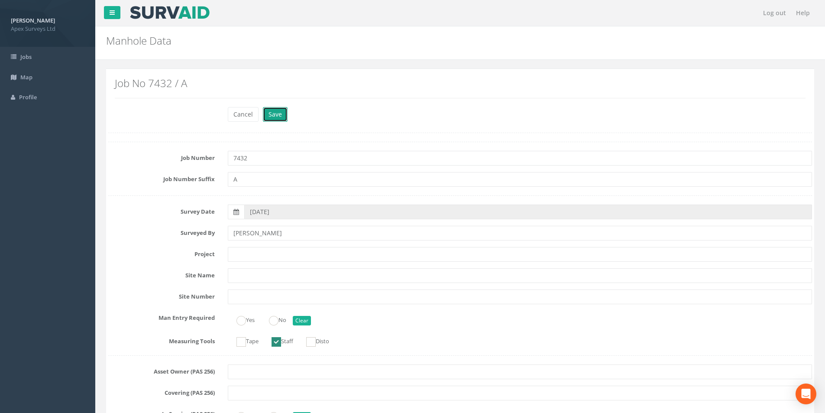
click at [275, 114] on button "Save" at bounding box center [275, 114] width 25 height 15
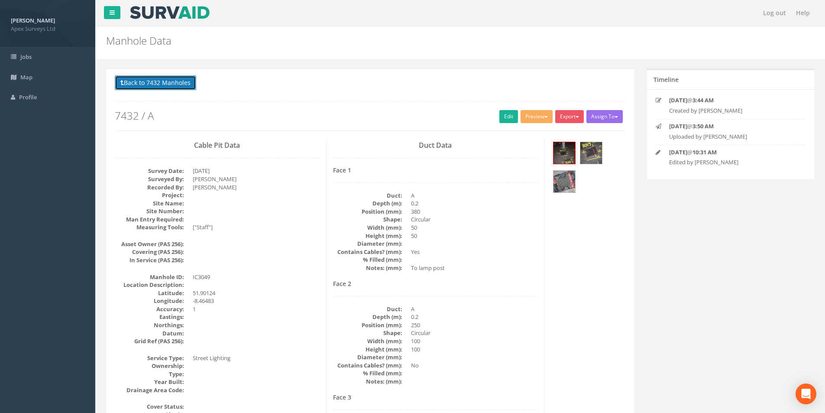
click at [136, 83] on button "Back to 7432 Manholes" at bounding box center [155, 82] width 81 height 15
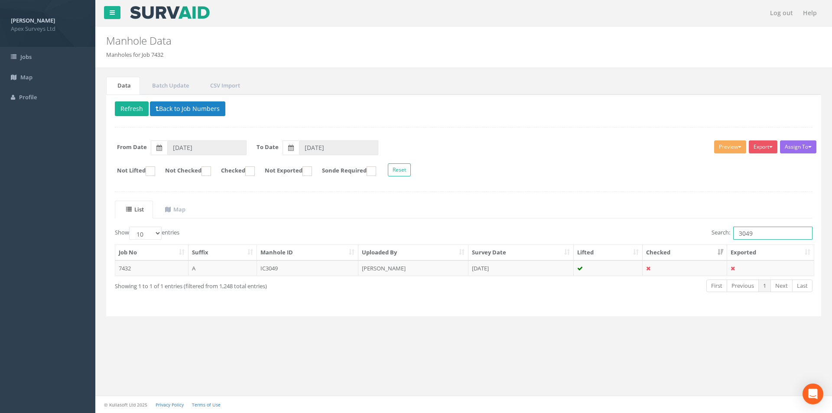
click at [760, 234] on input "3049" at bounding box center [772, 233] width 79 height 13
type input "3048"
click at [524, 269] on td "[DATE]" at bounding box center [520, 268] width 105 height 16
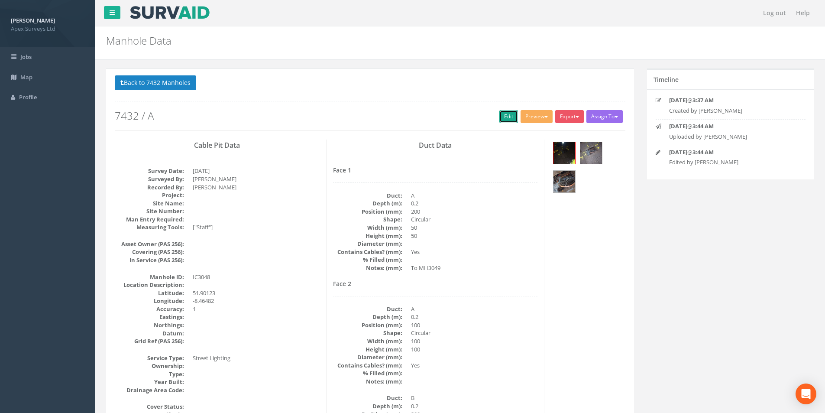
click at [506, 113] on link "Edit" at bounding box center [509, 116] width 19 height 13
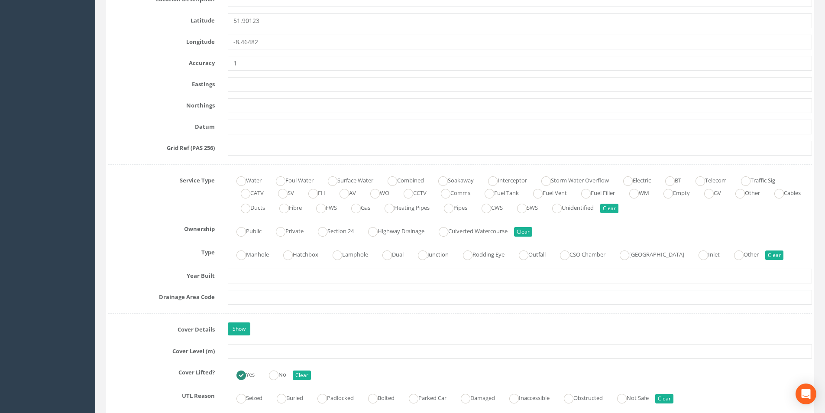
scroll to position [520, 0]
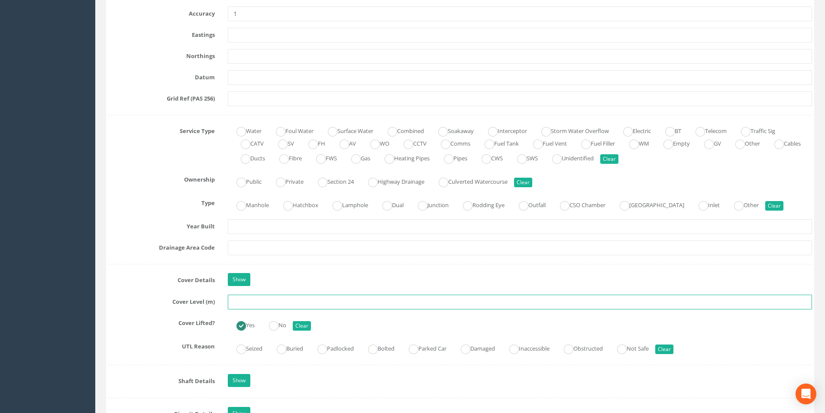
click at [278, 302] on input "text" at bounding box center [520, 302] width 584 height 15
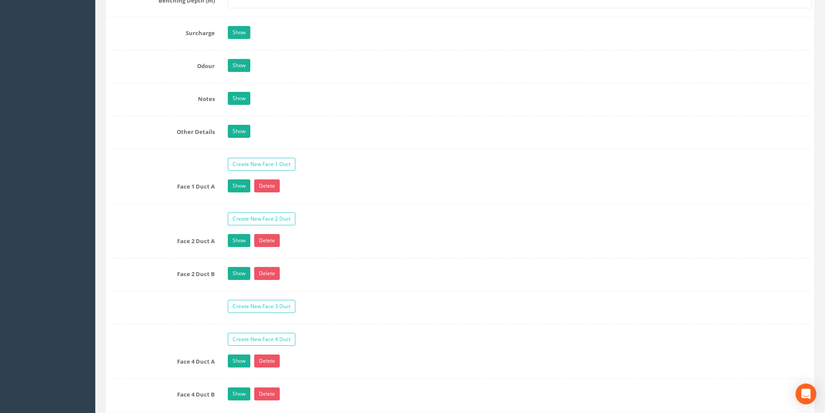
scroll to position [1430, 0]
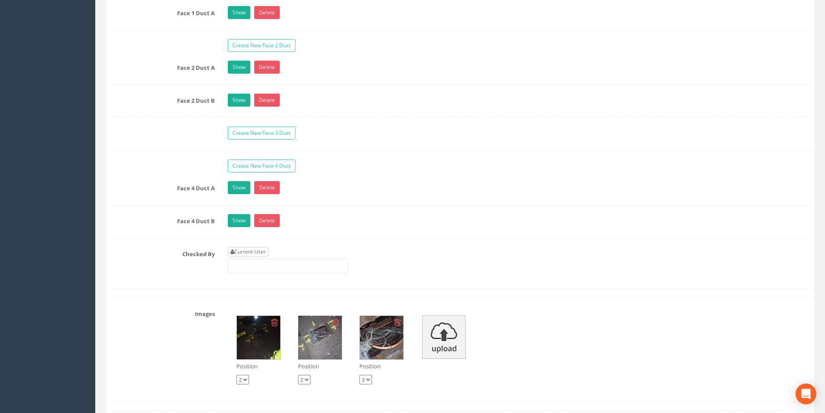
type input "3.82"
click at [262, 251] on link "Current User" at bounding box center [248, 252] width 41 height 10
type input "[PERSON_NAME]"
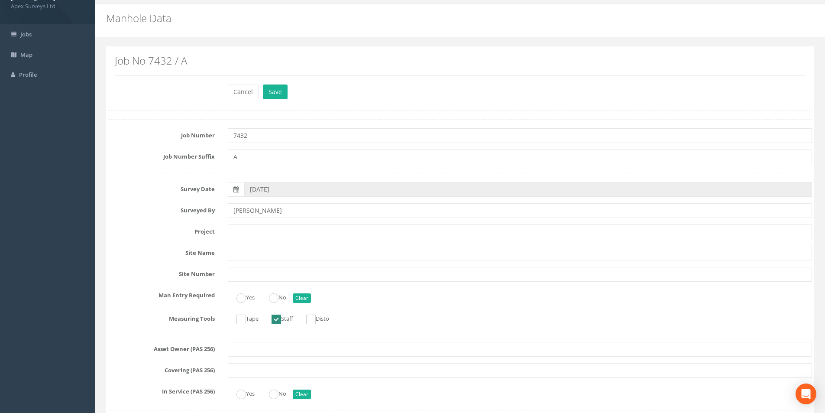
scroll to position [0, 0]
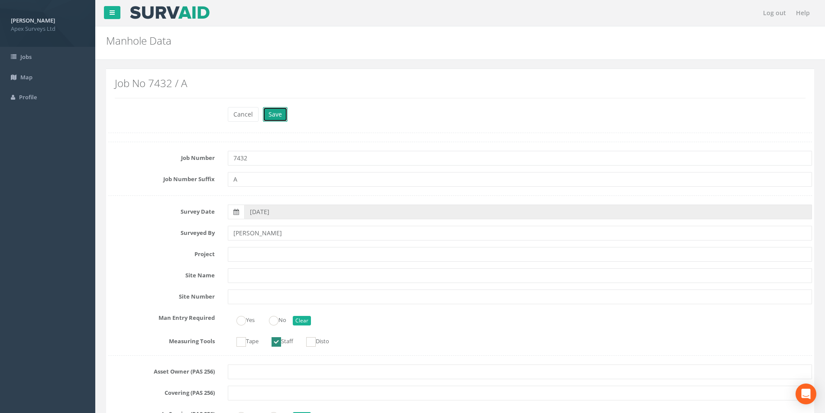
click at [277, 115] on button "Save" at bounding box center [275, 114] width 25 height 15
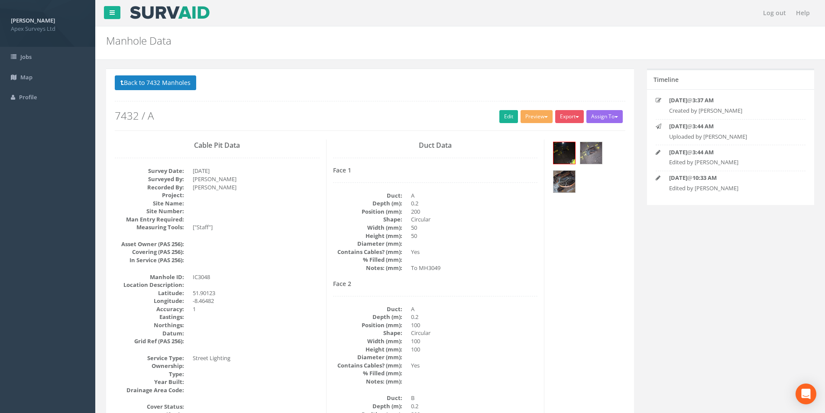
click at [133, 79] on button "Back to 7432 Manholes" at bounding box center [155, 82] width 81 height 15
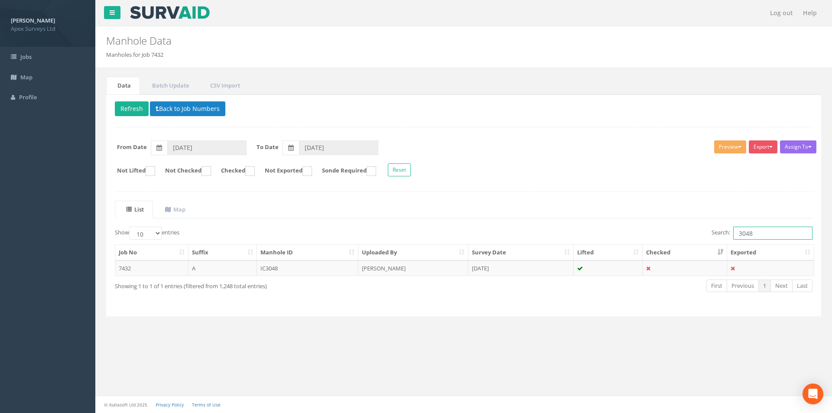
click at [767, 236] on input "3048" at bounding box center [772, 233] width 79 height 13
type input "3050"
click at [561, 273] on td "[DATE]" at bounding box center [520, 268] width 105 height 16
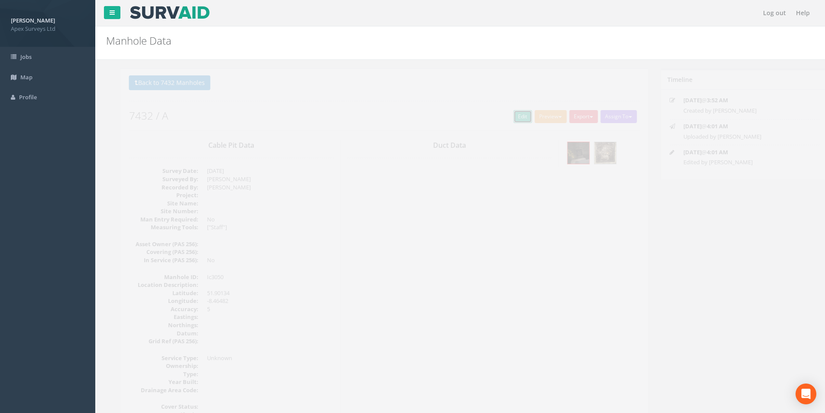
click at [500, 117] on link "Edit" at bounding box center [509, 116] width 19 height 13
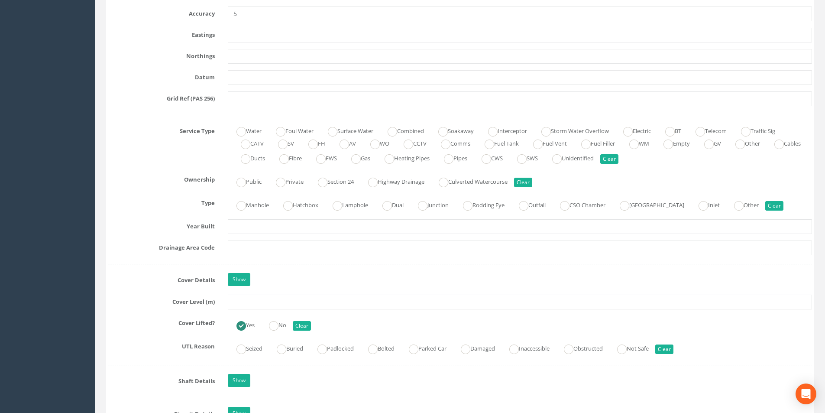
scroll to position [607, 0]
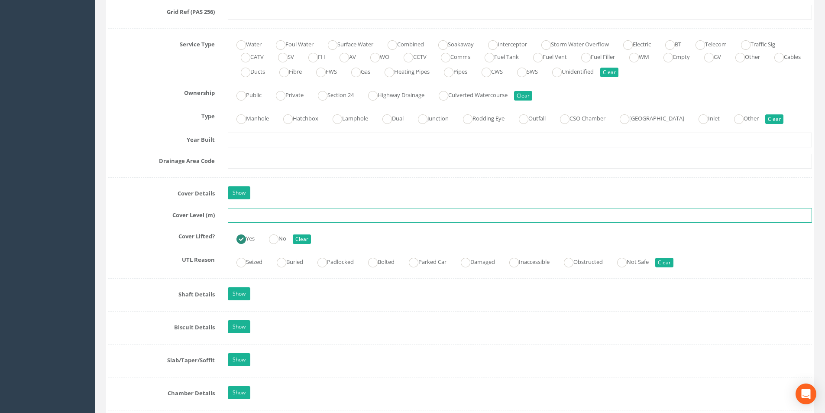
click at [283, 212] on input "text" at bounding box center [520, 215] width 584 height 15
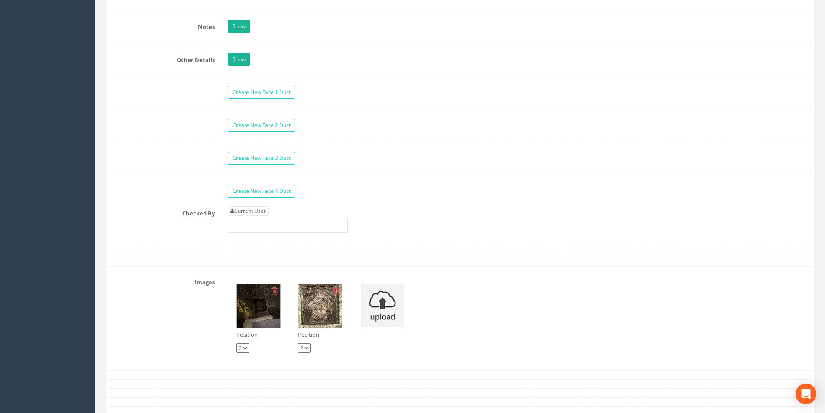
scroll to position [1430, 0]
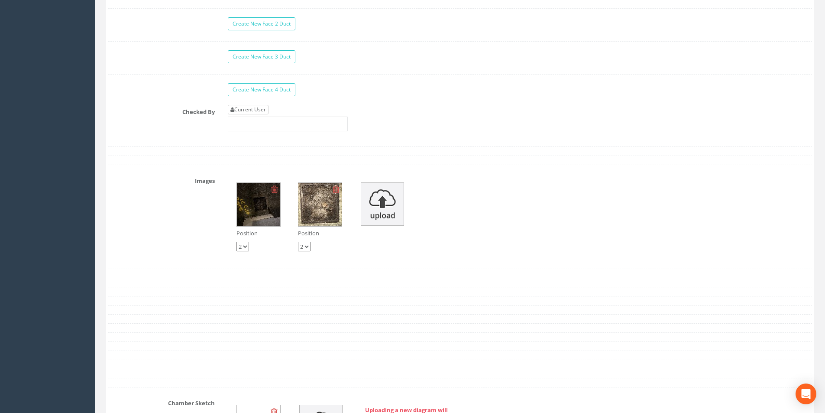
type input "3.81"
click at [259, 112] on link "Current User" at bounding box center [248, 110] width 41 height 10
type input "[PERSON_NAME]"
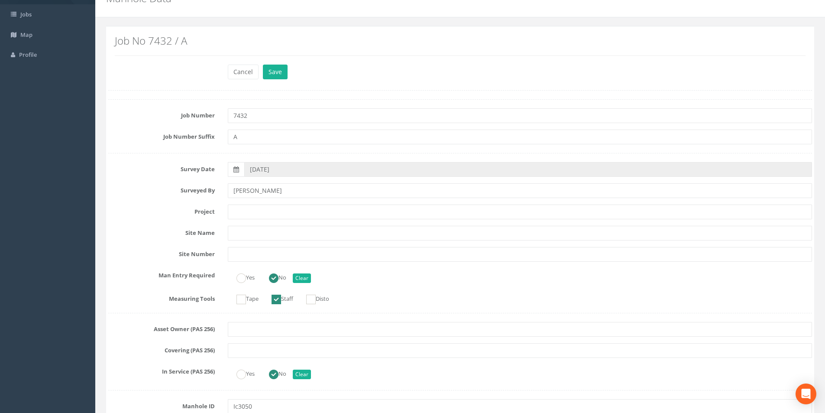
scroll to position [0, 0]
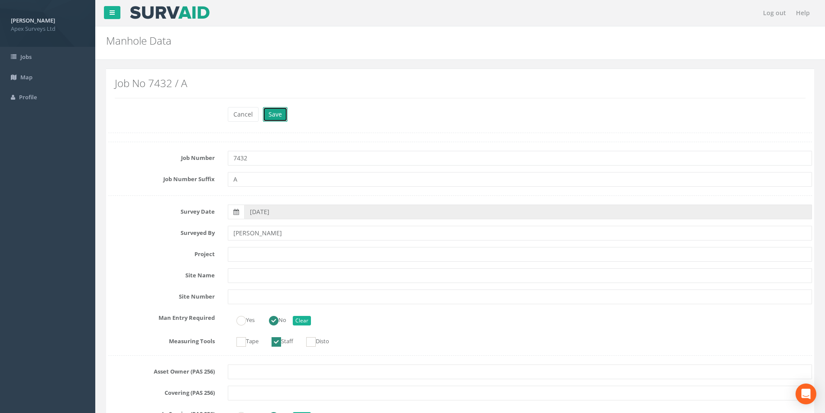
click at [279, 110] on button "Save" at bounding box center [275, 114] width 25 height 15
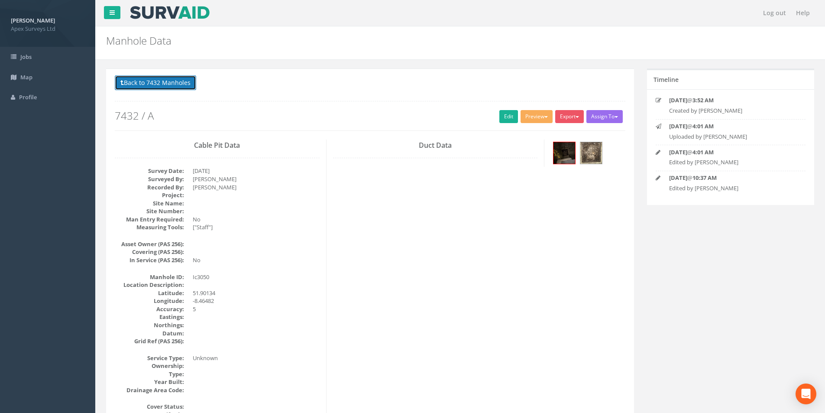
click at [136, 85] on button "Back to 7432 Manholes" at bounding box center [155, 82] width 81 height 15
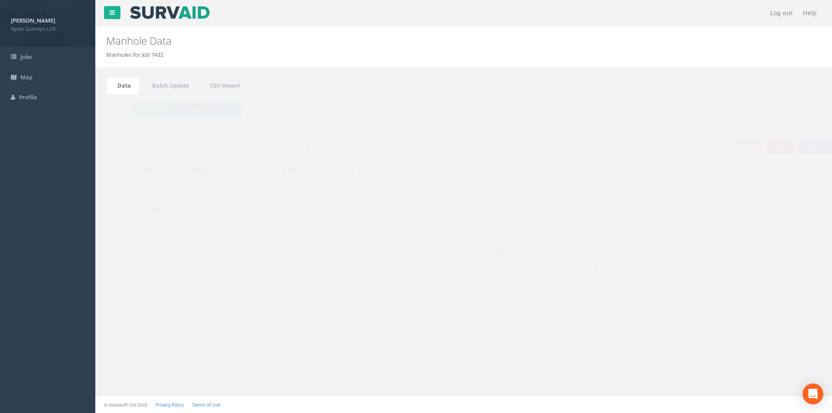
click at [773, 236] on input "3050" at bounding box center [772, 233] width 79 height 13
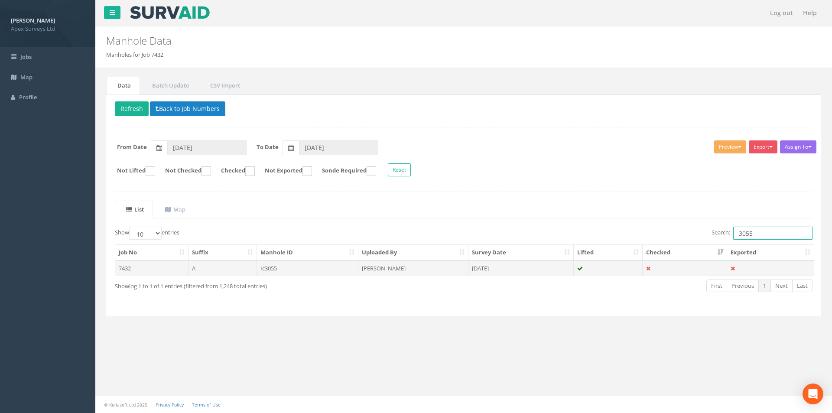
type input "3055"
click at [535, 266] on td "[DATE]" at bounding box center [520, 268] width 105 height 16
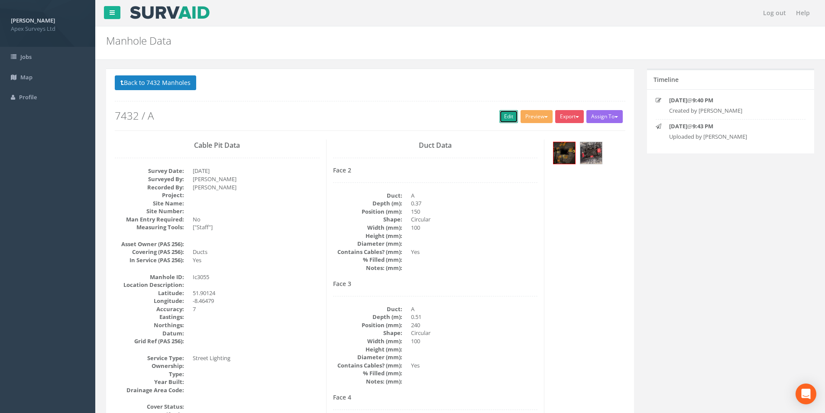
click at [508, 112] on link "Edit" at bounding box center [509, 116] width 19 height 13
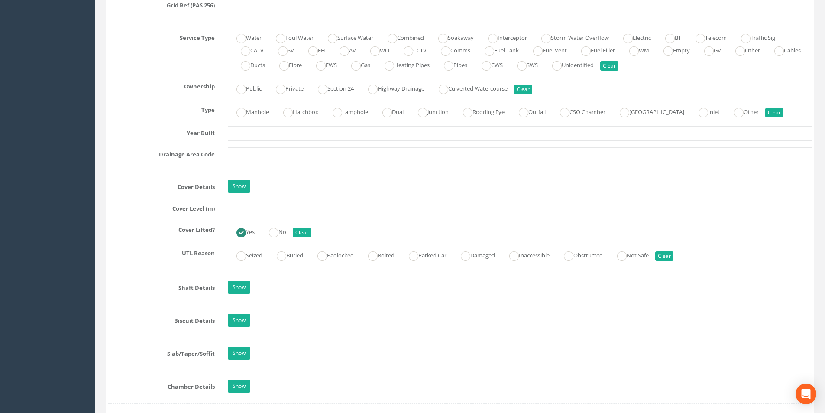
scroll to position [650, 0]
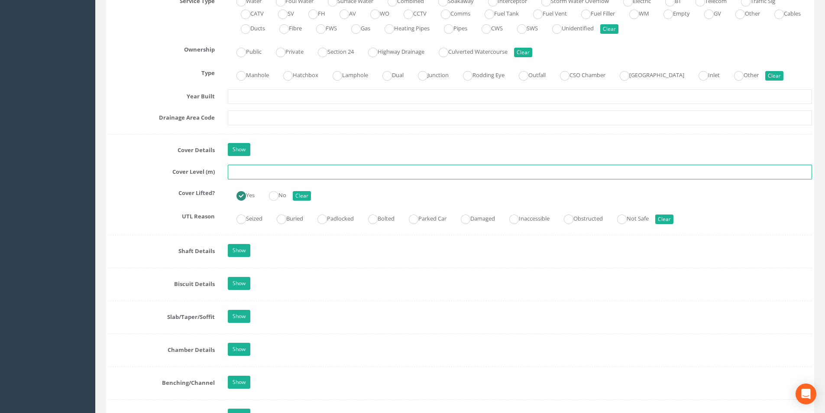
click at [295, 174] on input "text" at bounding box center [520, 172] width 584 height 15
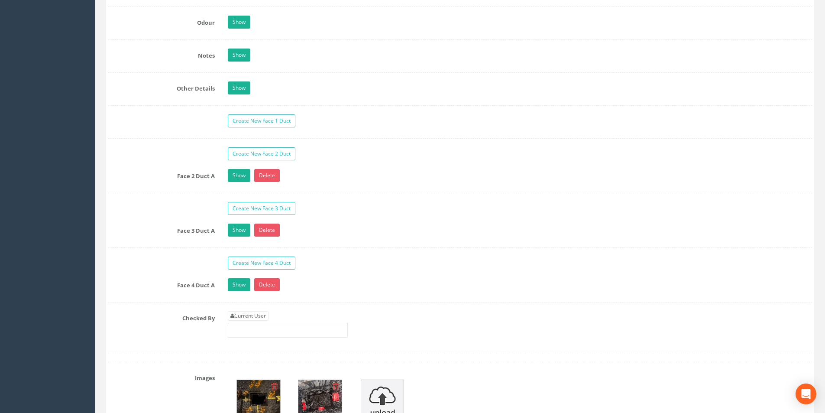
scroll to position [1473, 0]
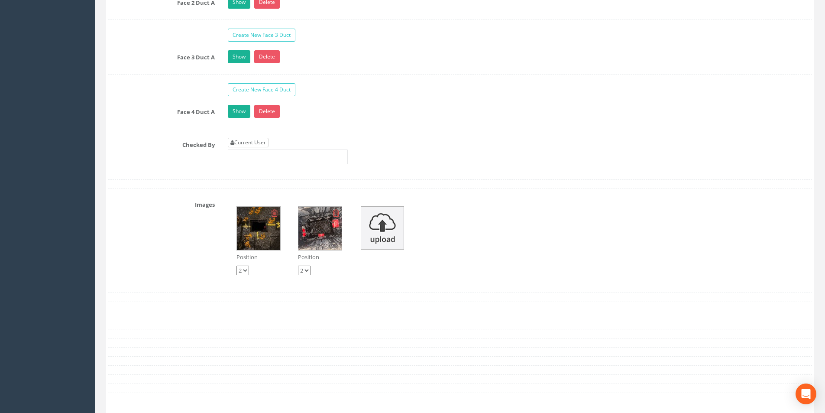
type input "3.71"
click at [260, 140] on link "Current User" at bounding box center [248, 143] width 41 height 10
type input "[PERSON_NAME]"
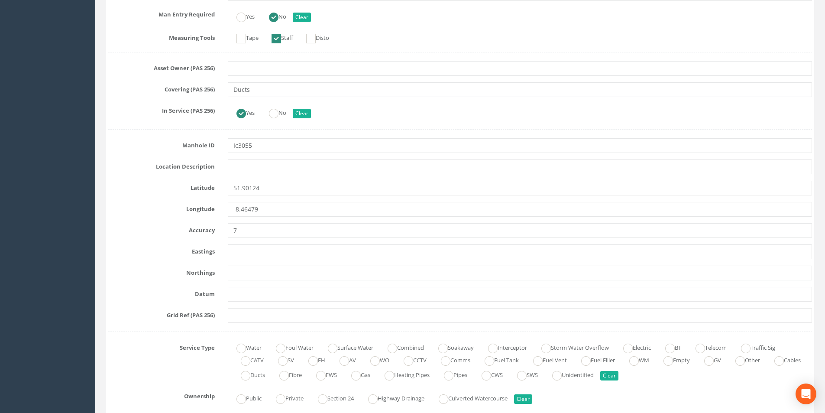
scroll to position [0, 0]
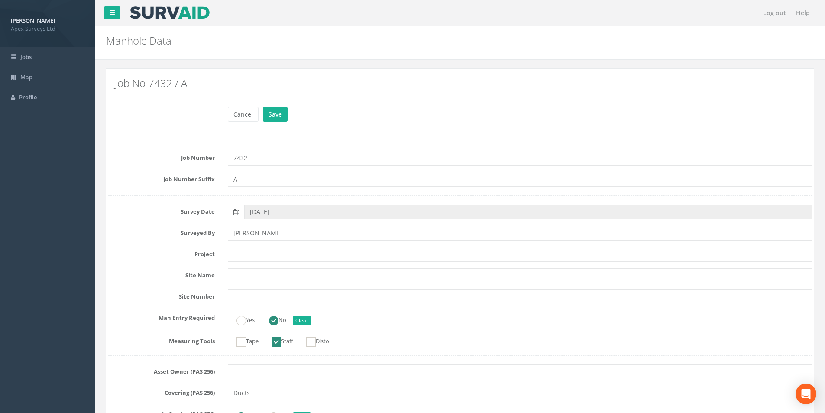
click at [289, 123] on div "Cancel Save Delete" at bounding box center [519, 115] width 597 height 17
click at [279, 119] on button "Save" at bounding box center [275, 114] width 25 height 15
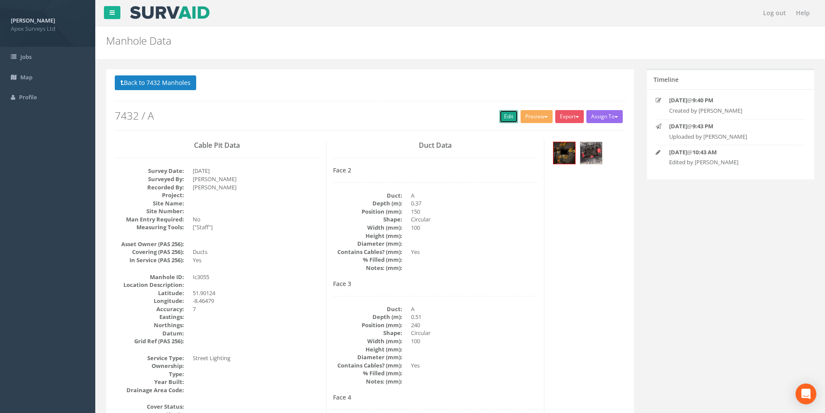
click at [505, 118] on link "Edit" at bounding box center [509, 116] width 19 height 13
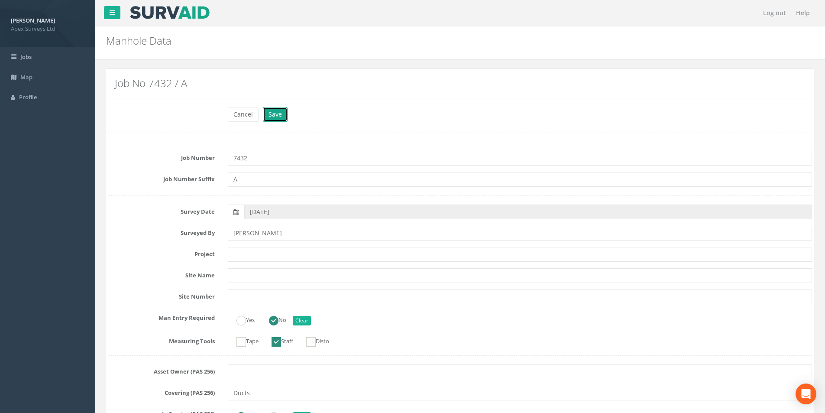
click at [275, 114] on button "Save" at bounding box center [275, 114] width 25 height 15
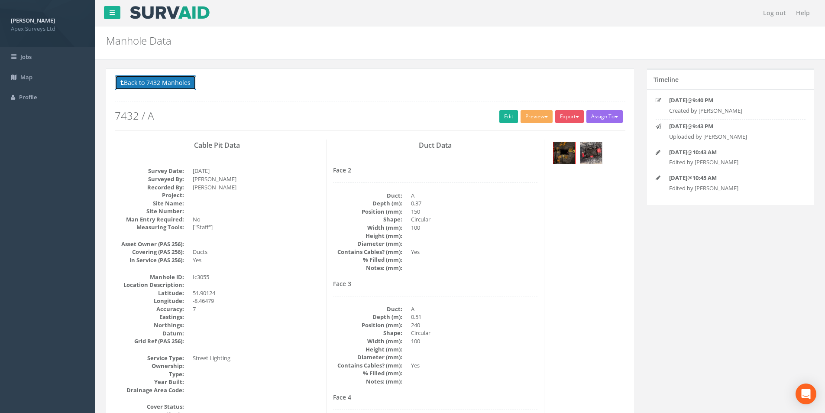
click at [181, 81] on button "Back to 7432 Manholes" at bounding box center [155, 82] width 81 height 15
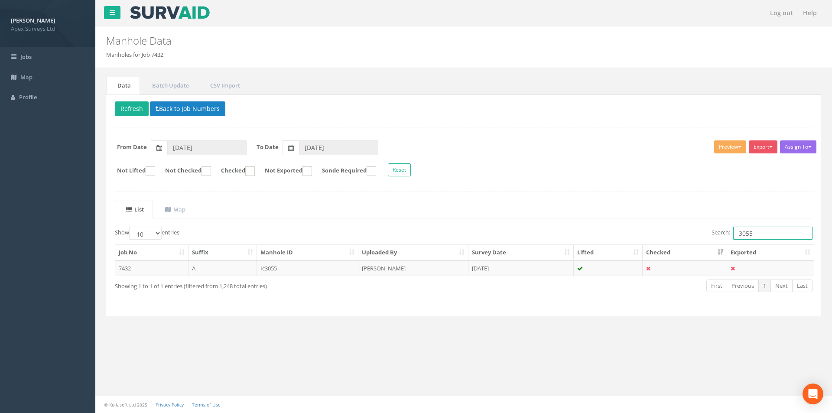
click at [759, 229] on input "3055" at bounding box center [772, 233] width 79 height 13
type input "3056"
click at [443, 269] on td "[PERSON_NAME]" at bounding box center [413, 268] width 110 height 16
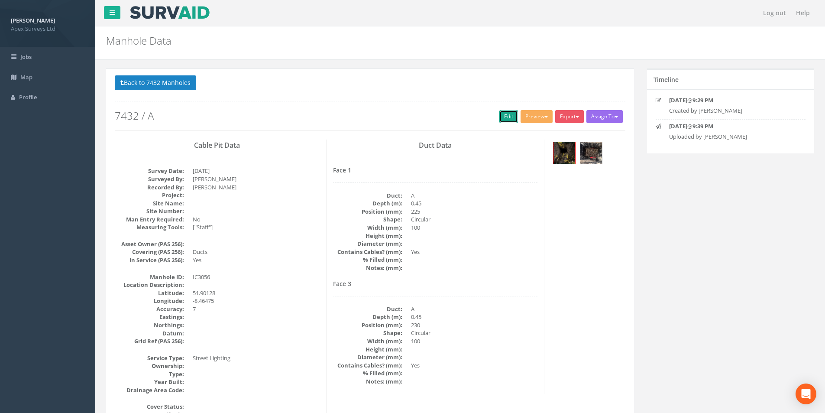
click at [500, 120] on link "Edit" at bounding box center [509, 116] width 19 height 13
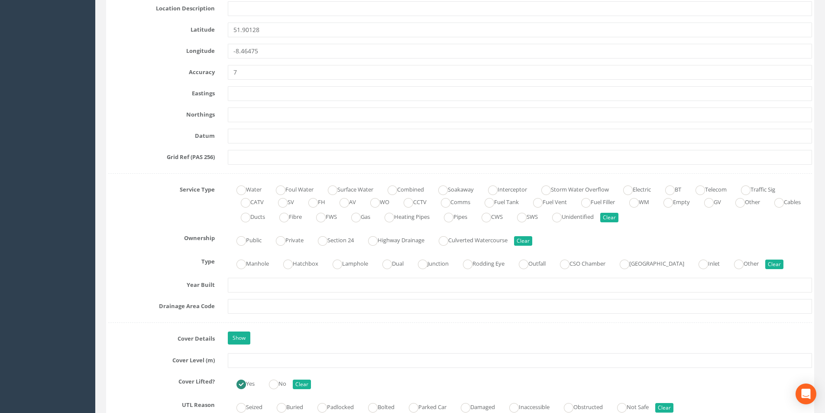
scroll to position [650, 0]
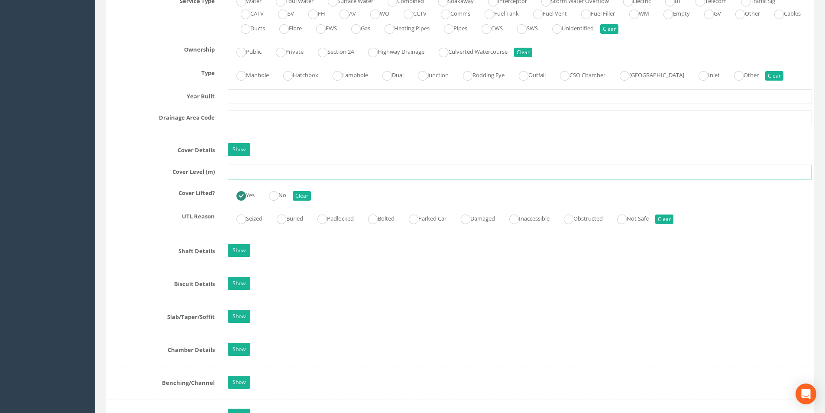
click at [253, 174] on input "text" at bounding box center [520, 172] width 584 height 15
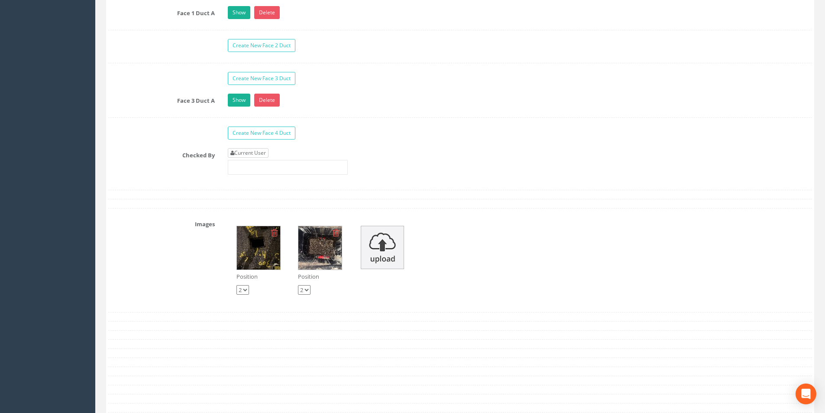
type input "3.76"
click at [257, 151] on link "Current User" at bounding box center [248, 153] width 41 height 10
type input "[PERSON_NAME]"
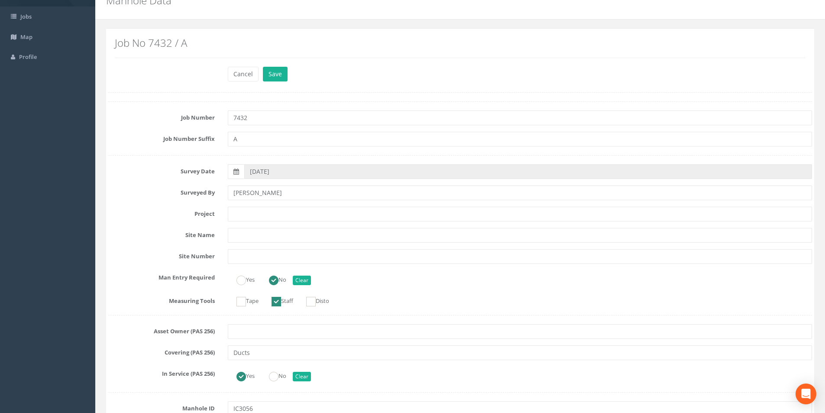
scroll to position [0, 0]
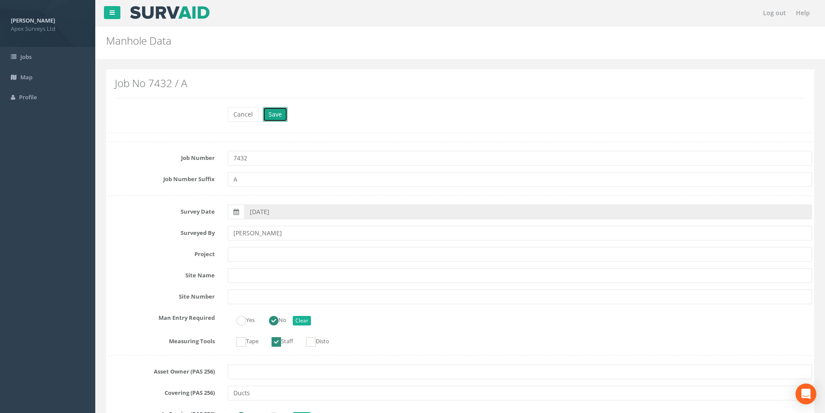
click at [277, 115] on button "Save" at bounding box center [275, 114] width 25 height 15
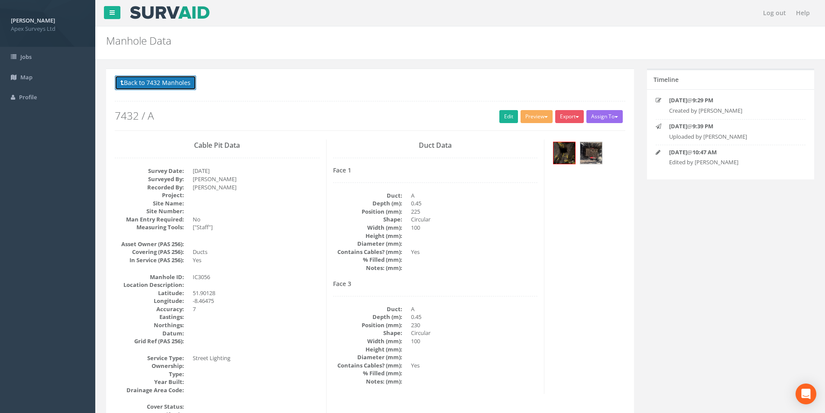
click at [151, 84] on button "Back to 7432 Manholes" at bounding box center [155, 82] width 81 height 15
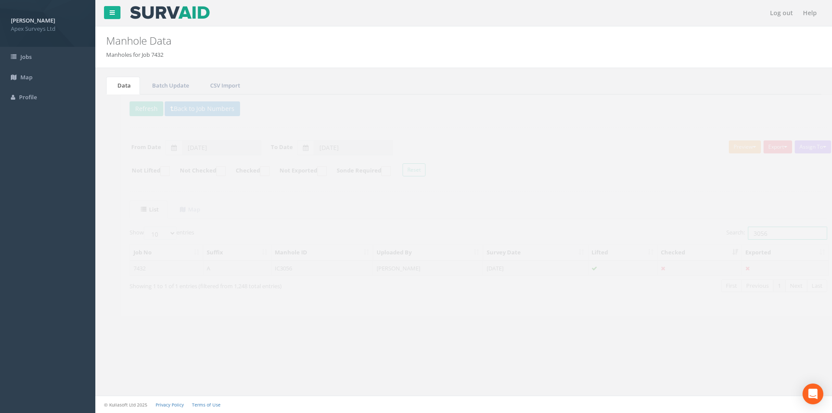
click at [761, 235] on input "3056" at bounding box center [772, 233] width 79 height 13
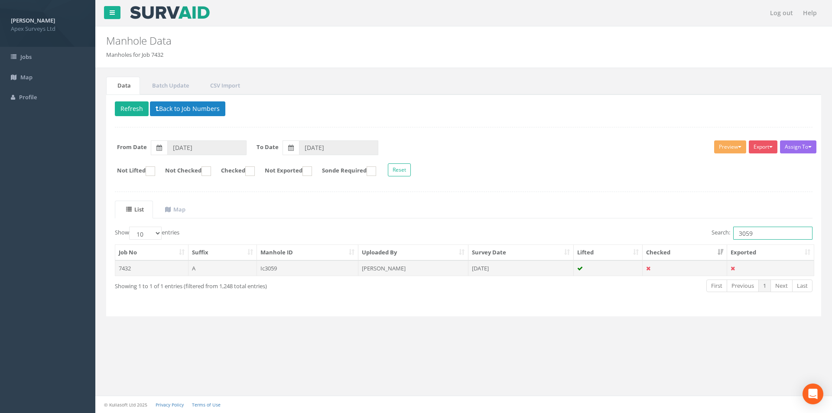
type input "3059"
click at [516, 268] on td "[DATE]" at bounding box center [520, 268] width 105 height 16
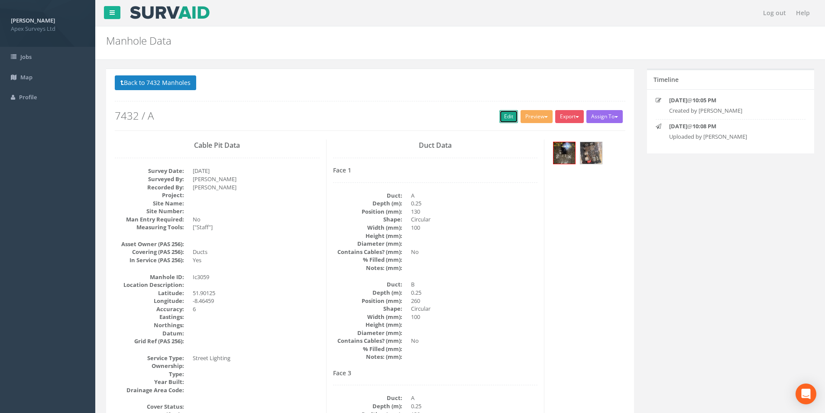
click at [510, 120] on link "Edit" at bounding box center [509, 116] width 19 height 13
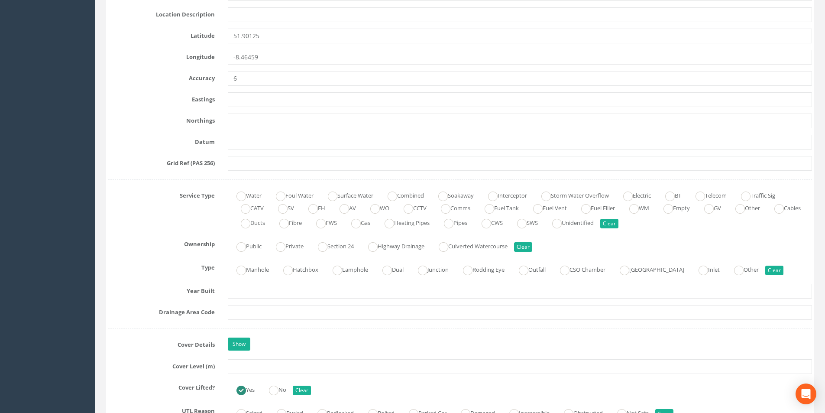
scroll to position [477, 0]
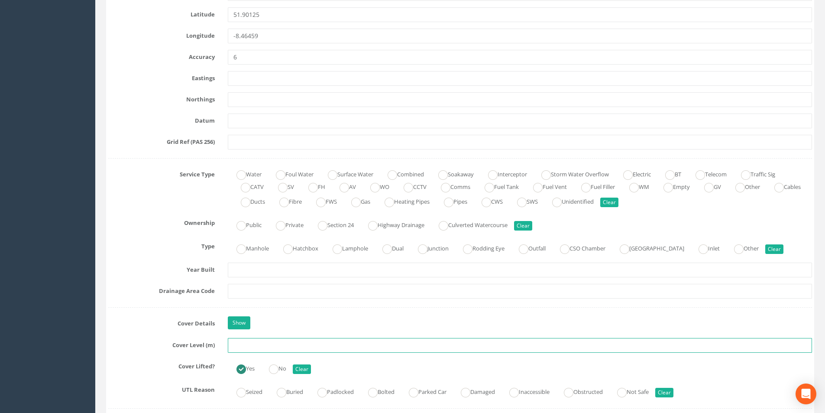
click at [256, 347] on input "text" at bounding box center [520, 345] width 584 height 15
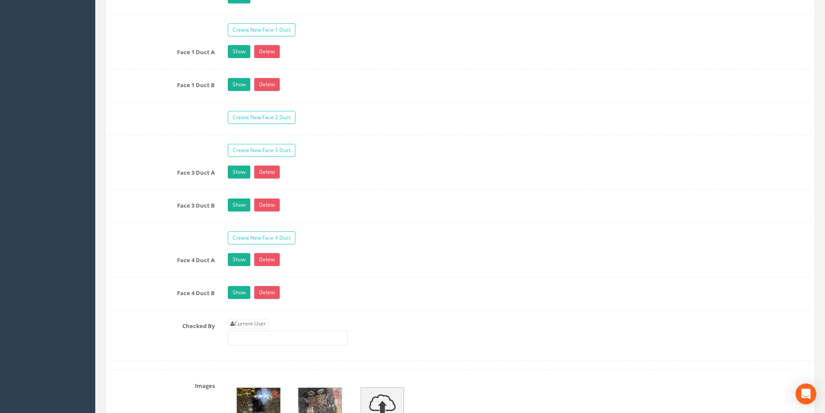
scroll to position [1473, 0]
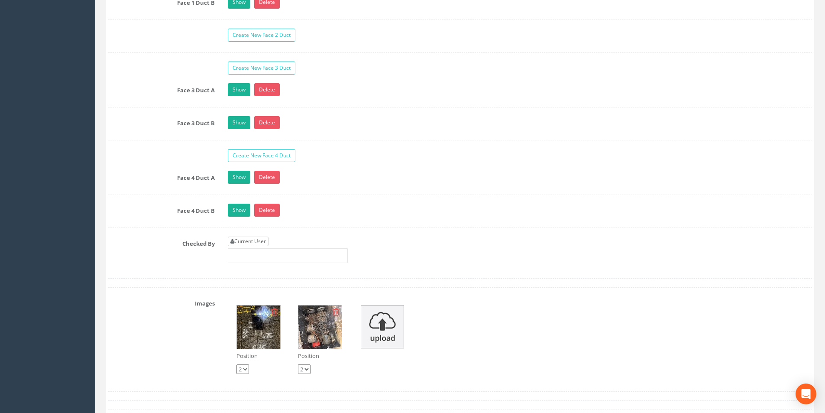
type input "3.37"
click at [251, 243] on link "Current User" at bounding box center [248, 242] width 41 height 10
type input "[PERSON_NAME]"
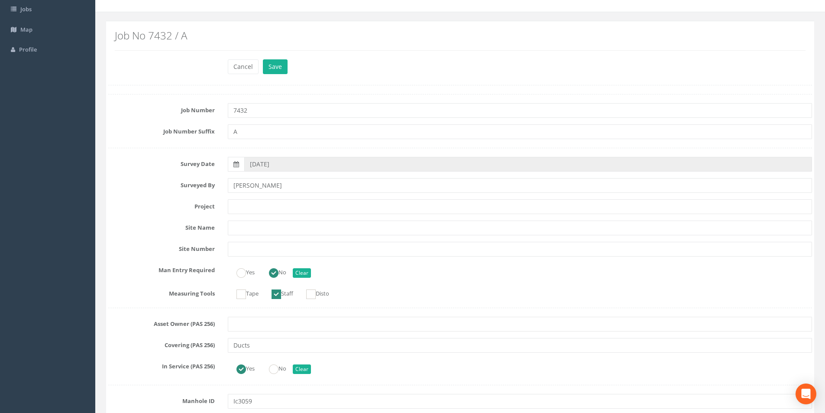
scroll to position [0, 0]
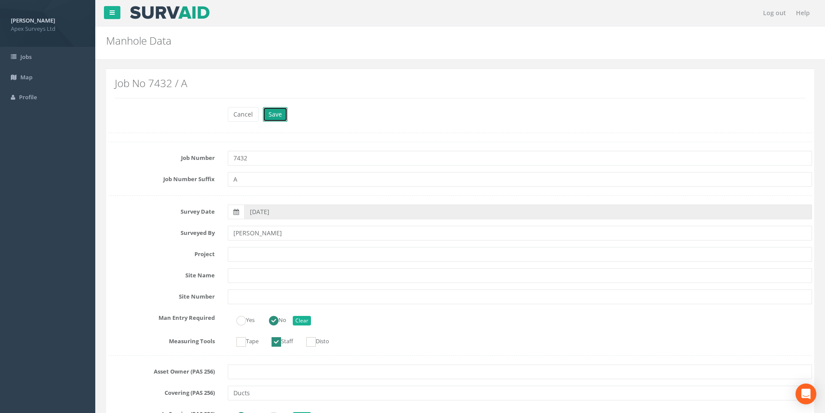
click at [269, 117] on button "Save" at bounding box center [275, 114] width 25 height 15
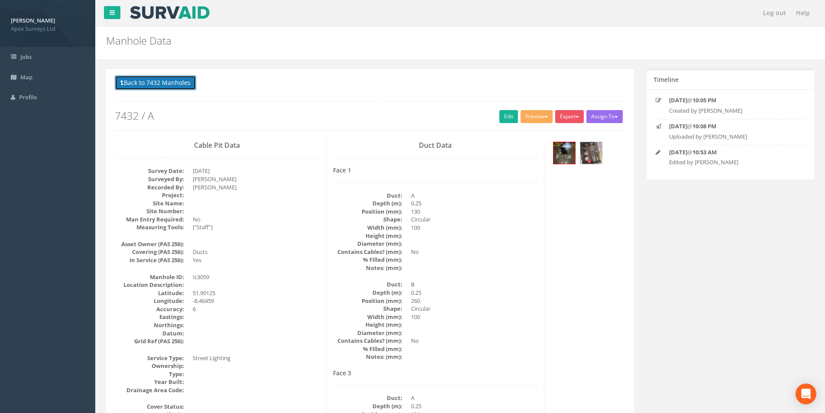
click at [166, 88] on button "Back to 7432 Manholes" at bounding box center [155, 82] width 81 height 15
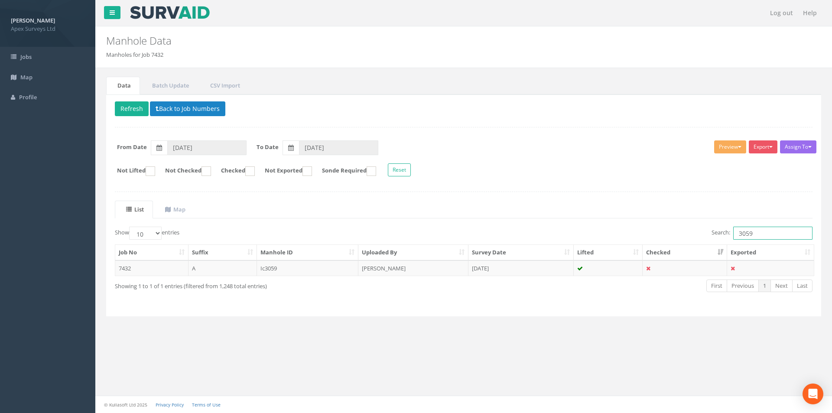
drag, startPoint x: 760, startPoint y: 235, endPoint x: 735, endPoint y: 236, distance: 24.3
click at [735, 236] on input "3059" at bounding box center [772, 233] width 79 height 13
click at [770, 232] on input "3059" at bounding box center [772, 233] width 79 height 13
type input "3058"
click at [429, 264] on td "[PERSON_NAME]" at bounding box center [413, 268] width 110 height 16
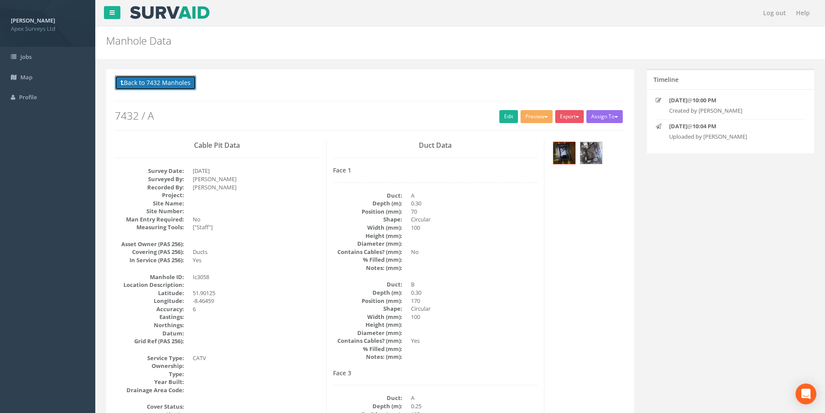
click at [180, 86] on button "Back to 7432 Manholes" at bounding box center [155, 82] width 81 height 15
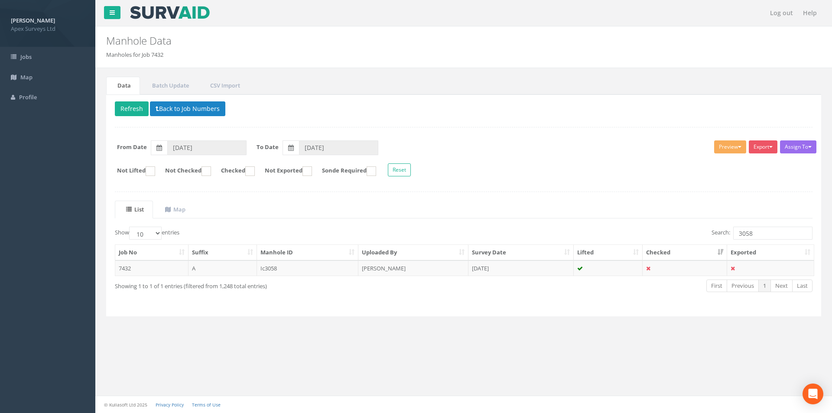
click at [443, 271] on td "[PERSON_NAME]" at bounding box center [413, 268] width 110 height 16
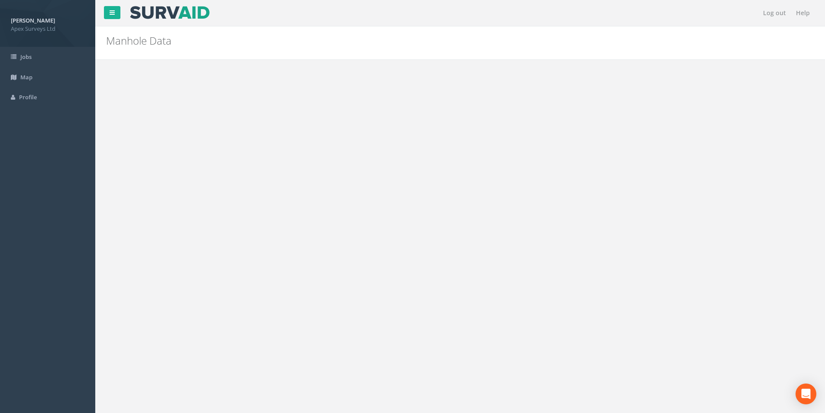
click at [512, 116] on link "Edit" at bounding box center [509, 116] width 19 height 13
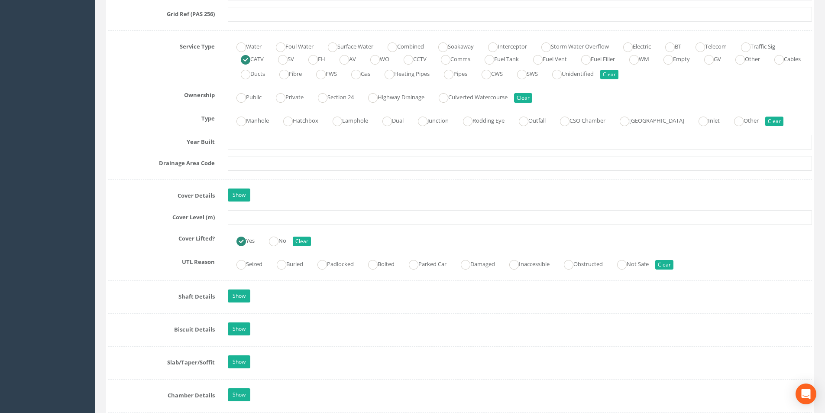
scroll to position [607, 0]
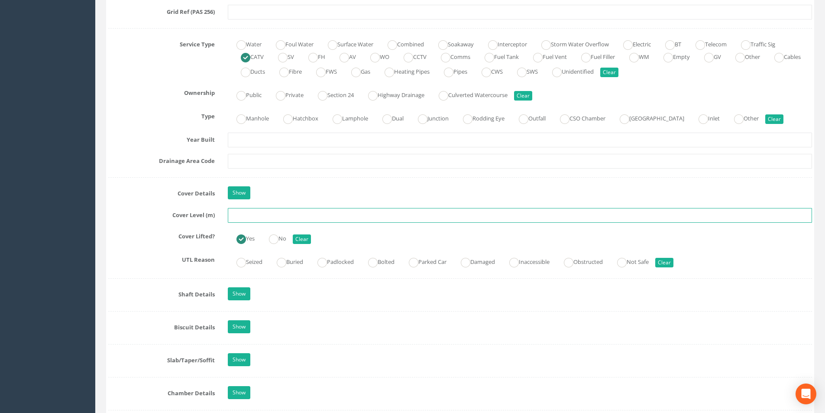
click at [257, 217] on input "text" at bounding box center [520, 215] width 584 height 15
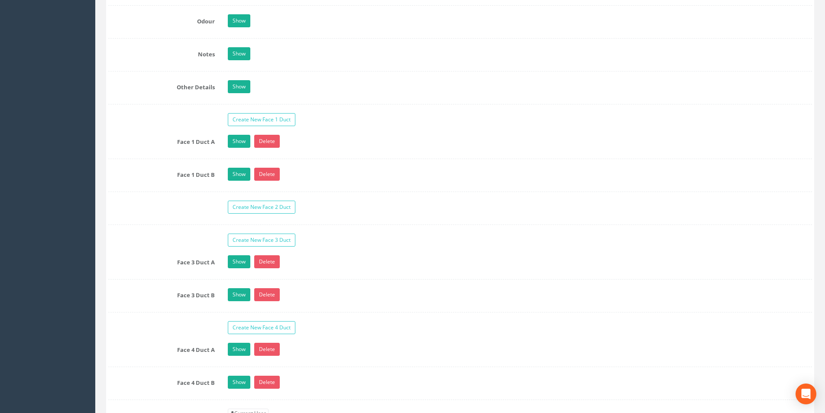
scroll to position [1386, 0]
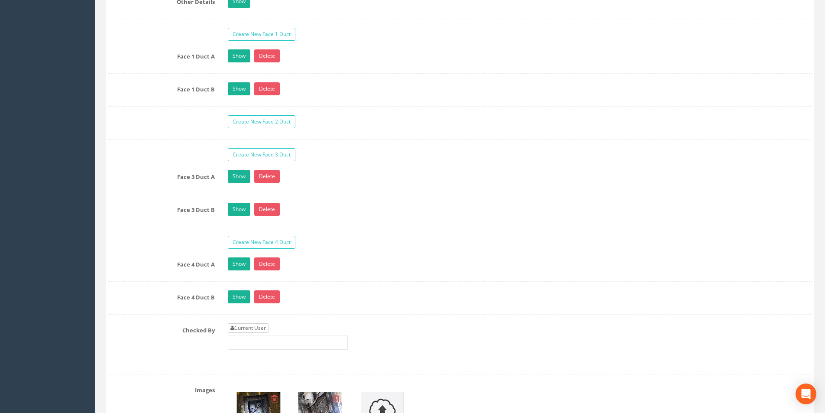
type input "3.36"
drag, startPoint x: 259, startPoint y: 326, endPoint x: 282, endPoint y: 321, distance: 23.8
click at [259, 327] on link "Current User" at bounding box center [248, 328] width 41 height 10
type input "[PERSON_NAME]"
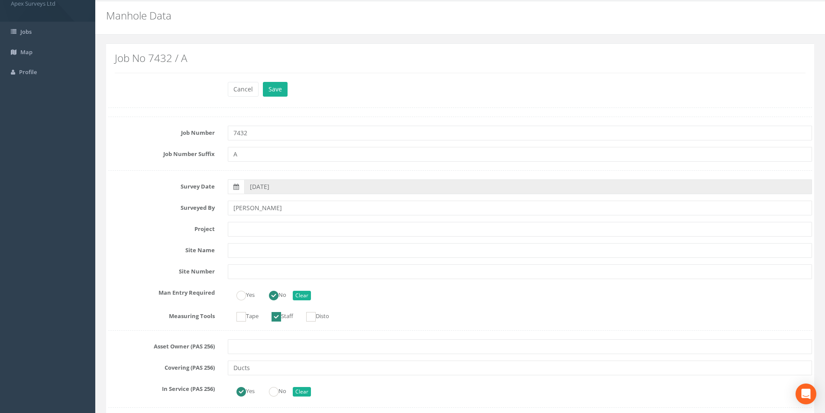
scroll to position [0, 0]
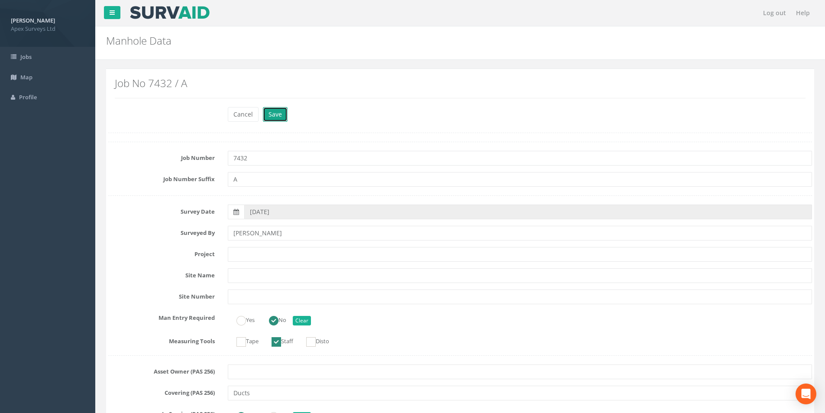
click at [268, 119] on button "Save" at bounding box center [275, 114] width 25 height 15
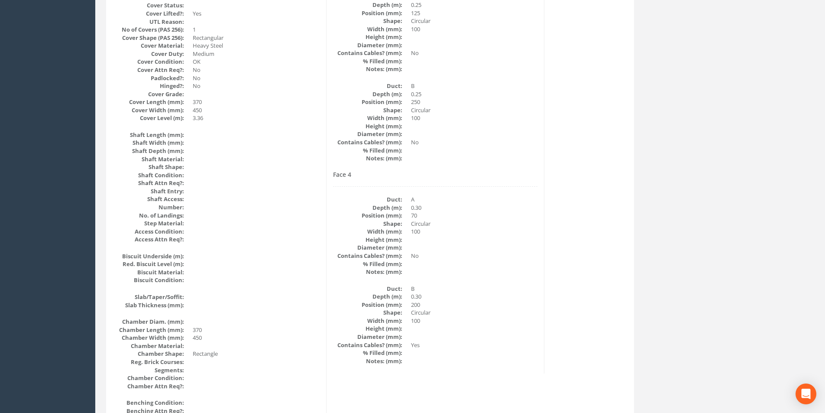
scroll to position [403, 0]
